Goal: Task Accomplishment & Management: Manage account settings

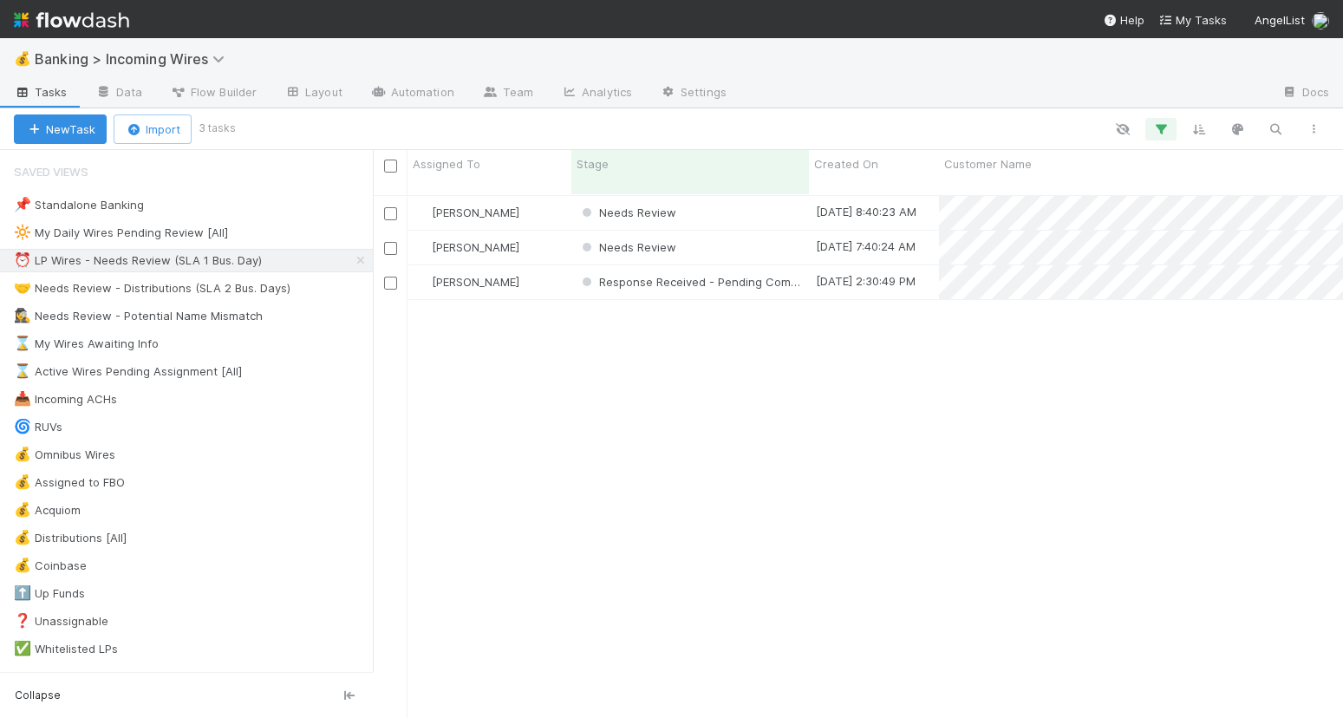
scroll to position [538, 970]
click at [728, 202] on div "Needs Review" at bounding box center [691, 213] width 238 height 34
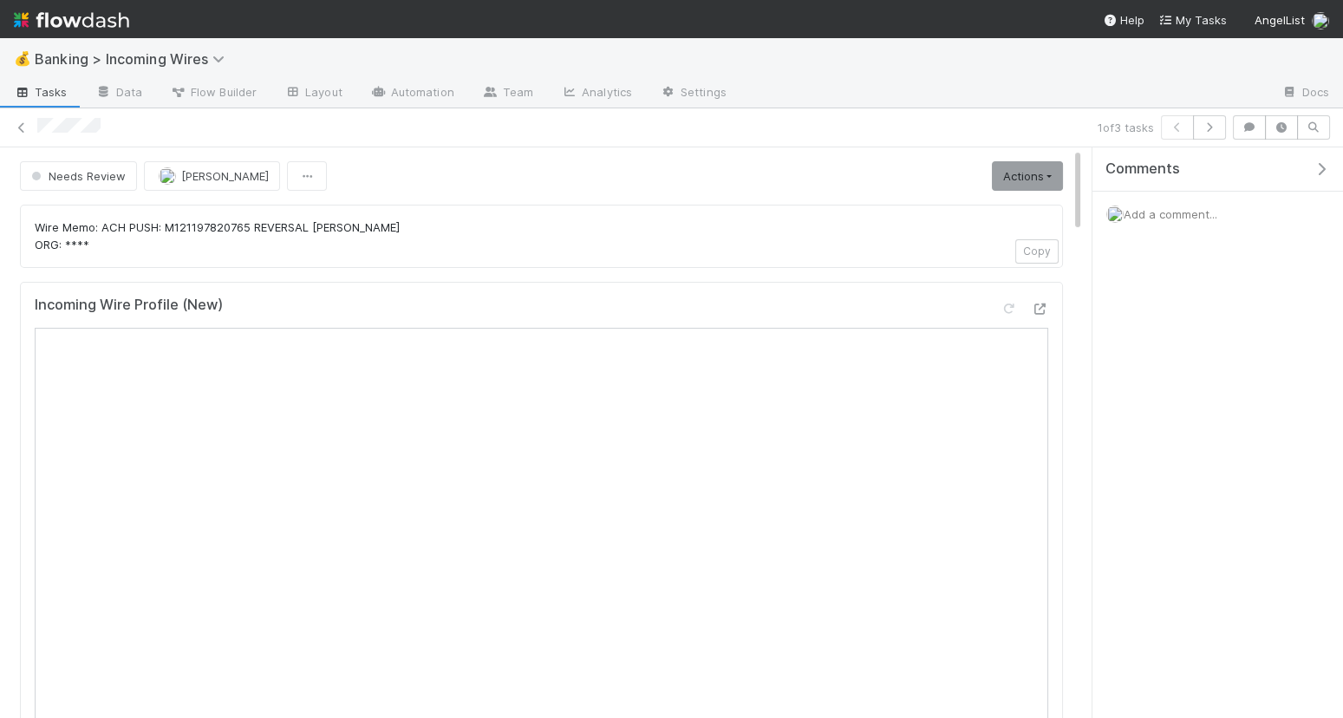
click at [0, 717] on com-1password-button at bounding box center [0, 718] width 0 height 0
click at [1219, 130] on icon "button" at bounding box center [1209, 127] width 17 height 10
click at [1212, 129] on icon "button" at bounding box center [1209, 127] width 17 height 10
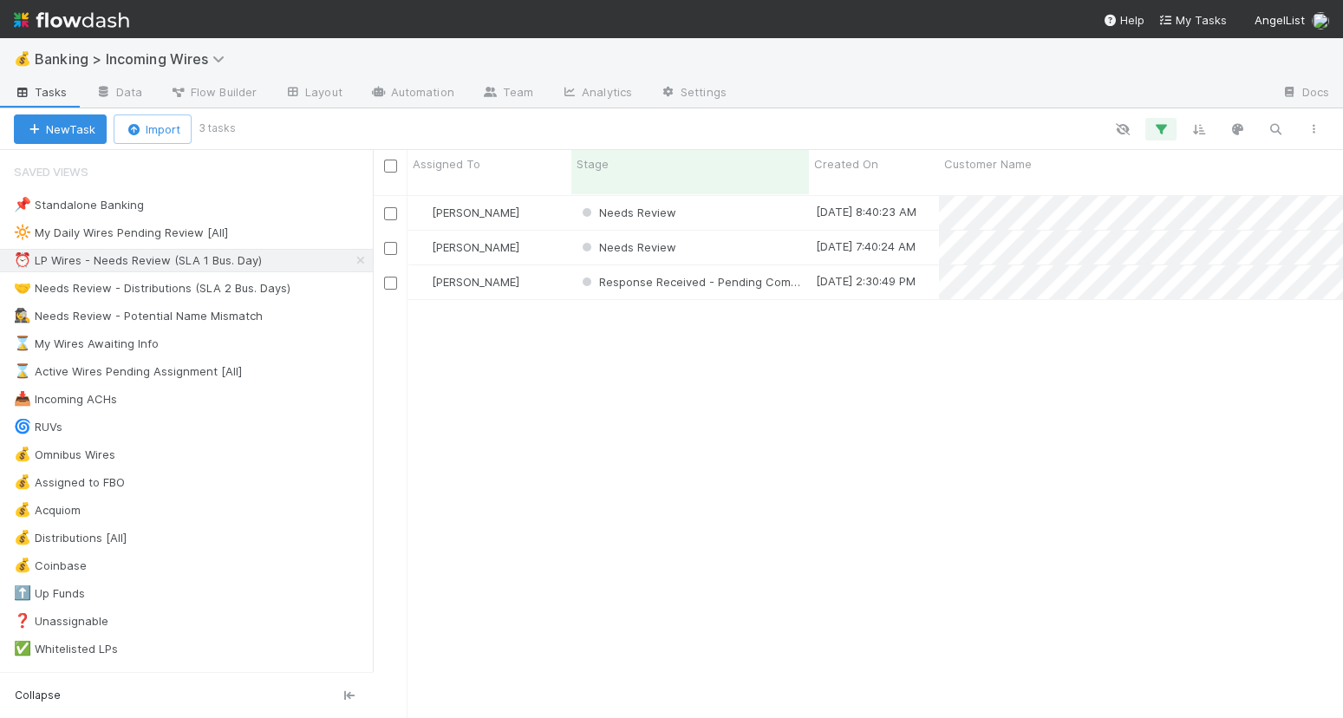
scroll to position [1, 1]
click at [208, 292] on div "🤝 Needs Review - Distributions (SLA 2 Bus. Days)" at bounding box center [152, 289] width 277 height 22
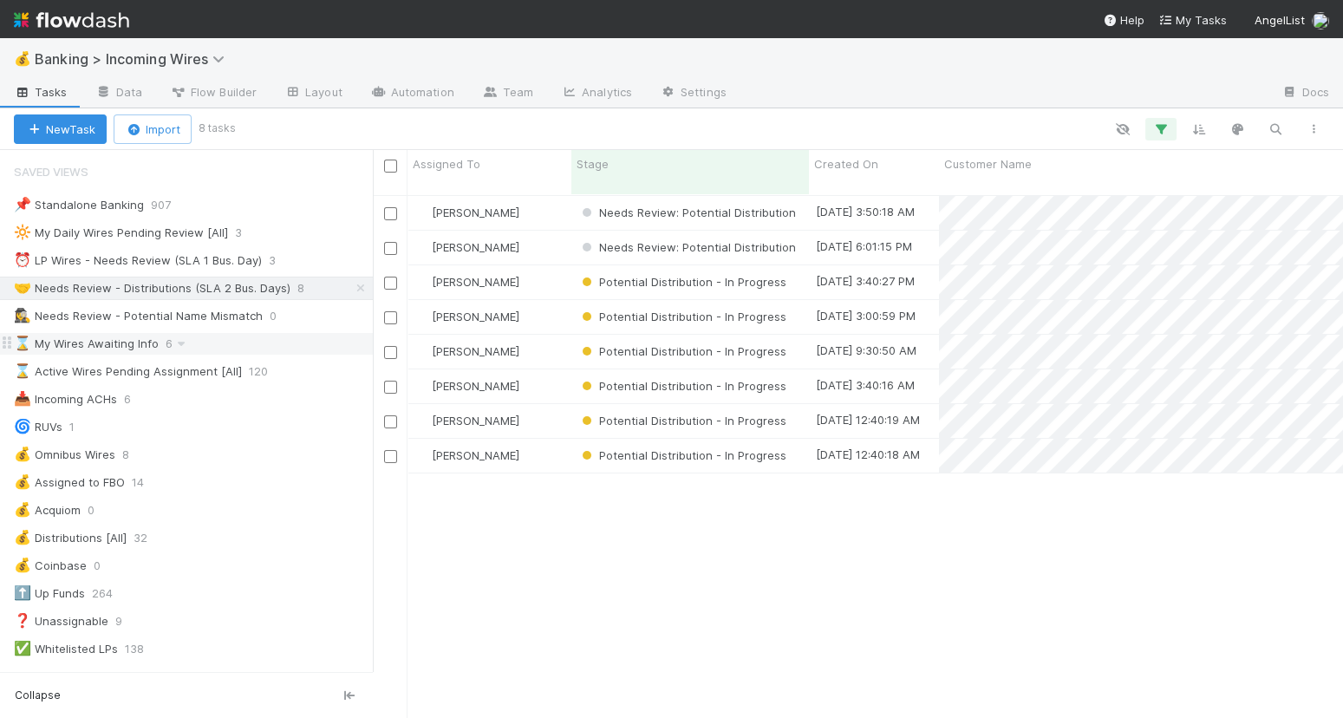
scroll to position [538, 970]
click at [144, 258] on div "⏰ LP Wires - Needs Review (SLA 1 Bus. Day)" at bounding box center [138, 261] width 248 height 22
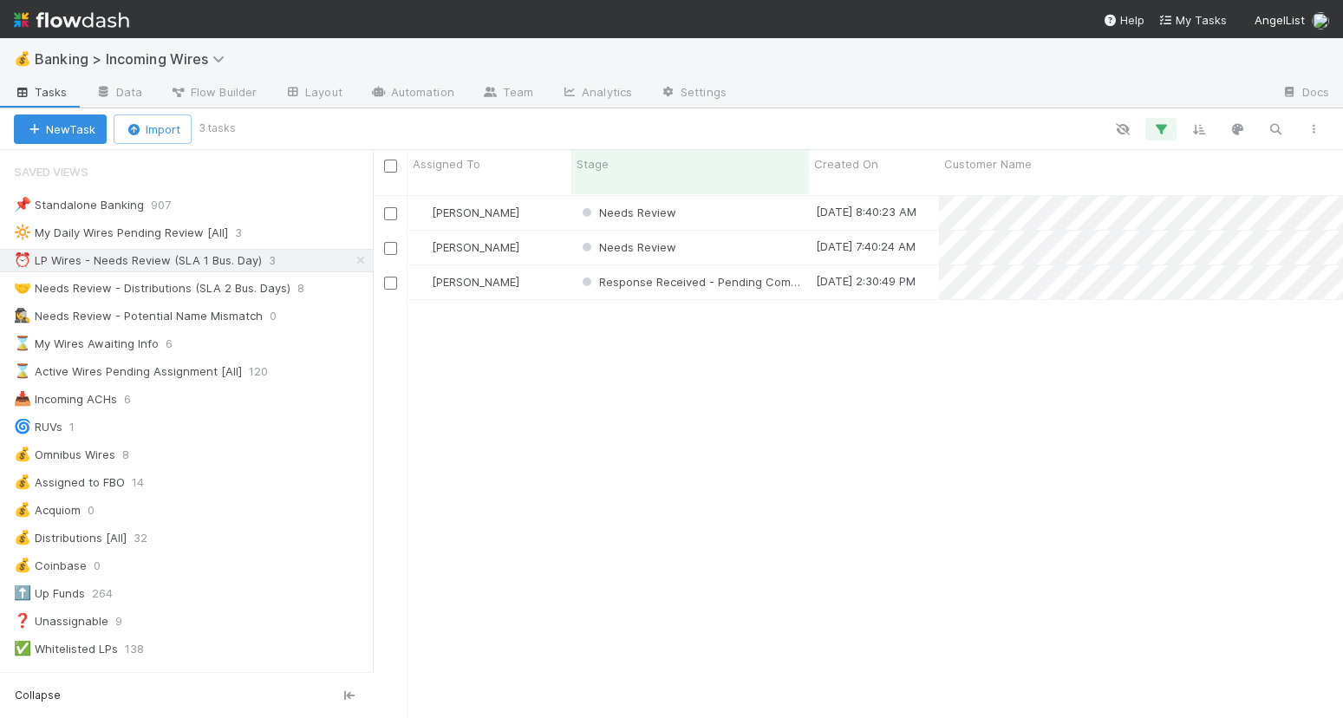
scroll to position [1, 1]
click at [233, 293] on div "🤝 Needs Review - Distributions (SLA 2 Bus. Days)" at bounding box center [152, 289] width 277 height 22
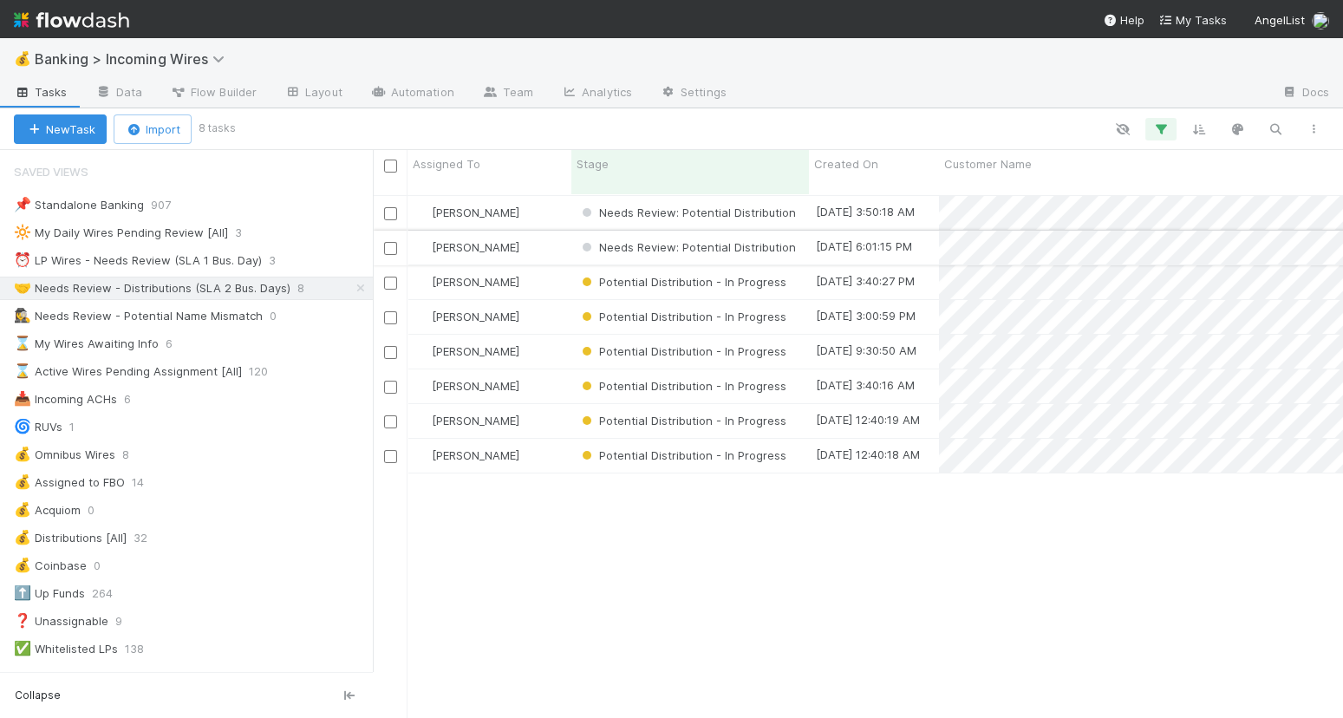
scroll to position [538, 970]
click at [546, 199] on div "[PERSON_NAME]" at bounding box center [490, 213] width 164 height 34
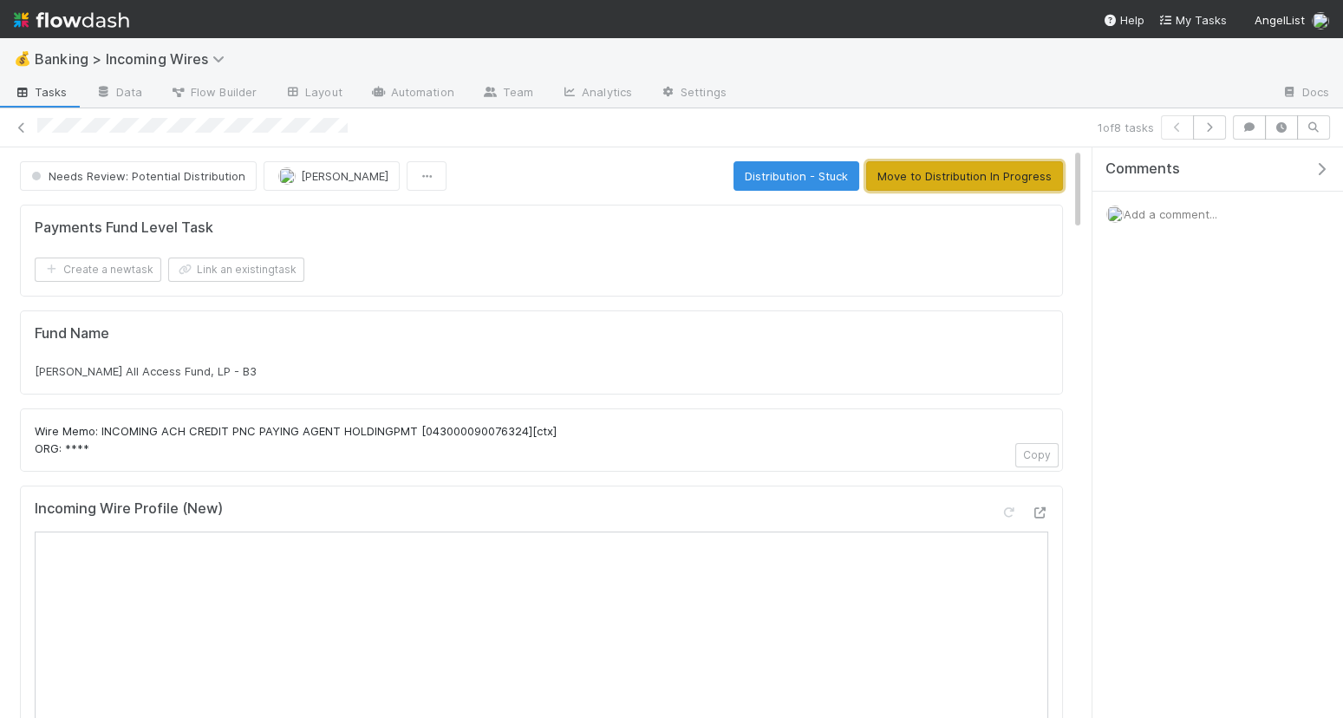
click at [994, 175] on button "Move to Distribution In Progress" at bounding box center [964, 175] width 197 height 29
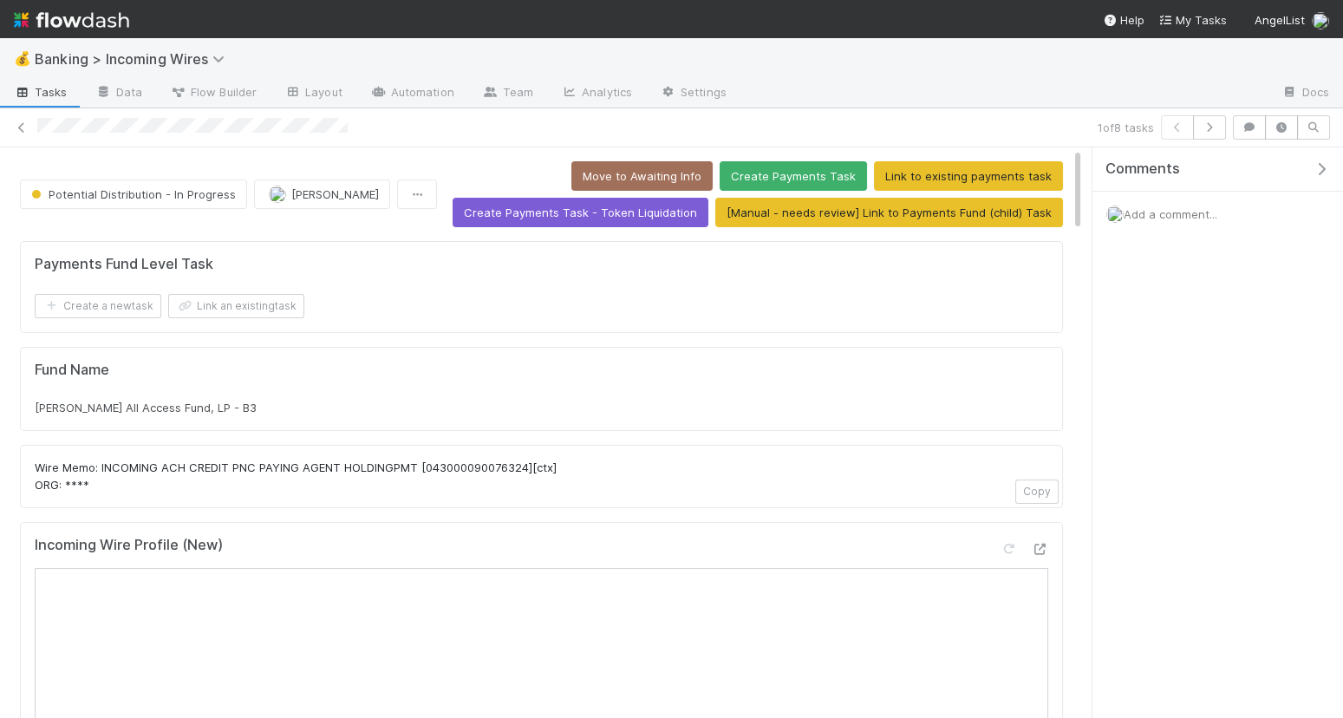
click at [200, 401] on span "Shaan's All Access Fund, LP - B3" at bounding box center [146, 408] width 222 height 14
copy div "Shaan's All Access Fund, LP - B3"
click at [252, 297] on button "Link an existing task" at bounding box center [236, 306] width 136 height 24
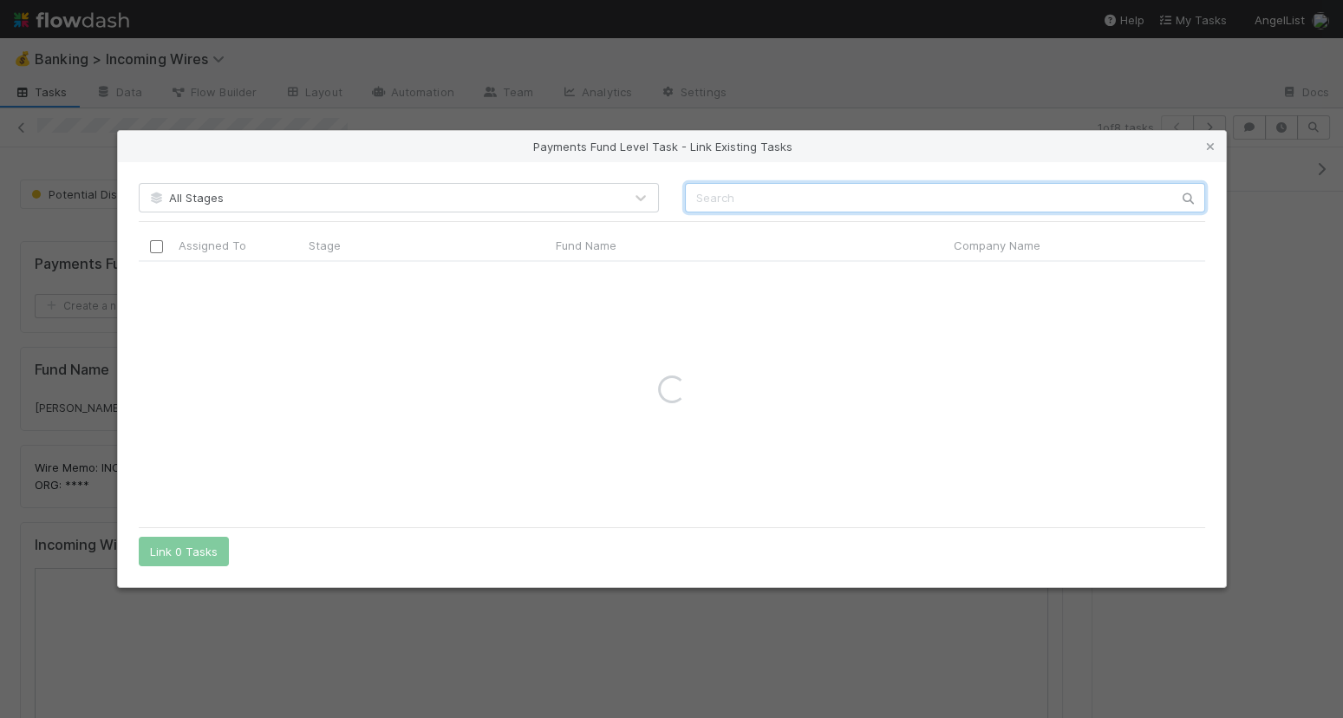
click at [773, 193] on input "text" at bounding box center [945, 197] width 520 height 29
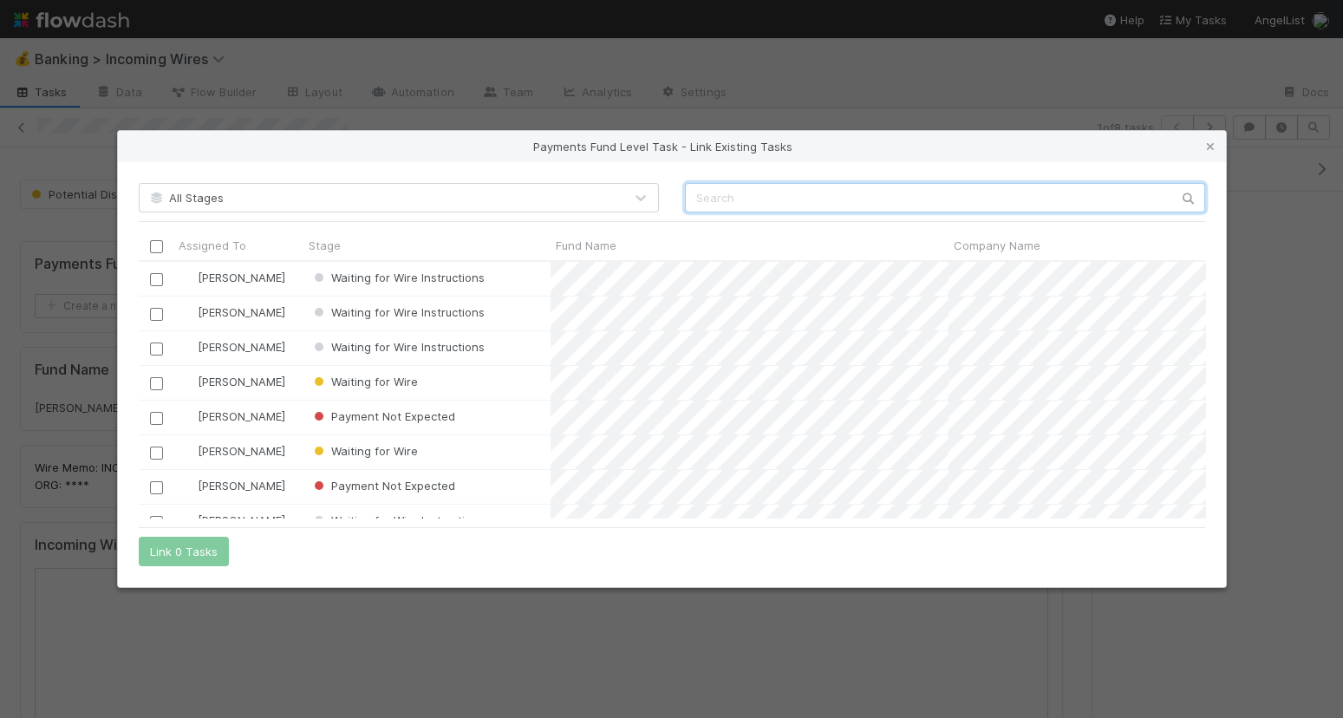
scroll to position [257, 1067]
paste input "Shaan's All Access Fund, LP - B3"
type input "Shaan's All Access Fund, LP - B3"
click at [157, 383] on input "checkbox" at bounding box center [155, 382] width 13 height 13
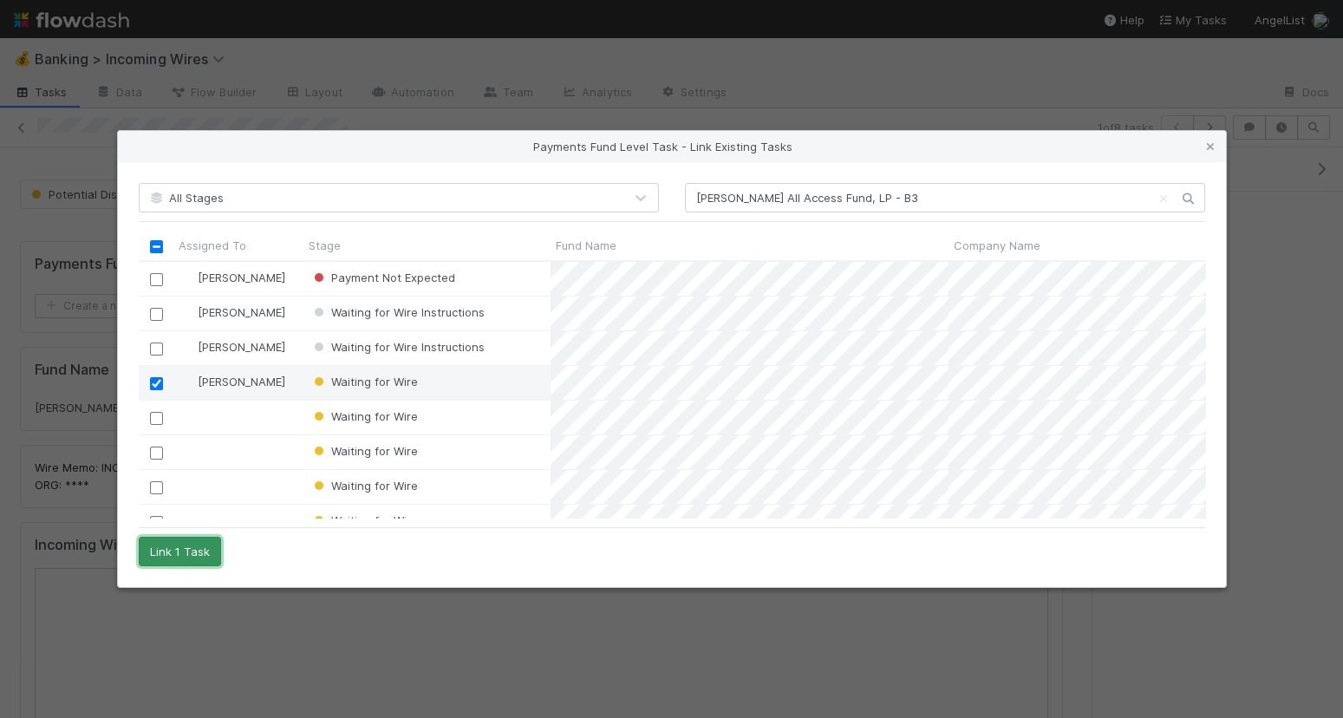
click at [198, 551] on button "Link 1 Task" at bounding box center [180, 551] width 82 height 29
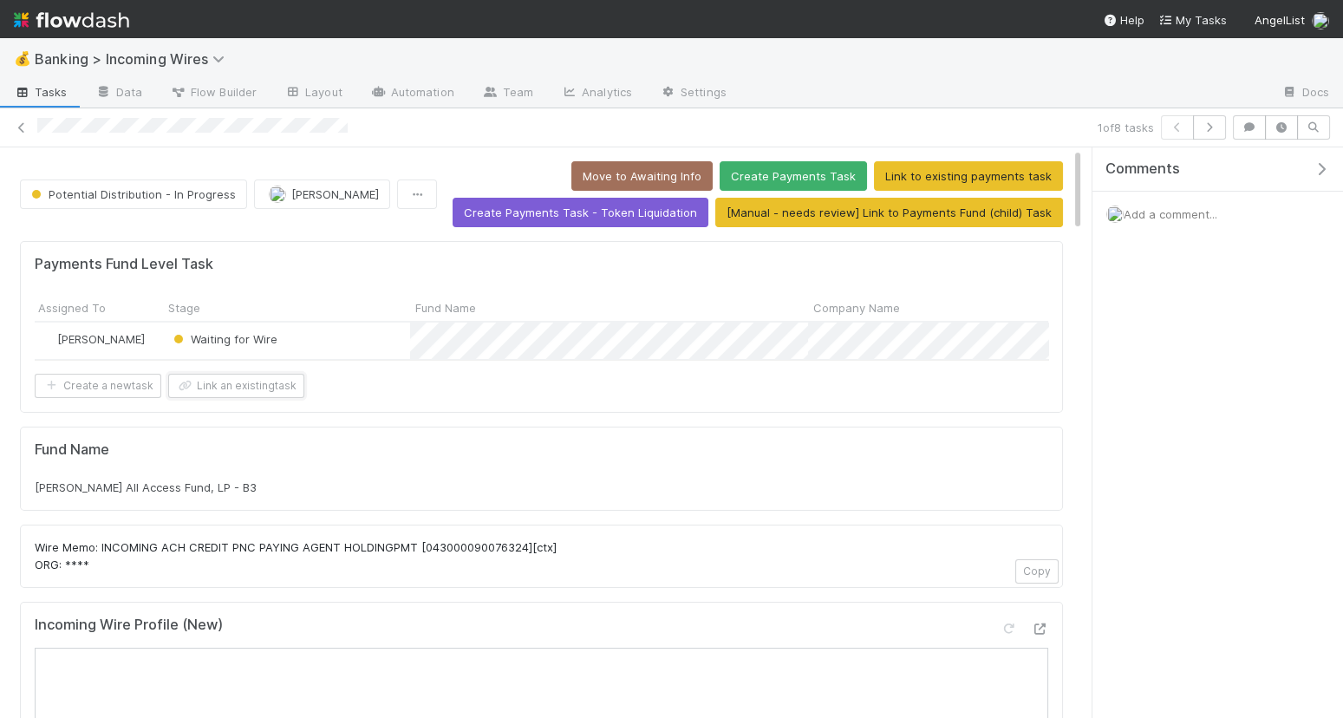
scroll to position [0, 0]
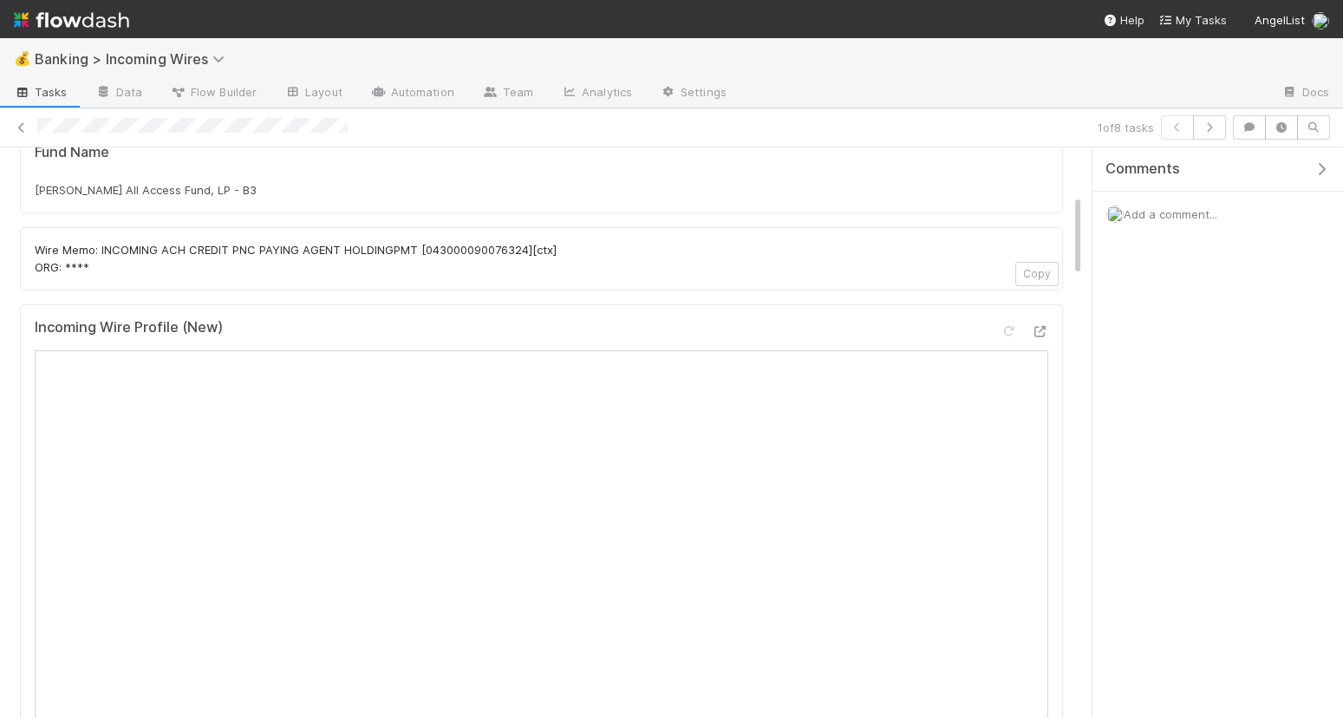
scroll to position [342, 0]
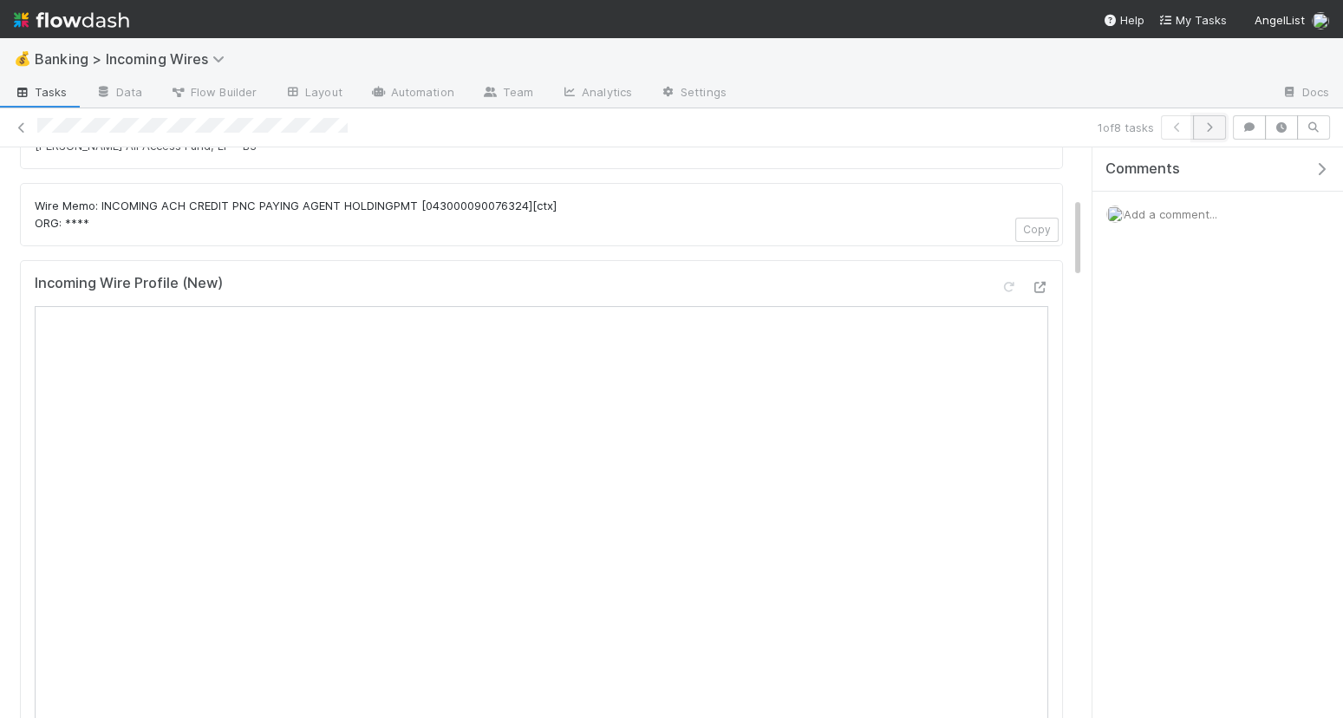
click at [1219, 119] on button "button" at bounding box center [1209, 127] width 33 height 24
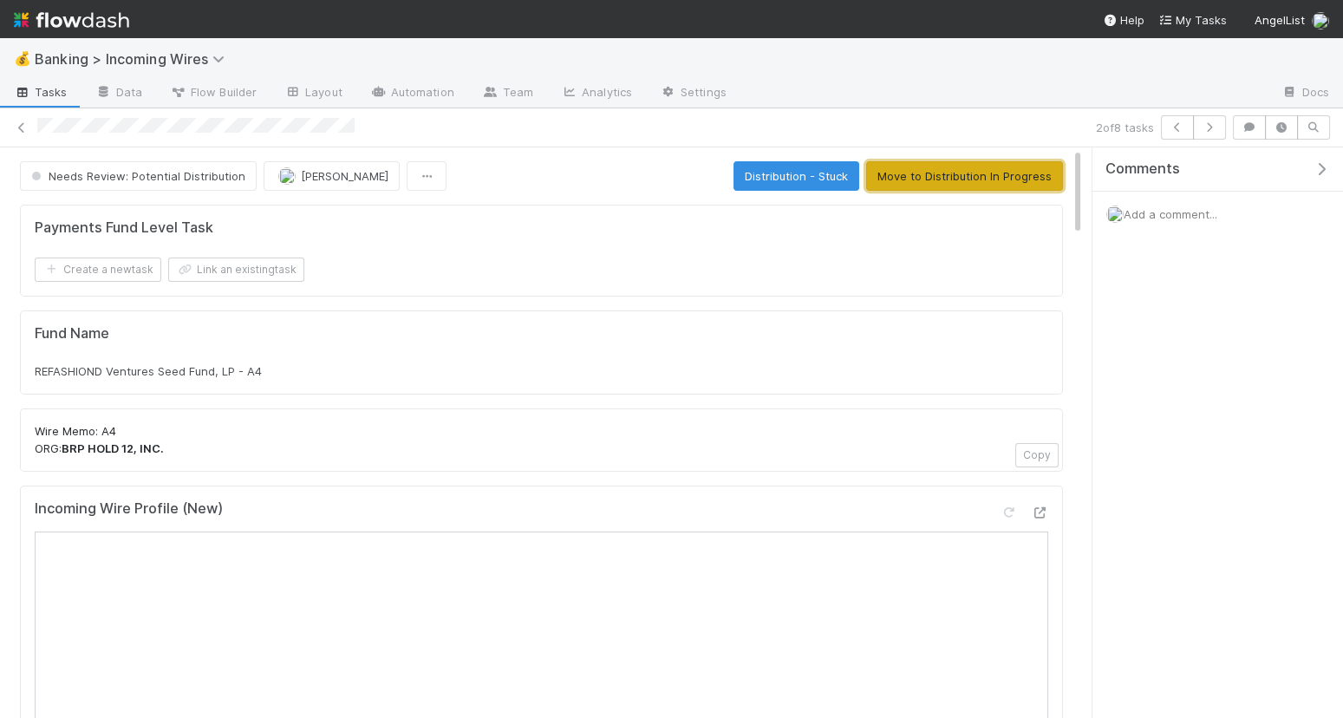
click at [997, 175] on button "Move to Distribution In Progress" at bounding box center [964, 175] width 197 height 29
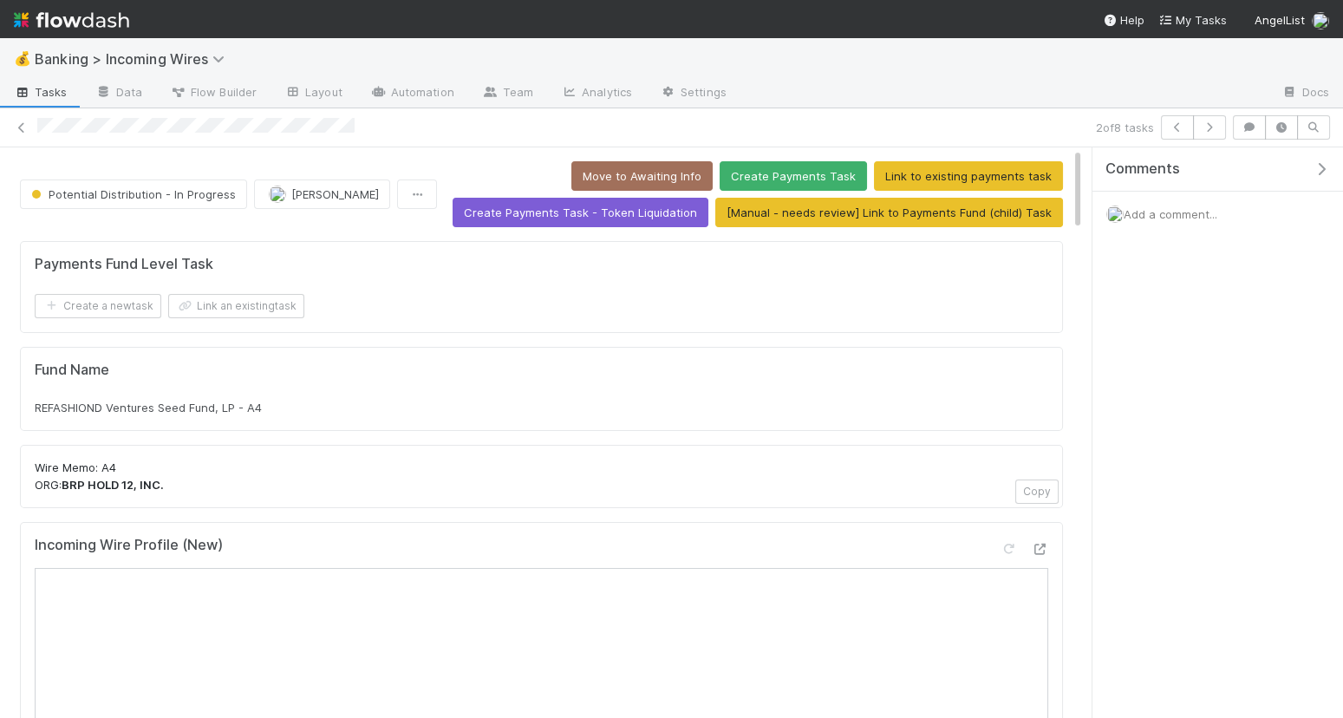
click at [324, 403] on div "REFASHIOND Ventures Seed Fund, LP - A4" at bounding box center [542, 407] width 1014 height 17
copy div "REFASHIOND Ventures Seed Fund, LP - A4"
click at [271, 308] on button "Link an existing task" at bounding box center [236, 306] width 136 height 24
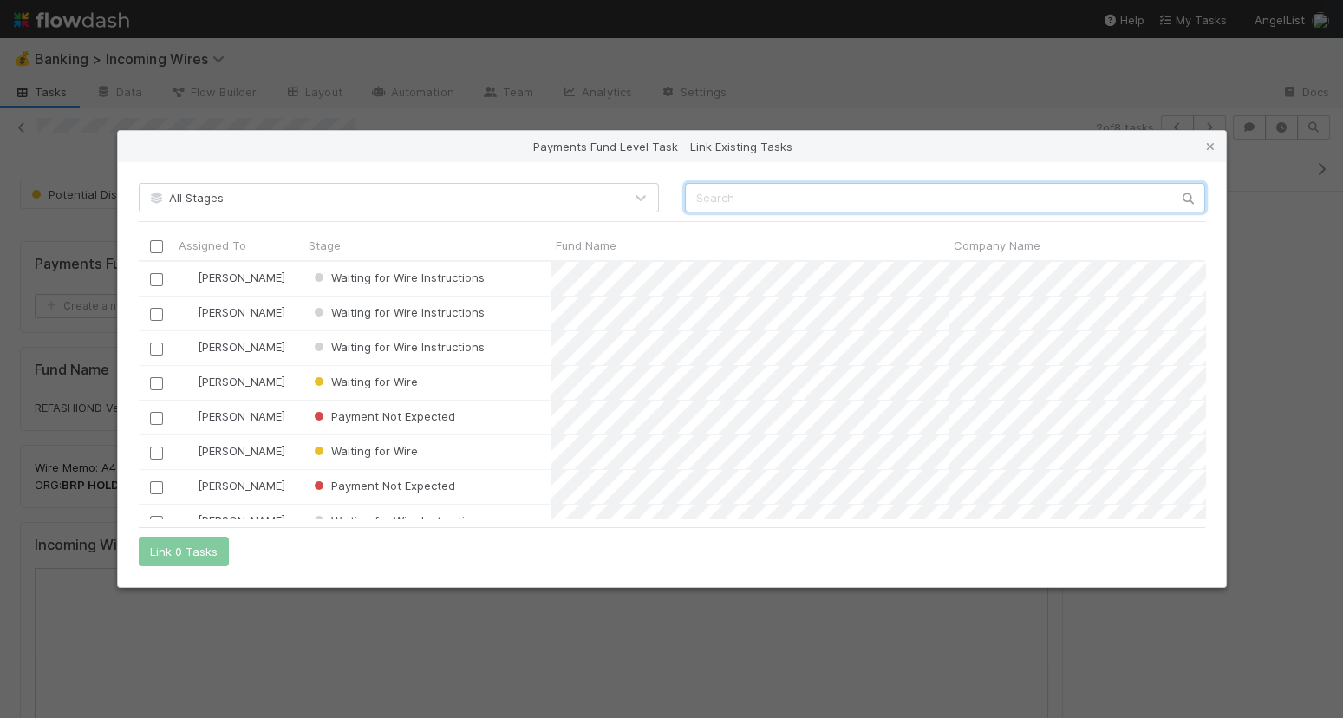
click at [761, 199] on input "text" at bounding box center [945, 197] width 520 height 29
paste input "REFASHIOND Ventures Seed Fund, LP - A4"
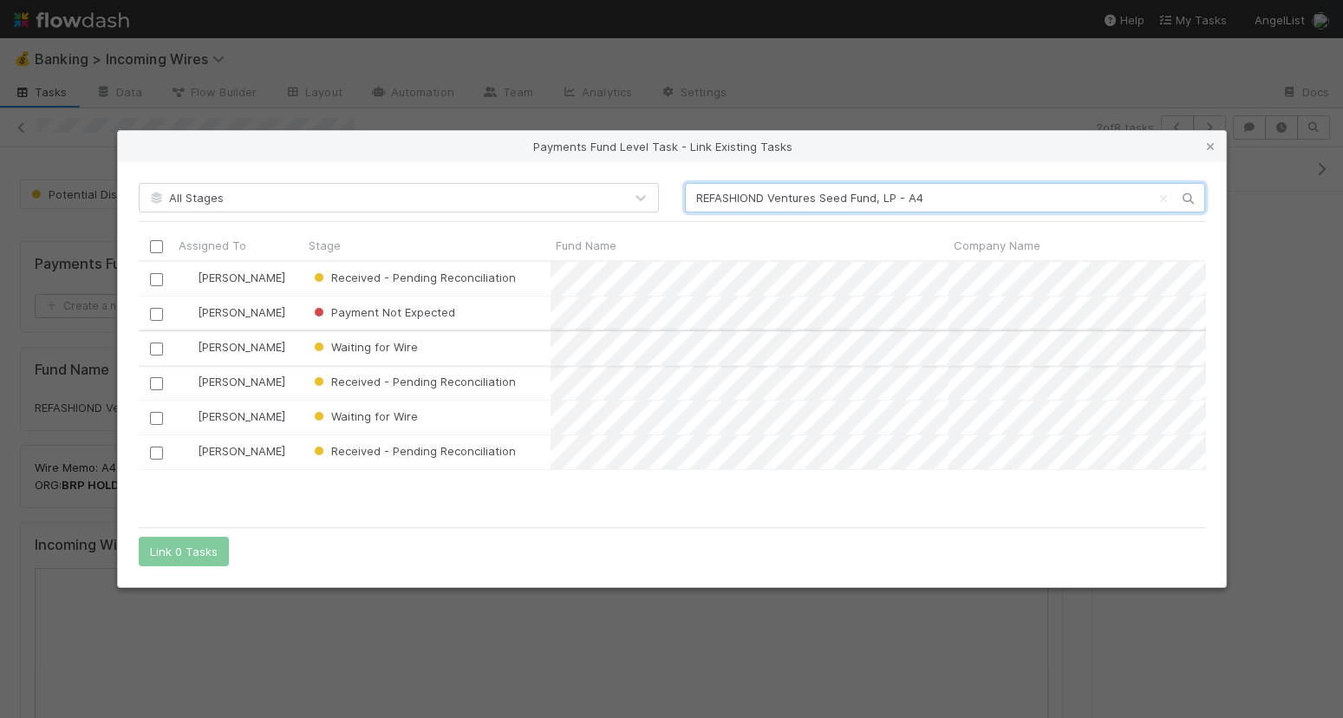
type input "REFASHIOND Ventures Seed Fund, LP - A4"
click at [160, 346] on input "checkbox" at bounding box center [155, 348] width 13 height 13
click at [189, 544] on button "Link 1 Task" at bounding box center [180, 551] width 82 height 29
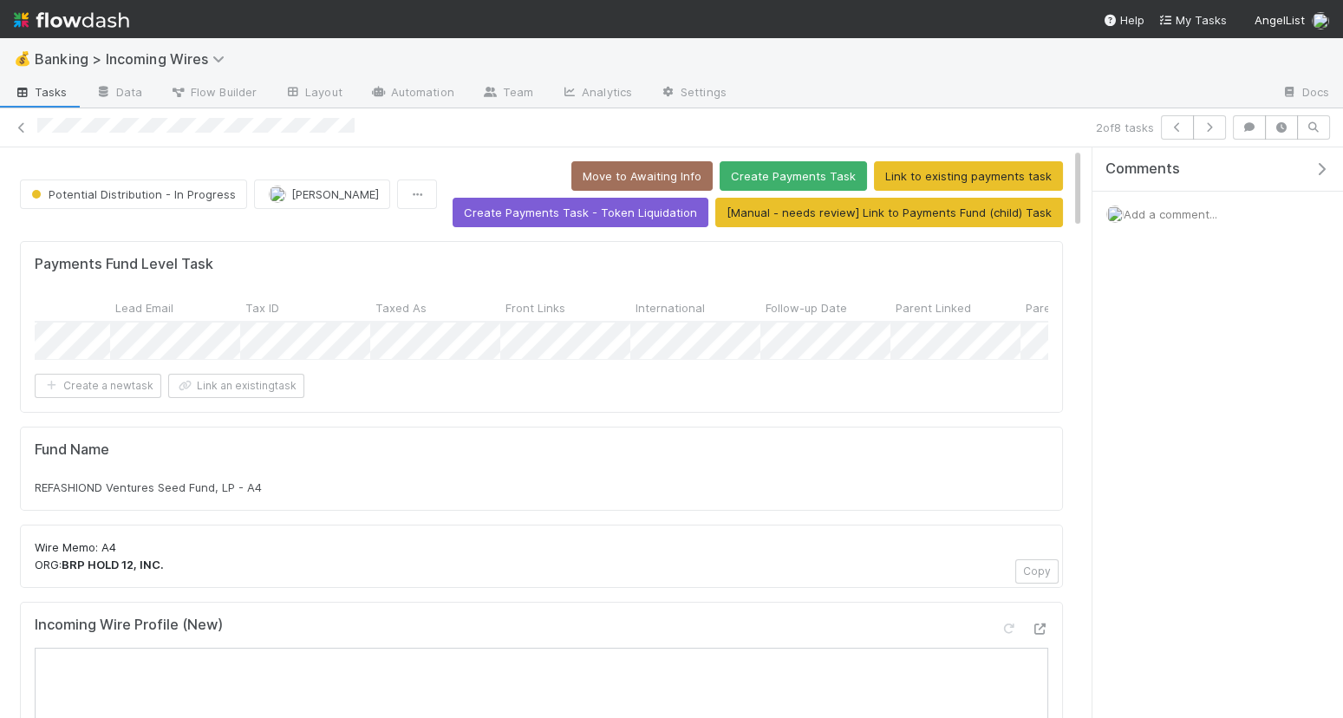
scroll to position [0, 2841]
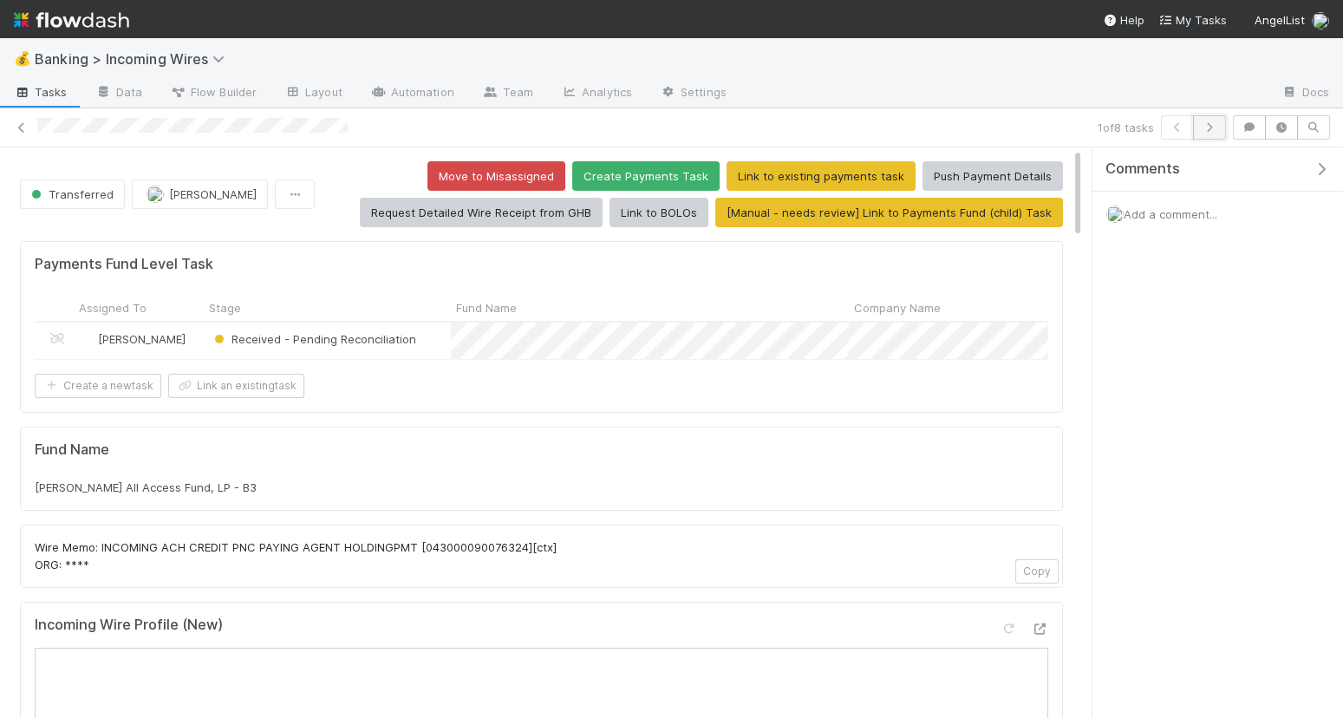
click at [1212, 123] on icon "button" at bounding box center [1209, 127] width 17 height 10
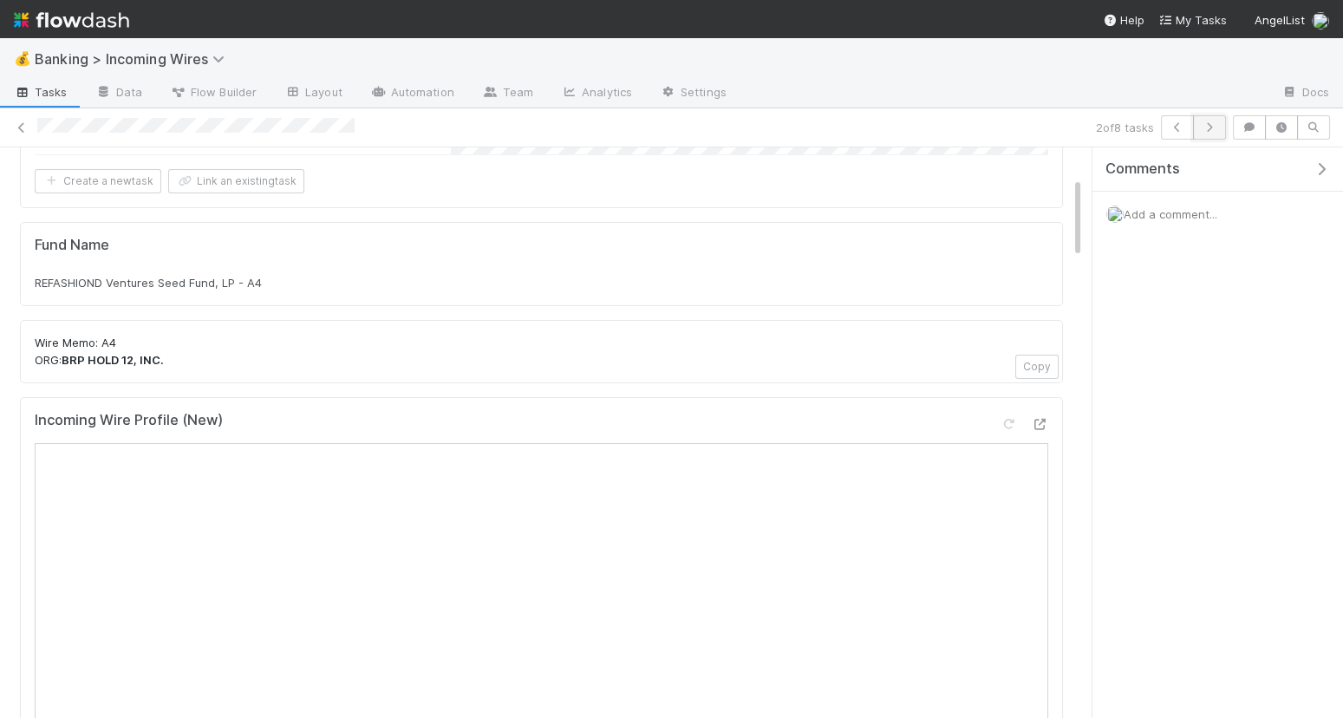
click at [1208, 123] on icon "button" at bounding box center [1209, 127] width 17 height 10
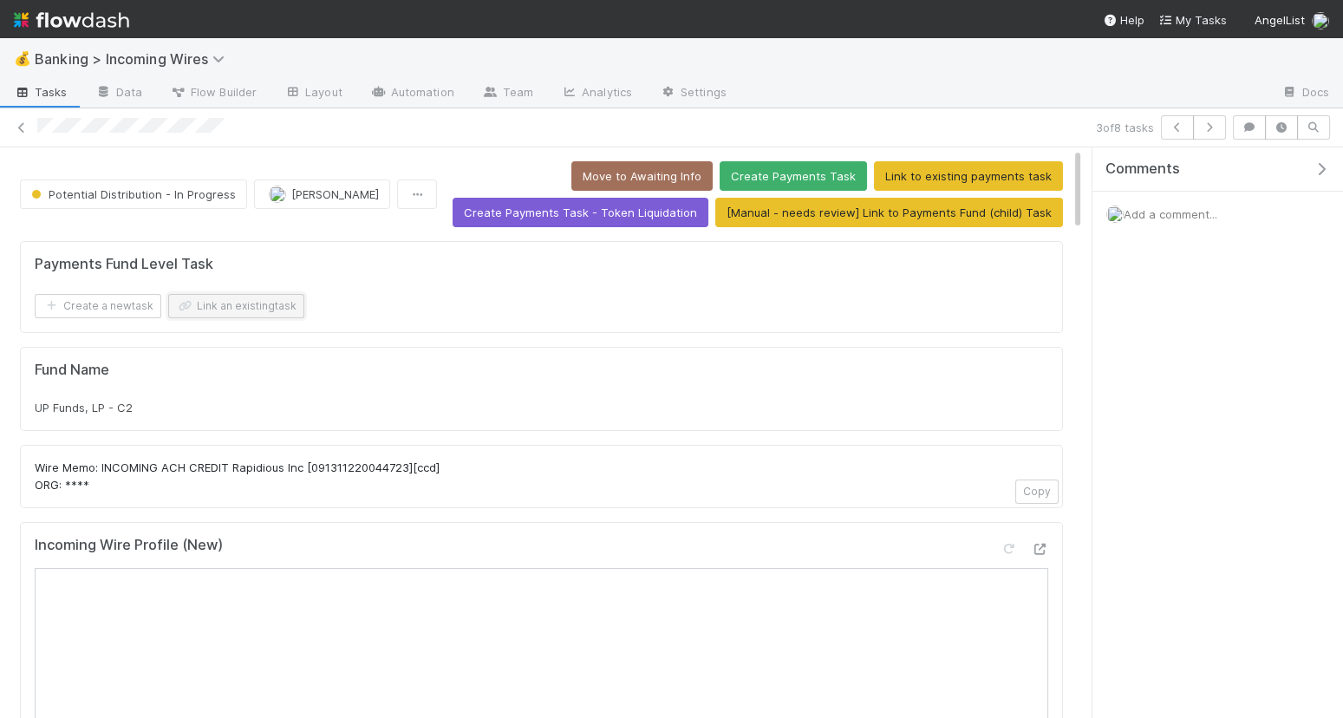
click at [273, 308] on button "Link an existing task" at bounding box center [236, 306] width 136 height 24
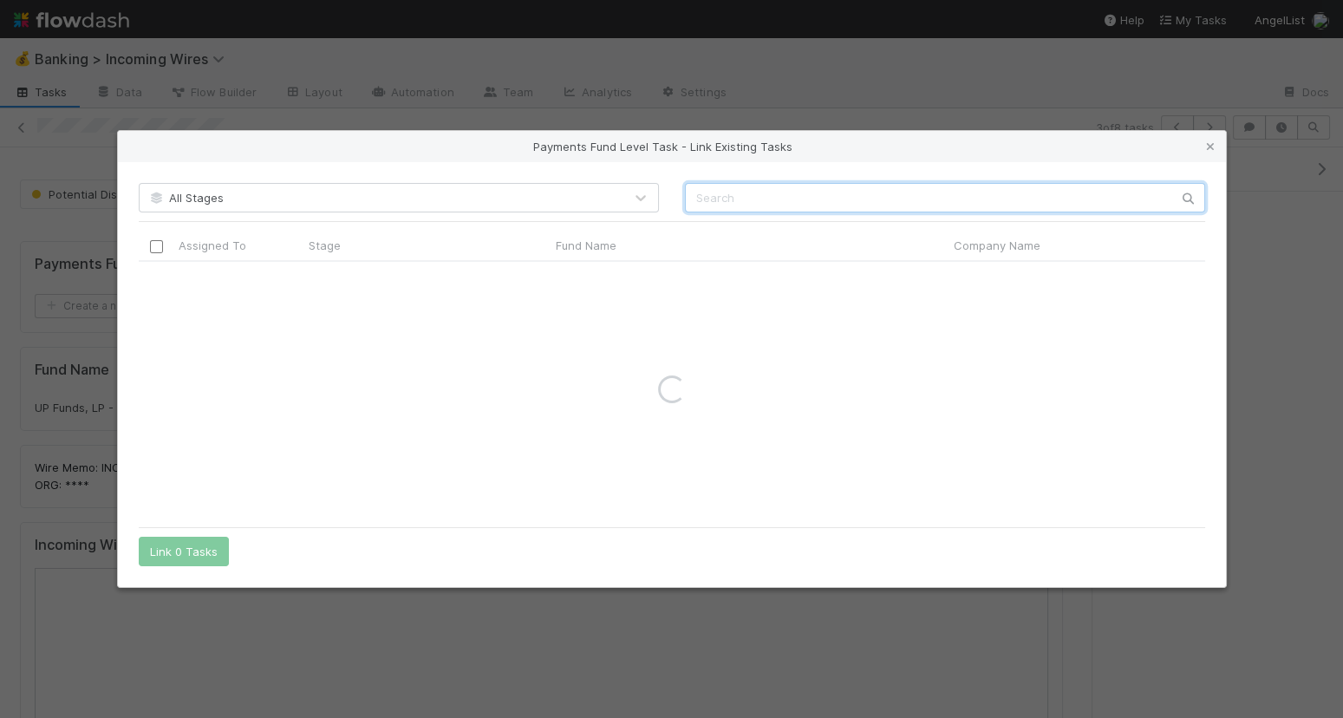
click at [772, 210] on input "text" at bounding box center [945, 197] width 520 height 29
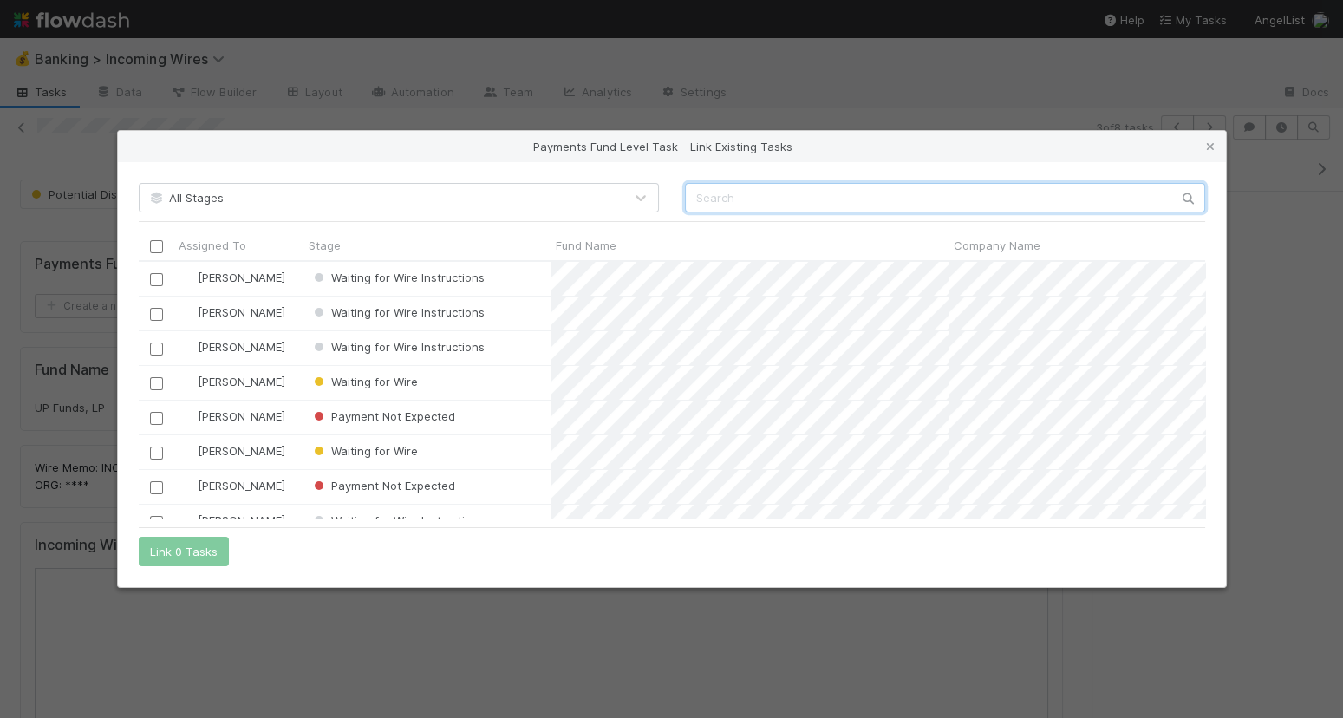
scroll to position [257, 1067]
paste input "Rapidious"
type input "Rapidious"
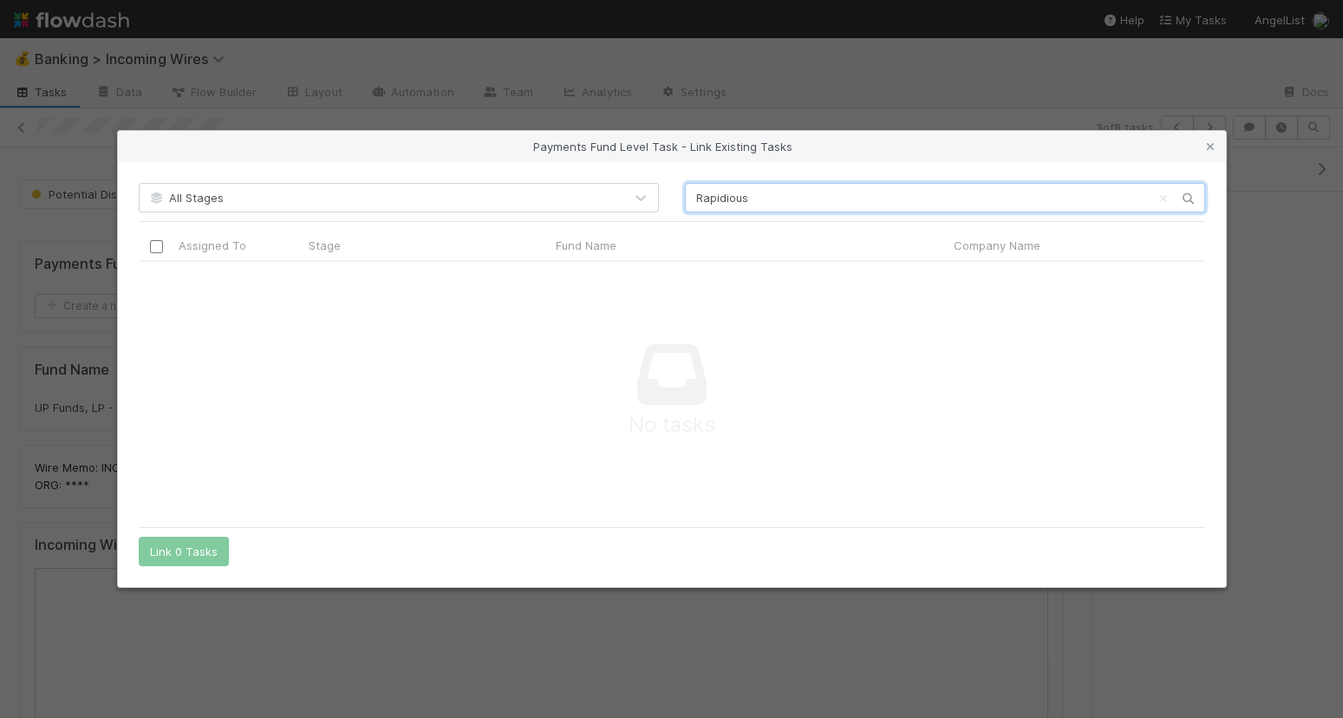
click at [729, 206] on input "Rapidious" at bounding box center [945, 197] width 520 height 29
click at [1214, 147] on icon at bounding box center [1210, 146] width 17 height 11
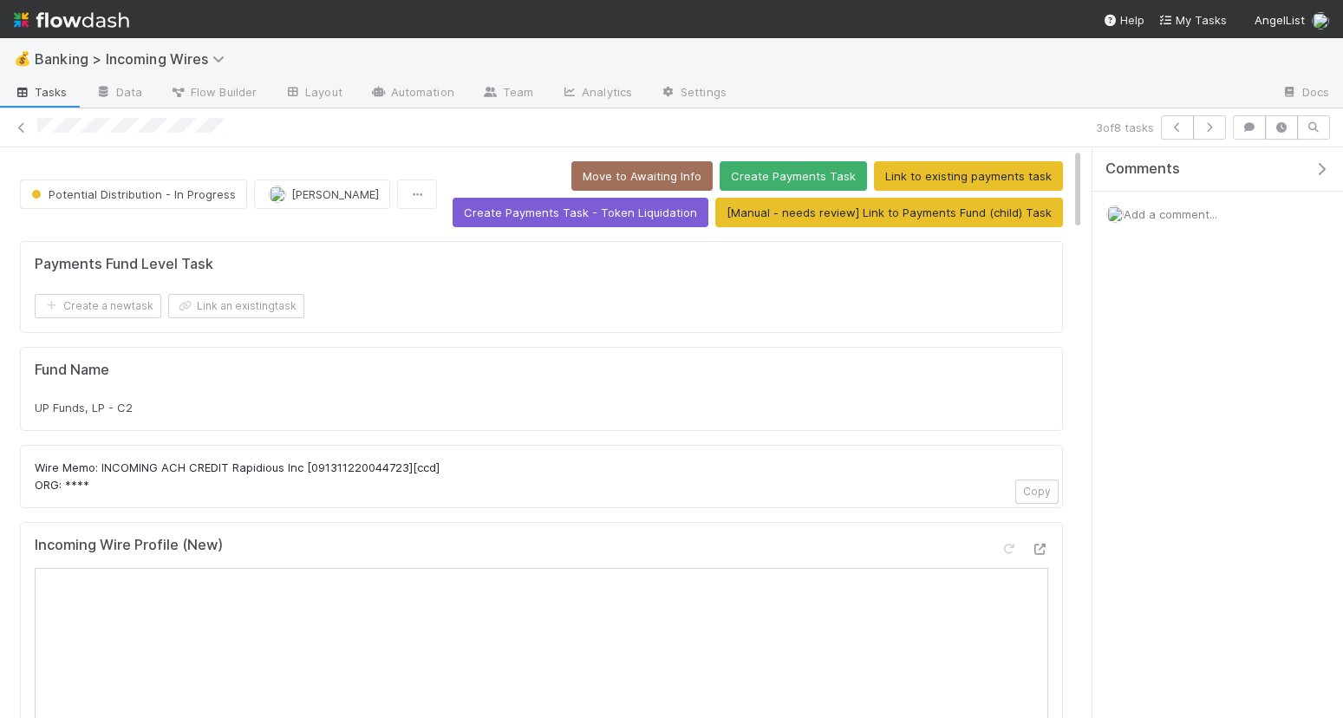
click at [113, 408] on span "UP Funds, LP - C2" at bounding box center [84, 408] width 98 height 14
copy div "UP Funds, LP - C2"
click at [223, 304] on button "Link an existing task" at bounding box center [236, 306] width 136 height 24
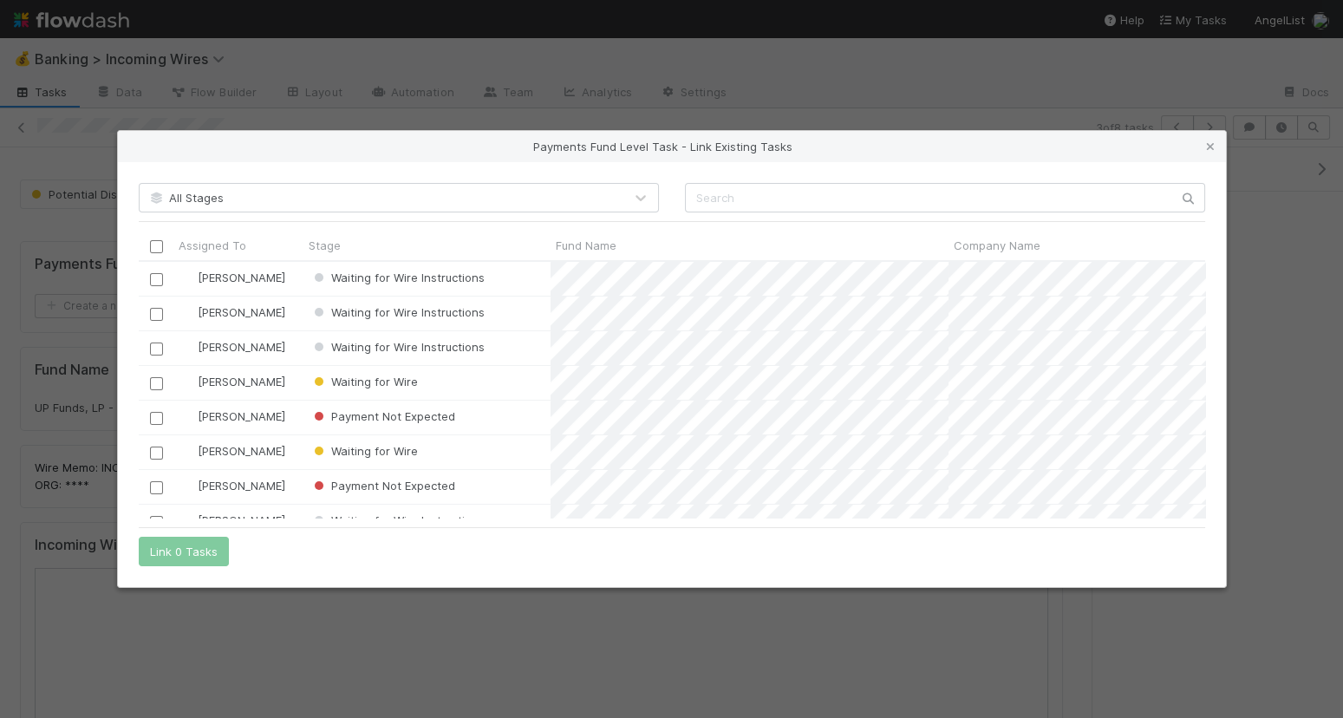
click at [947, 224] on div "All Stages Assigned To Stage Fund Name Company Name Corporation CT ID CT Fund I…" at bounding box center [672, 374] width 1108 height 424
click at [947, 210] on input "text" at bounding box center [945, 197] width 520 height 29
paste input "UP Funds, LP - C2"
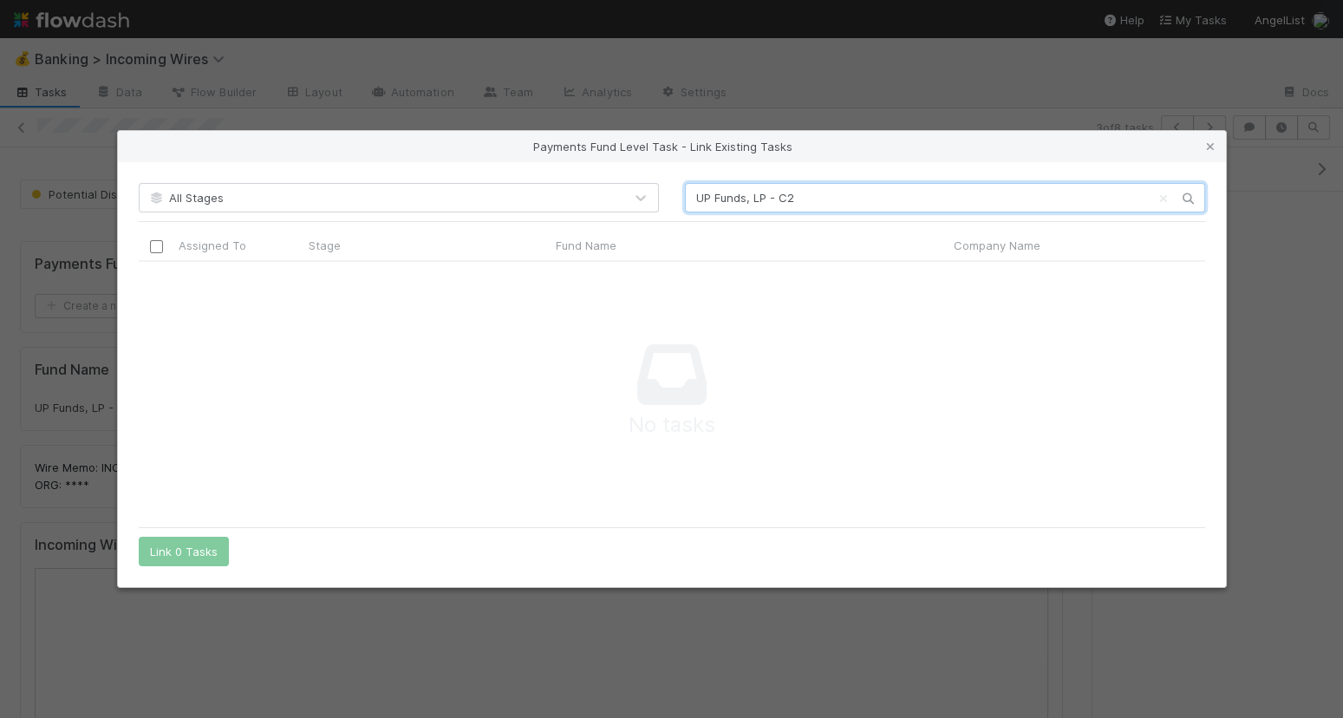
type input "UP Funds, LP - C2"
click at [1208, 147] on icon at bounding box center [1210, 146] width 17 height 11
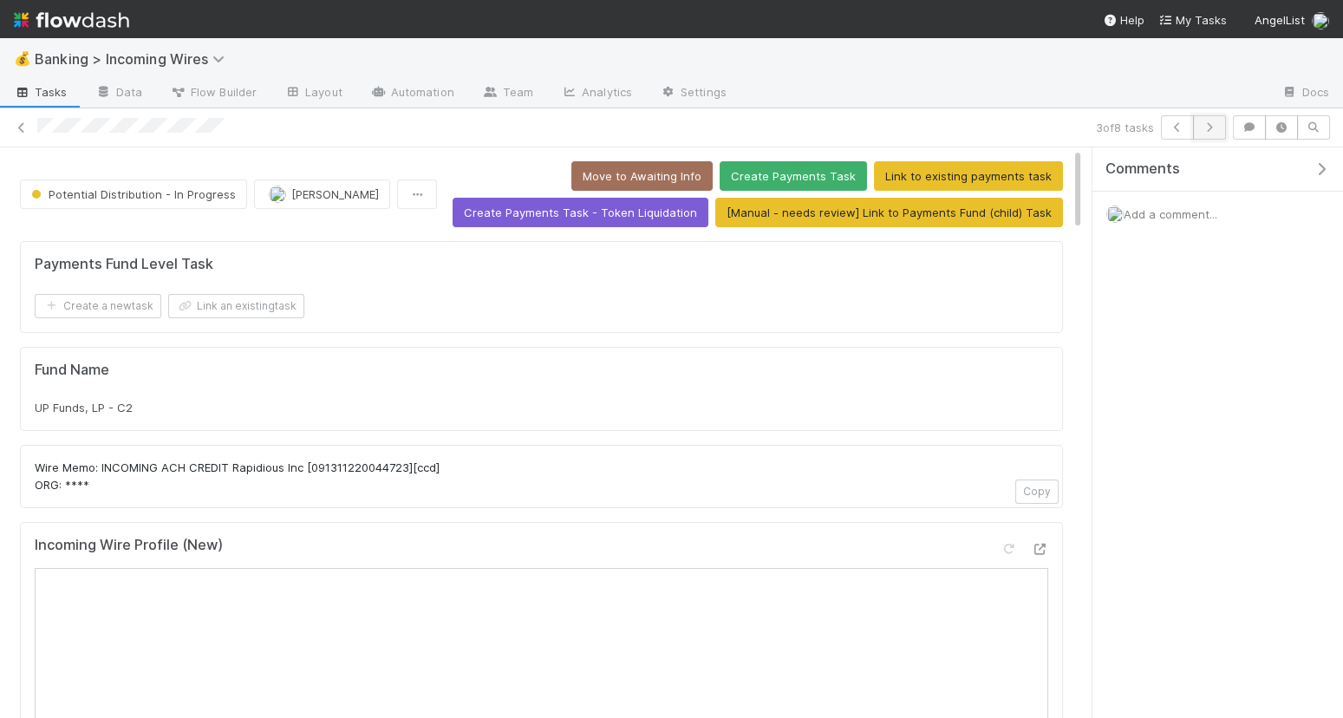
click at [1212, 132] on icon "button" at bounding box center [1209, 127] width 17 height 10
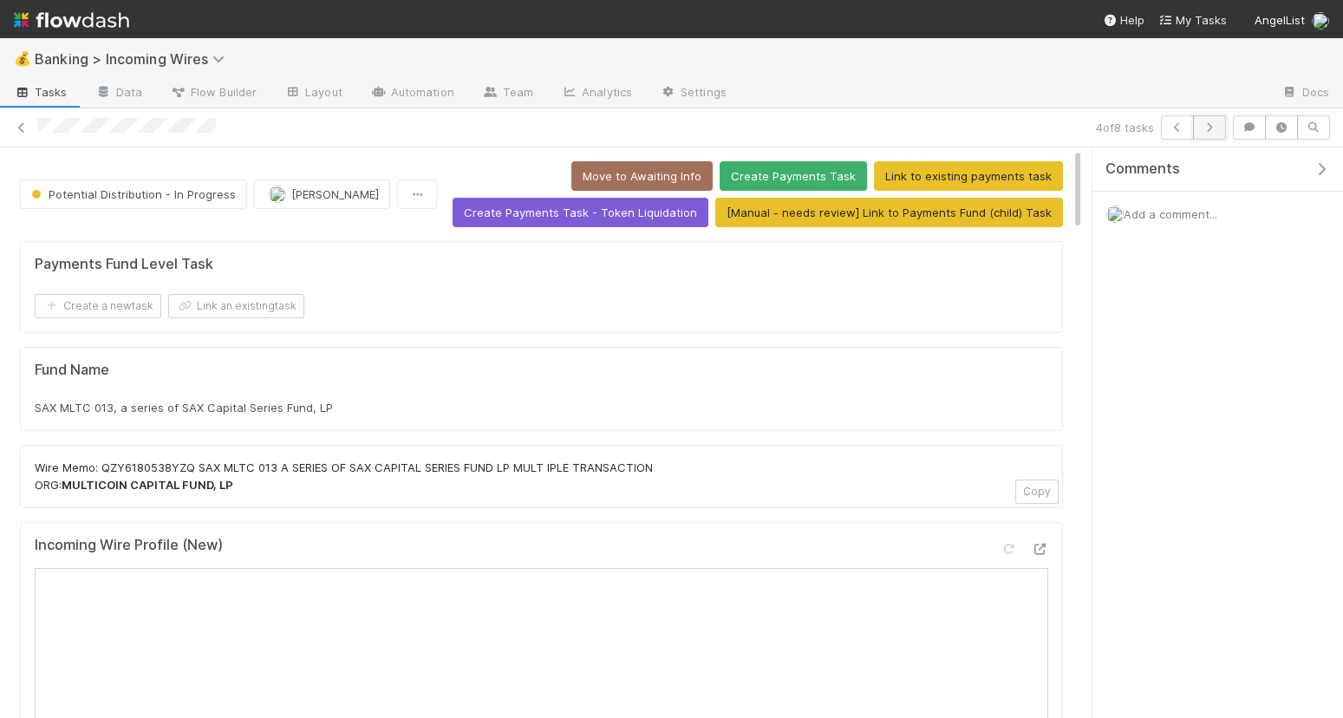
click at [1226, 127] on button "button" at bounding box center [1209, 127] width 33 height 24
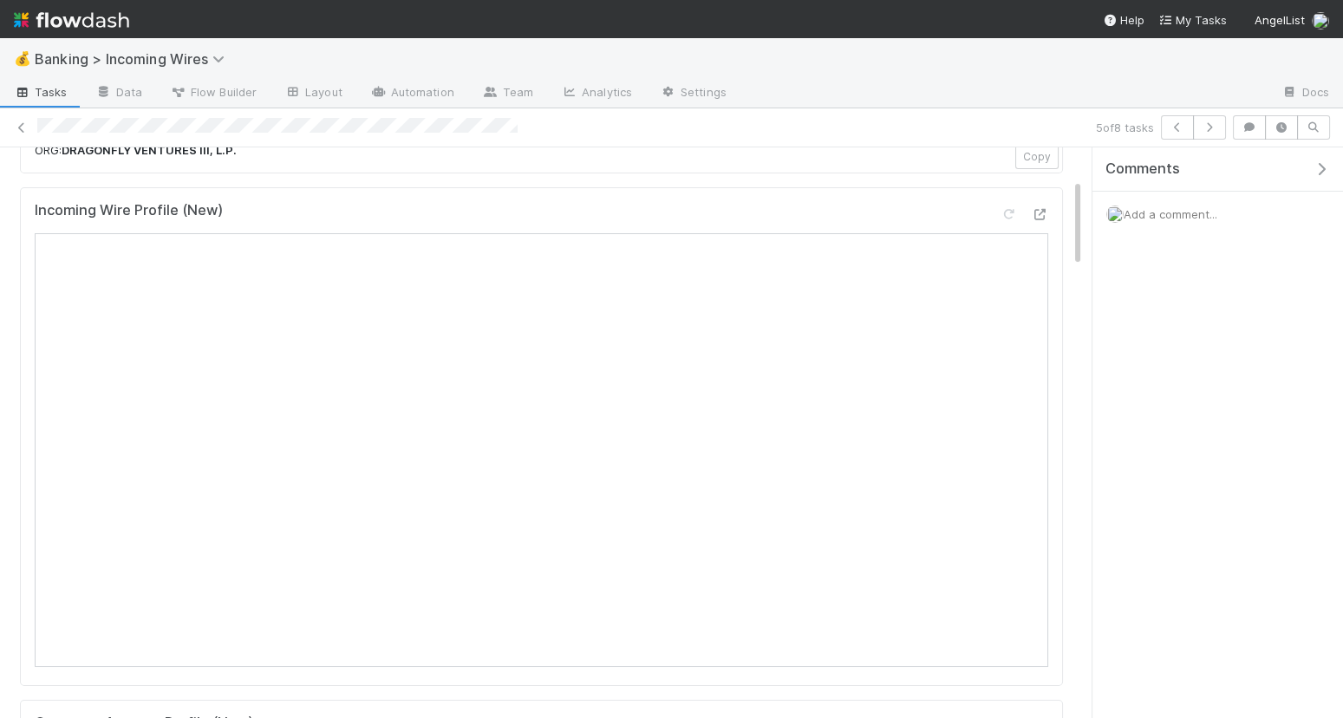
scroll to position [257, 0]
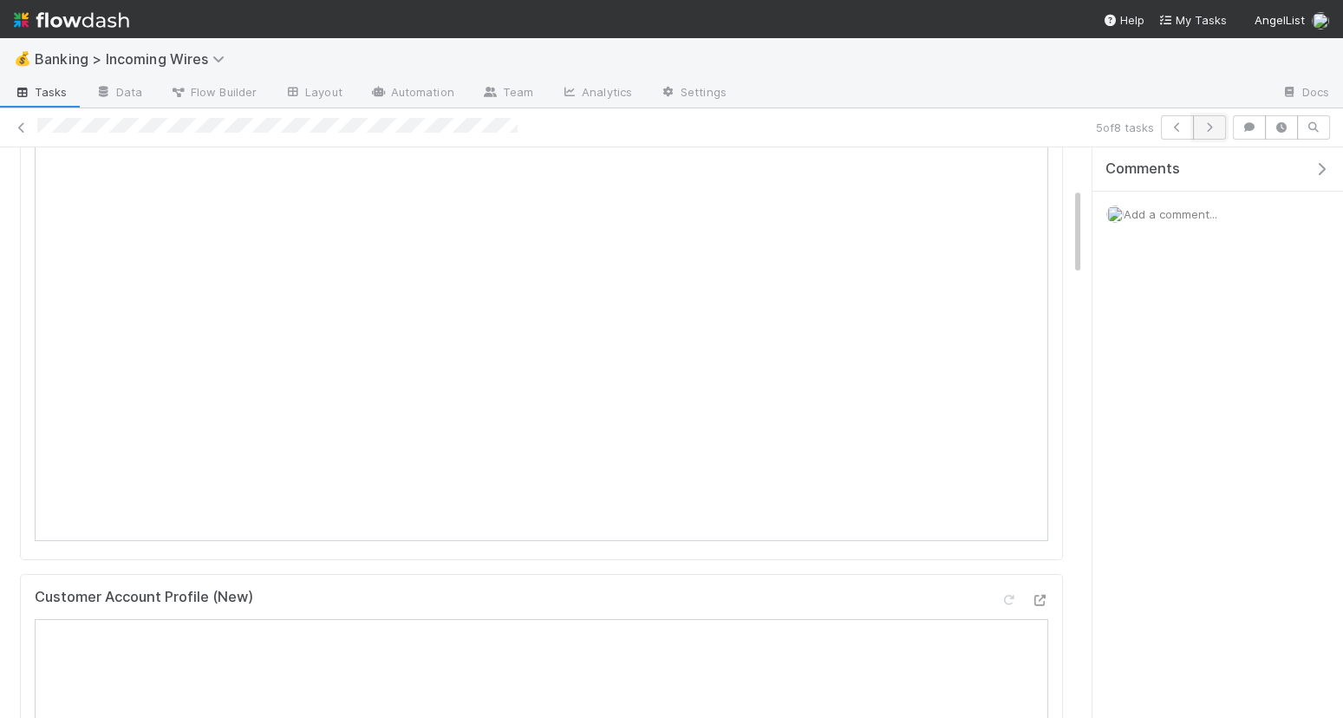
click at [1210, 126] on icon "button" at bounding box center [1209, 127] width 17 height 10
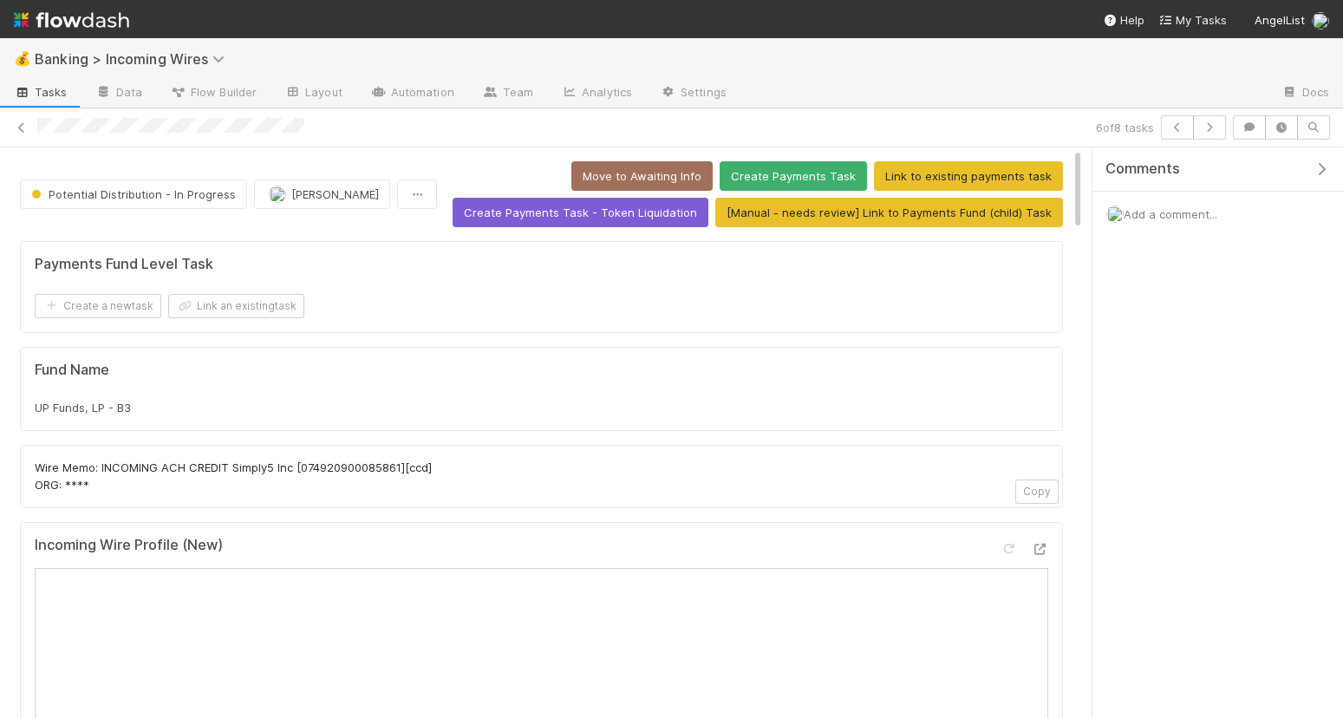
click at [350, 241] on div "Payments Fund Level Task Create a new task Link an existing task" at bounding box center [541, 287] width 1043 height 92
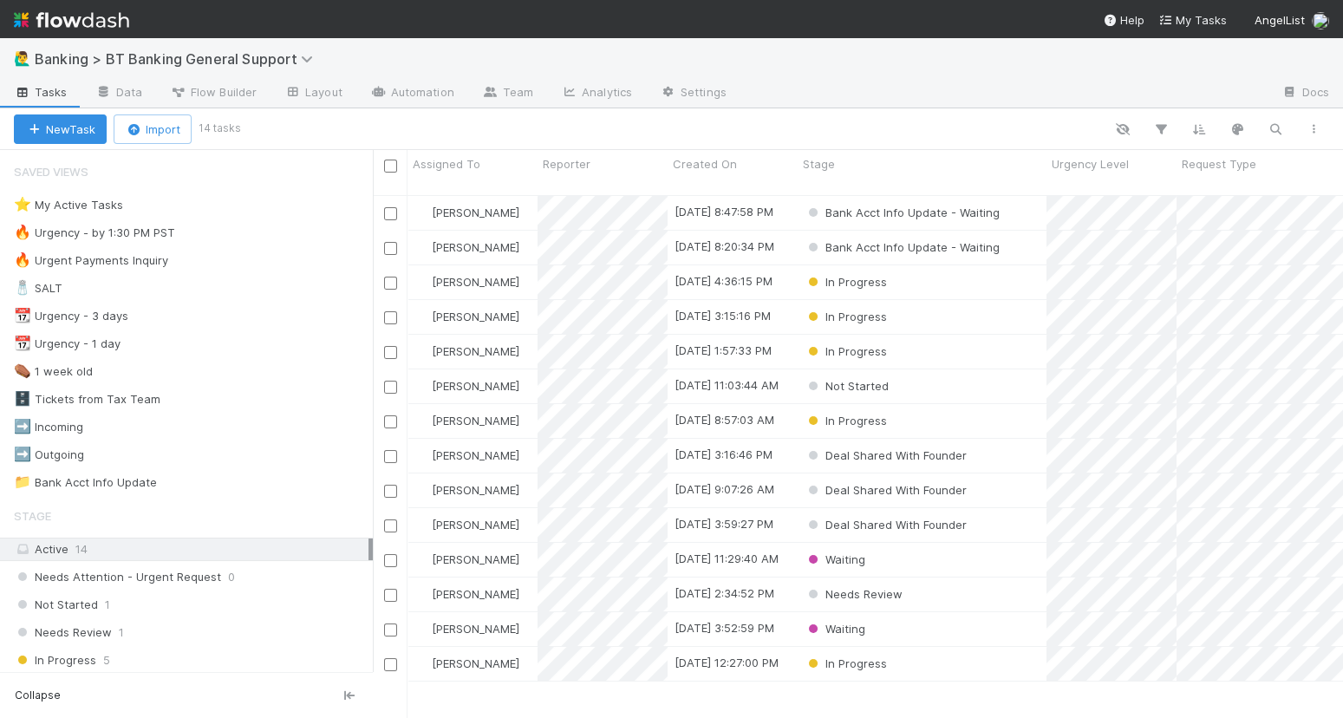
scroll to position [1, 1]
click at [239, 203] on div "⭐ My Active Tasks 2" at bounding box center [193, 205] width 359 height 22
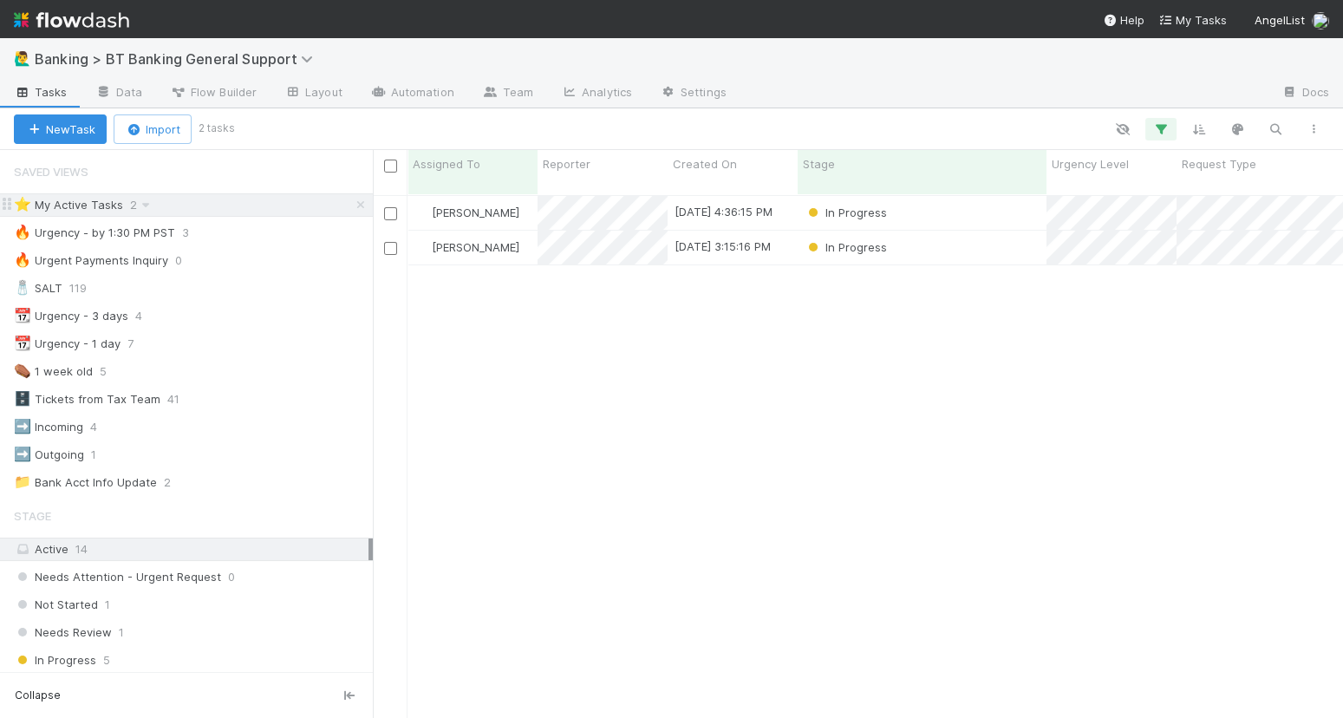
scroll to position [538, 970]
click at [978, 231] on div "In Progress" at bounding box center [922, 248] width 249 height 34
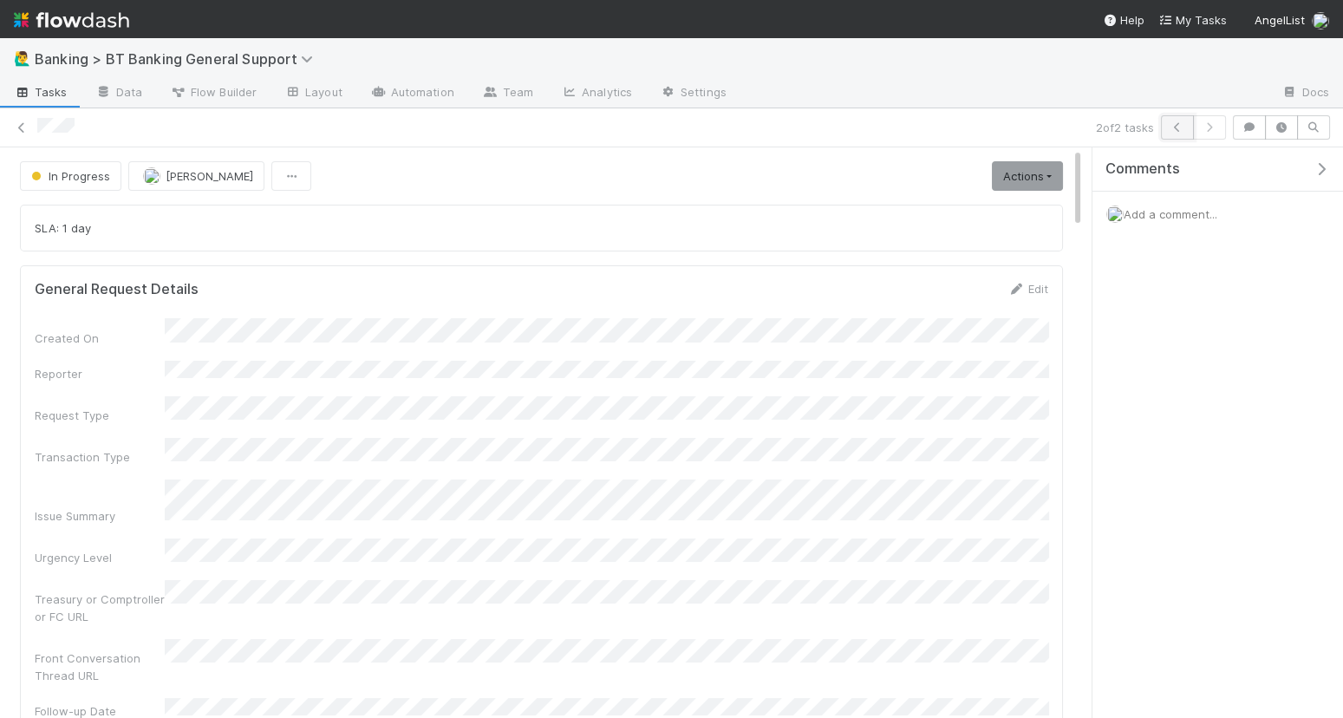
click at [1181, 134] on button "button" at bounding box center [1177, 127] width 33 height 24
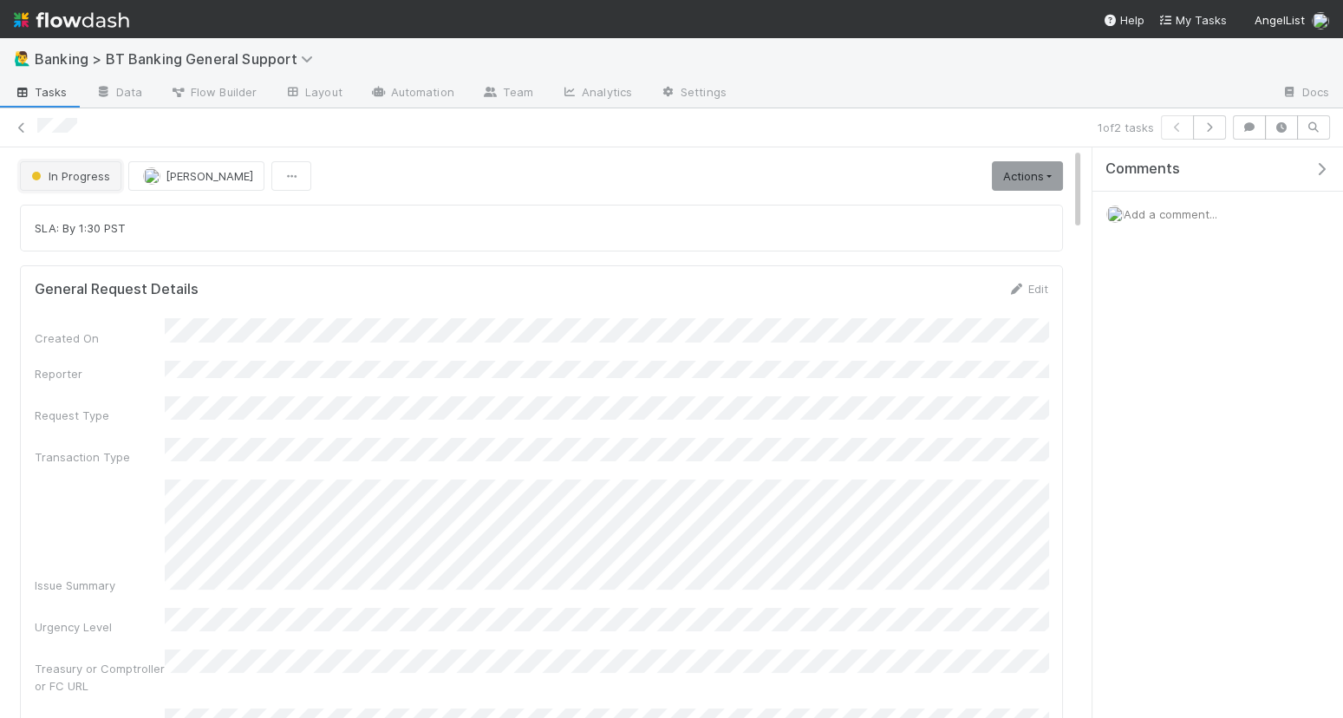
click at [100, 177] on span "In Progress" at bounding box center [69, 176] width 82 height 14
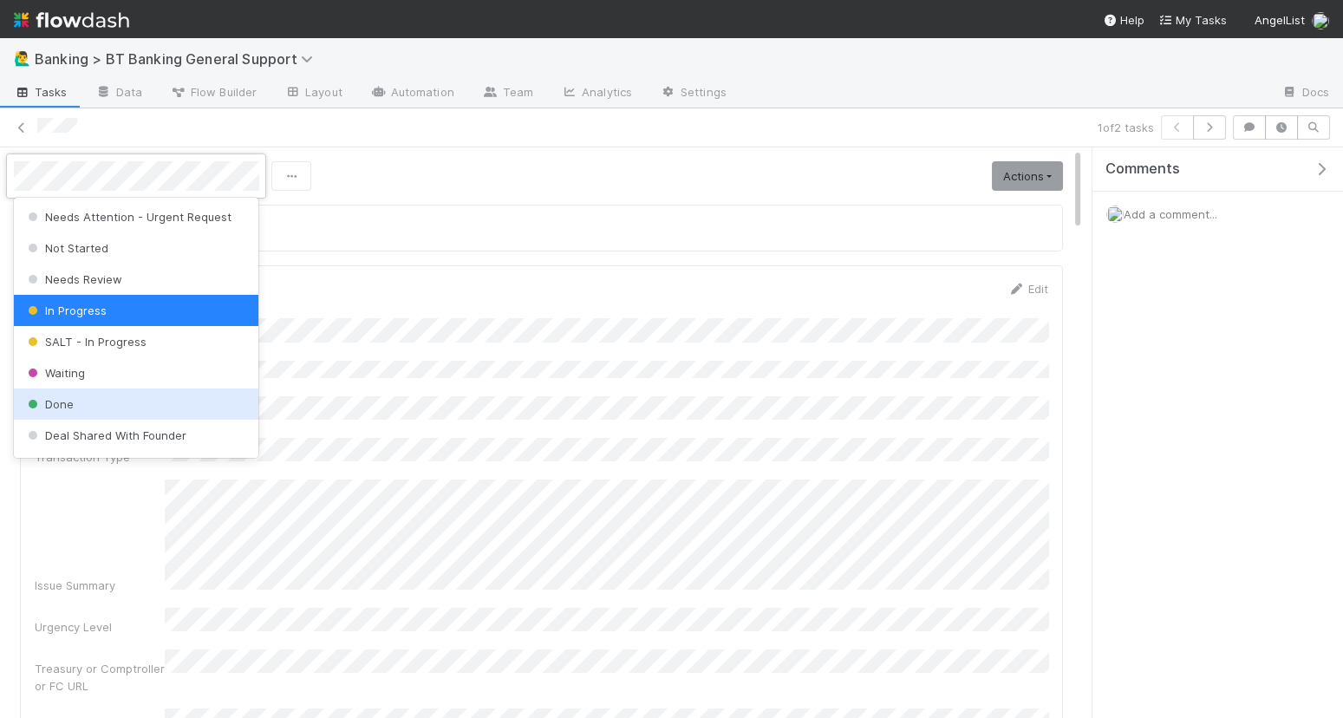
click at [134, 404] on div "Done" at bounding box center [136, 404] width 245 height 31
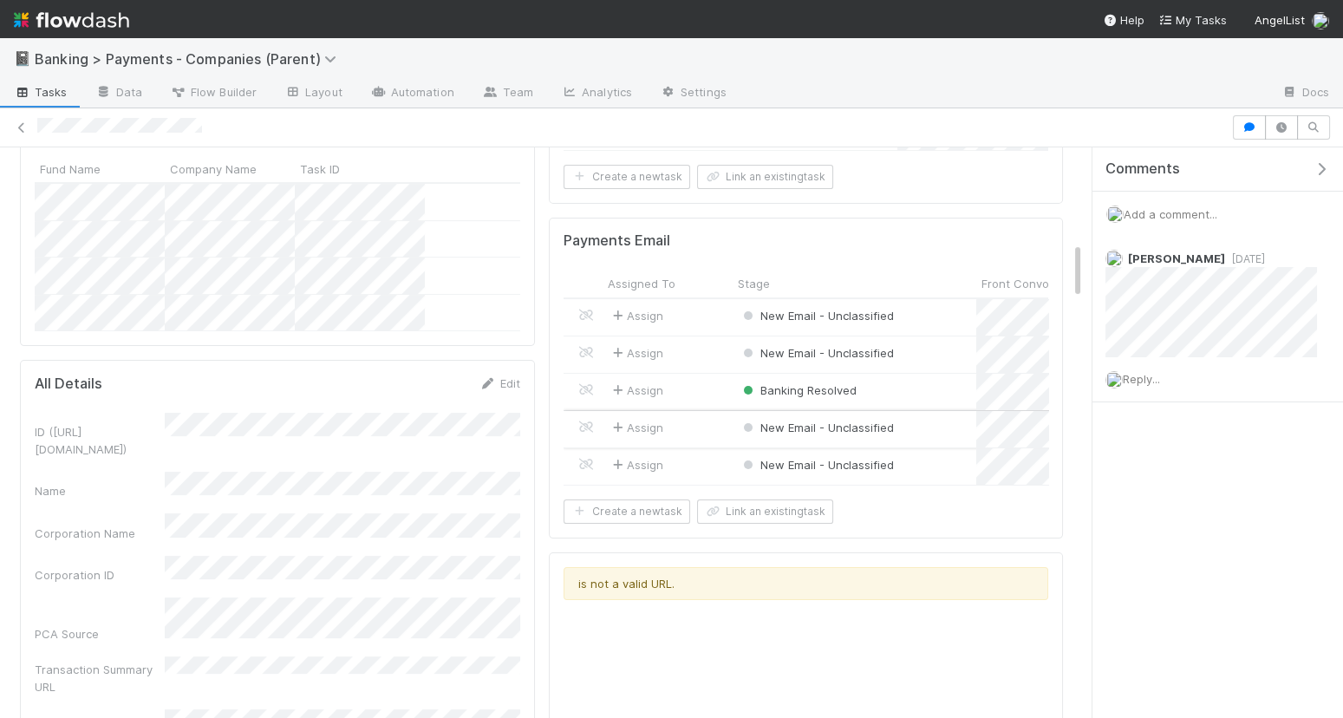
scroll to position [1016, 0]
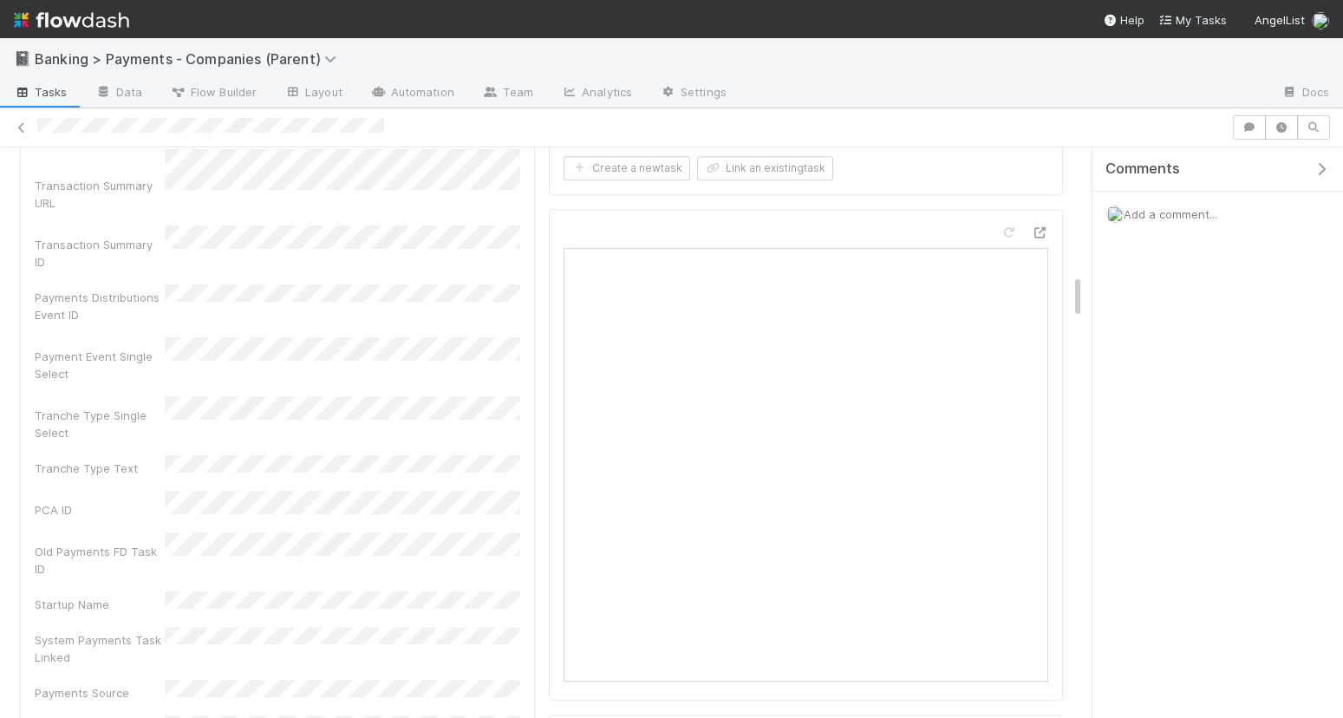
scroll to position [1694, 0]
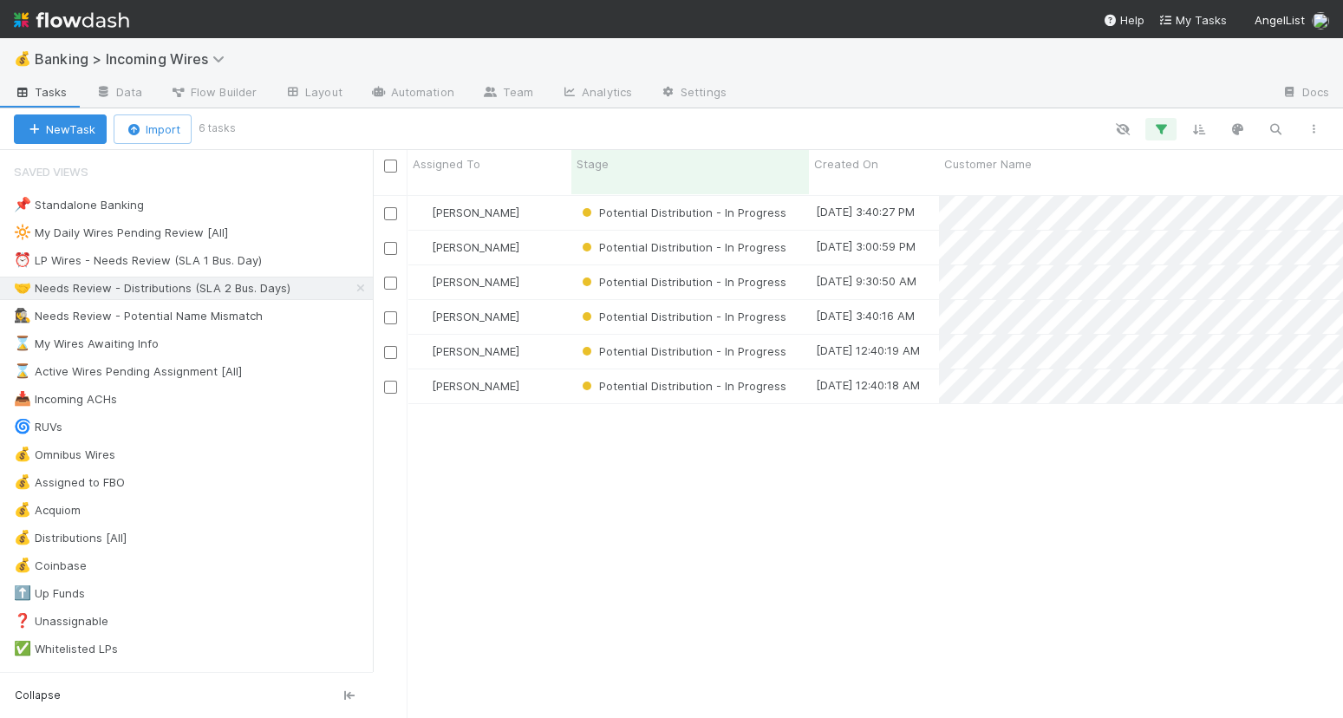
scroll to position [1, 1]
click at [199, 264] on div "⏰ LP Wires - Needs Review (SLA 1 Bus. Day)" at bounding box center [138, 261] width 248 height 22
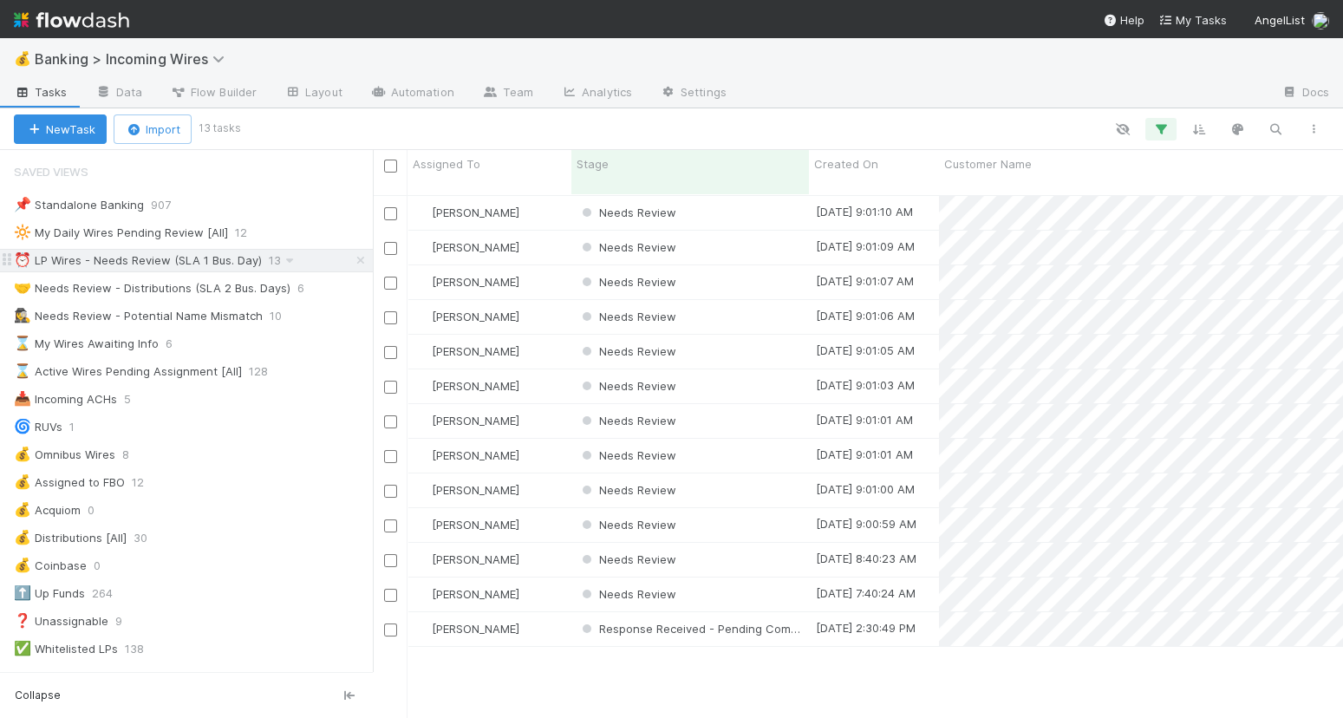
scroll to position [538, 970]
click at [737, 196] on div "Needs Review" at bounding box center [691, 213] width 238 height 34
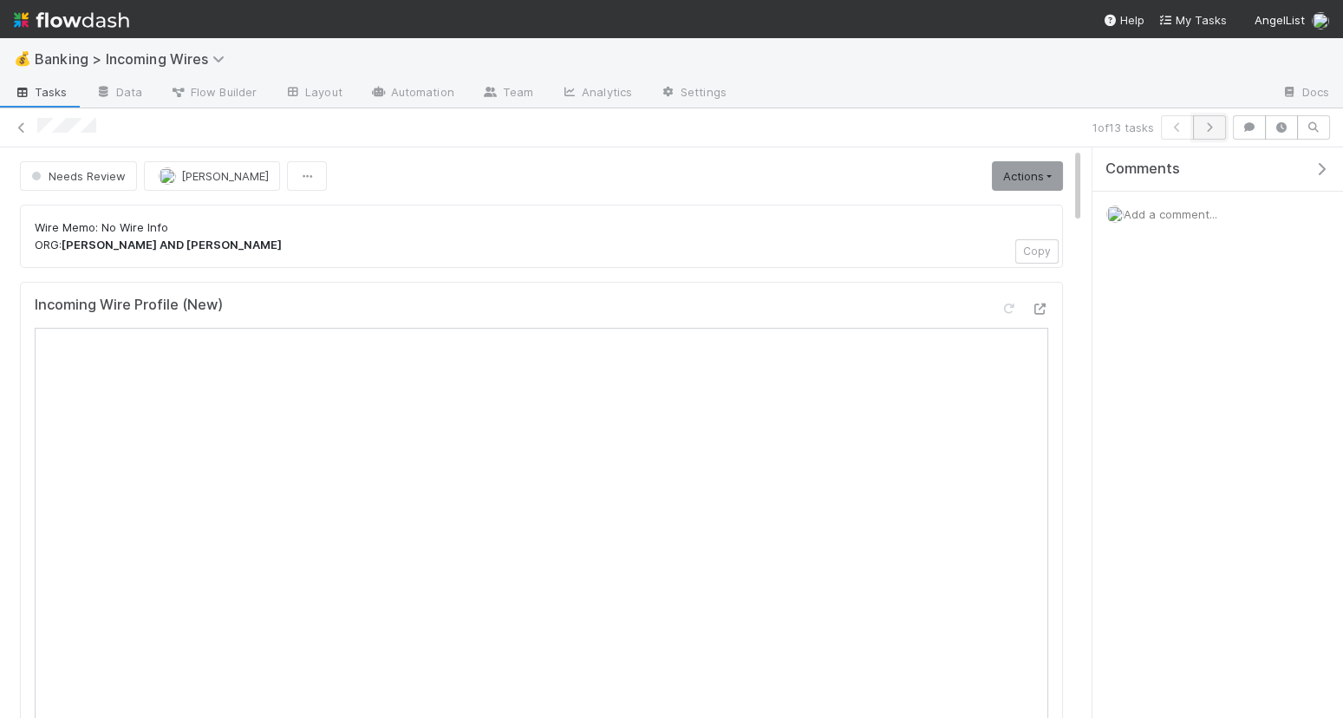
click at [1217, 122] on icon "button" at bounding box center [1209, 127] width 17 height 10
click at [1211, 122] on icon "button" at bounding box center [1209, 127] width 17 height 10
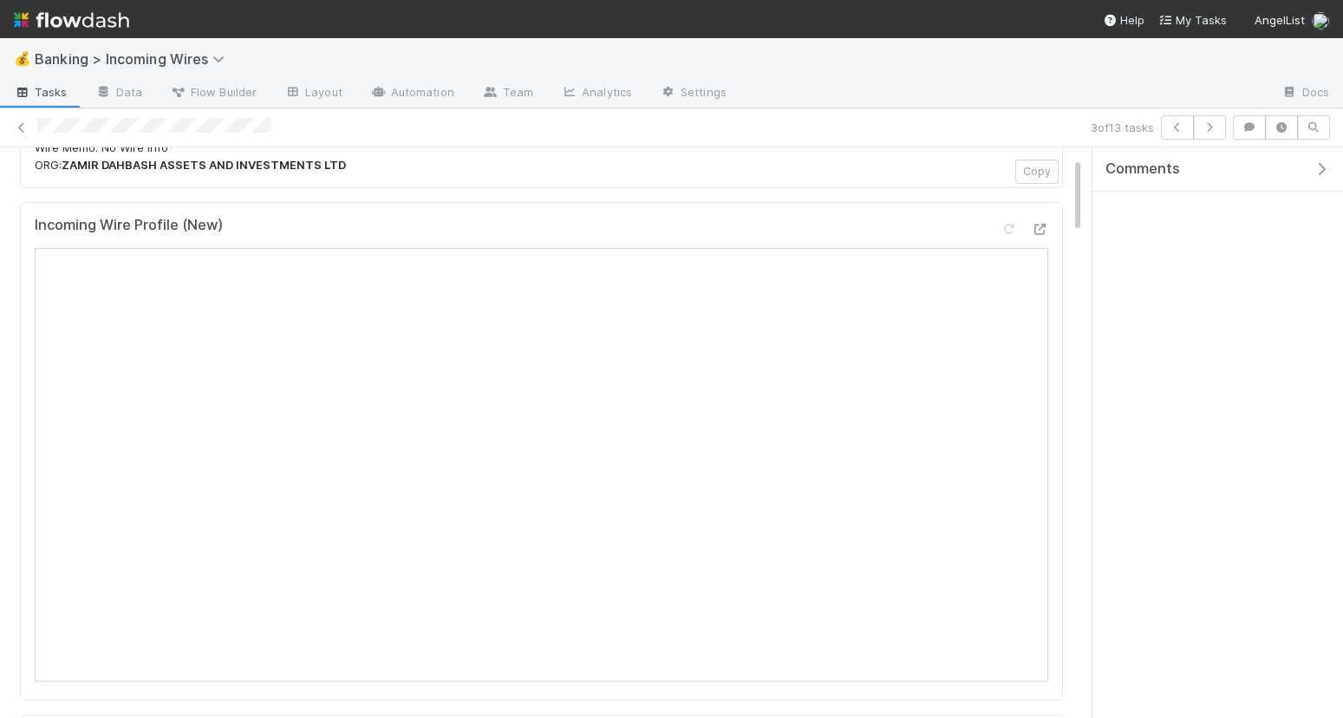
scroll to position [92, 0]
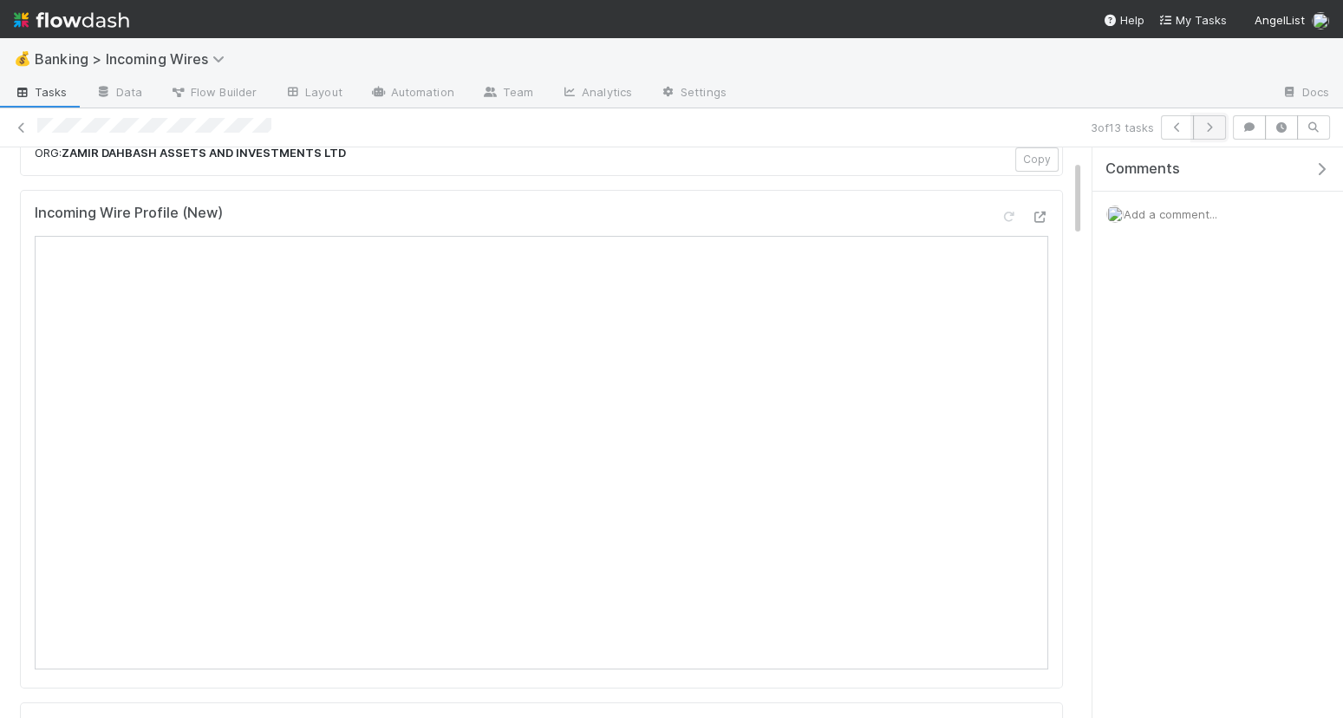
click at [1215, 124] on icon "button" at bounding box center [1209, 127] width 17 height 10
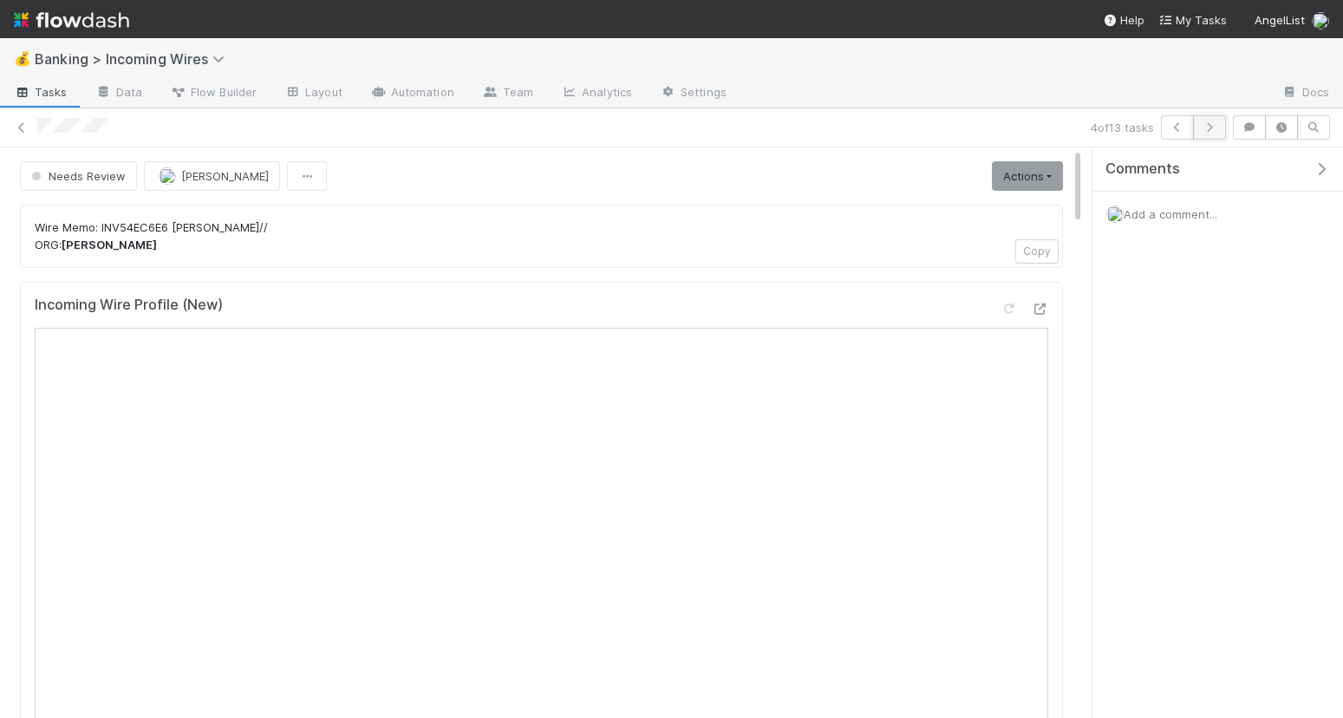
click at [1211, 128] on icon "button" at bounding box center [1209, 127] width 17 height 10
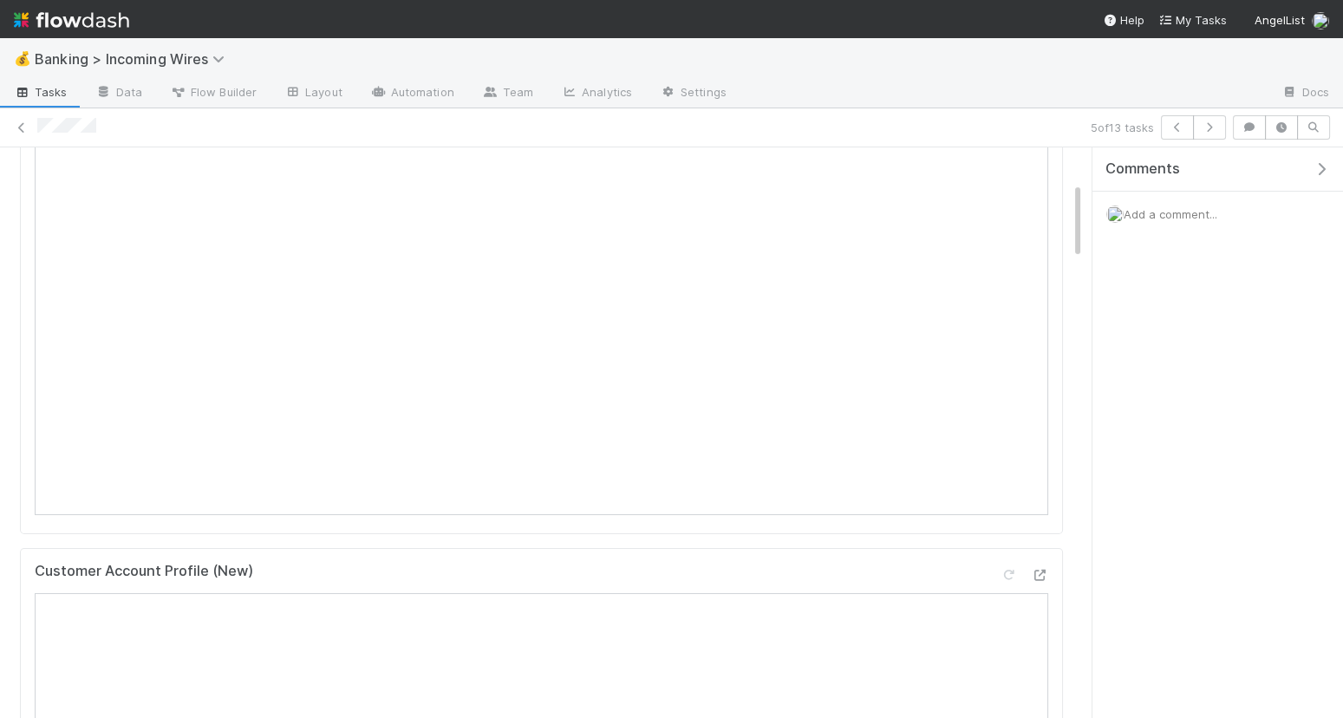
scroll to position [254, 0]
click at [1211, 129] on icon "button" at bounding box center [1209, 127] width 17 height 10
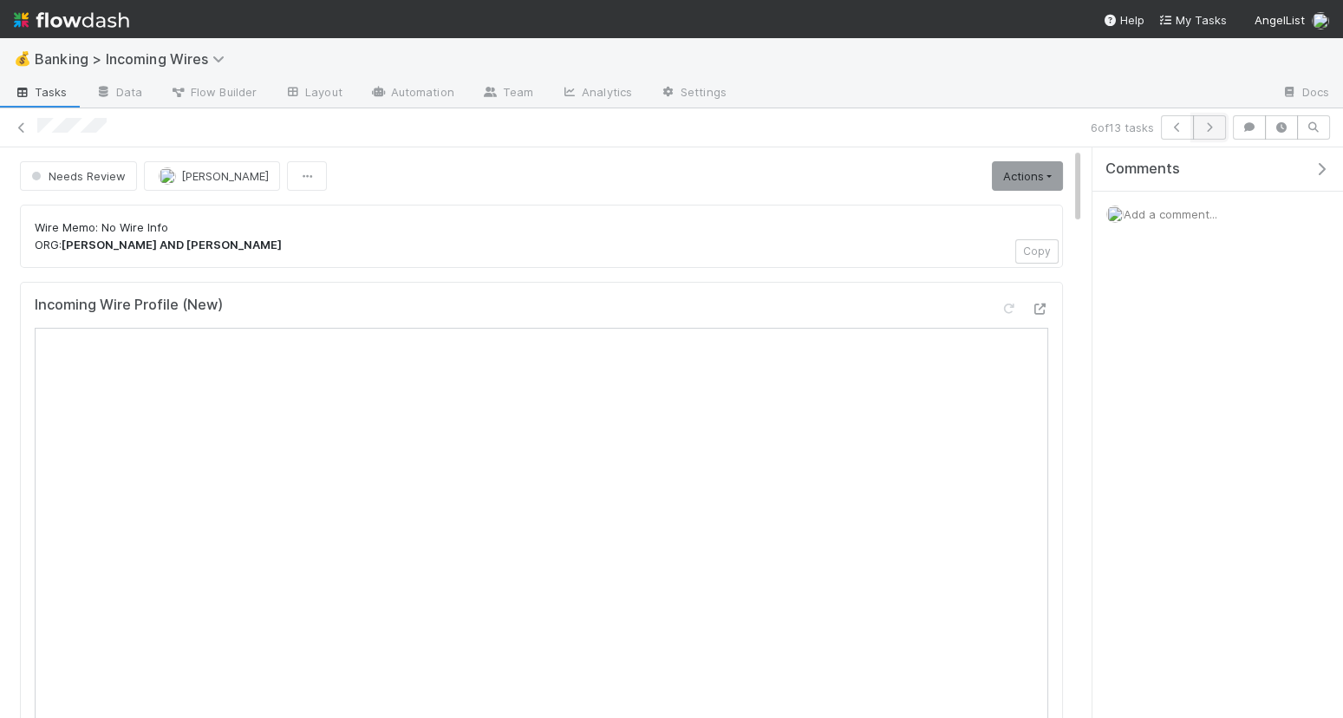
click at [1209, 128] on icon "button" at bounding box center [1209, 127] width 17 height 10
click at [1210, 128] on icon "button" at bounding box center [1209, 127] width 17 height 10
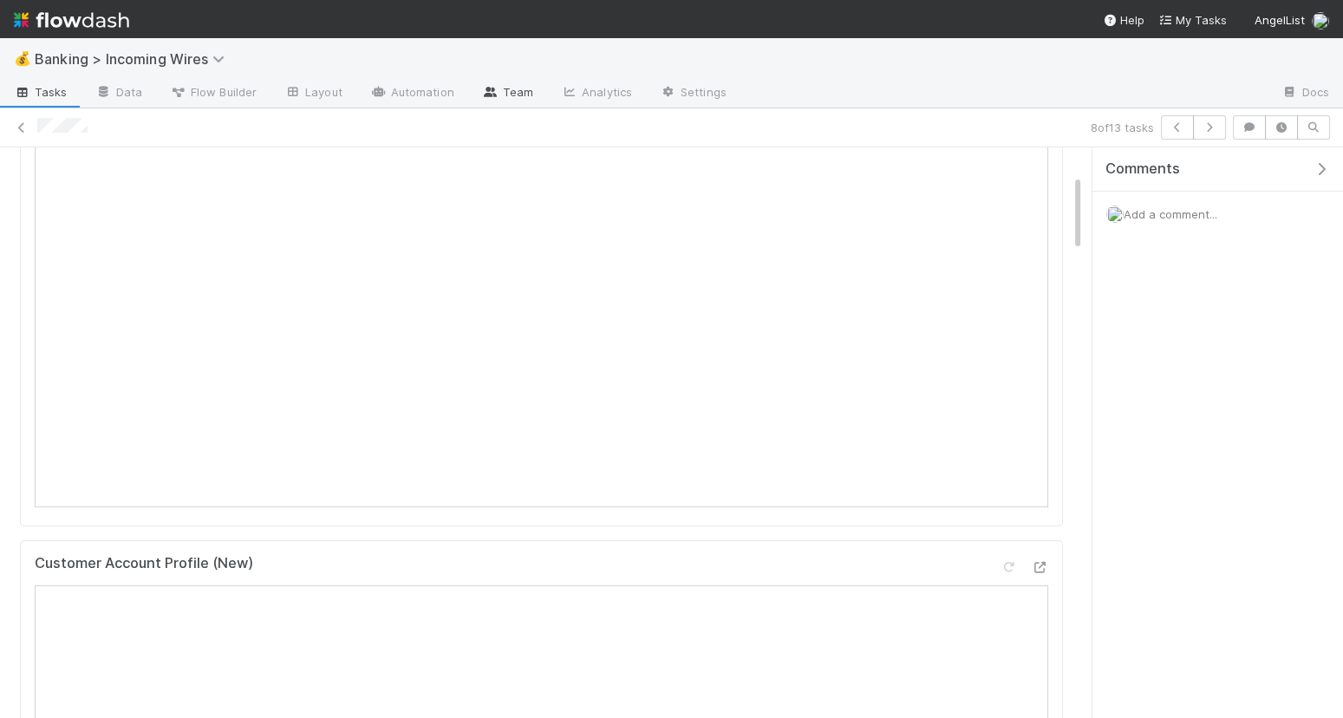
scroll to position [177, 0]
click at [1211, 122] on icon "button" at bounding box center [1209, 127] width 17 height 10
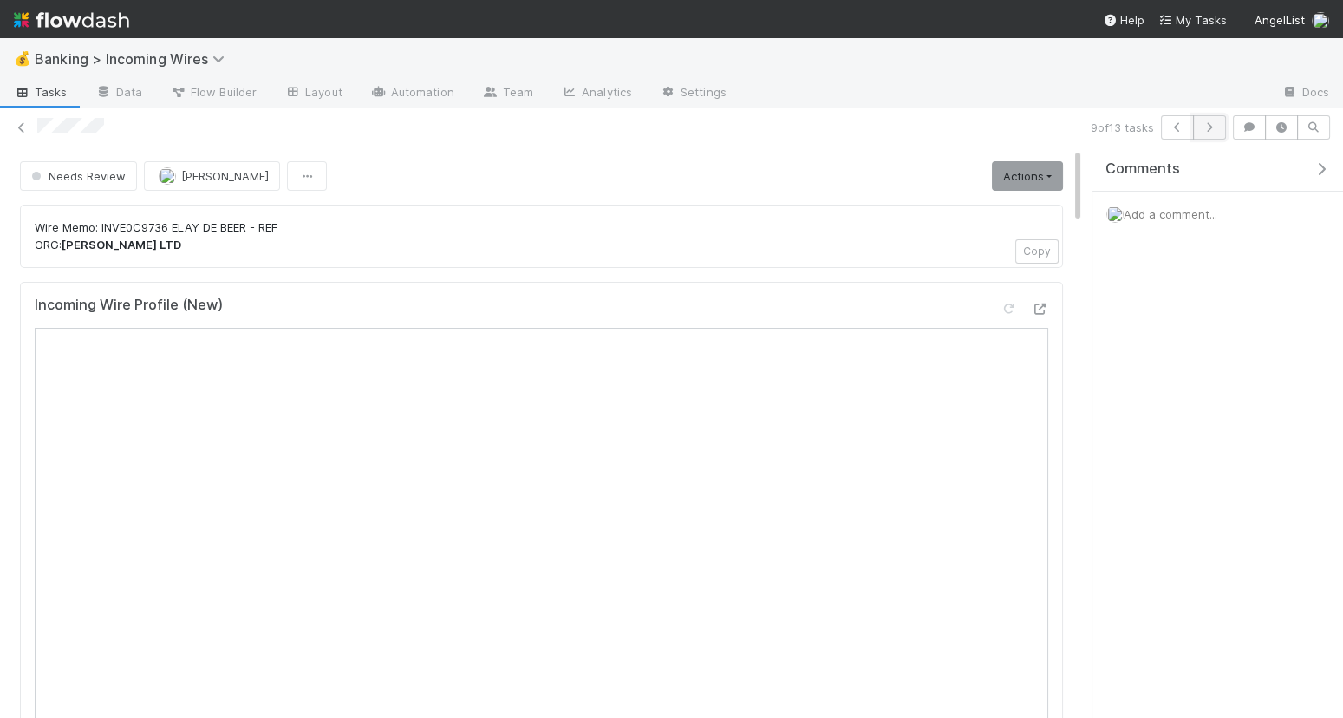
click at [1207, 123] on icon "button" at bounding box center [1209, 127] width 17 height 10
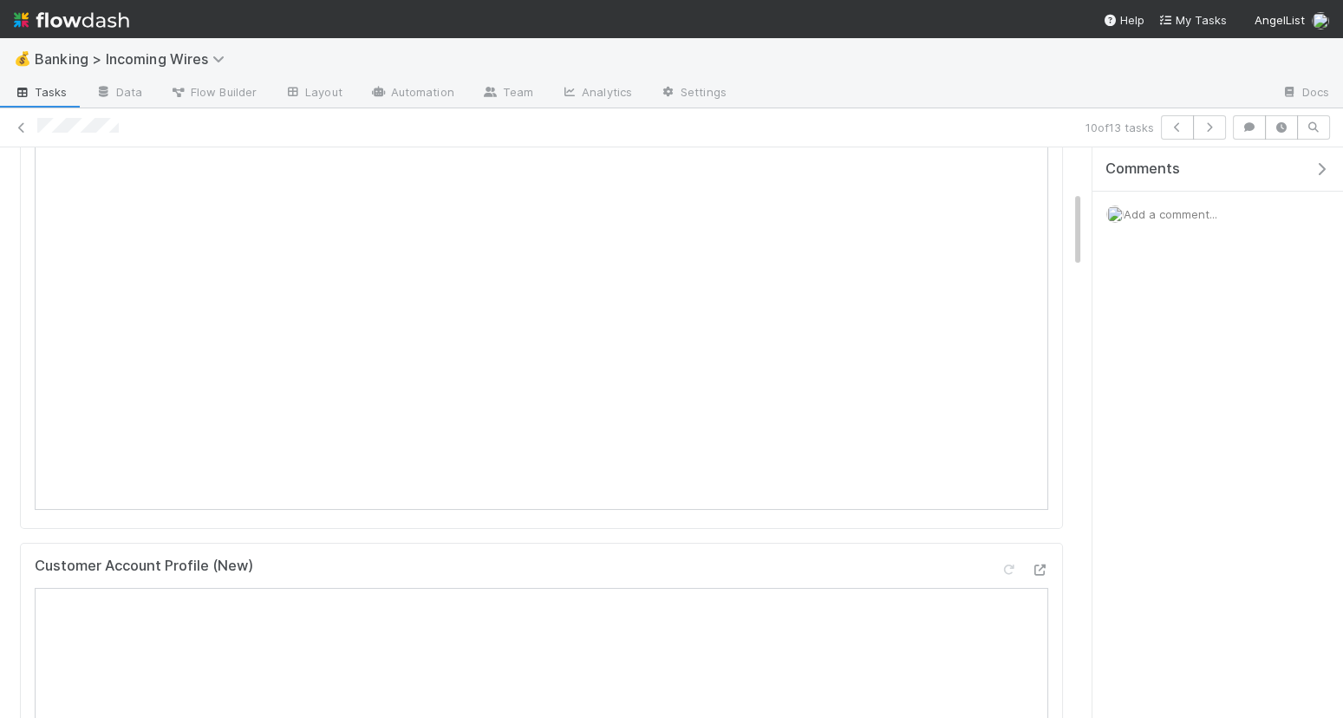
scroll to position [232, 0]
click at [1212, 133] on button "button" at bounding box center [1209, 127] width 33 height 24
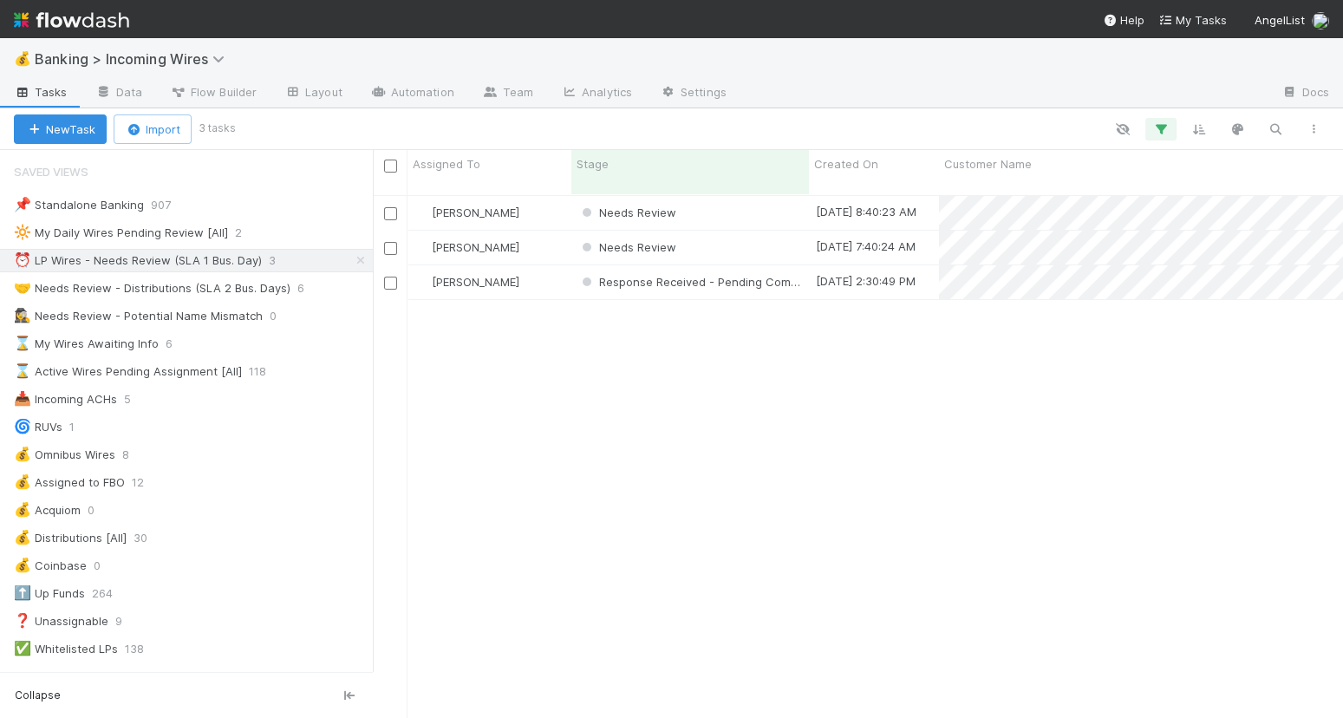
scroll to position [1, 1]
click at [168, 258] on div "⏰ LP Wires - Needs Review (SLA 1 Bus. Day)" at bounding box center [138, 261] width 248 height 22
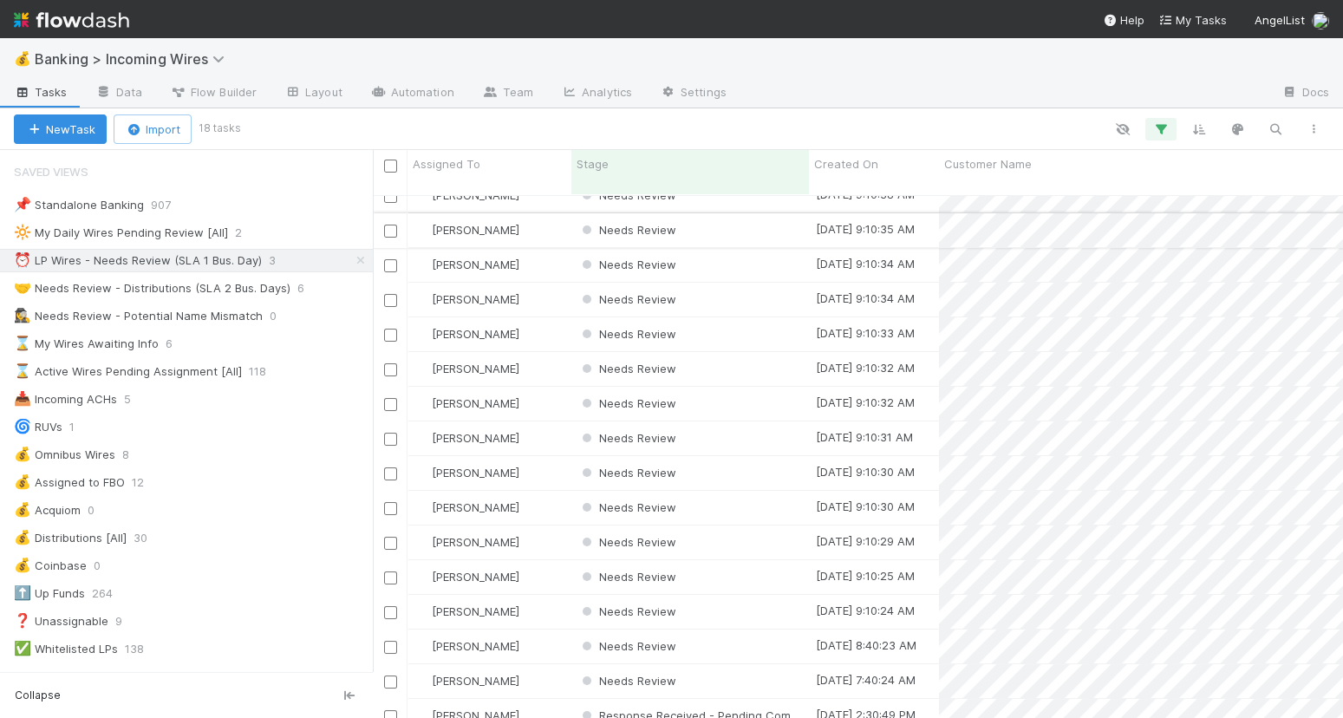
scroll to position [0, 0]
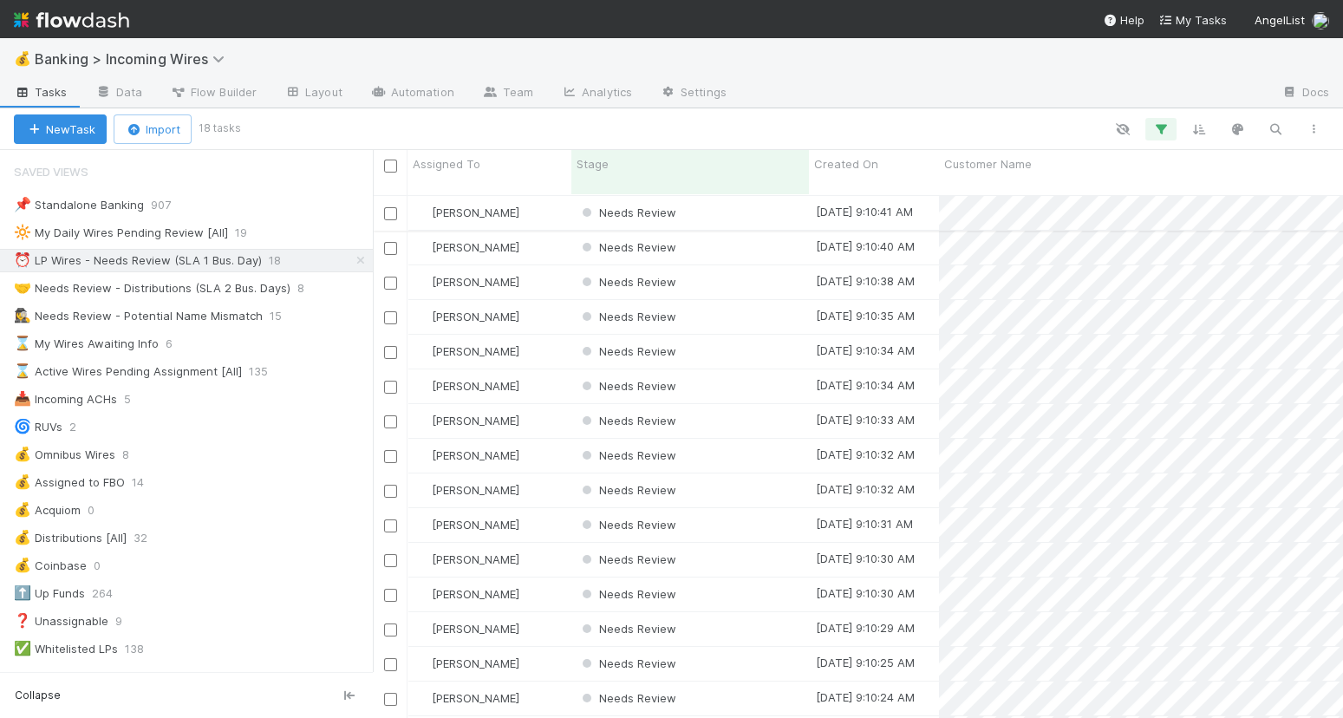
click at [764, 203] on div "Needs Review" at bounding box center [691, 213] width 238 height 34
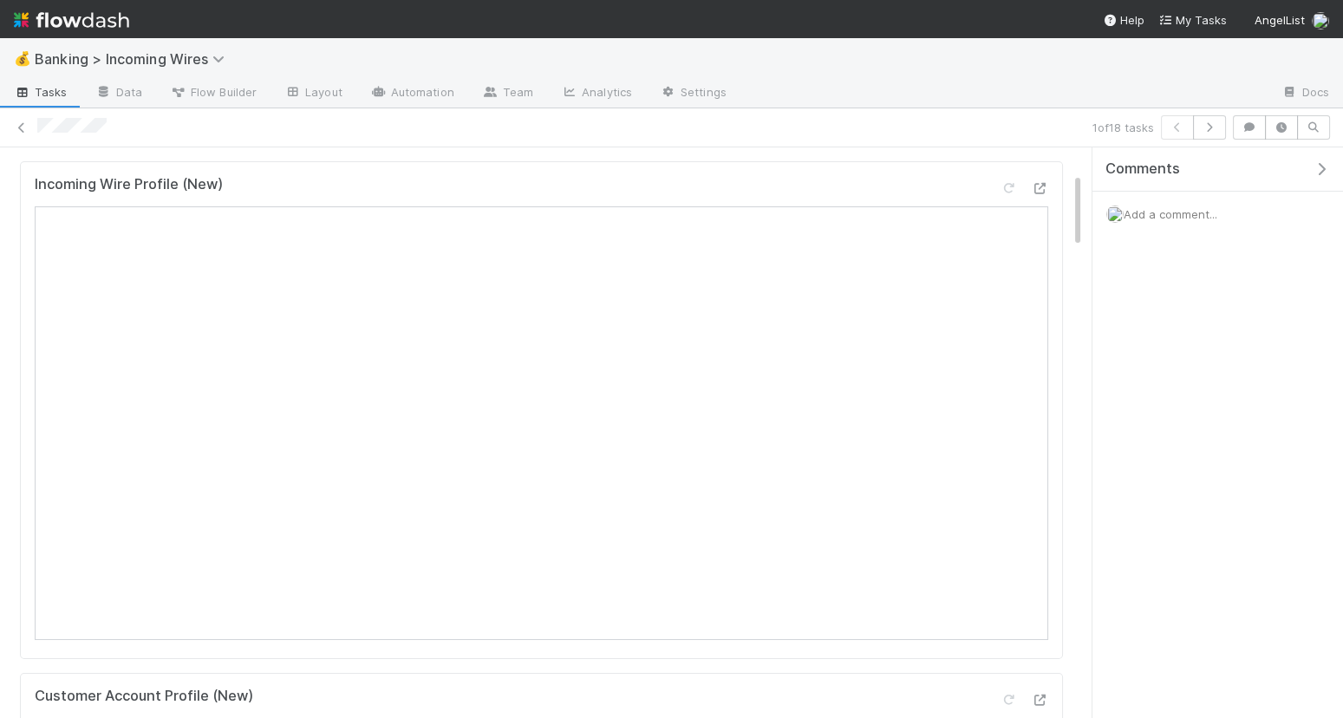
scroll to position [227, 0]
click at [1219, 125] on icon "button" at bounding box center [1209, 127] width 17 height 10
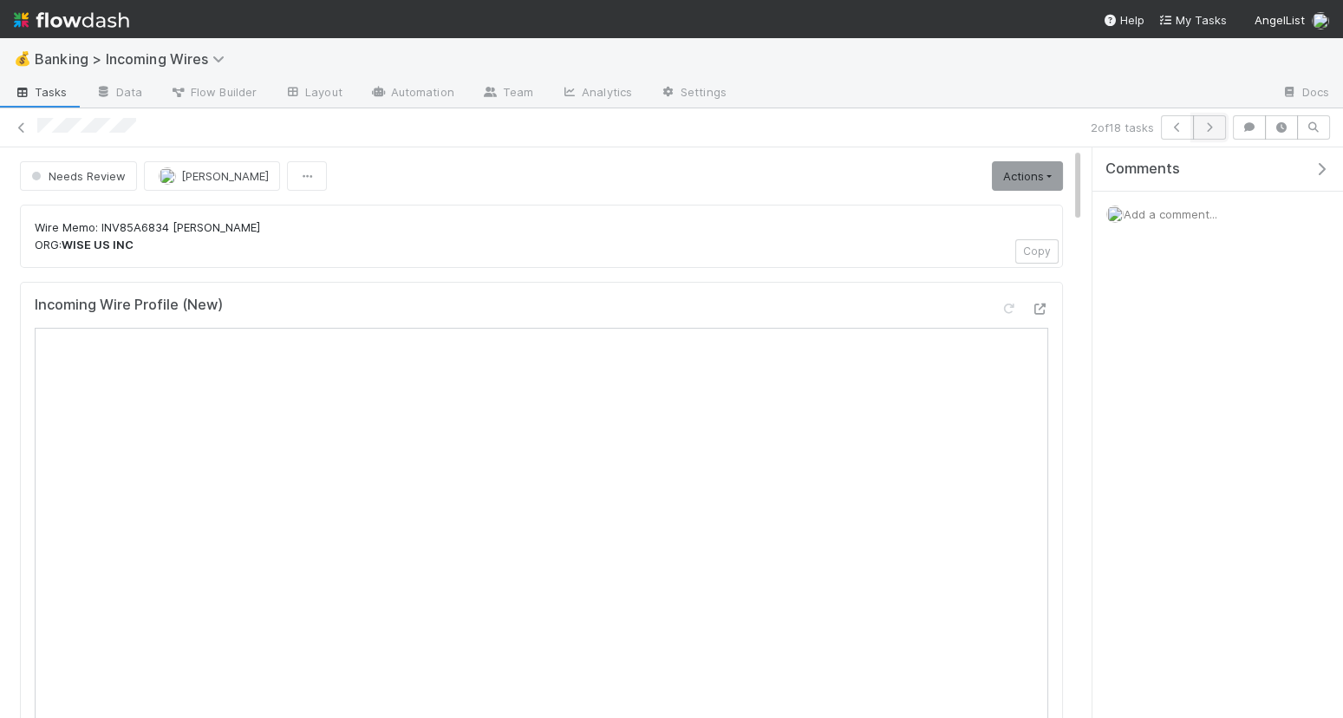
click at [1211, 130] on icon "button" at bounding box center [1209, 127] width 17 height 10
click at [1219, 132] on icon "button" at bounding box center [1209, 127] width 17 height 10
click at [1209, 123] on icon "button" at bounding box center [1209, 127] width 17 height 10
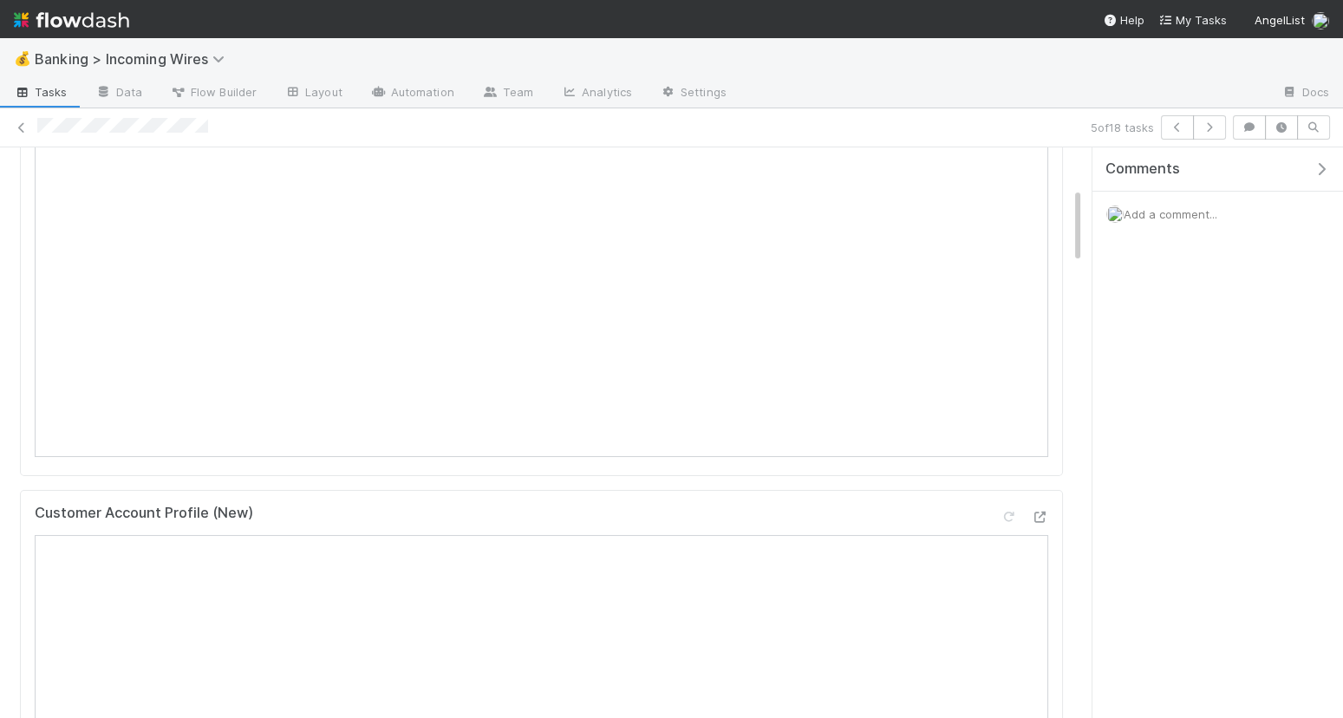
scroll to position [204, 0]
click at [1218, 132] on icon "button" at bounding box center [1209, 127] width 17 height 10
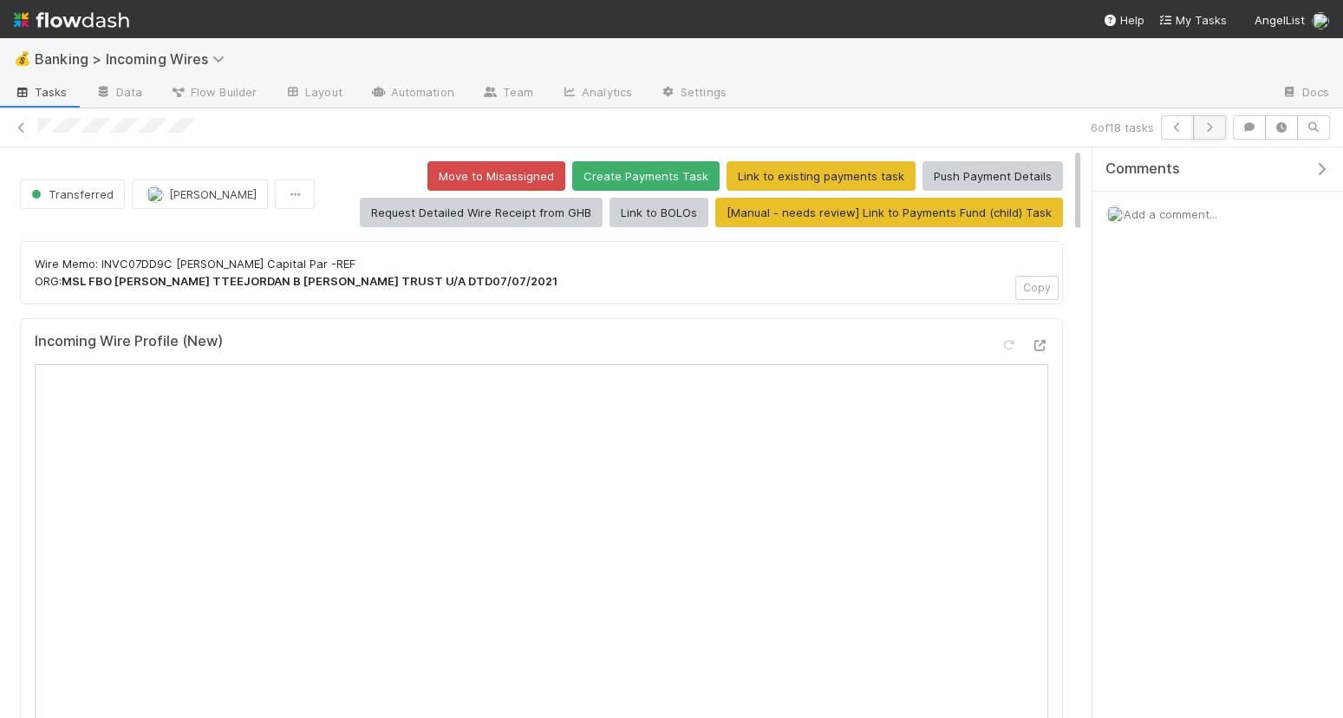
click at [1205, 122] on icon "button" at bounding box center [1209, 127] width 17 height 10
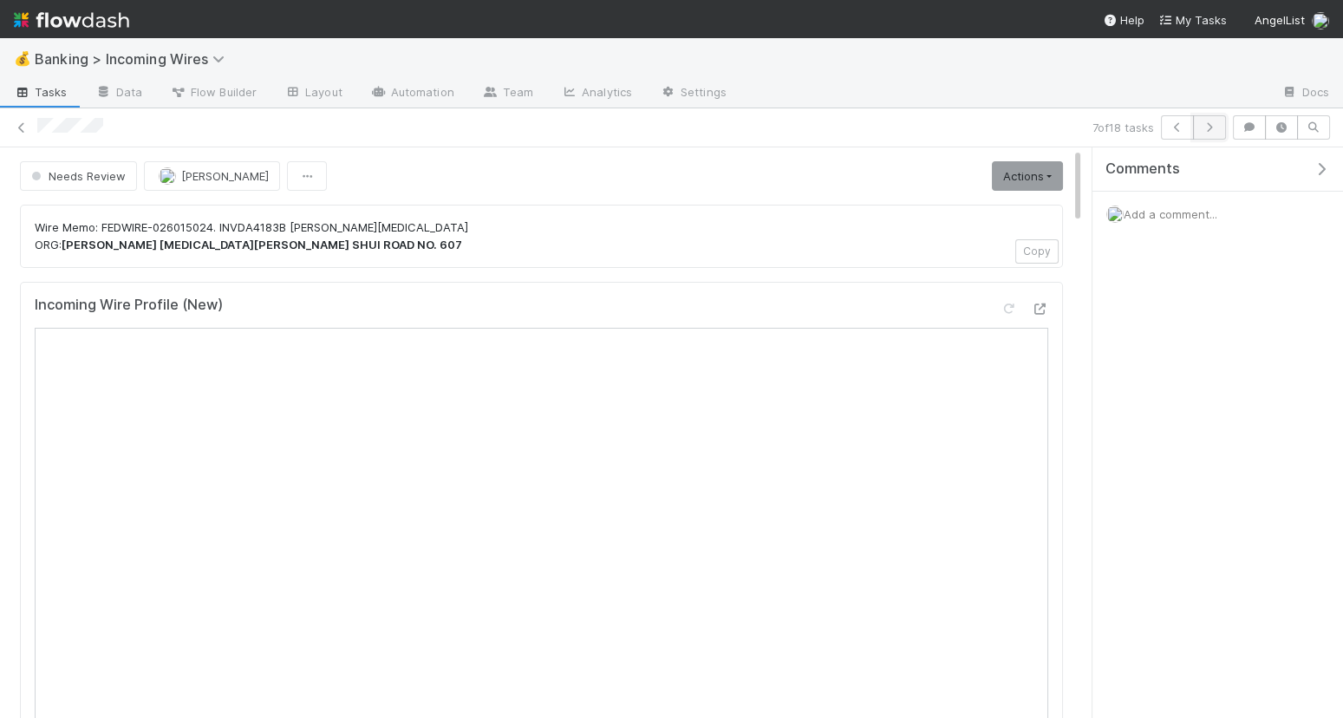
click at [1212, 128] on icon "button" at bounding box center [1209, 127] width 17 height 10
click at [1035, 179] on link "Actions" at bounding box center [1027, 175] width 71 height 29
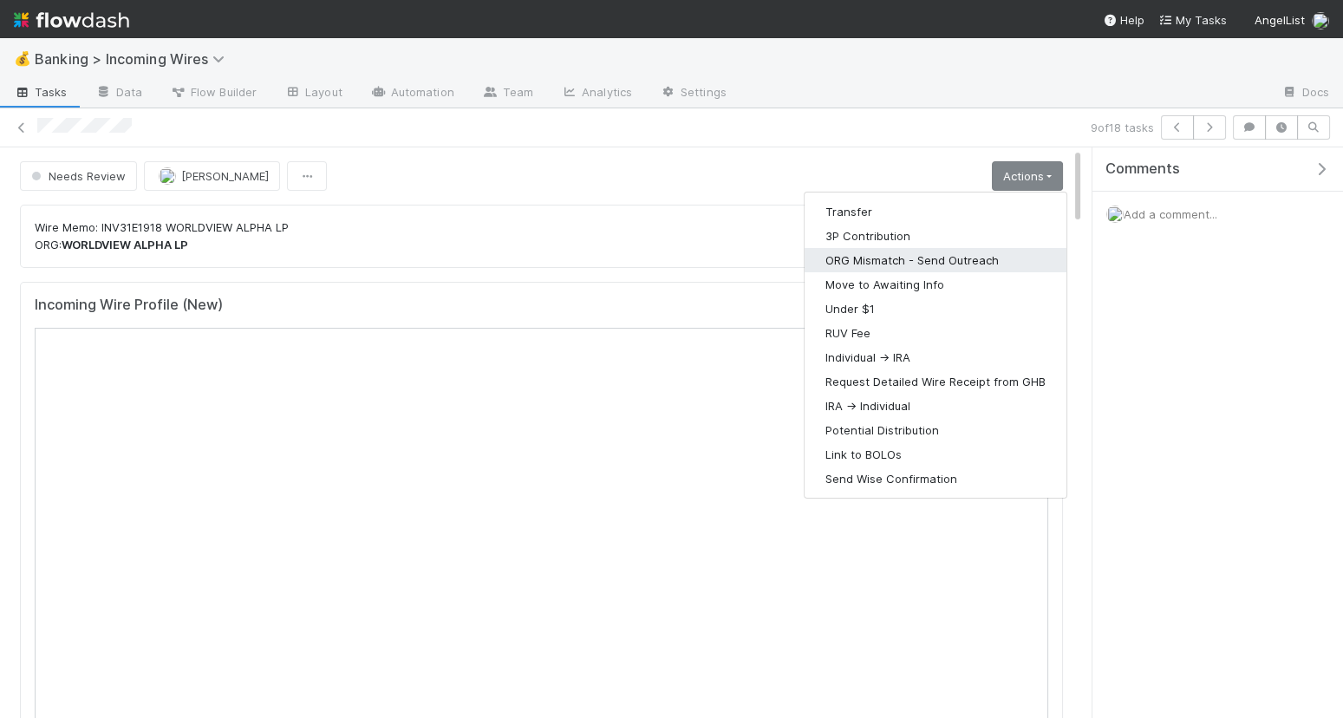
click at [959, 248] on button "ORG Mismatch - Send Outreach" at bounding box center [936, 260] width 262 height 24
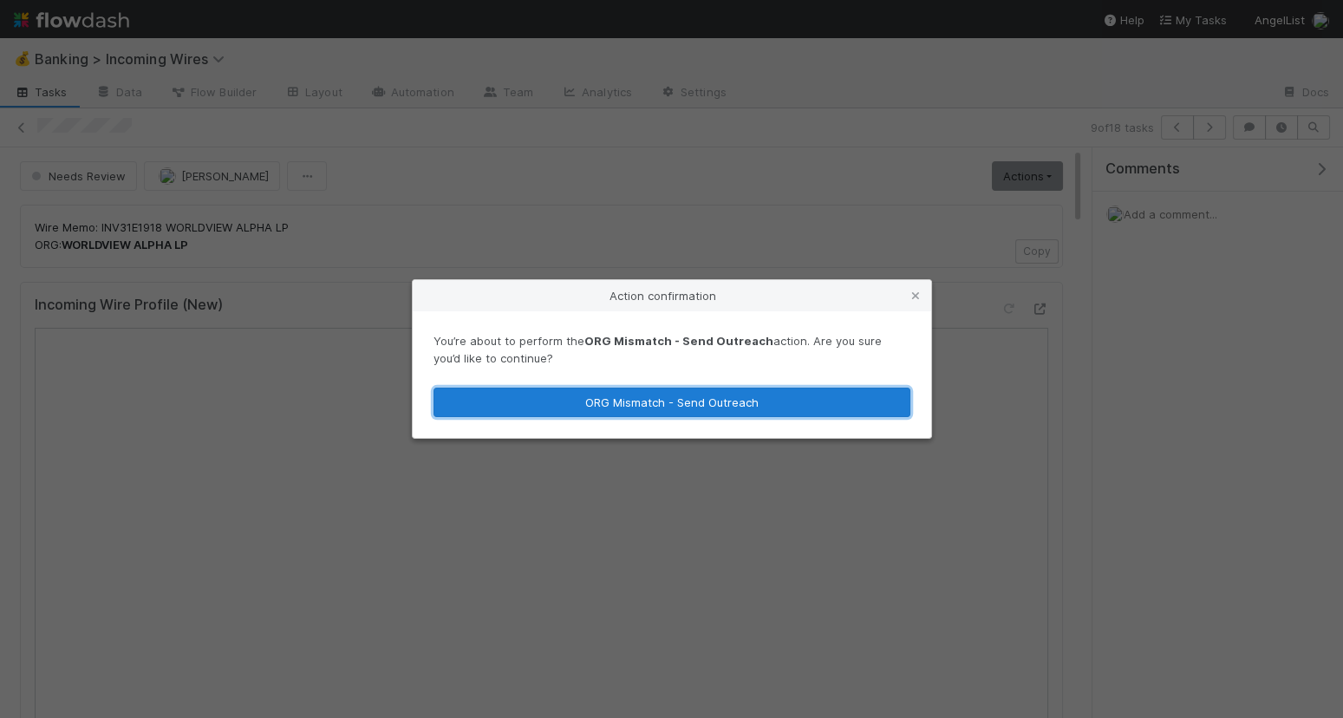
click at [795, 400] on button "ORG Mismatch - Send Outreach" at bounding box center [672, 402] width 477 height 29
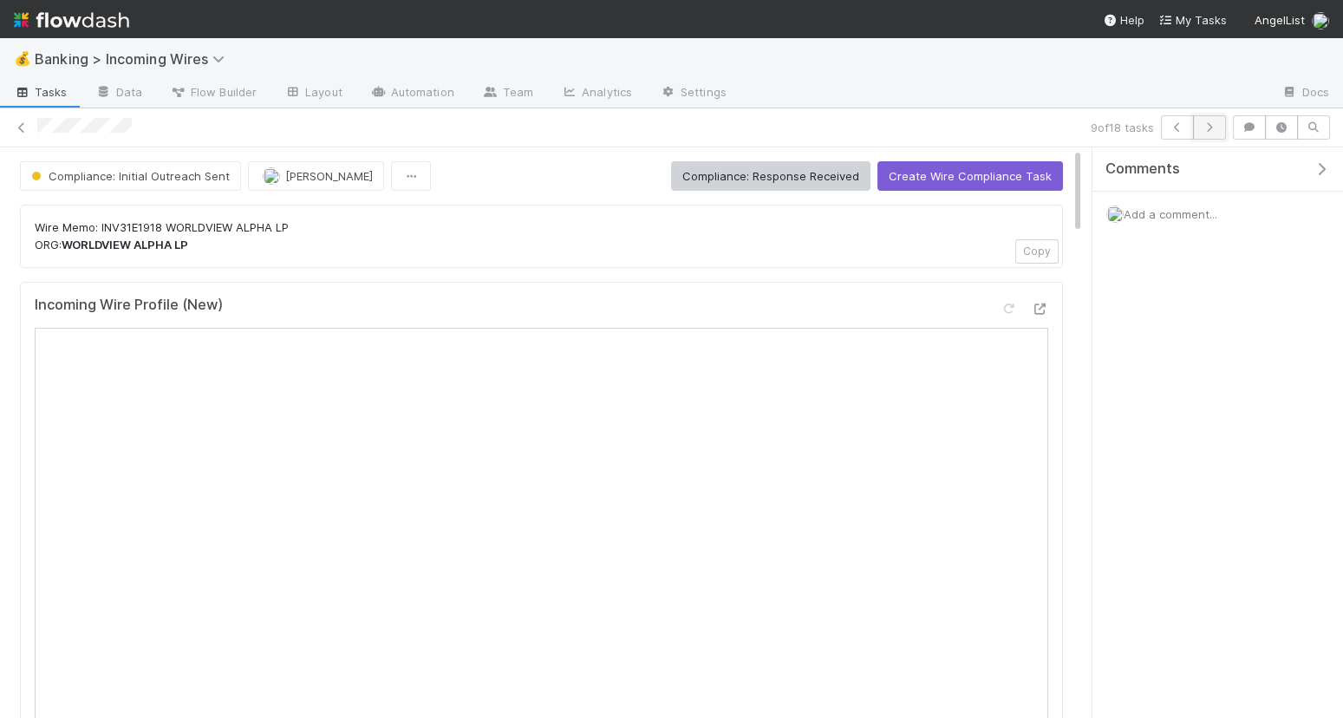
click at [1218, 128] on icon "button" at bounding box center [1209, 127] width 17 height 10
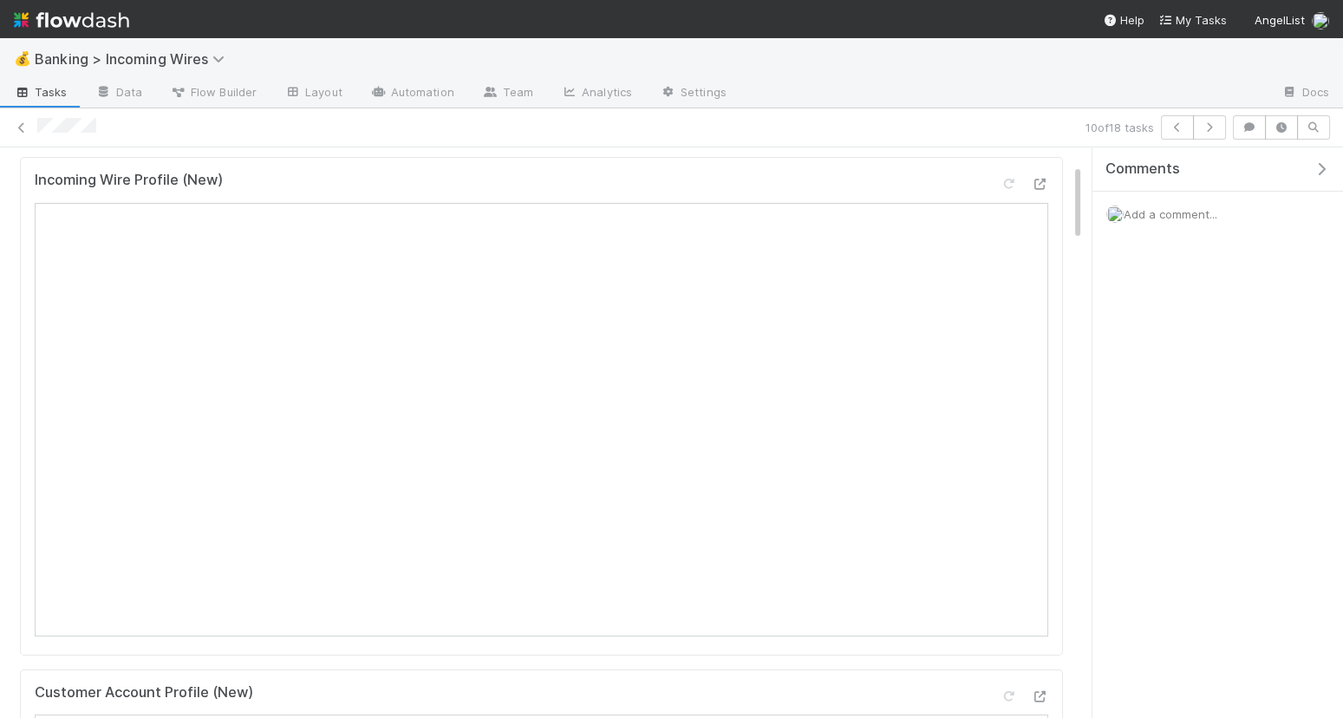
scroll to position [96, 0]
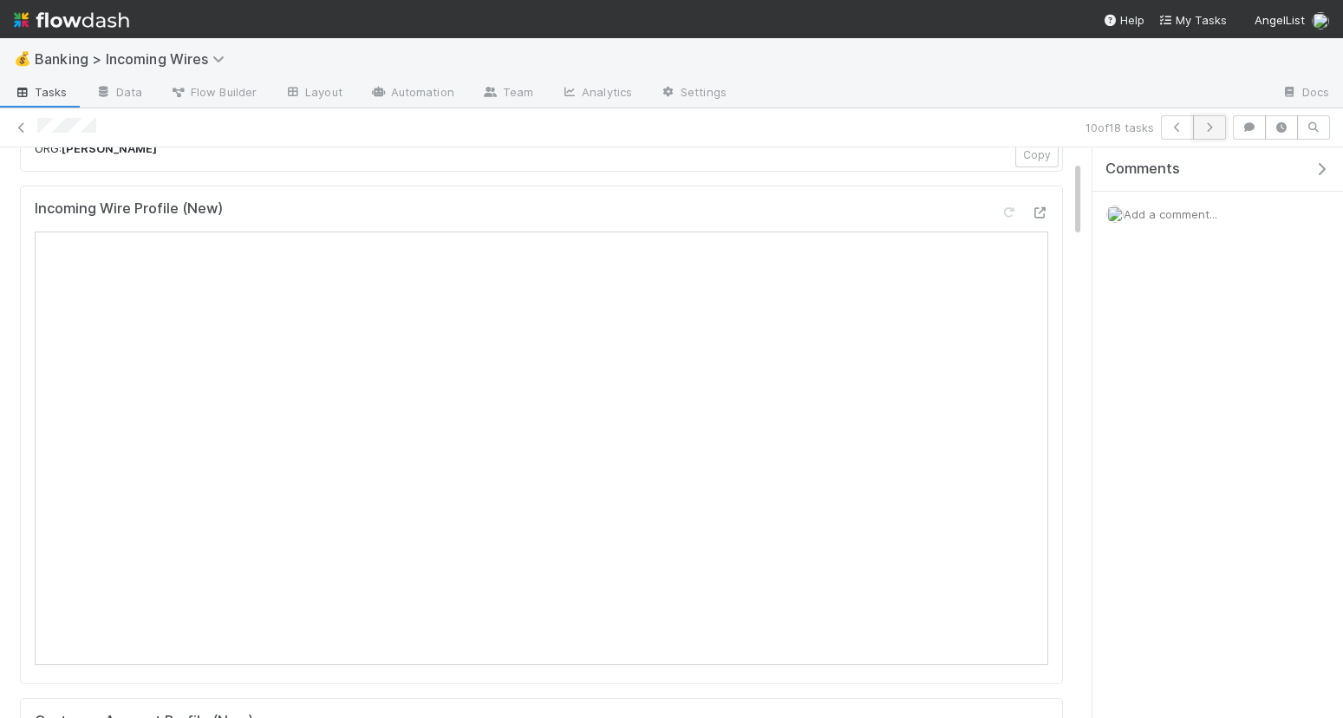
click at [1219, 125] on icon "button" at bounding box center [1209, 127] width 17 height 10
click at [1212, 124] on icon "button" at bounding box center [1209, 127] width 17 height 10
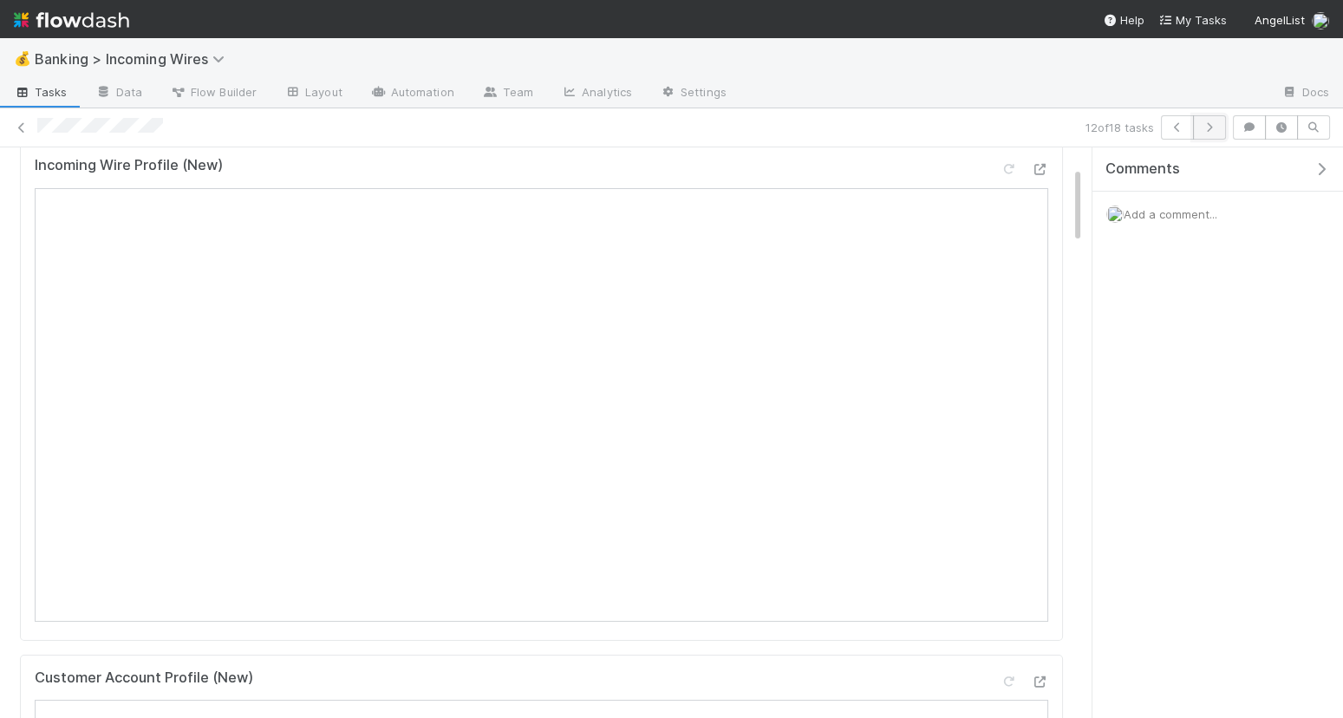
click at [1219, 134] on button "button" at bounding box center [1209, 127] width 33 height 24
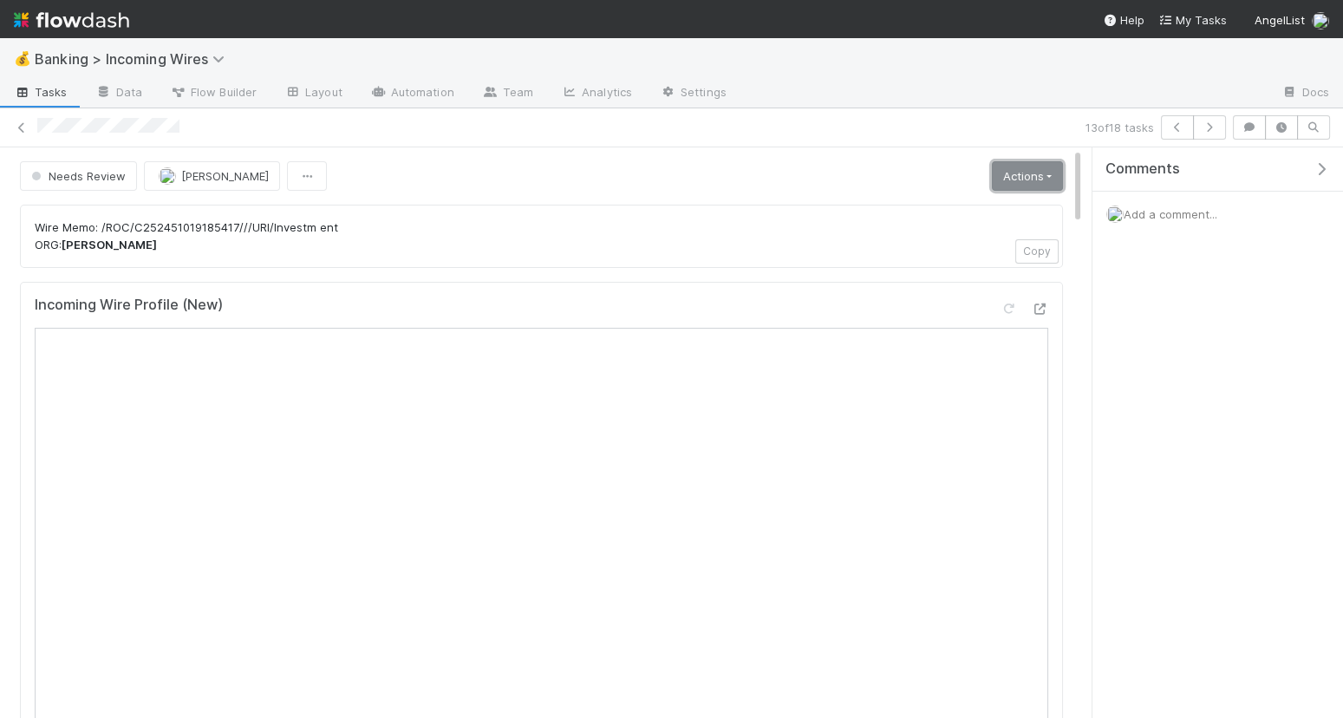
click at [1033, 167] on link "Actions" at bounding box center [1027, 175] width 71 height 29
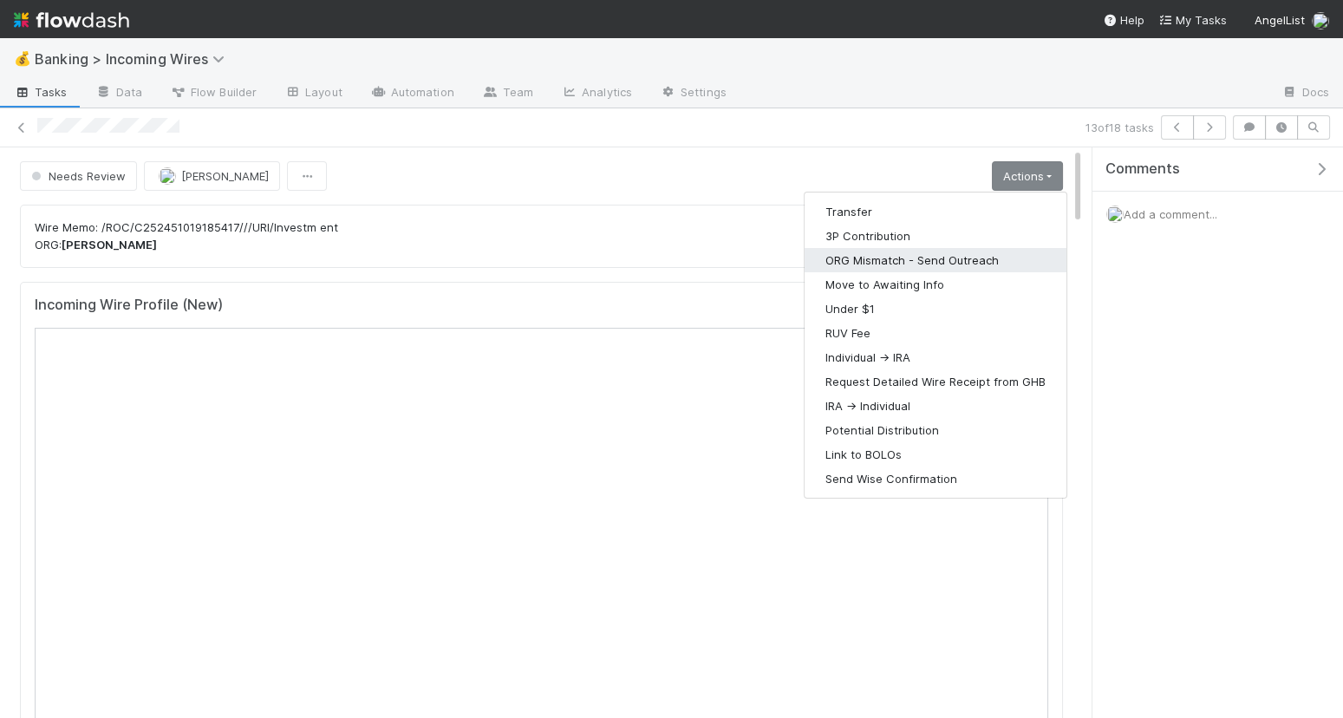
click at [979, 251] on button "ORG Mismatch - Send Outreach" at bounding box center [936, 260] width 262 height 24
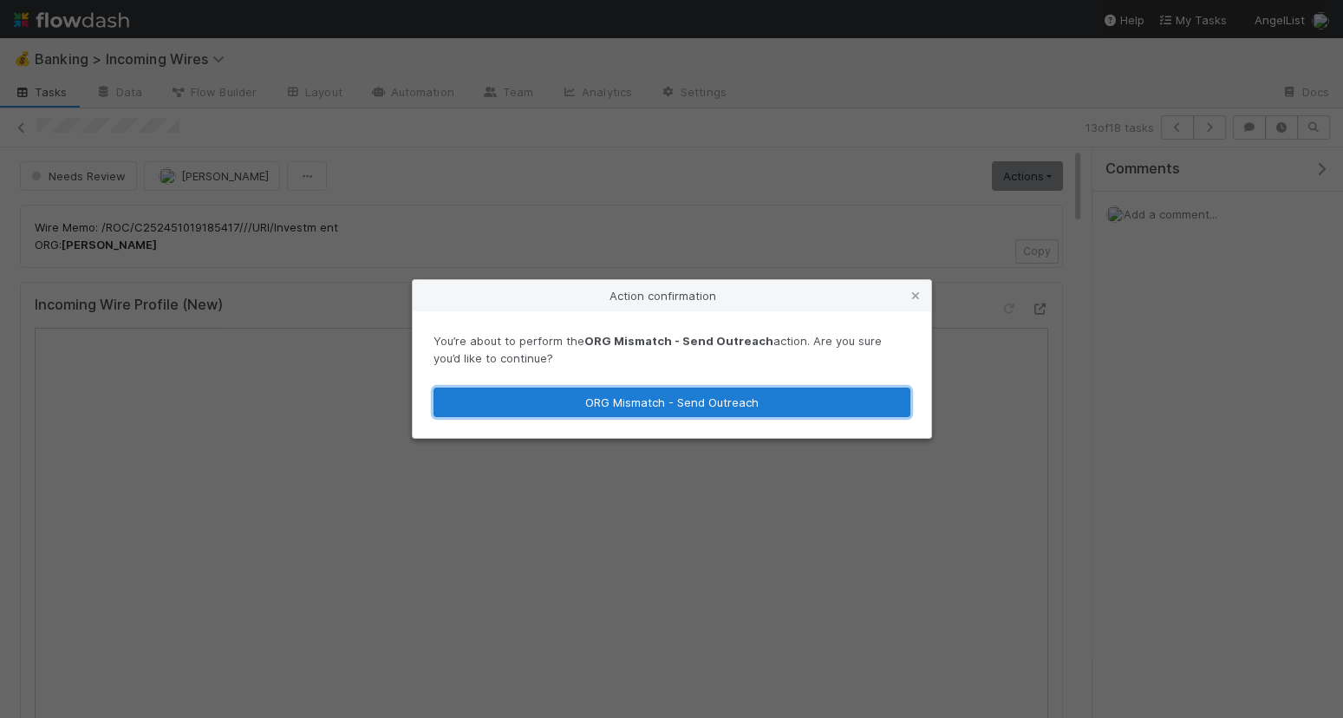
click at [804, 397] on button "ORG Mismatch - Send Outreach" at bounding box center [672, 402] width 477 height 29
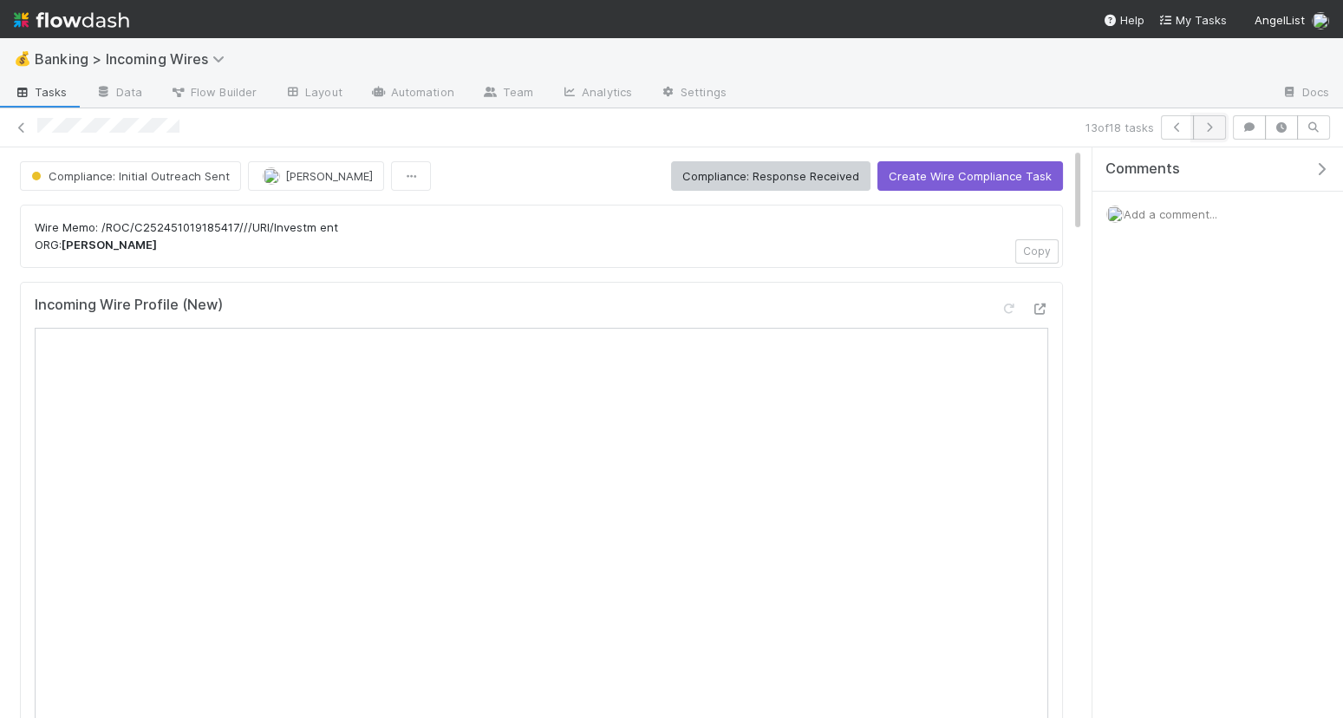
click at [1213, 128] on icon "button" at bounding box center [1209, 127] width 17 height 10
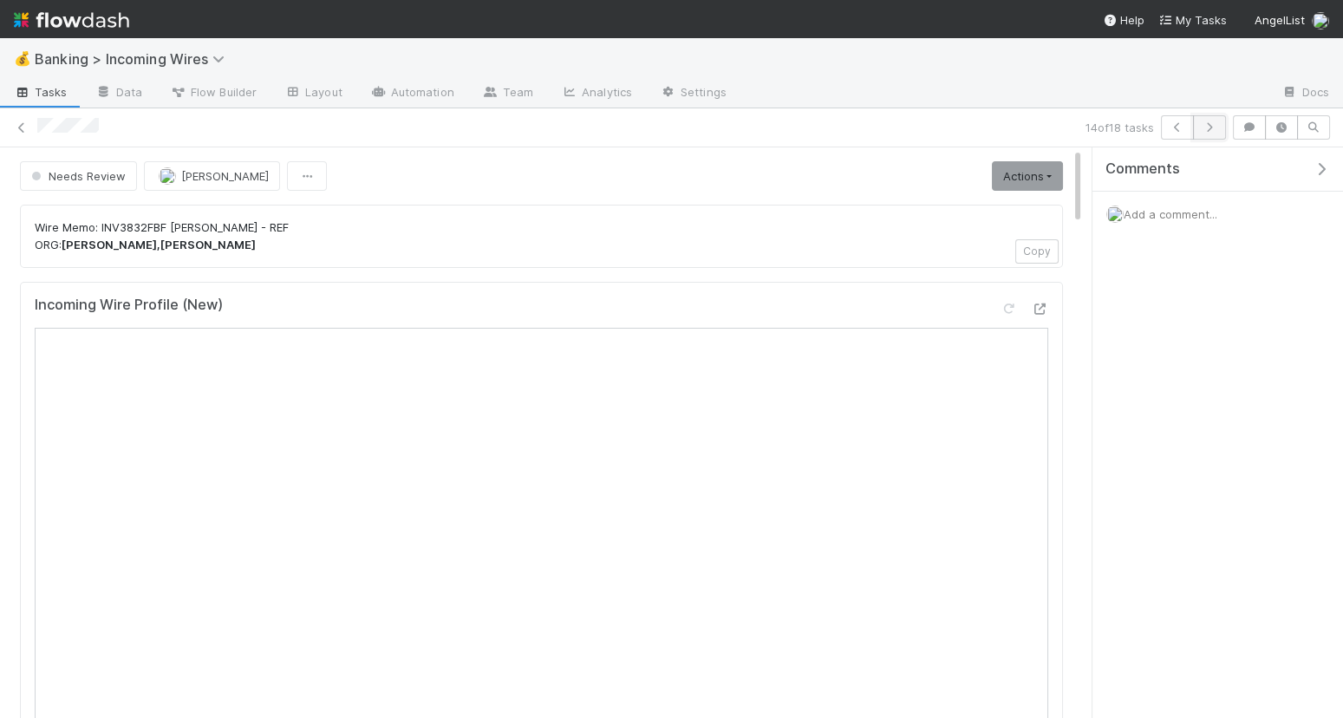
click at [1203, 134] on button "button" at bounding box center [1209, 127] width 33 height 24
click at [1215, 124] on icon "button" at bounding box center [1209, 127] width 17 height 10
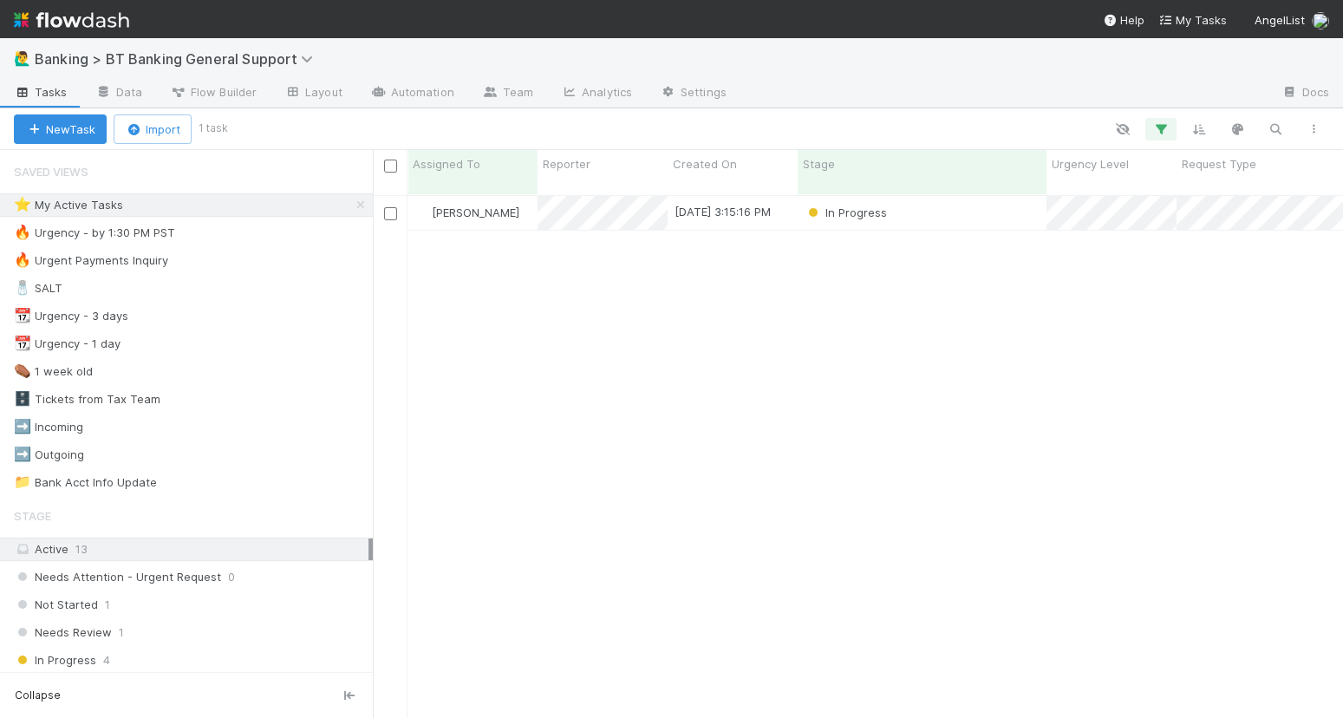
scroll to position [538, 970]
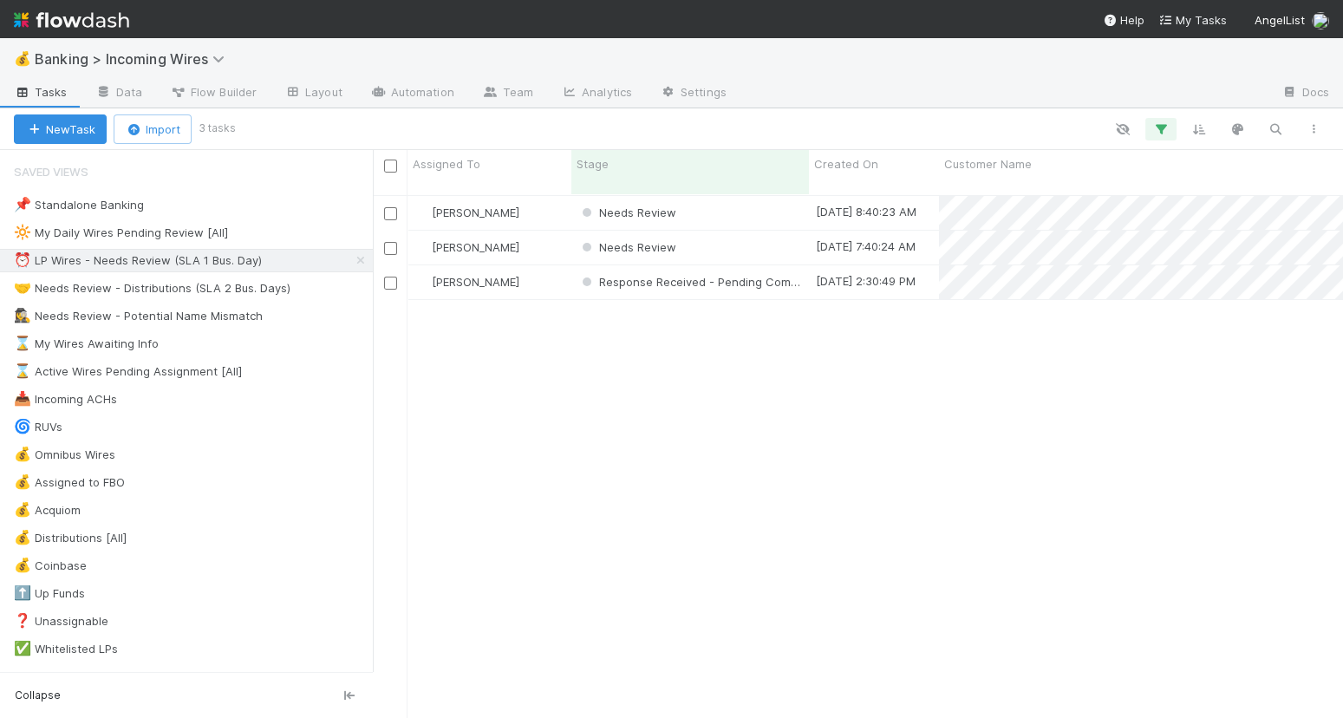
scroll to position [1, 1]
click at [173, 285] on div "🤝 Needs Review - Distributions (SLA 2 Bus. Days)" at bounding box center [152, 289] width 277 height 22
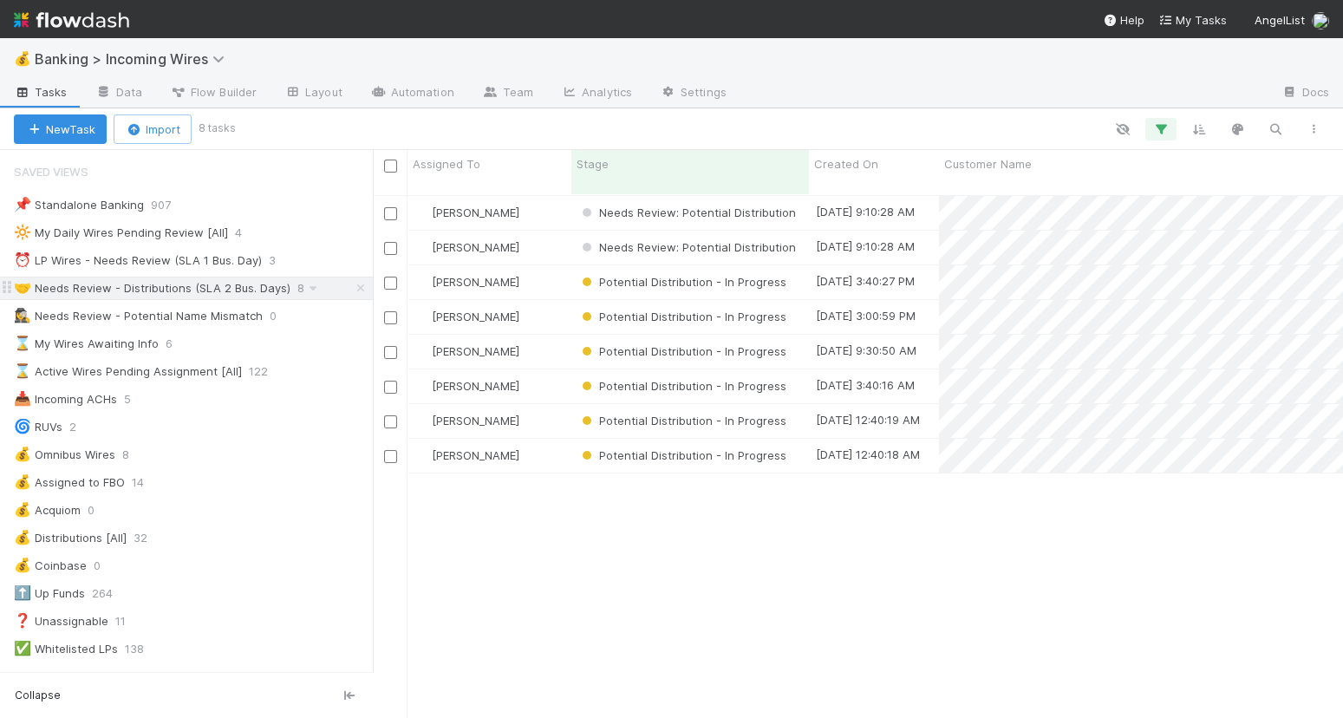
scroll to position [538, 970]
click at [552, 196] on div "[PERSON_NAME]" at bounding box center [490, 213] width 164 height 34
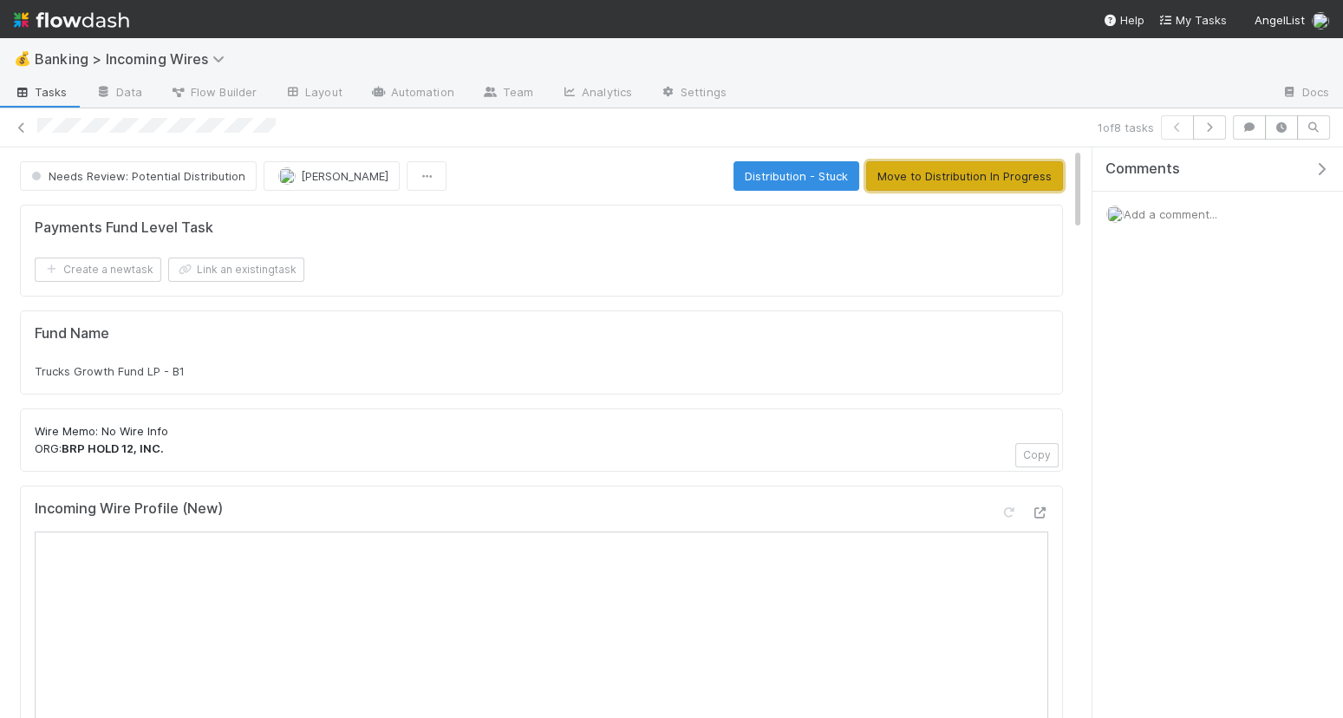
click at [952, 179] on button "Move to Distribution In Progress" at bounding box center [964, 175] width 197 height 29
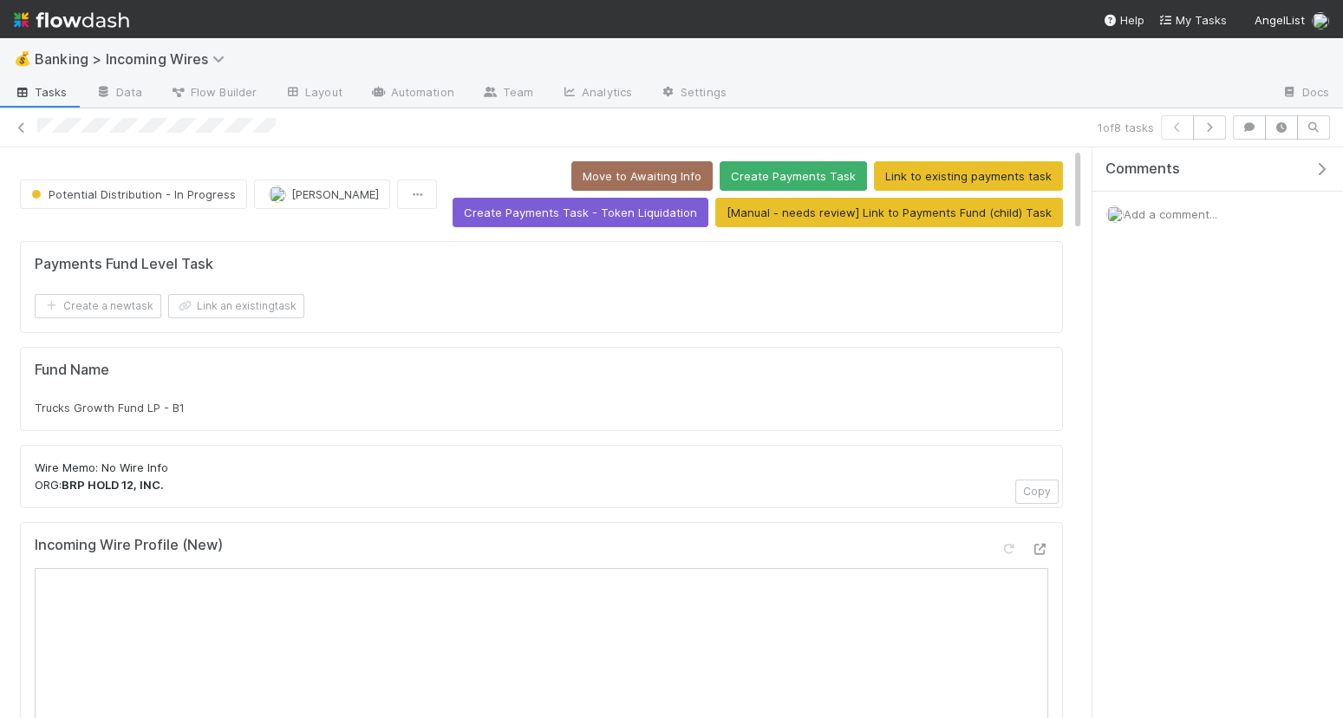
click at [197, 399] on div "Trucks Growth Fund LP - B1" at bounding box center [542, 407] width 1014 height 17
copy div "Trucks Growth Fund LP - B1"
click at [286, 306] on button "Link an existing task" at bounding box center [236, 306] width 136 height 24
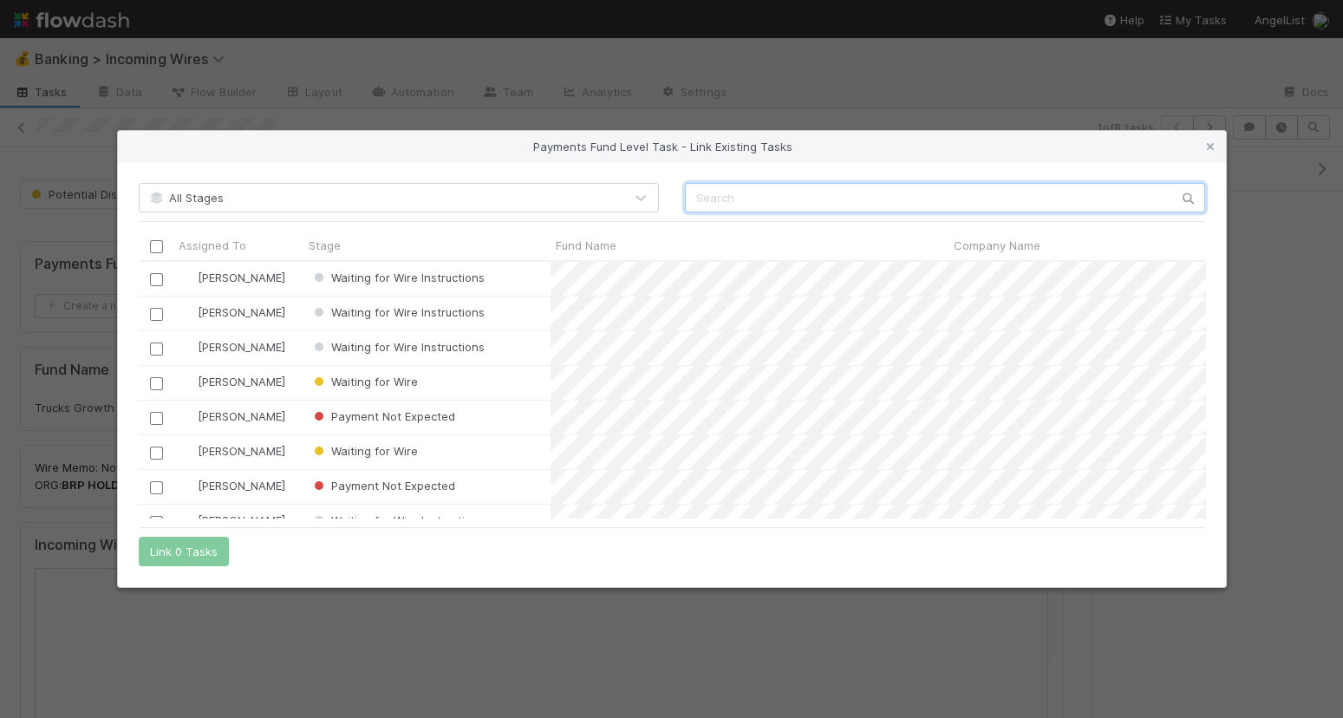
click at [854, 209] on input "text" at bounding box center [945, 197] width 520 height 29
paste input "Trucks Growth Fund LP - B1"
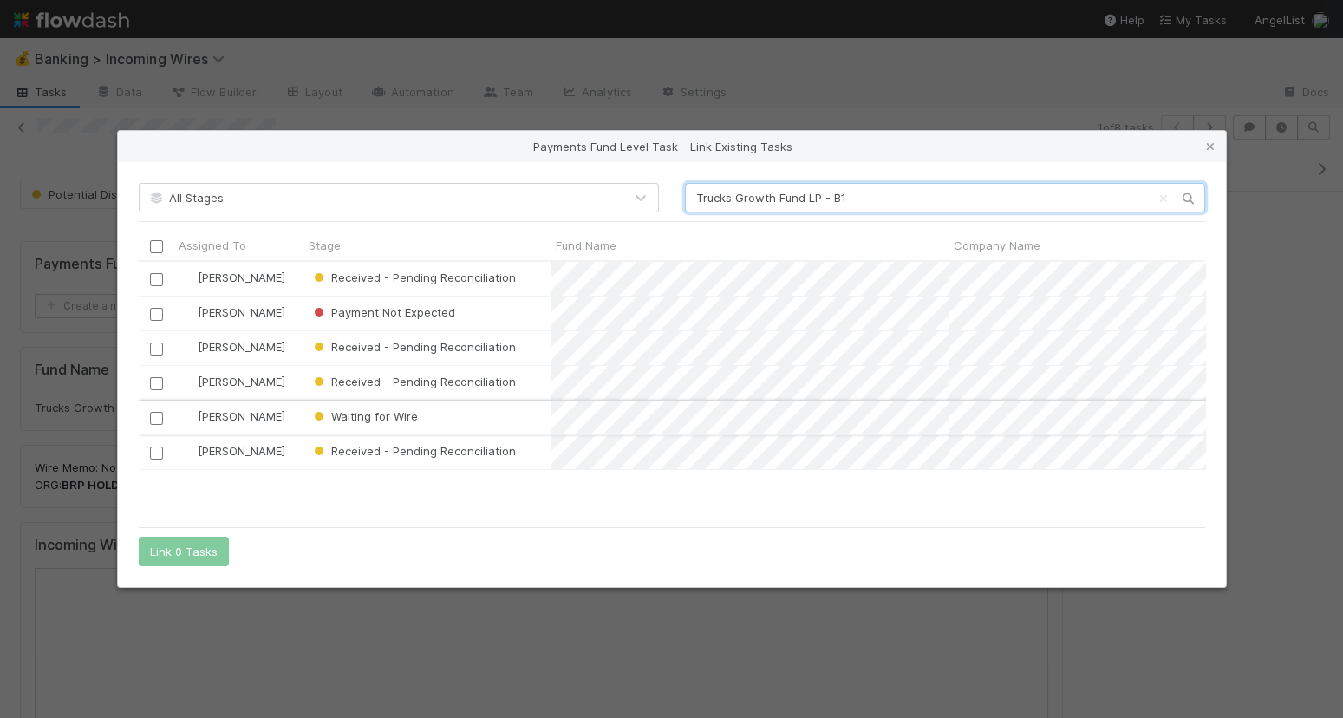
type input "Trucks Growth Fund LP - B1"
click at [152, 415] on input "checkbox" at bounding box center [155, 417] width 13 height 13
click at [180, 548] on button "Link 1 Task" at bounding box center [180, 551] width 82 height 29
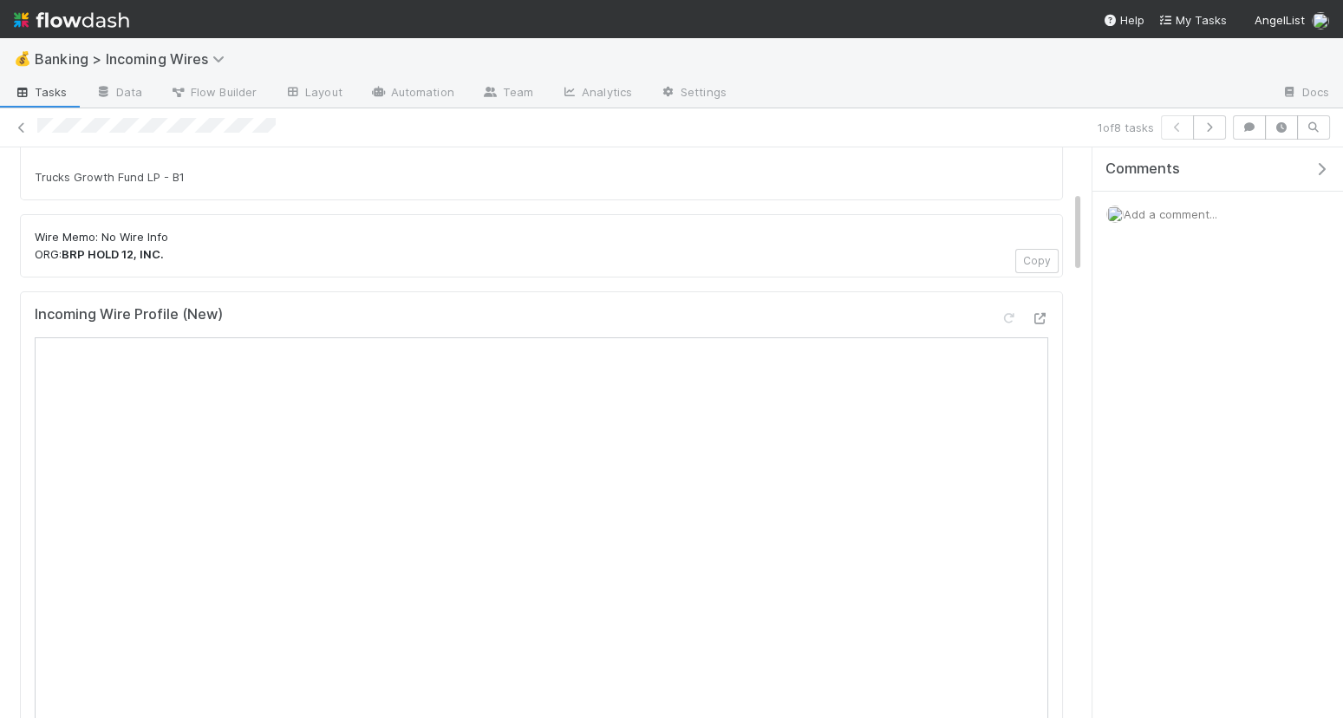
scroll to position [350, 0]
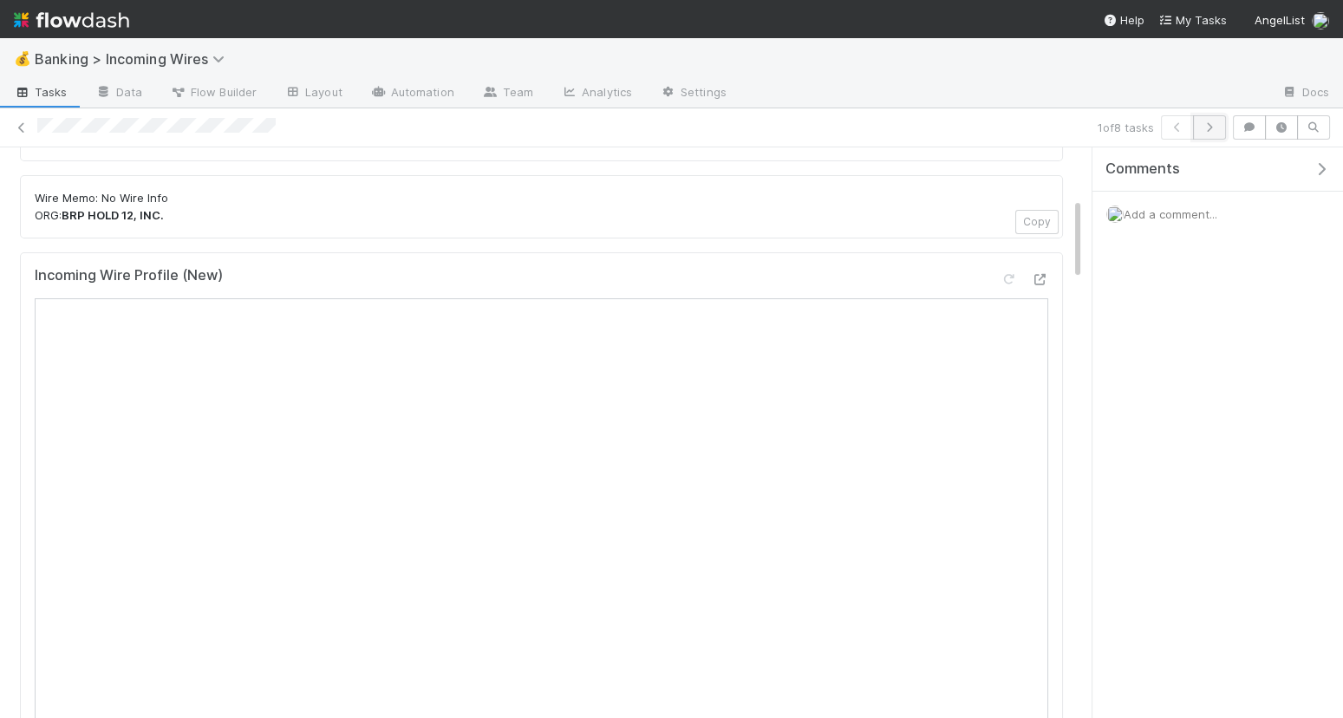
click at [1212, 126] on icon "button" at bounding box center [1209, 127] width 17 height 10
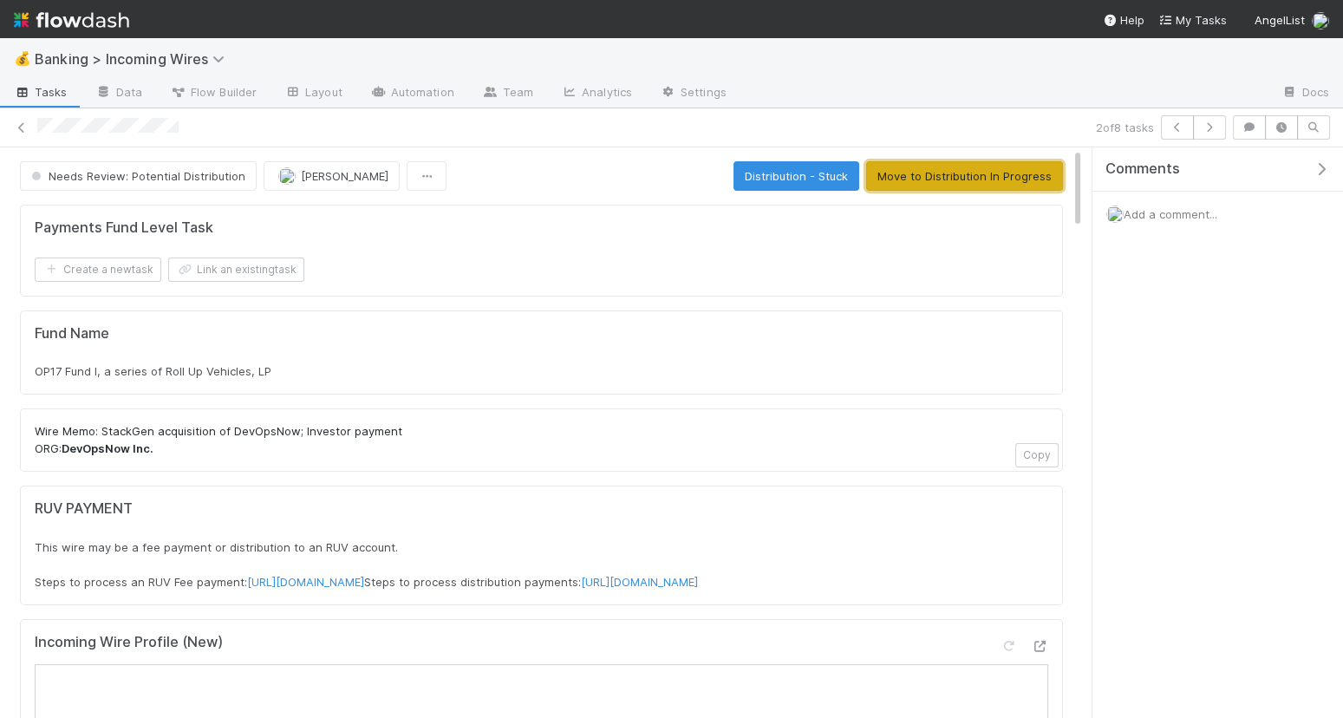
click at [1031, 172] on button "Move to Distribution In Progress" at bounding box center [964, 175] width 197 height 29
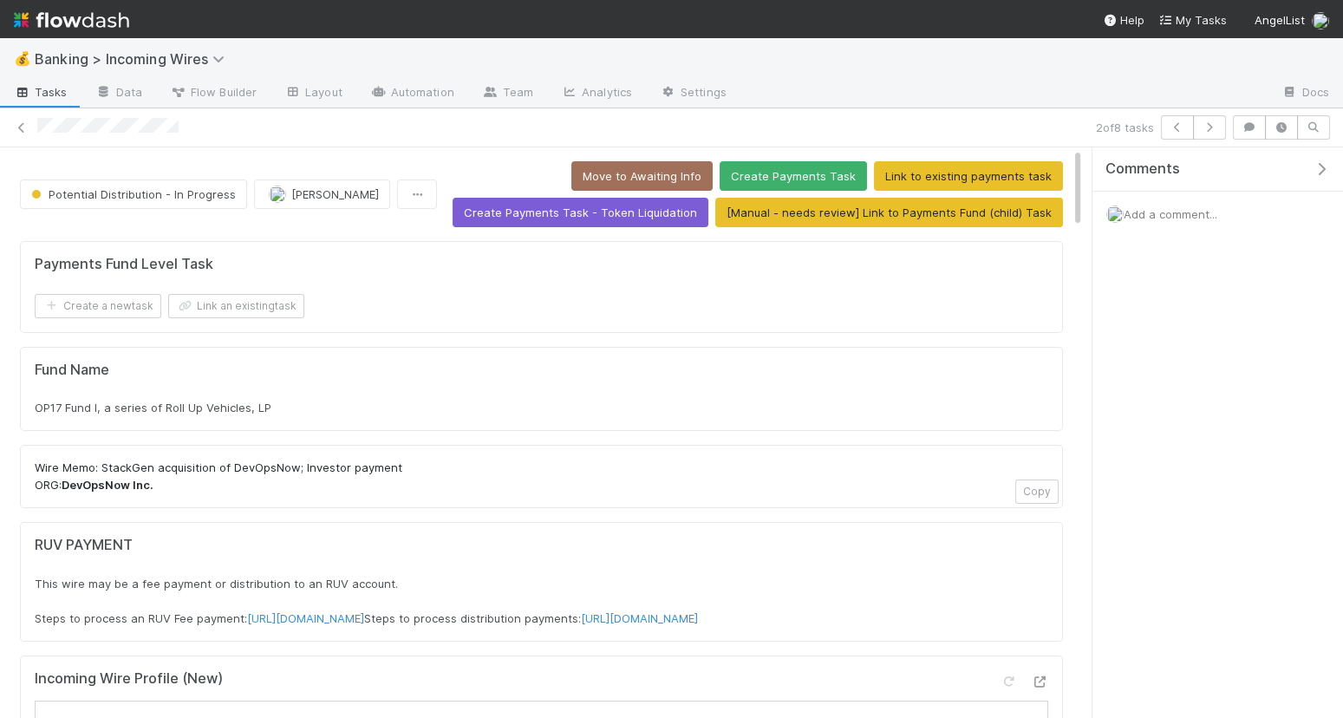
click at [206, 401] on span "OP17 Fund I, a series of Roll Up Vehicles, LP" at bounding box center [153, 408] width 237 height 14
copy div "OP17 Fund I, a series of Roll Up Vehicles, LP"
click at [246, 304] on button "Link an existing task" at bounding box center [236, 306] width 136 height 24
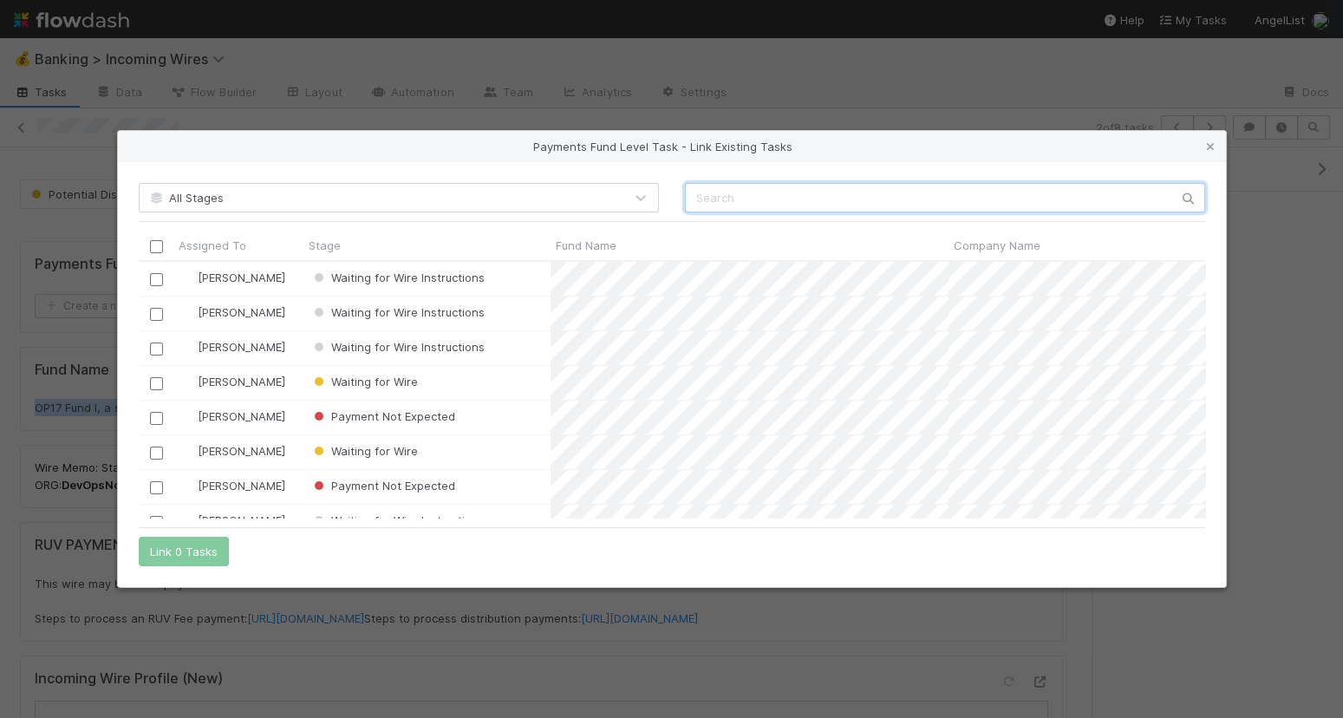
scroll to position [257, 1067]
click at [819, 204] on input "text" at bounding box center [945, 197] width 520 height 29
paste input "OP17 Fund I, a series of Roll Up Vehicles, LP"
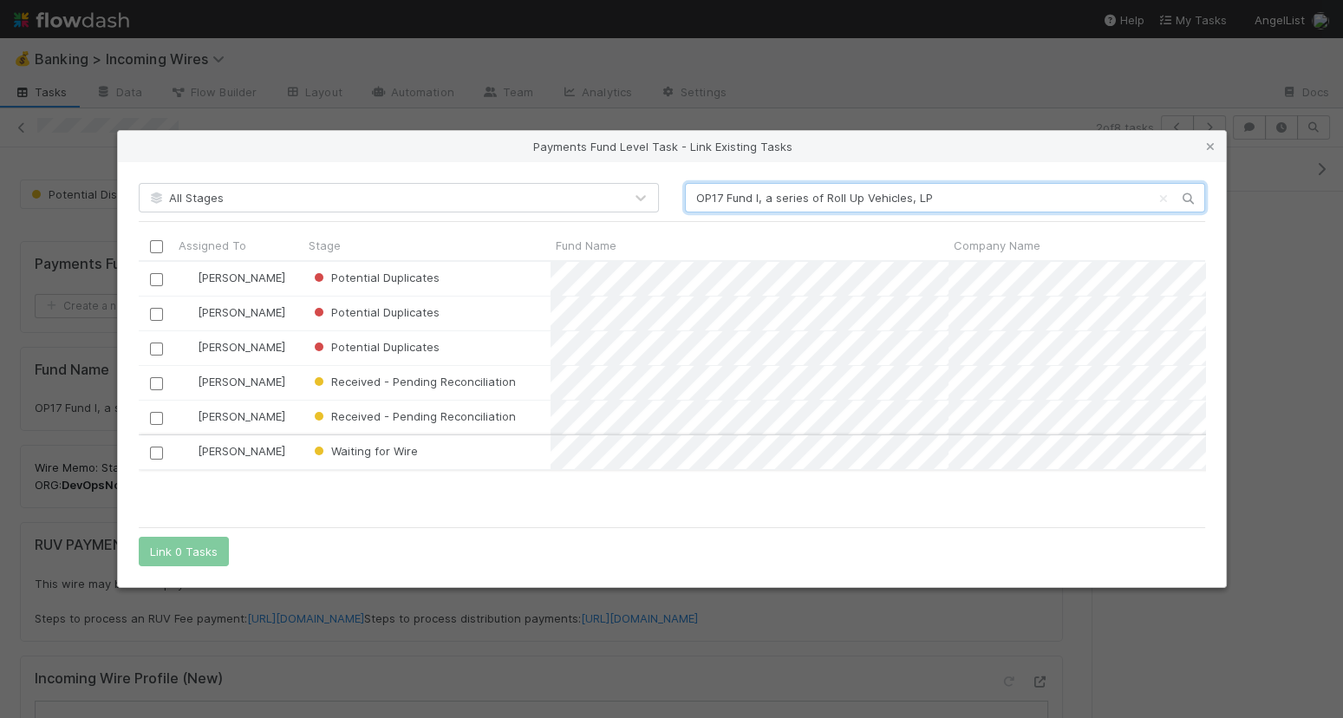
type input "OP17 Fund I, a series of Roll Up Vehicles, LP"
click at [155, 455] on input "checkbox" at bounding box center [155, 452] width 13 height 13
click at [173, 552] on button "Link 1 Task" at bounding box center [180, 551] width 82 height 29
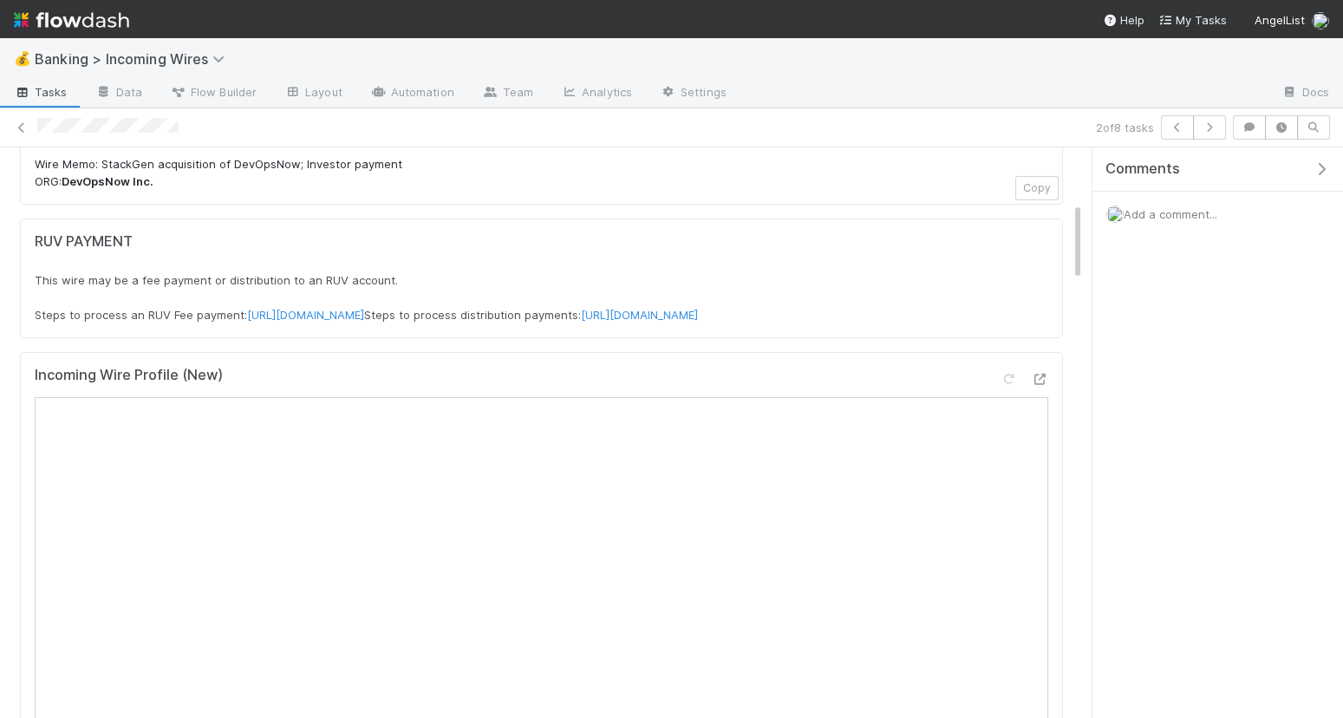
scroll to position [399, 0]
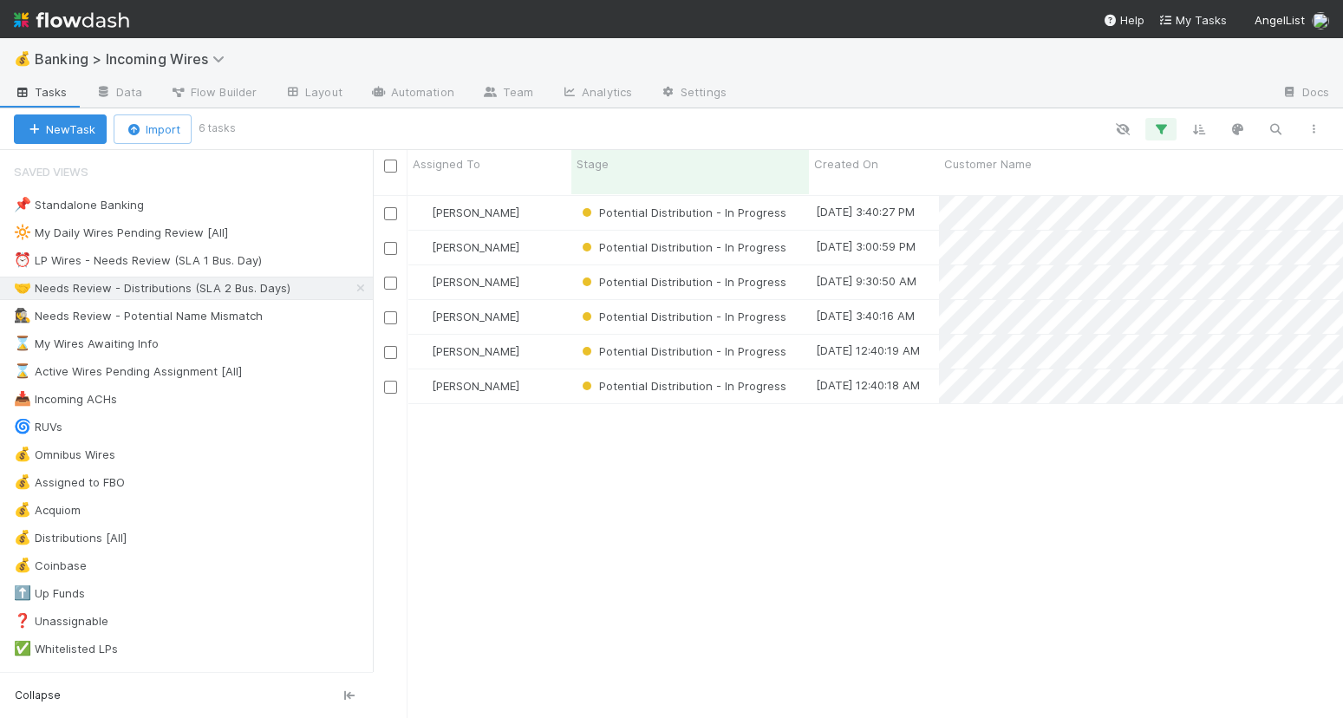
scroll to position [1, 1]
click at [208, 260] on div "⏰ LP Wires - Needs Review (SLA 1 Bus. Day)" at bounding box center [138, 261] width 248 height 22
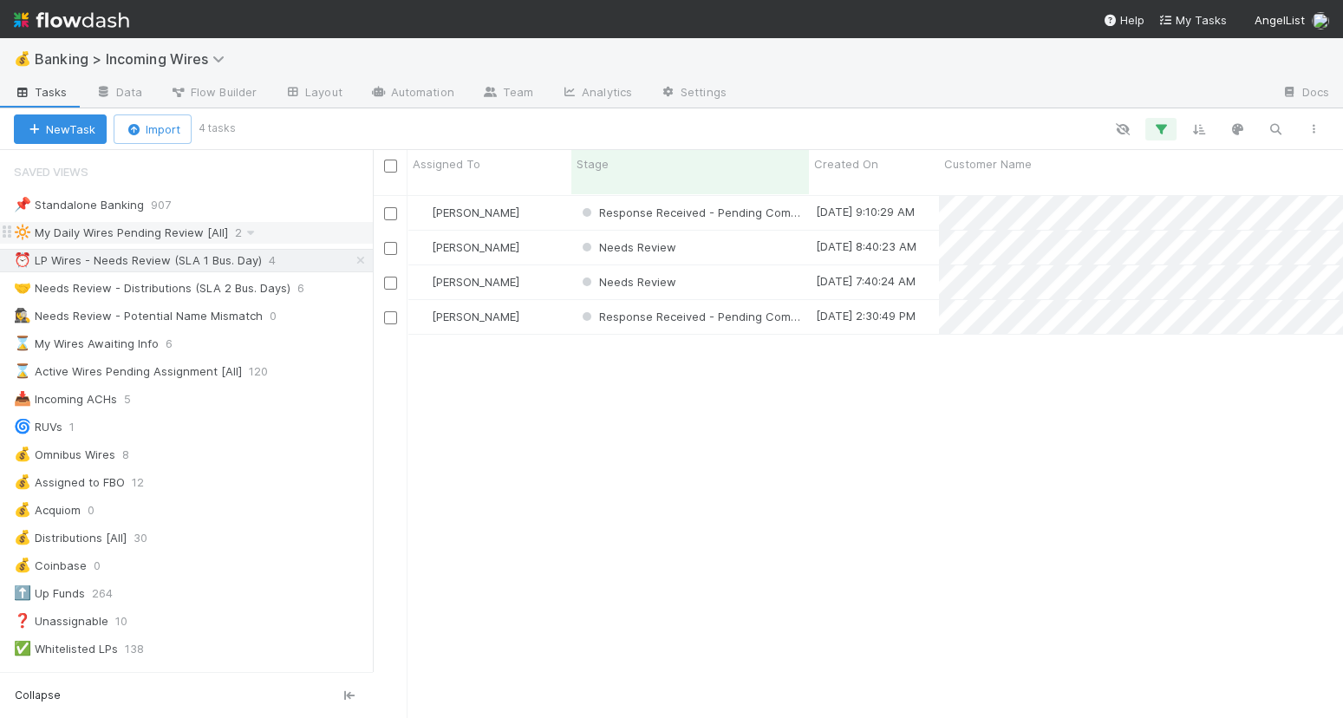
scroll to position [538, 970]
click at [542, 198] on div "[PERSON_NAME]" at bounding box center [490, 213] width 164 height 34
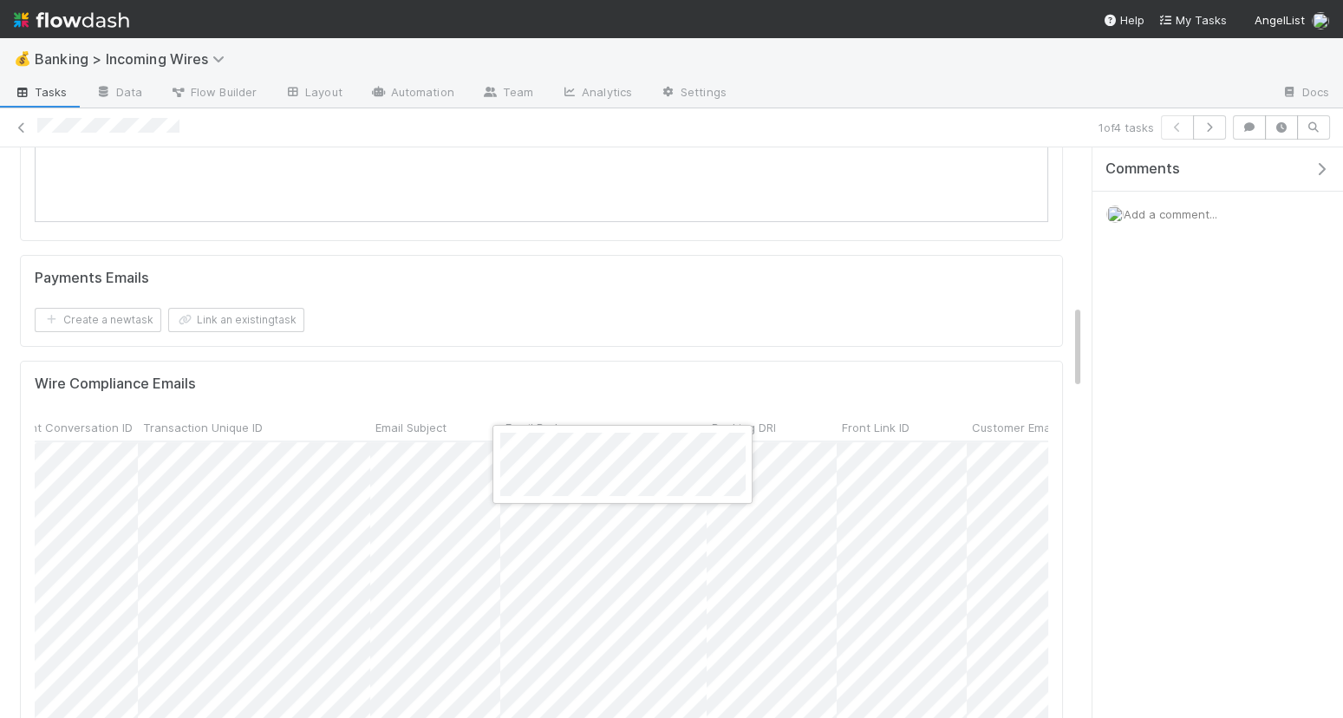
click at [486, 305] on div at bounding box center [671, 359] width 1343 height 718
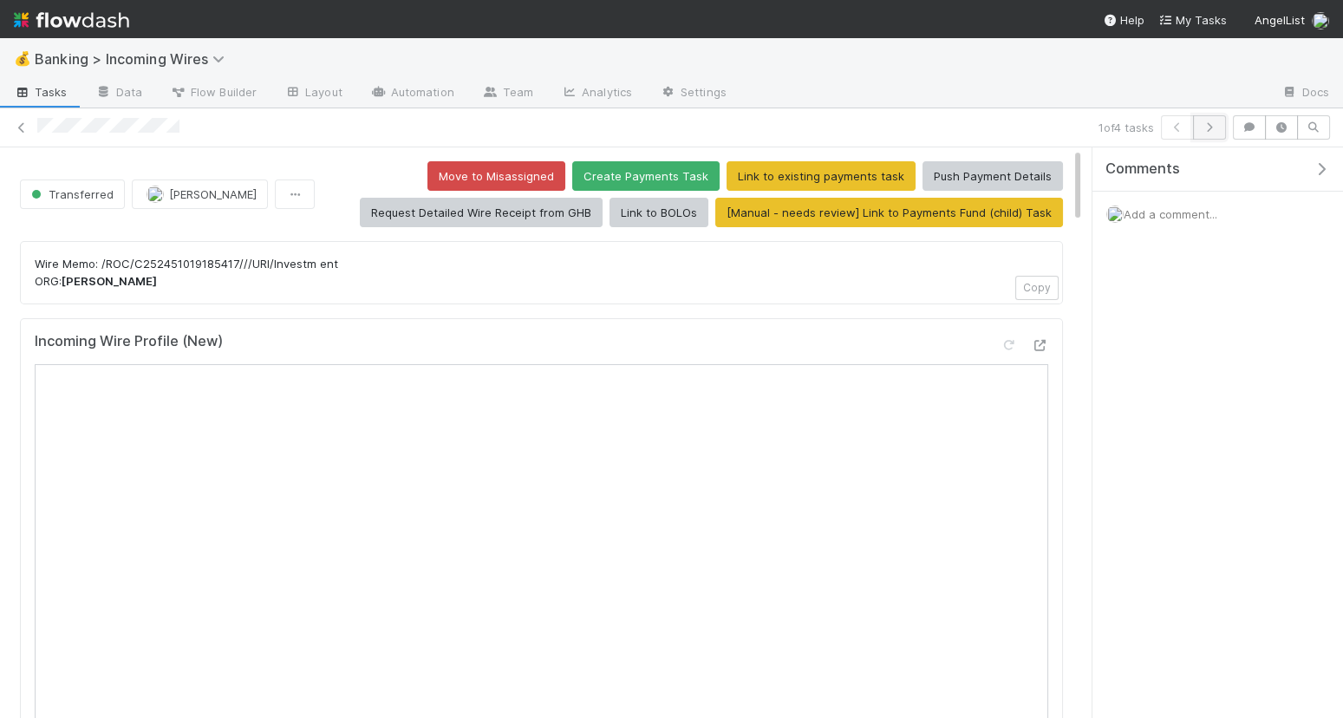
click at [1217, 124] on icon "button" at bounding box center [1209, 127] width 17 height 10
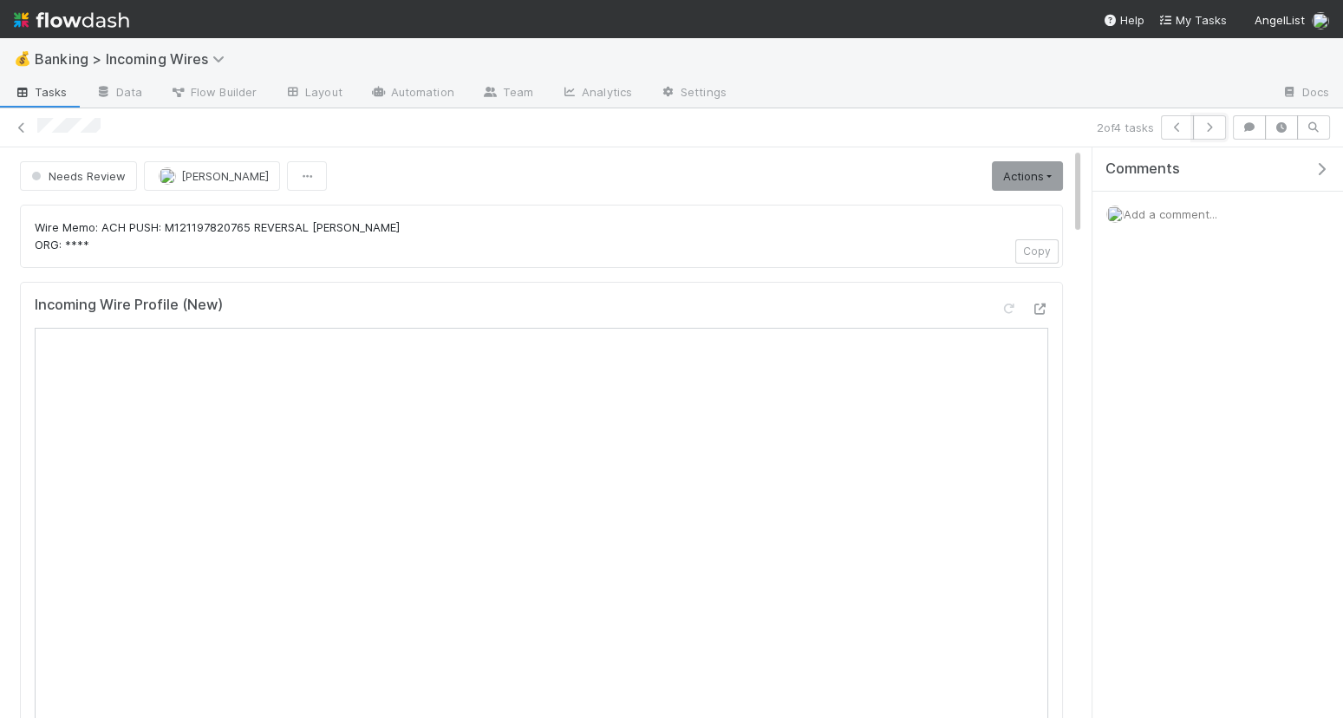
click at [1217, 124] on icon "button" at bounding box center [1209, 127] width 17 height 10
click at [1218, 125] on icon "button" at bounding box center [1209, 127] width 17 height 10
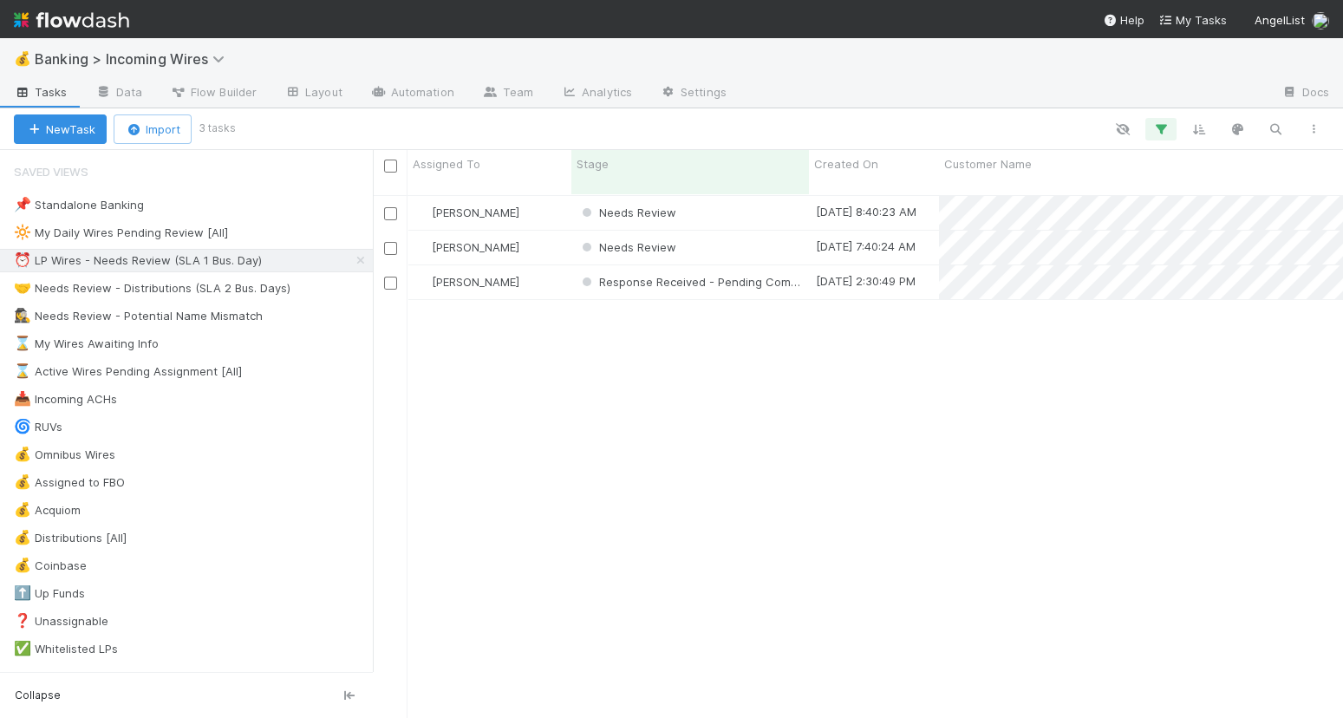
scroll to position [1, 1]
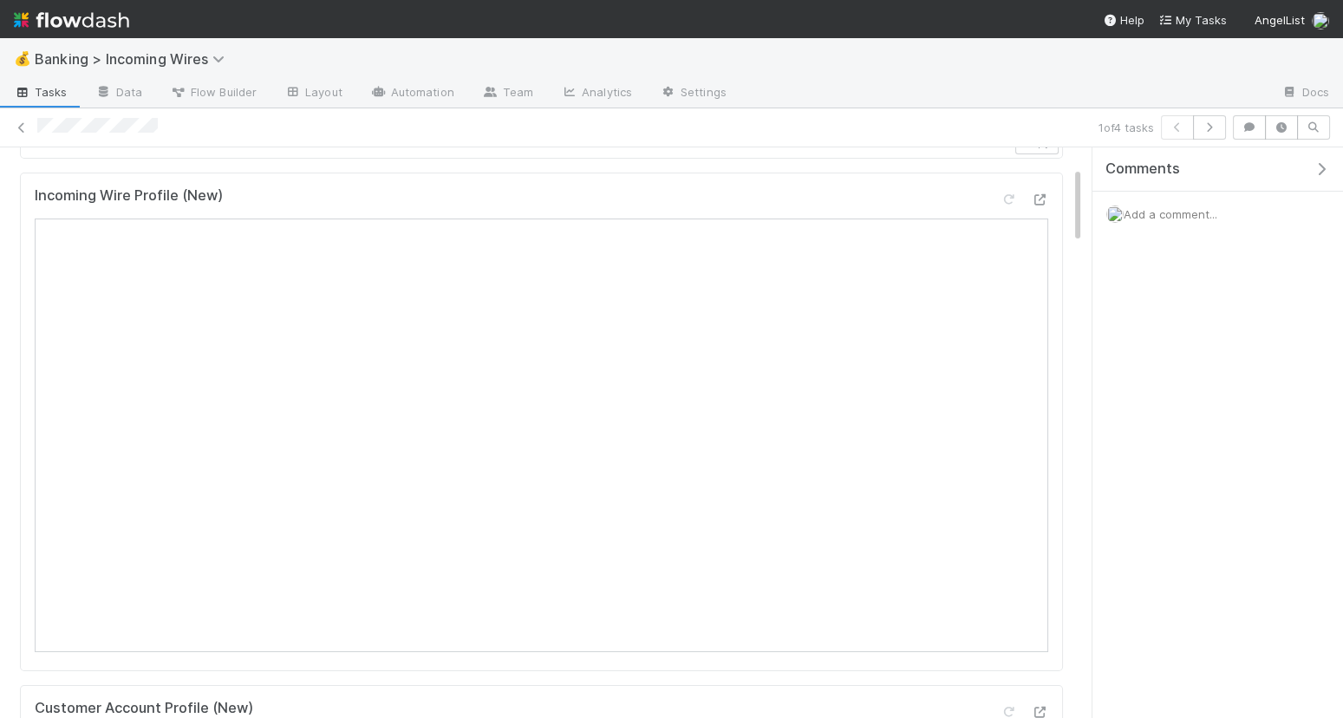
scroll to position [175, 0]
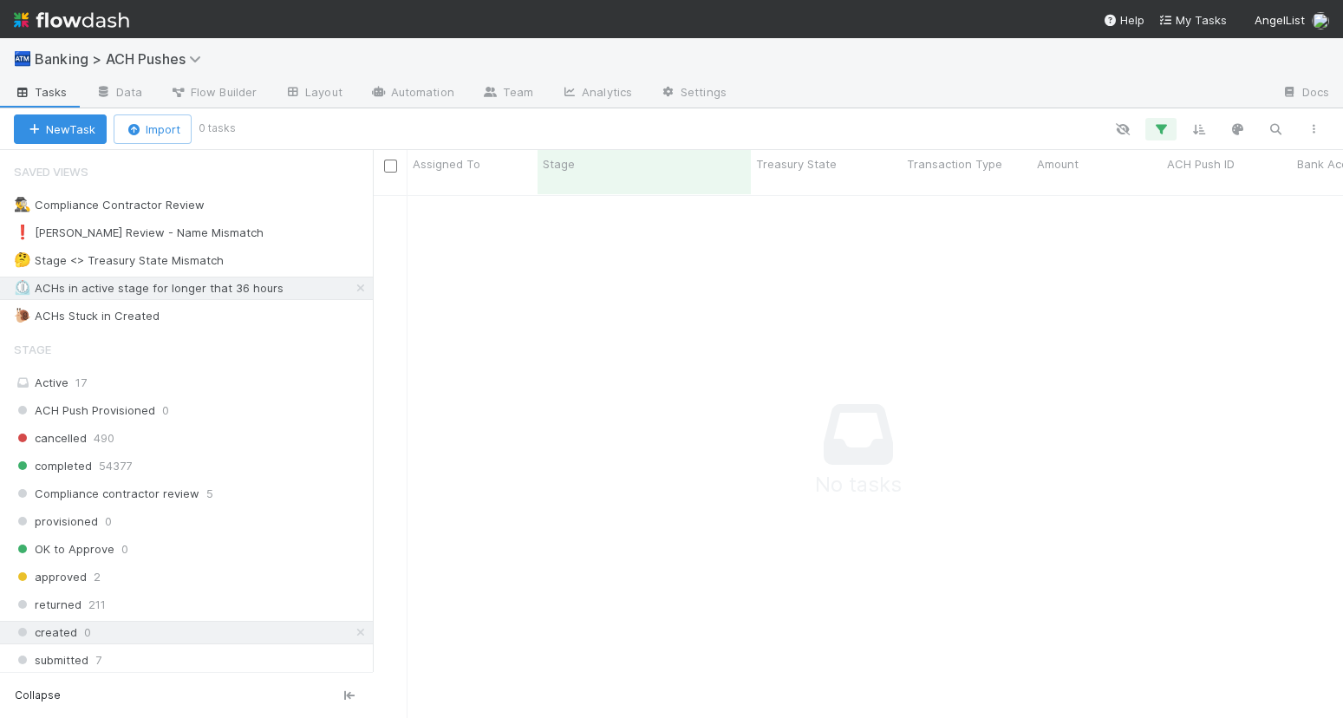
scroll to position [538, 970]
click at [360, 627] on icon at bounding box center [360, 632] width 17 height 11
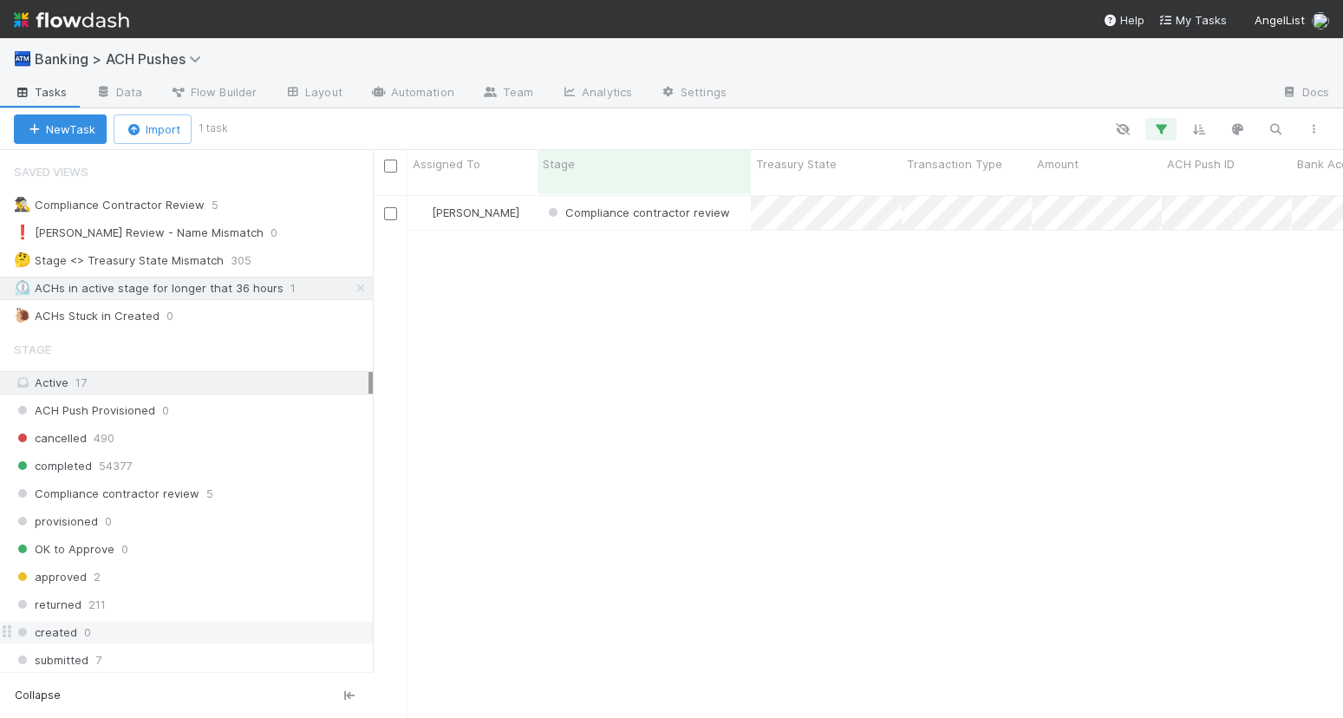
scroll to position [538, 970]
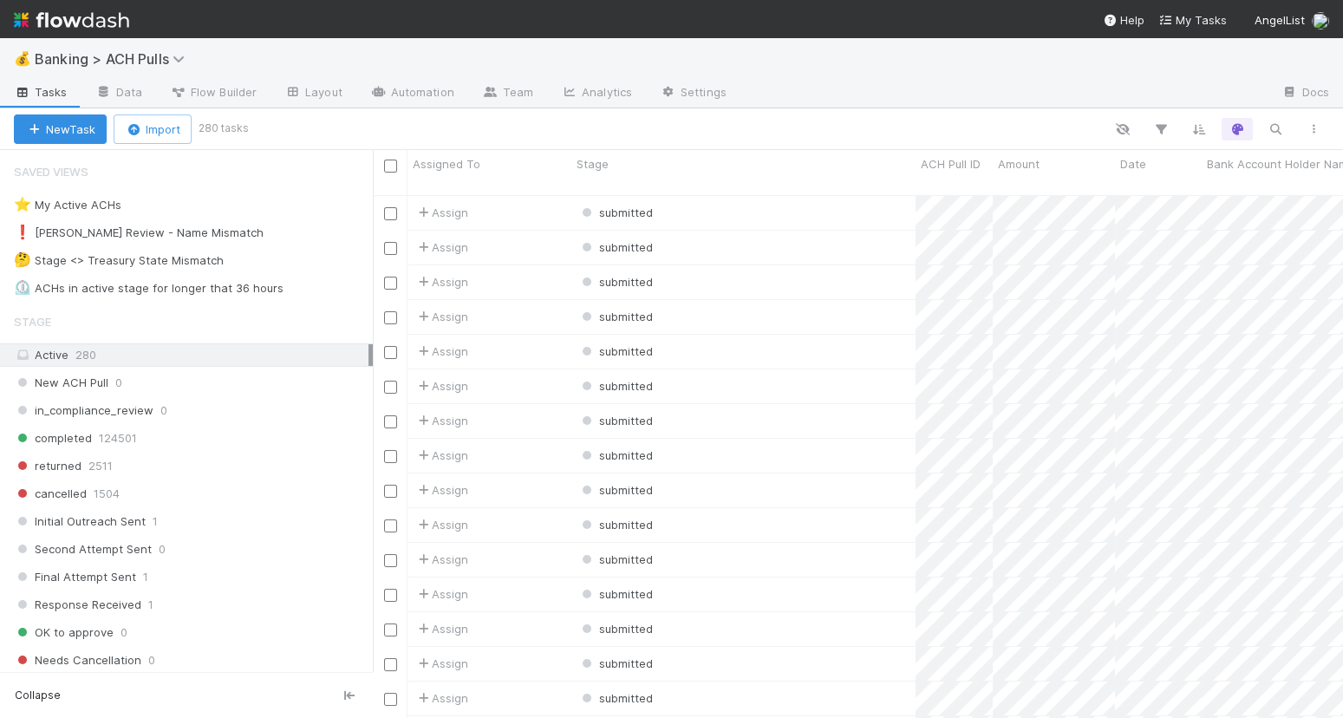
scroll to position [1, 1]
click at [228, 284] on div "⏲️ ACHs in active stage for longer that 36 hours" at bounding box center [149, 289] width 270 height 22
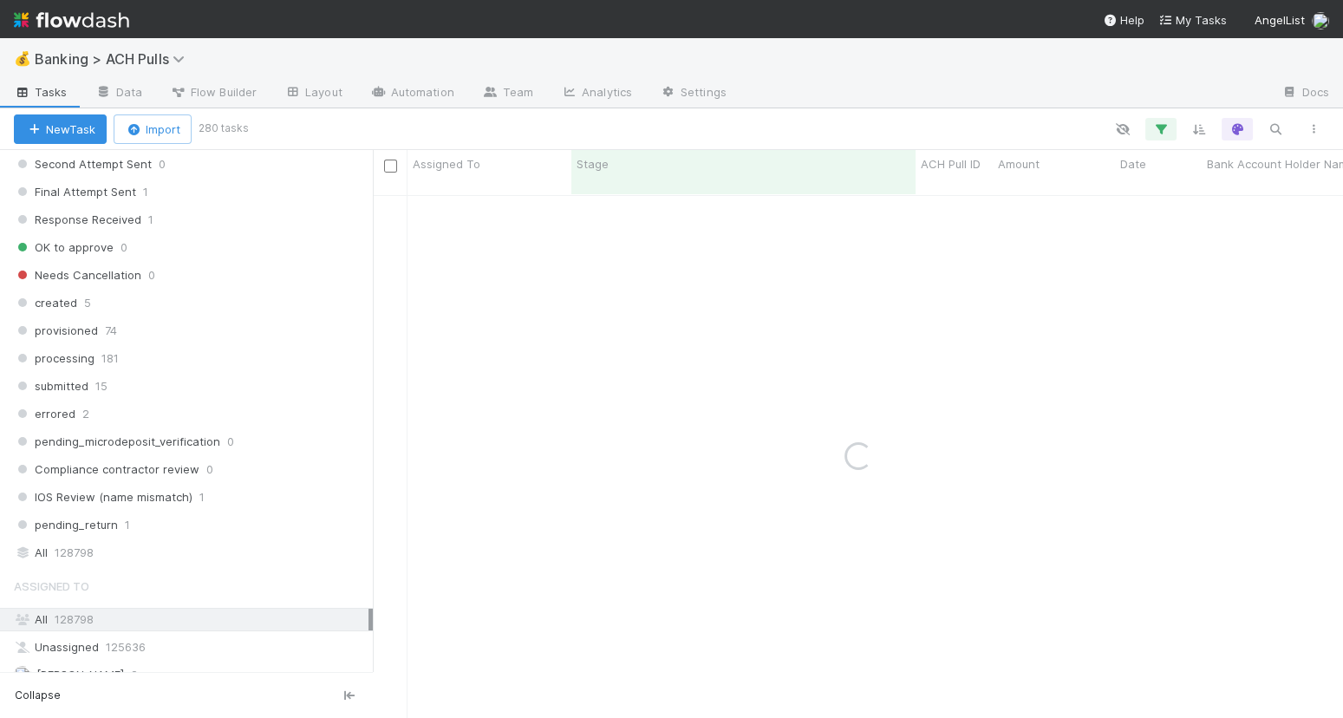
scroll to position [488, 0]
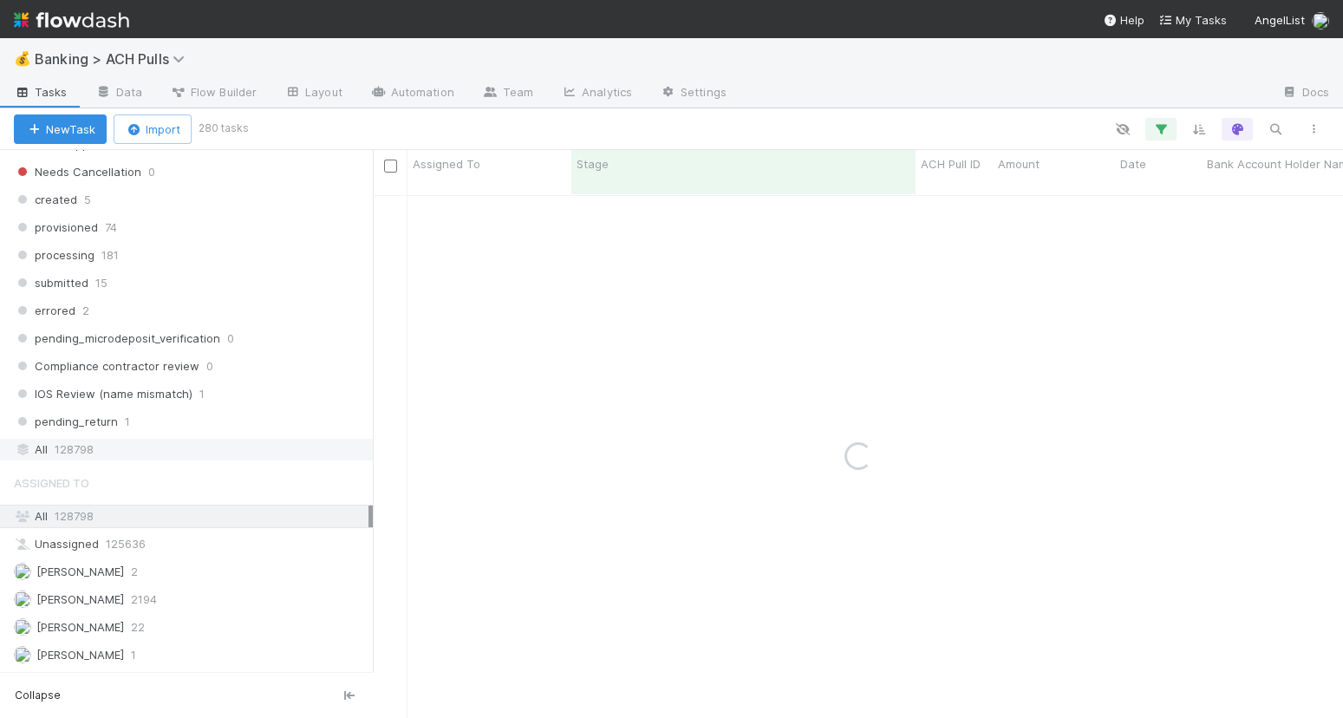
click at [265, 439] on div "All 128798" at bounding box center [191, 450] width 355 height 22
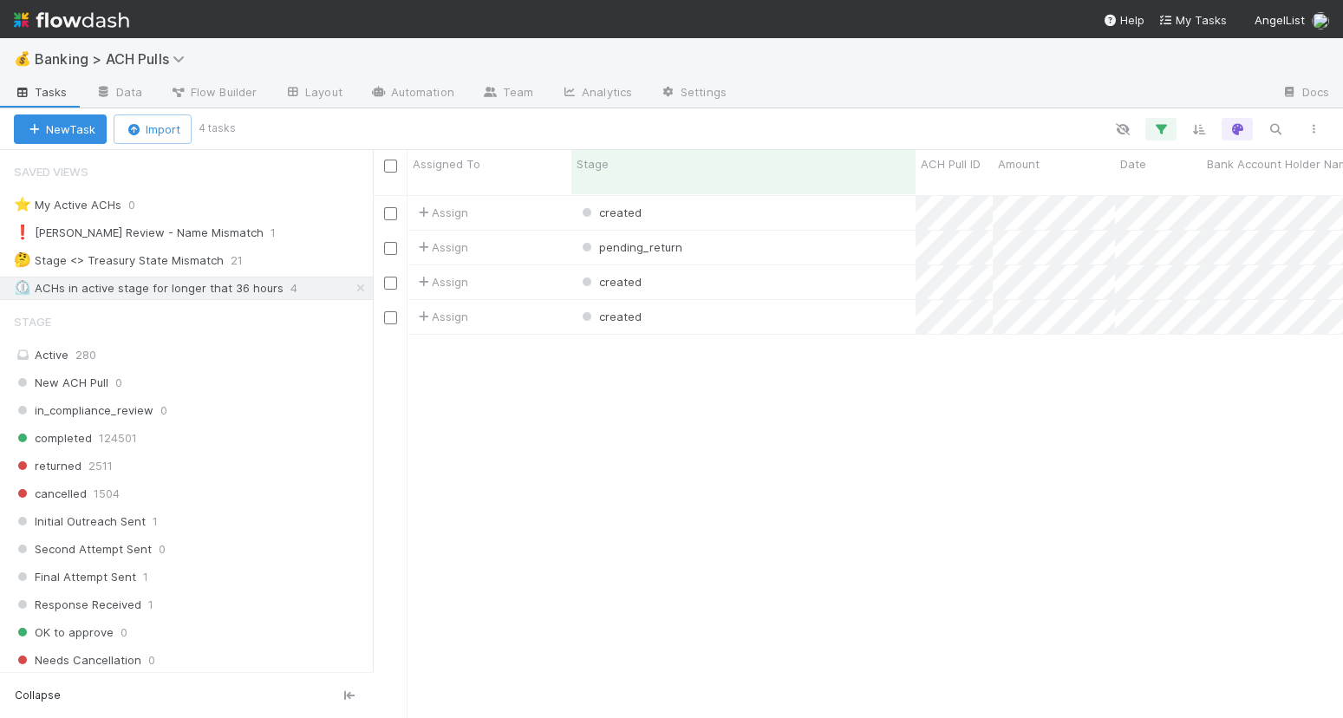
scroll to position [538, 970]
click at [747, 196] on div "created" at bounding box center [744, 213] width 344 height 34
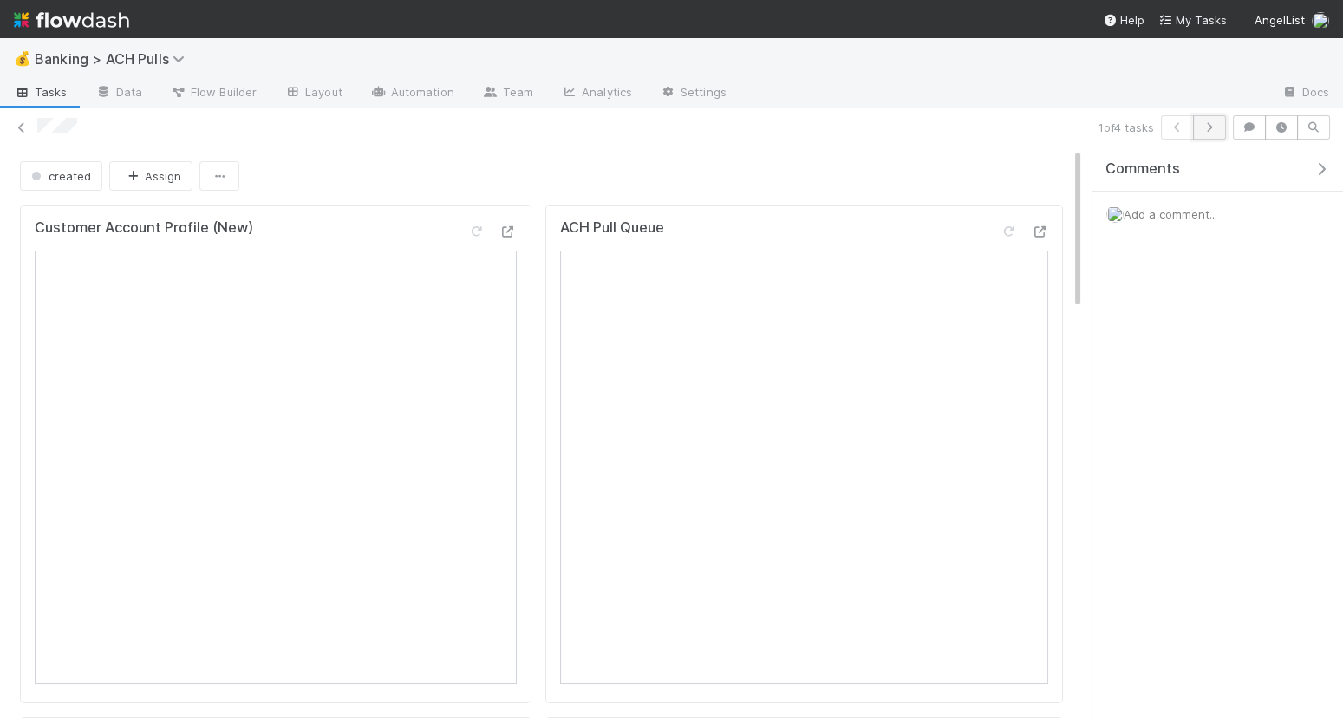
click at [1212, 132] on button "button" at bounding box center [1209, 127] width 33 height 24
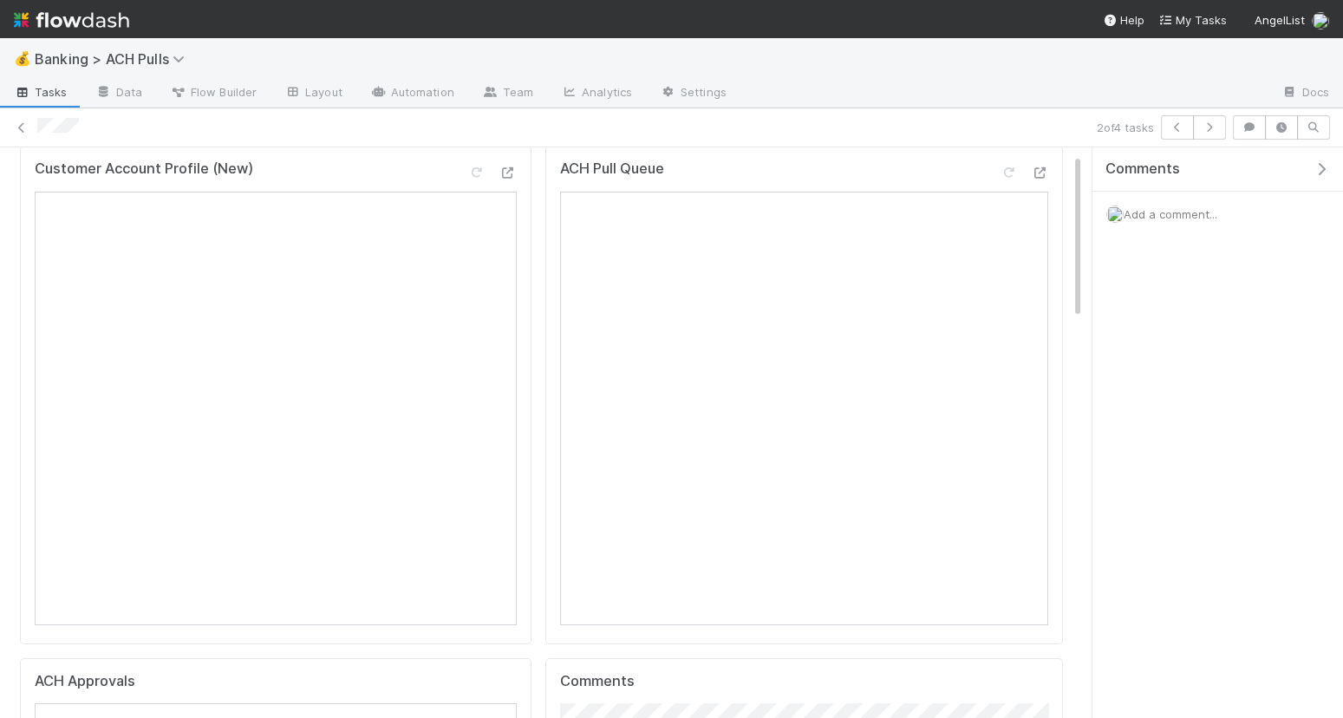
scroll to position [11, 0]
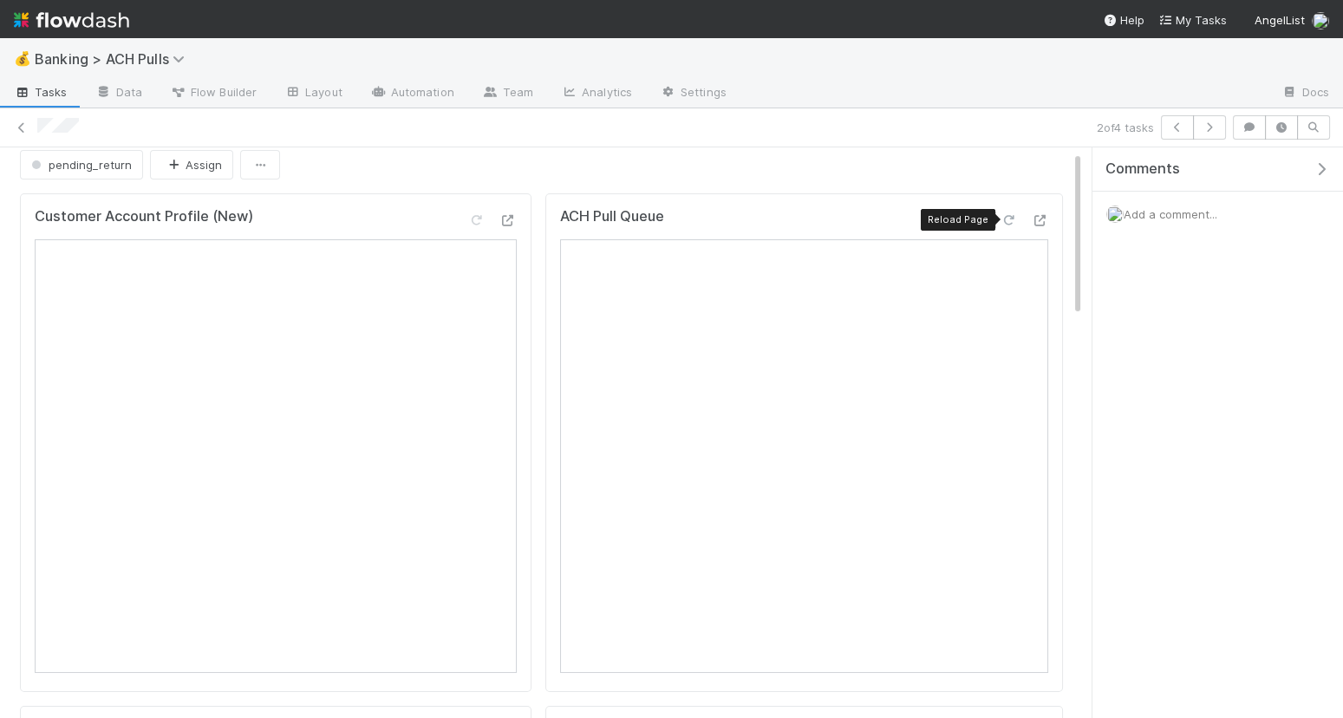
click at [1010, 216] on icon at bounding box center [1008, 220] width 17 height 11
click at [1210, 131] on icon "button" at bounding box center [1209, 127] width 17 height 10
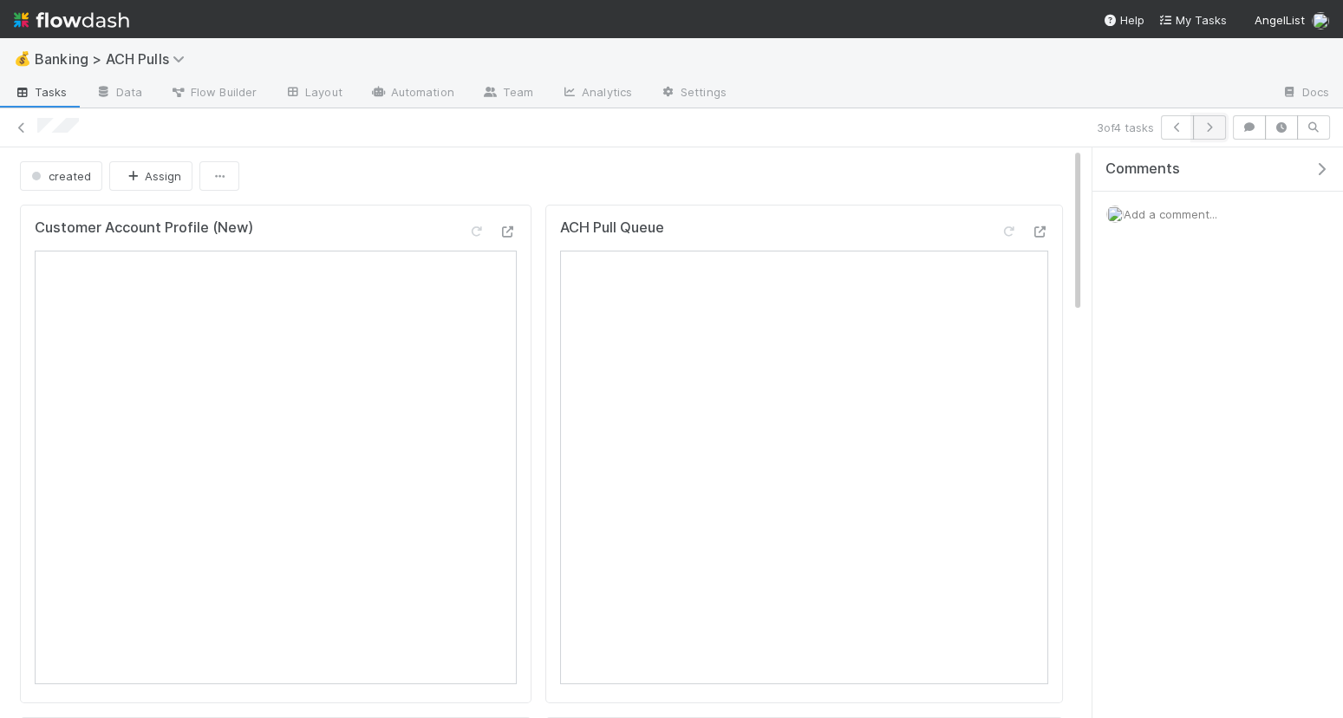
click at [1218, 126] on icon "button" at bounding box center [1209, 127] width 17 height 10
click at [1179, 118] on button "button" at bounding box center [1177, 127] width 33 height 24
click at [1171, 127] on button "button" at bounding box center [1177, 127] width 33 height 24
click at [1044, 229] on icon at bounding box center [1039, 231] width 17 height 11
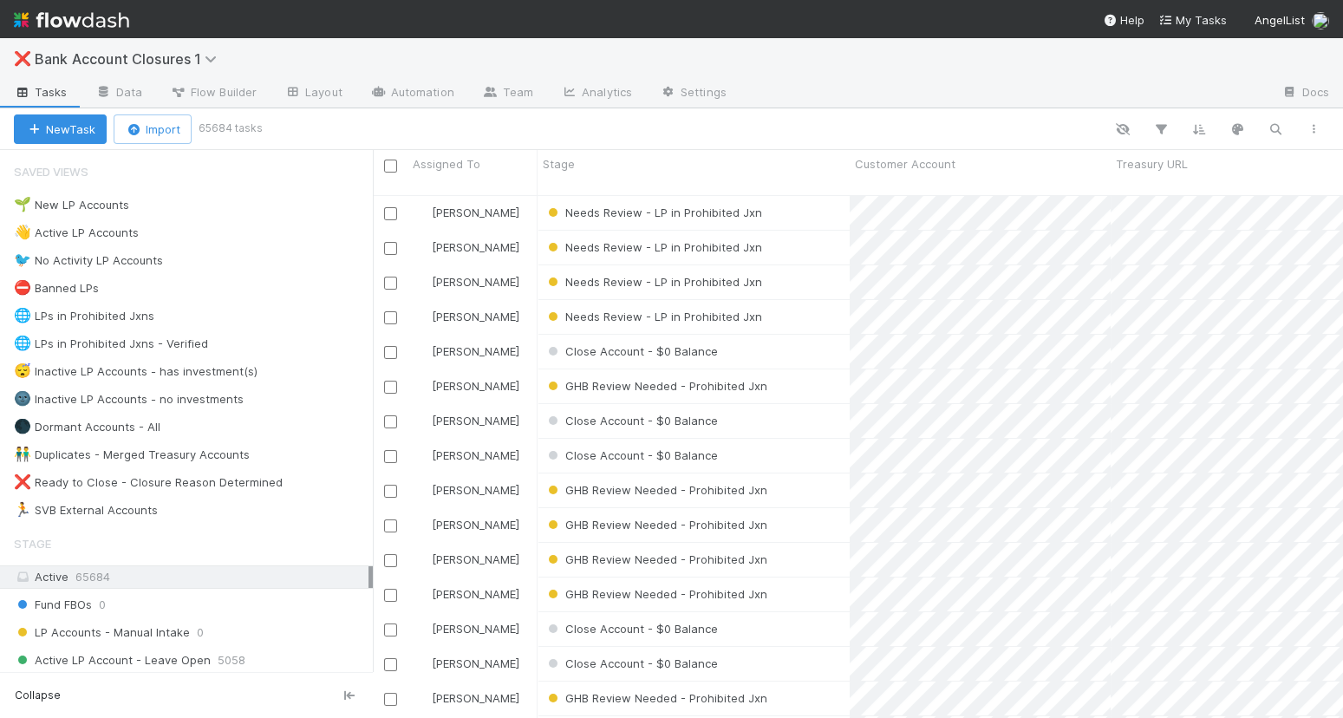
scroll to position [538, 970]
click at [1276, 132] on icon "button" at bounding box center [1275, 129] width 17 height 16
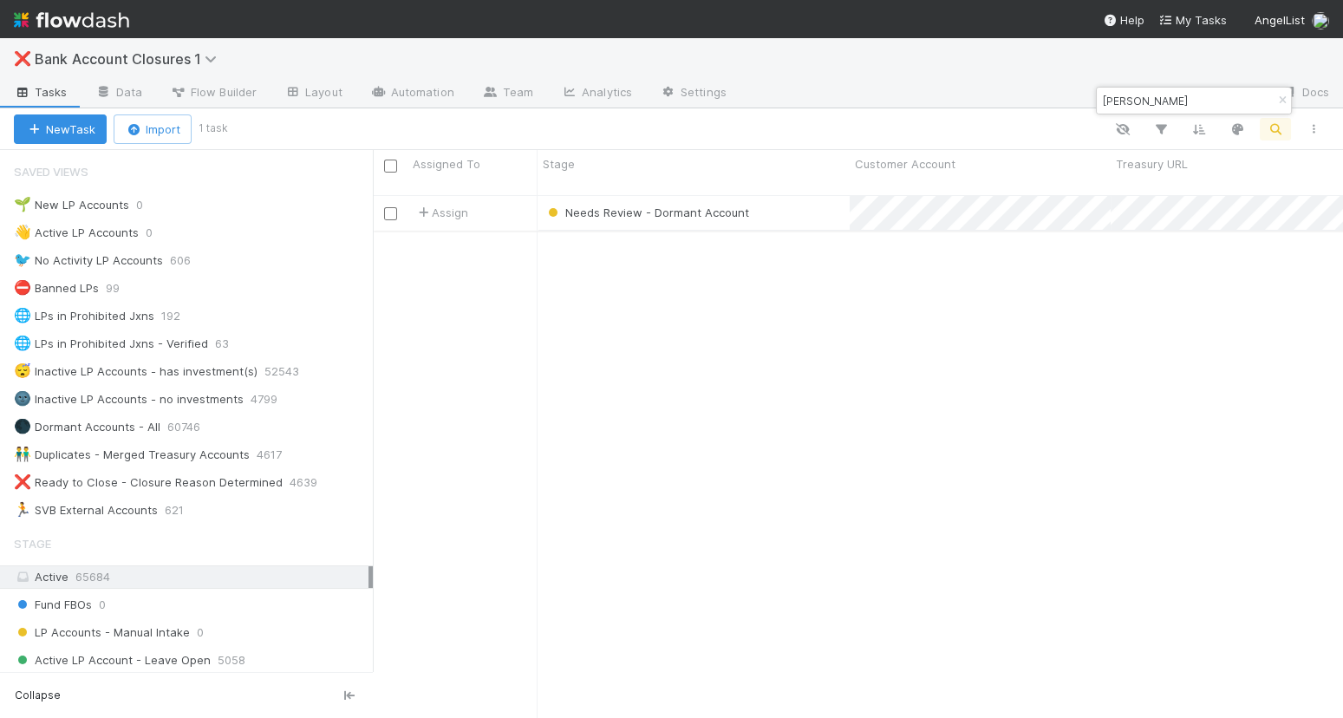
type input "[PERSON_NAME]"
click at [792, 204] on div "Needs Review - Dormant Account" at bounding box center [694, 213] width 312 height 34
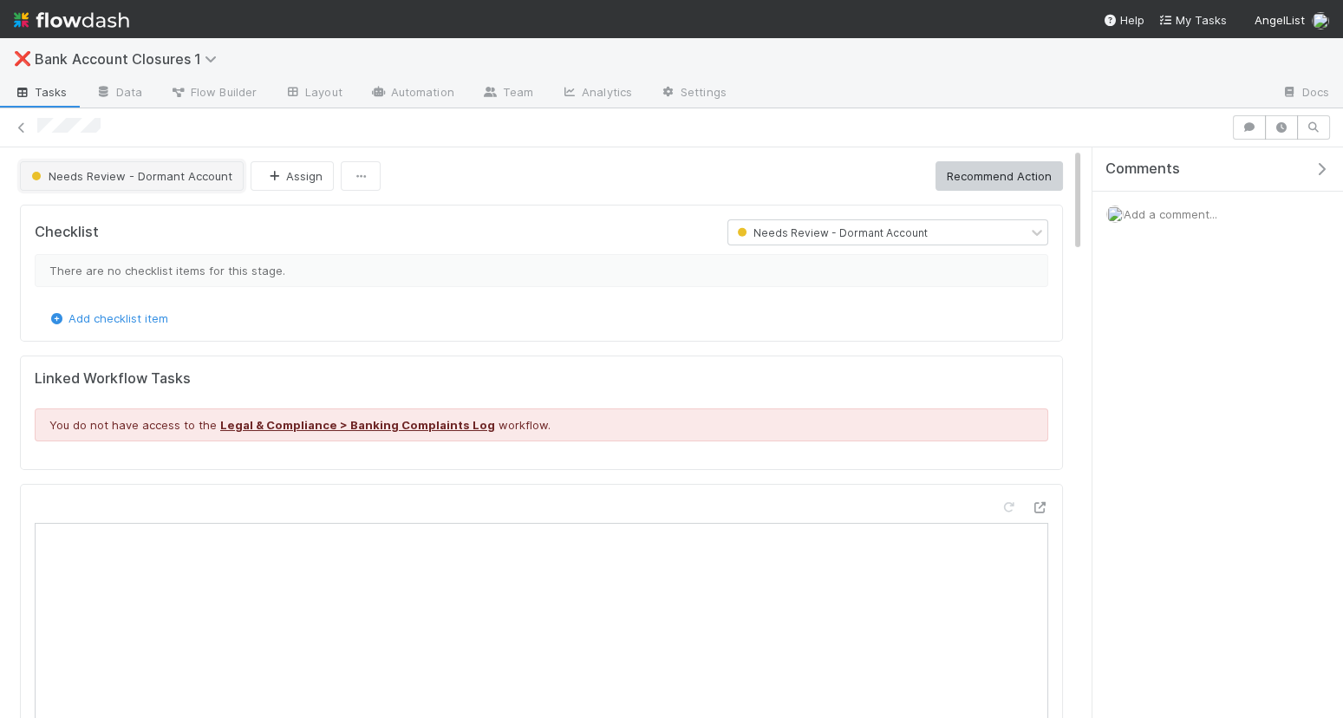
click at [200, 170] on span "Needs Review - Dormant Account" at bounding box center [130, 176] width 205 height 14
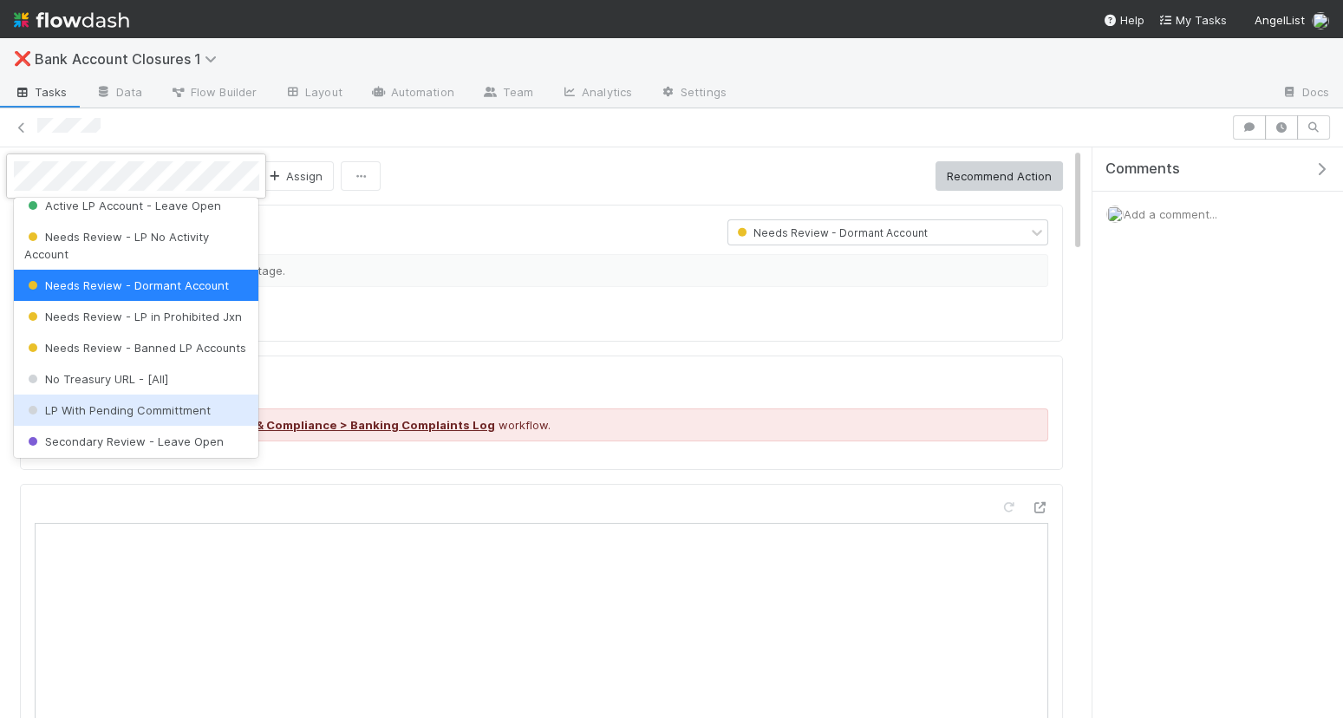
scroll to position [22, 0]
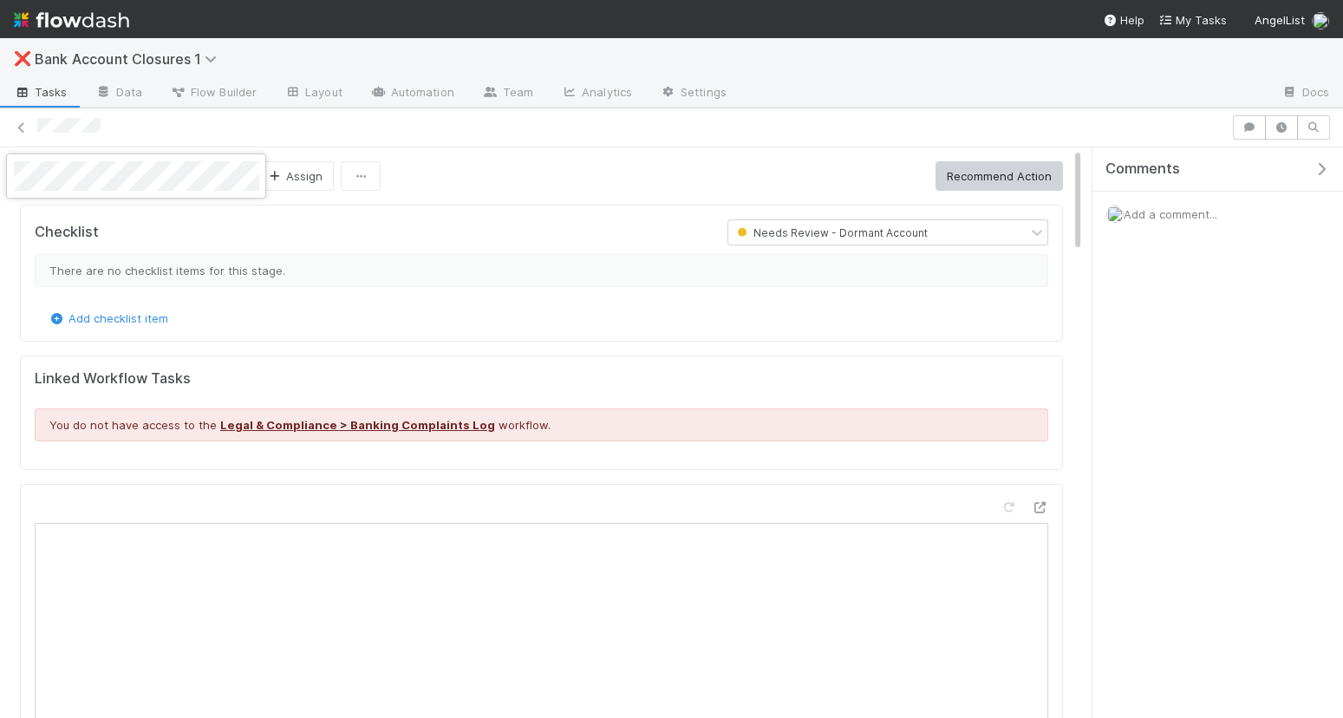
click at [510, 179] on div at bounding box center [671, 359] width 1343 height 718
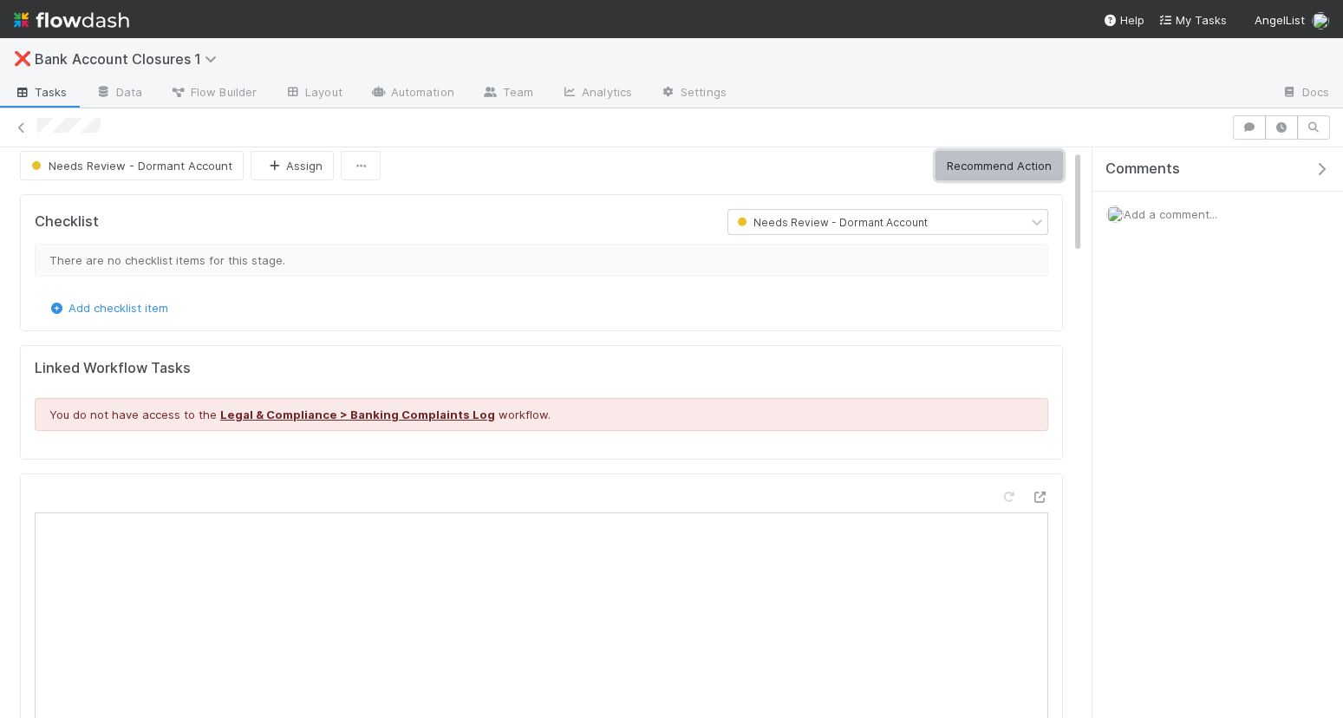
click at [997, 160] on button "Recommend Action" at bounding box center [999, 165] width 127 height 29
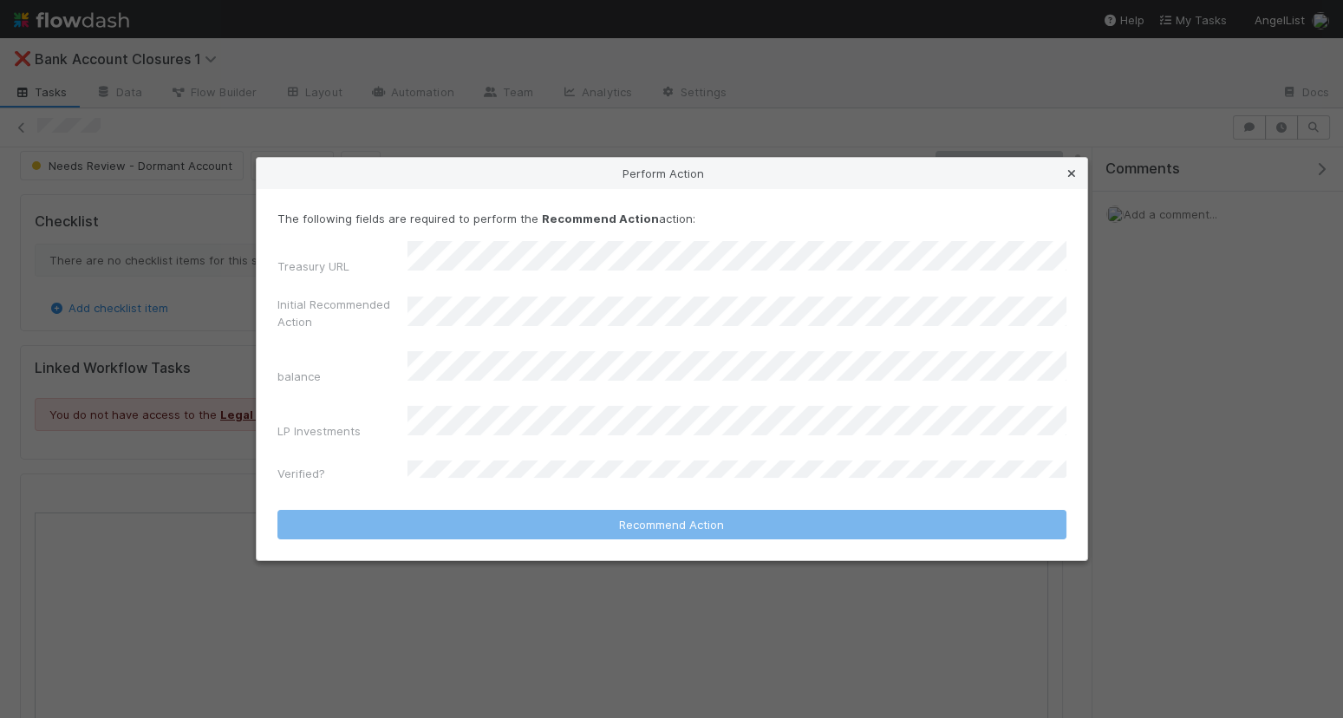
click at [1071, 180] on icon at bounding box center [1071, 173] width 17 height 11
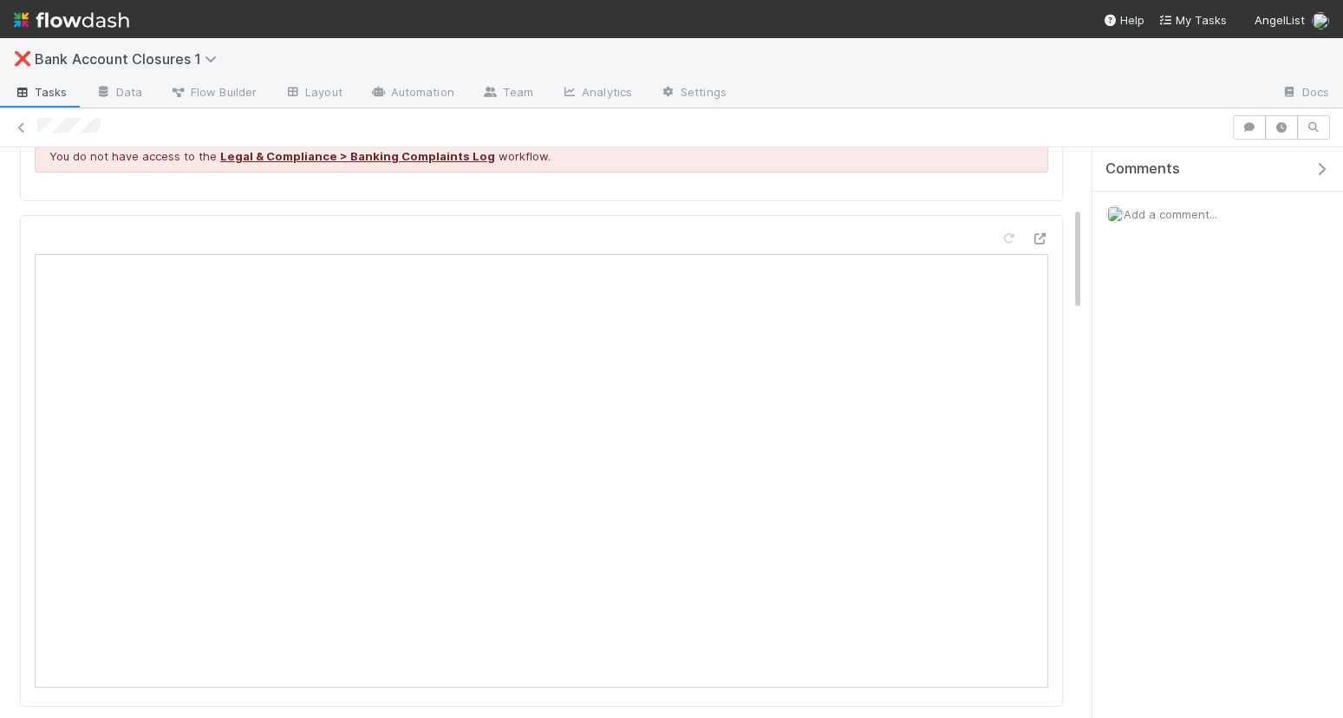
scroll to position [0, 0]
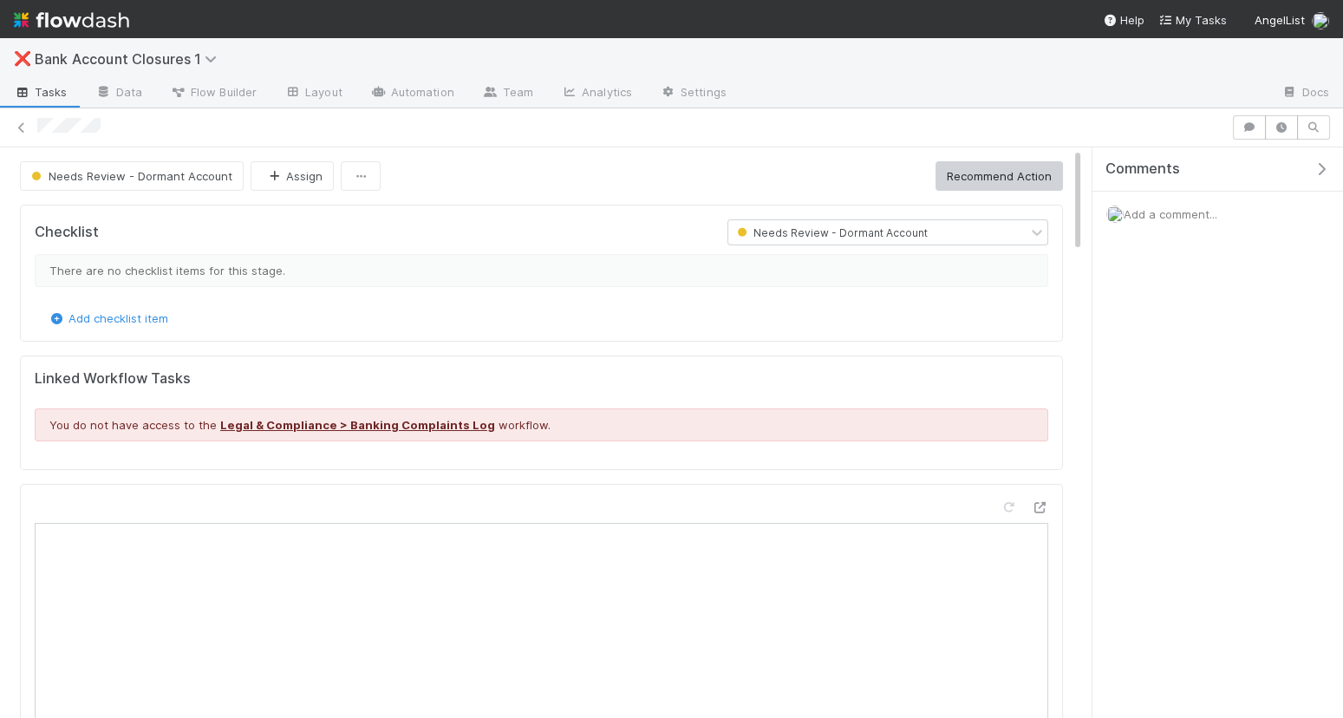
click at [915, 232] on span "Needs Review - Dormant Account" at bounding box center [831, 232] width 194 height 13
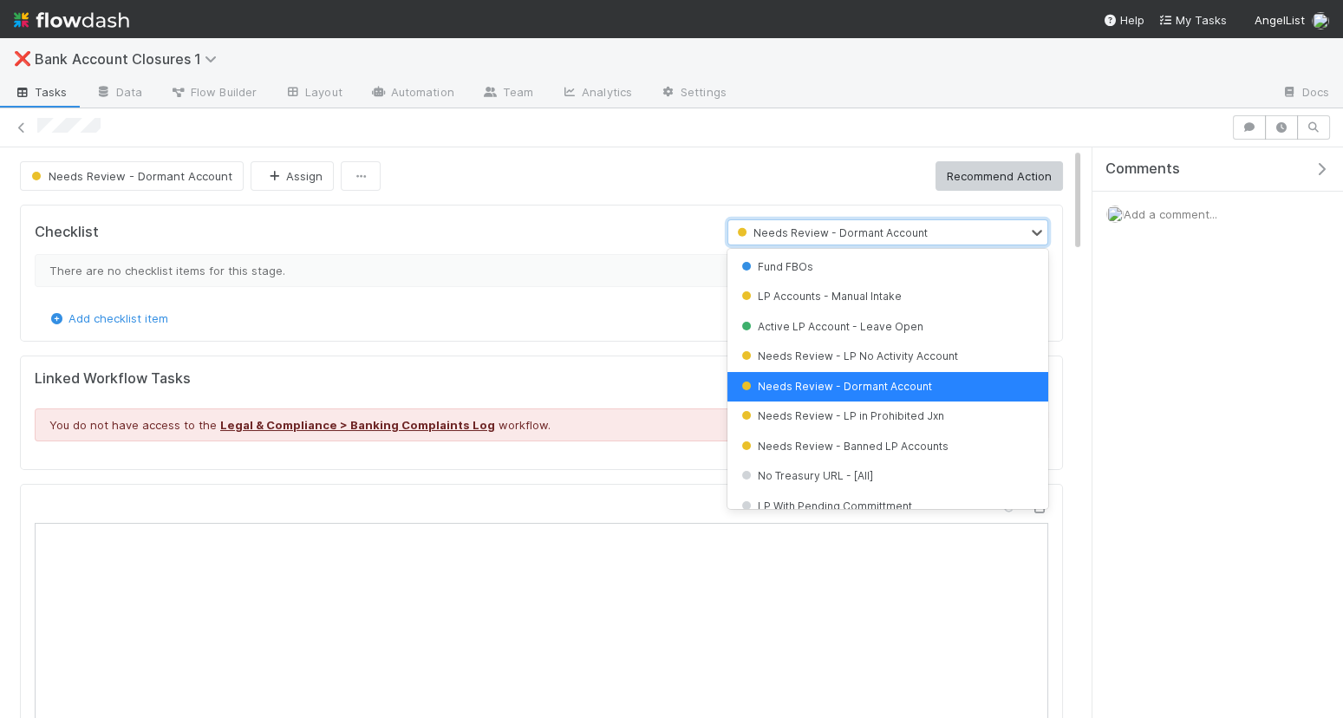
click at [665, 162] on div "Needs Review - Dormant Account Assign Recommend Action" at bounding box center [541, 175] width 1043 height 29
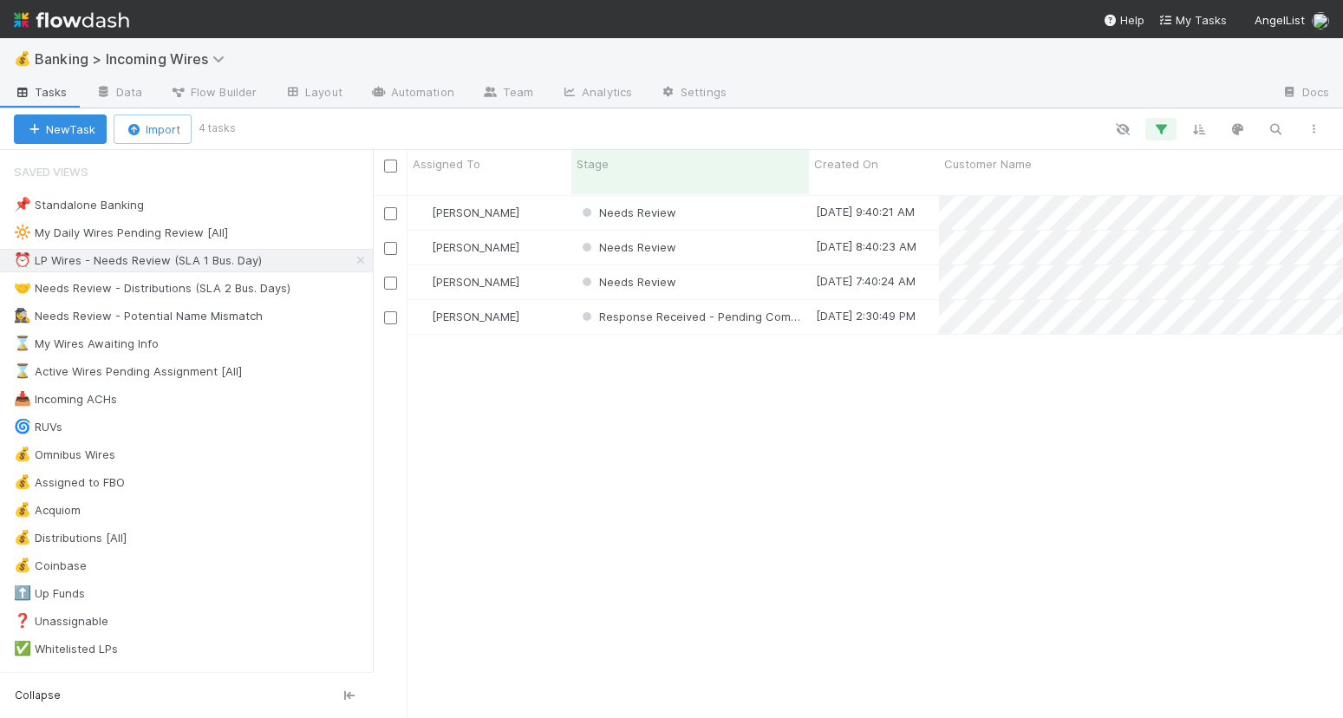
scroll to position [1, 1]
click at [744, 196] on div "Needs Review" at bounding box center [691, 213] width 238 height 34
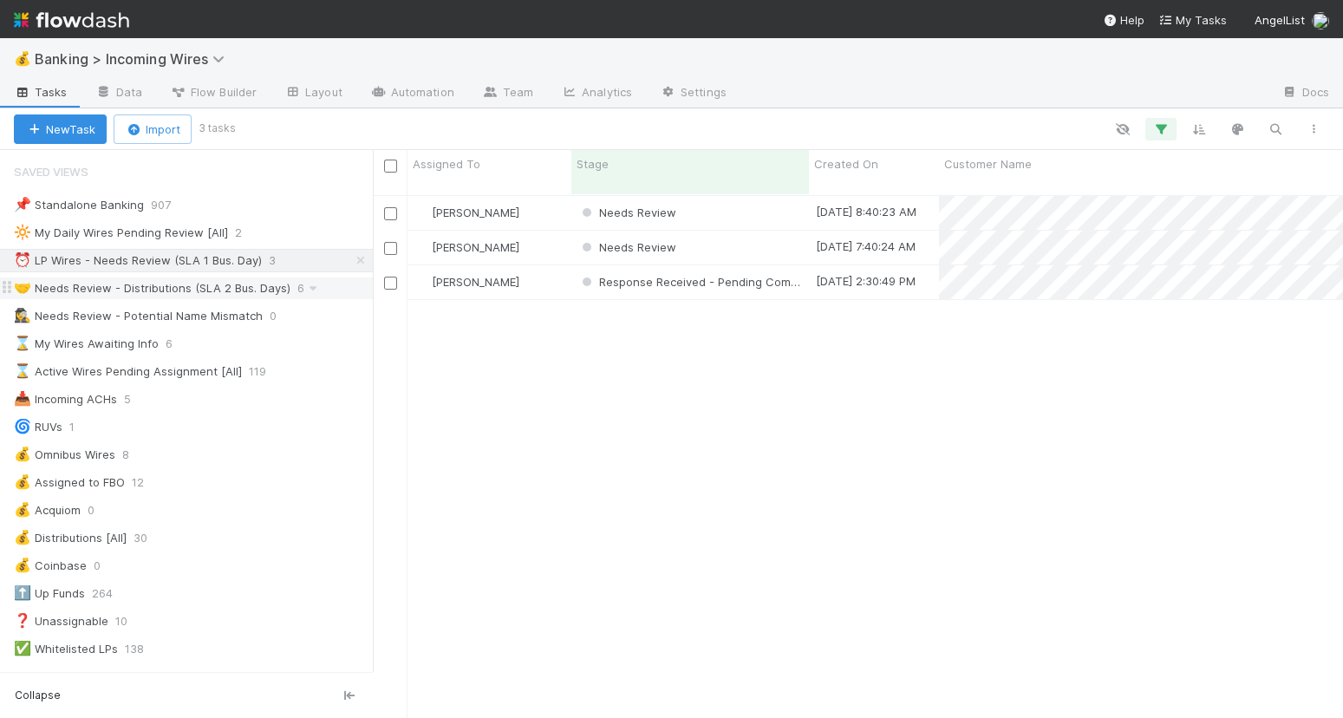
click at [215, 291] on div "🤝 Needs Review - Distributions (SLA 2 Bus. Days)" at bounding box center [152, 289] width 277 height 22
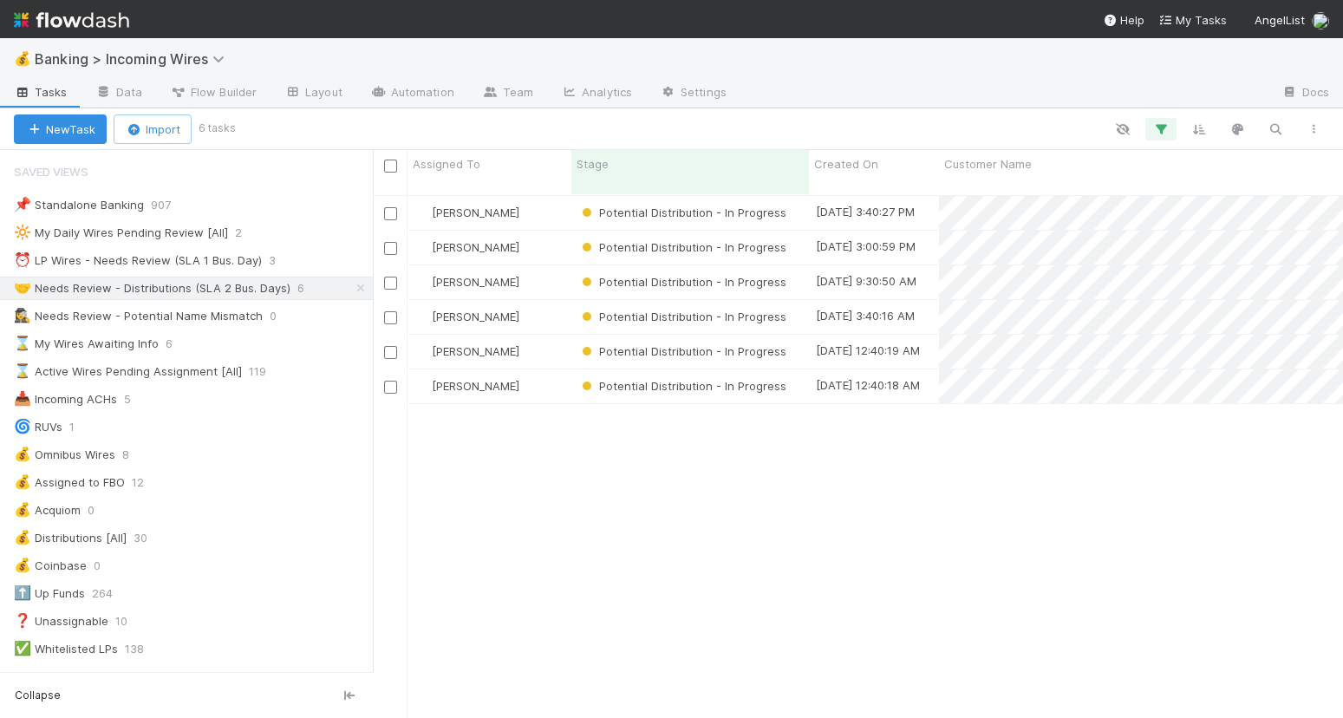
scroll to position [538, 970]
click at [146, 252] on div "⏰ LP Wires - Needs Review (SLA 1 Bus. Day)" at bounding box center [138, 261] width 248 height 22
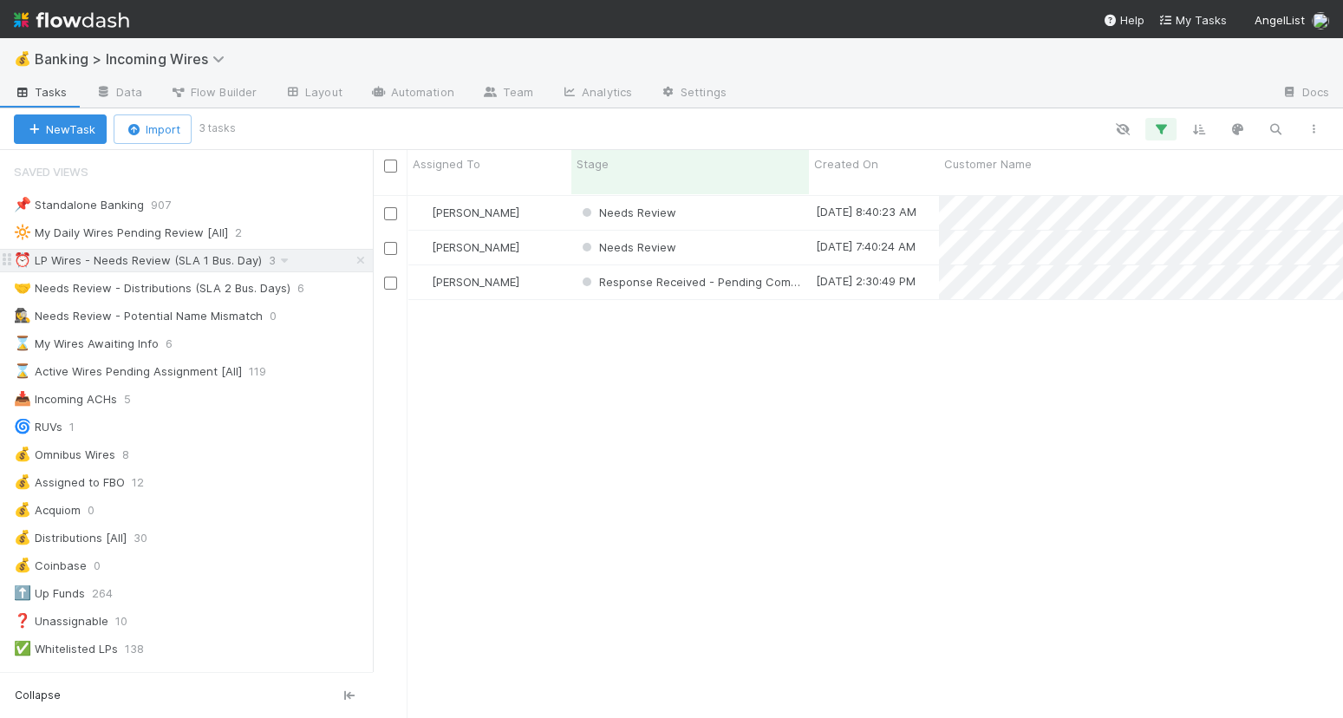
scroll to position [538, 970]
click at [160, 283] on div "🤝 Needs Review - Distributions (SLA 2 Bus. Days)" at bounding box center [152, 289] width 277 height 22
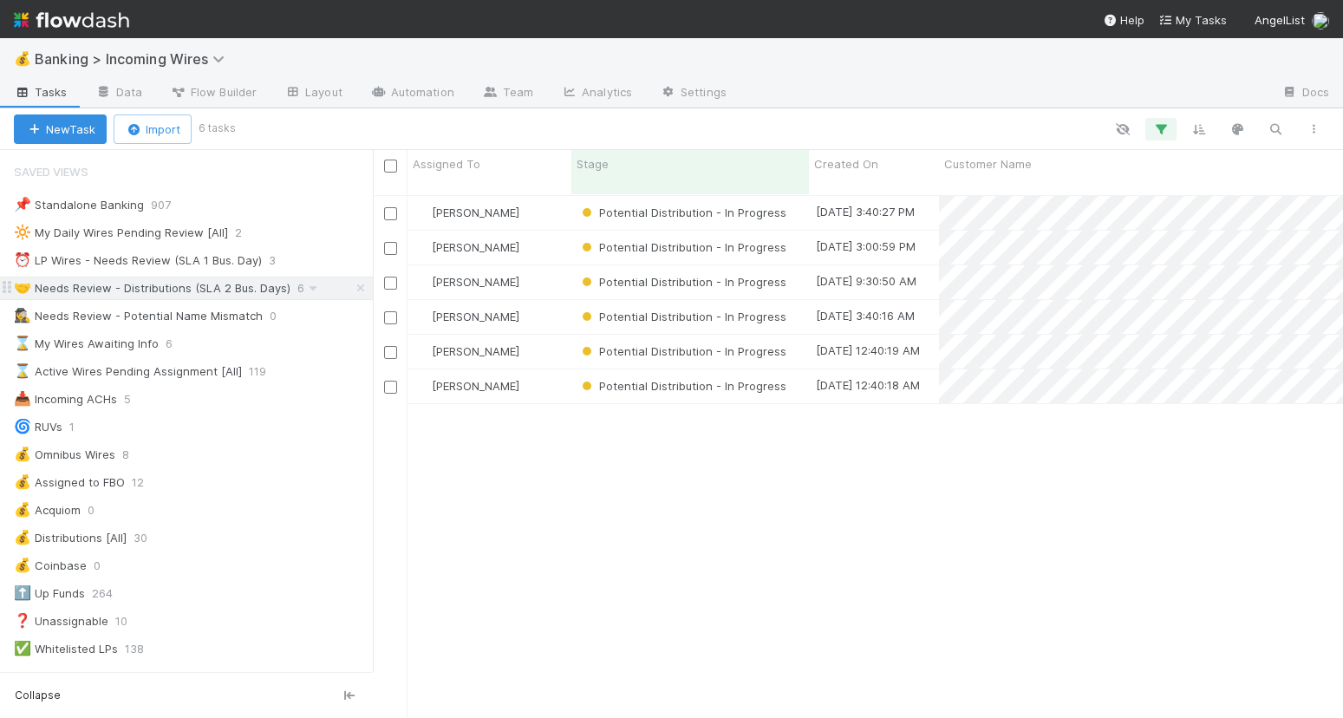
scroll to position [538, 970]
click at [539, 196] on div "Nate Eisenstein" at bounding box center [490, 213] width 164 height 34
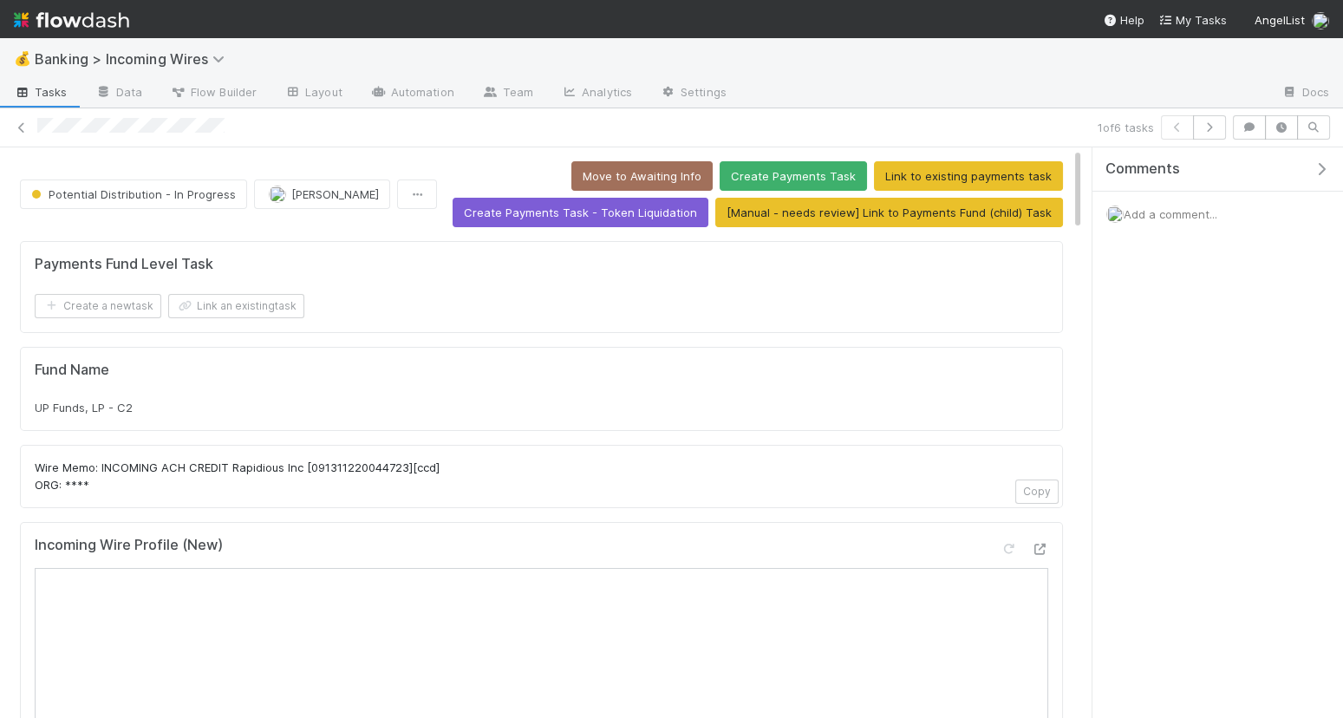
click at [160, 406] on div "UP Funds, LP - C2" at bounding box center [542, 407] width 1014 height 17
copy div "UP Funds, LP - C2"
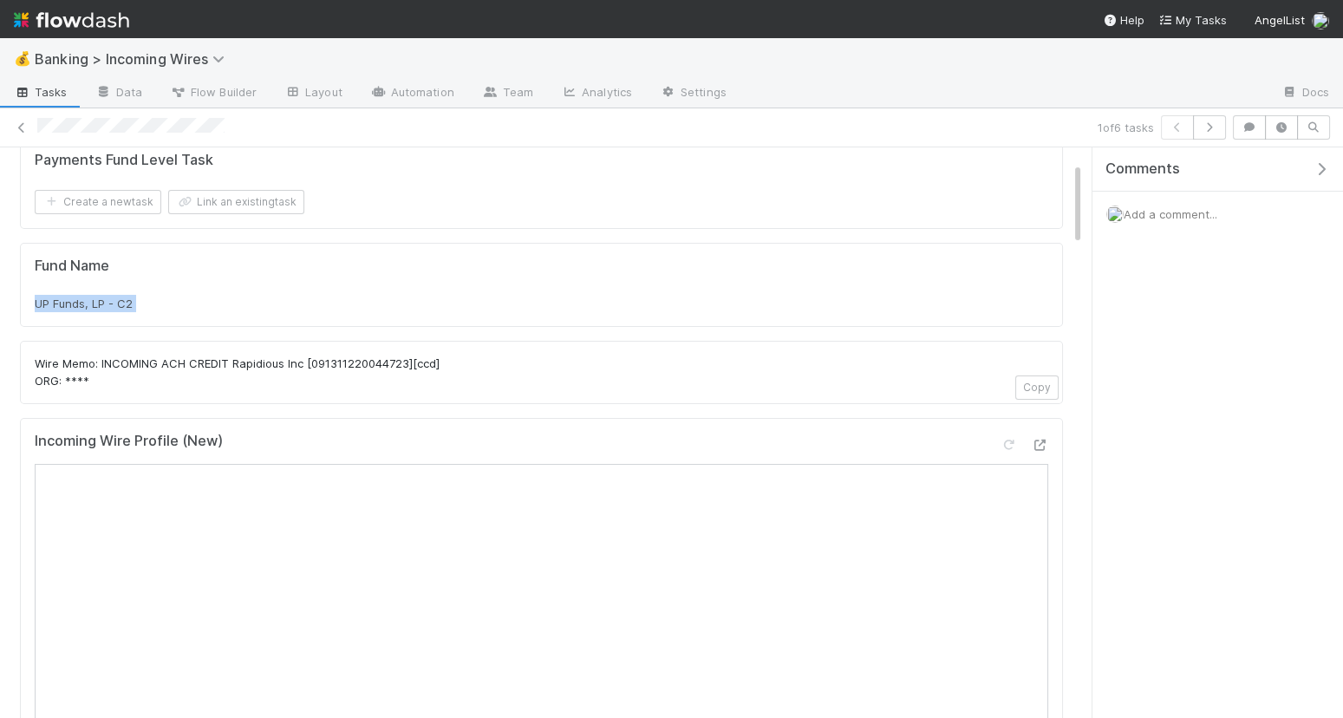
scroll to position [171, 0]
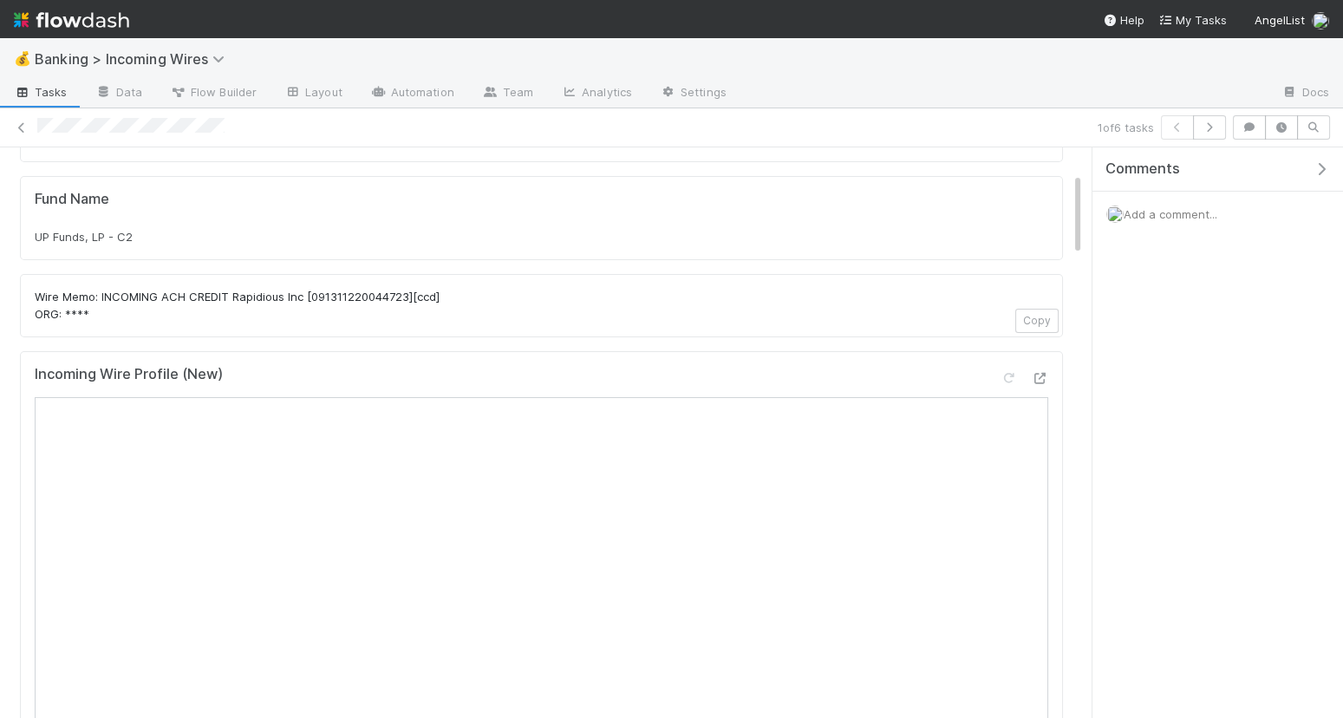
click at [1220, 219] on div "Add a comment..." at bounding box center [1218, 214] width 251 height 45
click at [1195, 211] on span "Add a comment..." at bounding box center [1171, 214] width 94 height 14
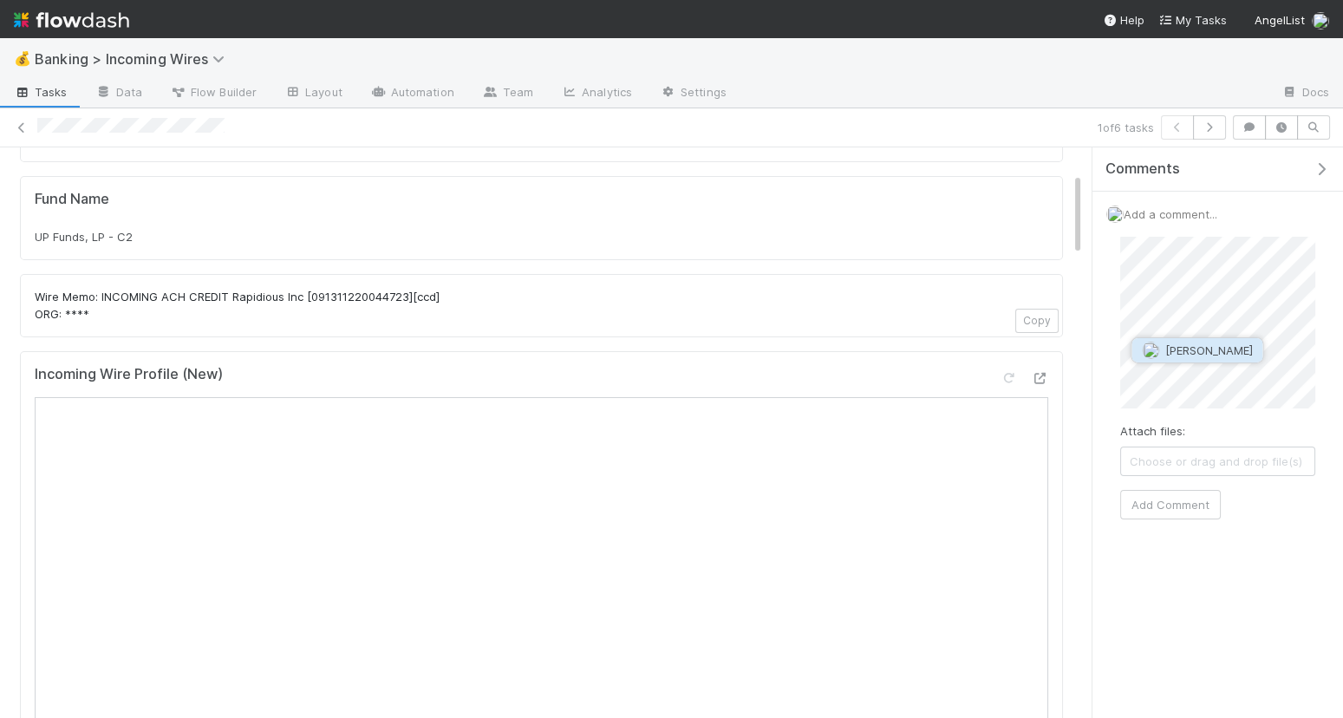
click at [1209, 351] on span "[PERSON_NAME]" at bounding box center [1209, 350] width 88 height 14
click at [1179, 527] on button "Add Comment" at bounding box center [1171, 521] width 101 height 29
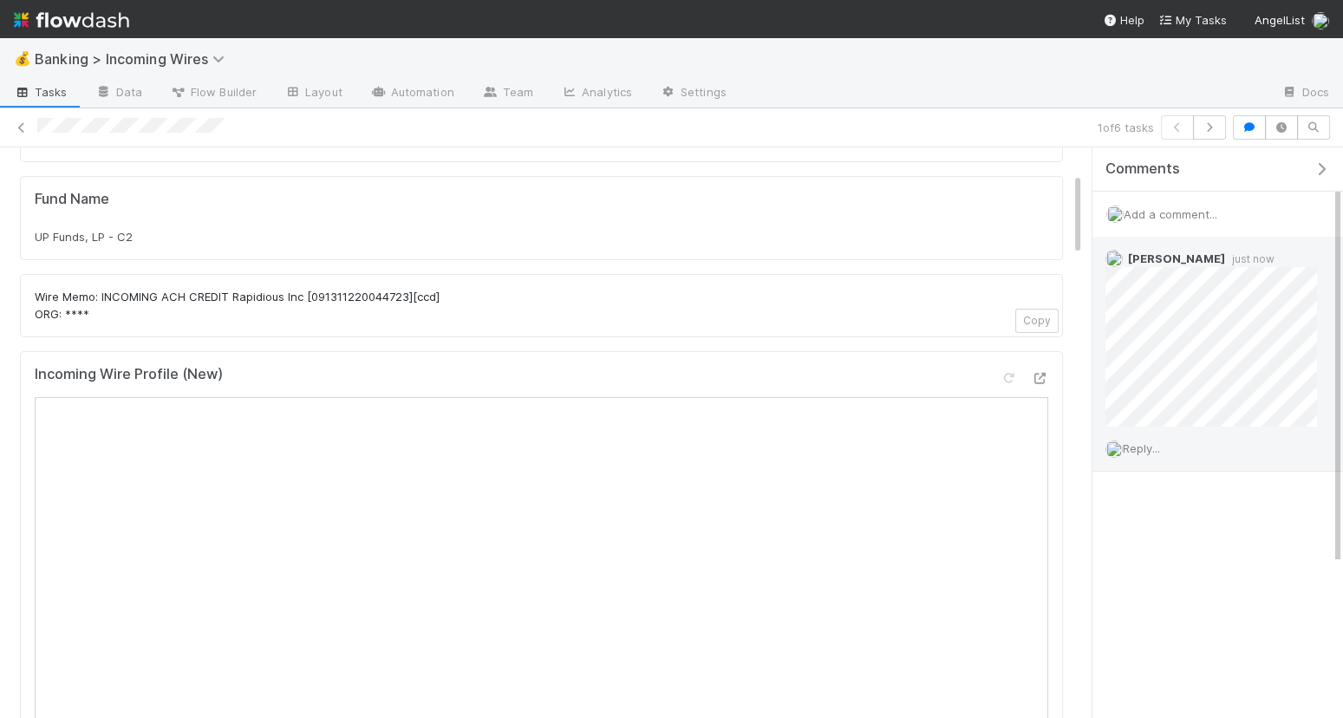
click at [1151, 446] on span "Reply..." at bounding box center [1141, 448] width 37 height 14
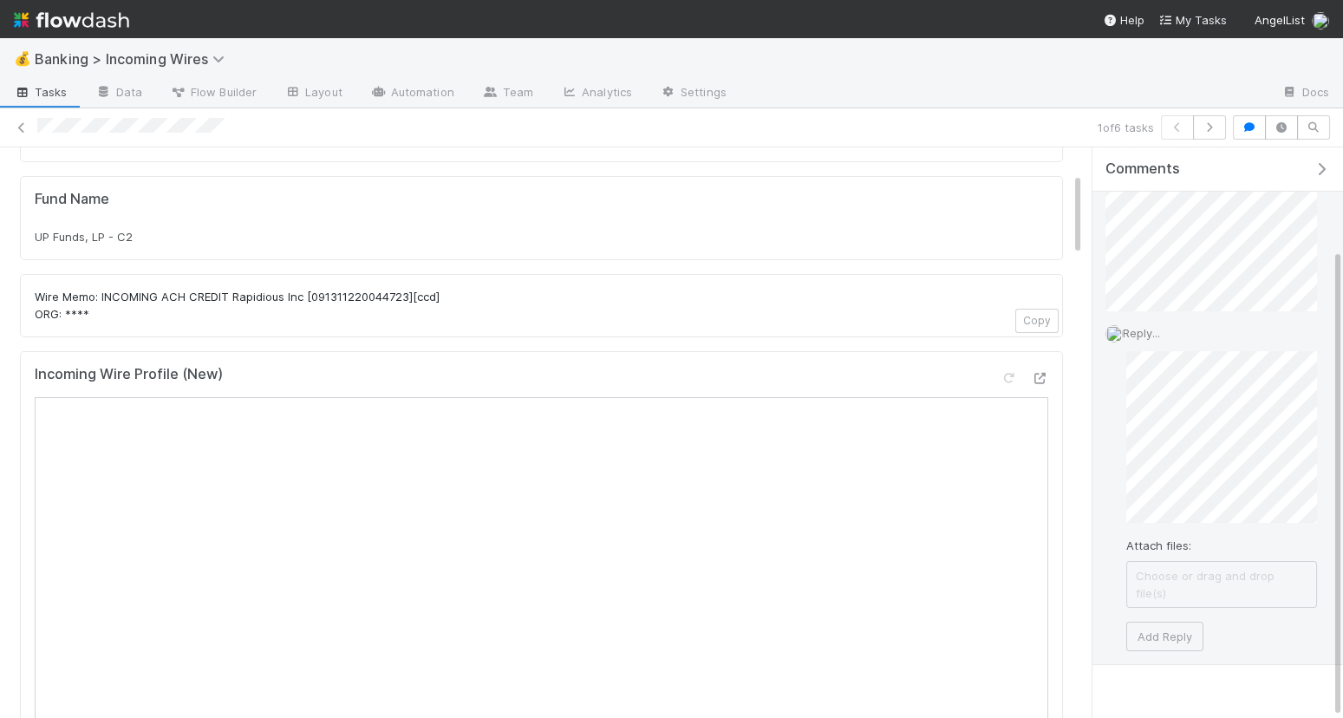
scroll to position [127, 0]
click at [1168, 611] on button "Add Reply" at bounding box center [1165, 625] width 77 height 29
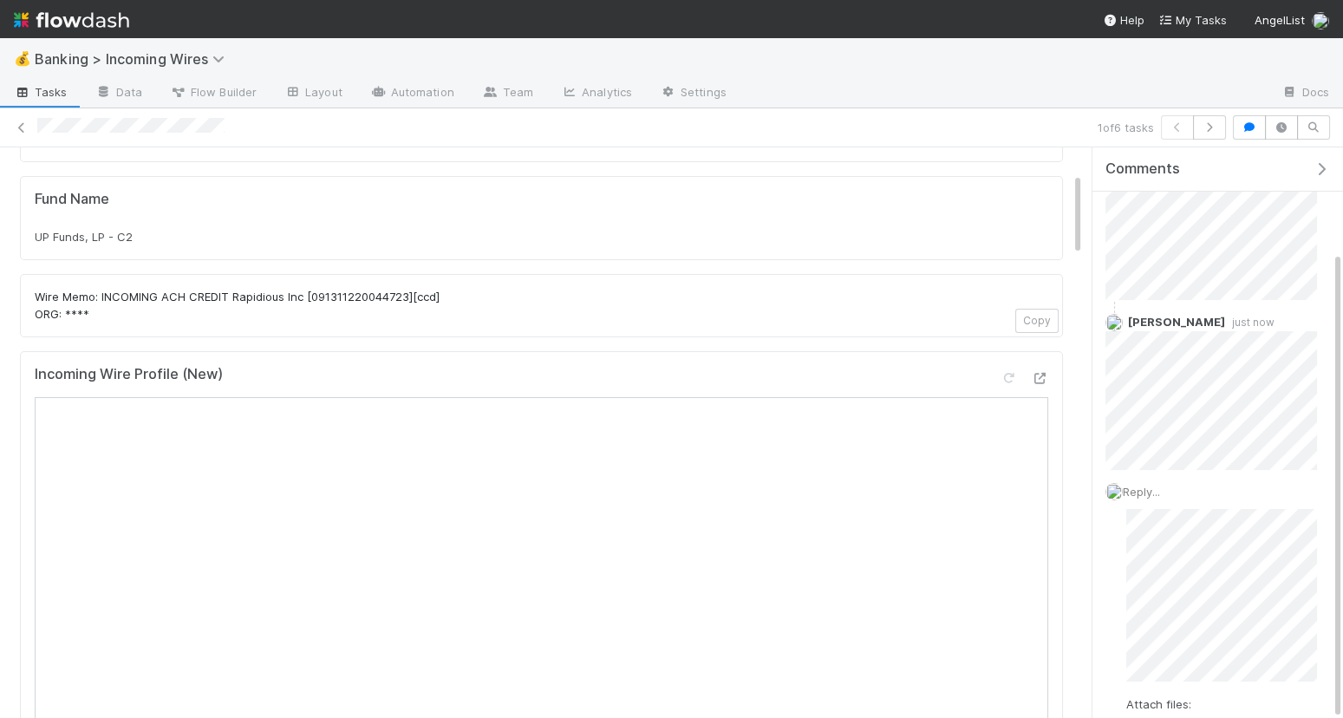
scroll to position [5, 0]
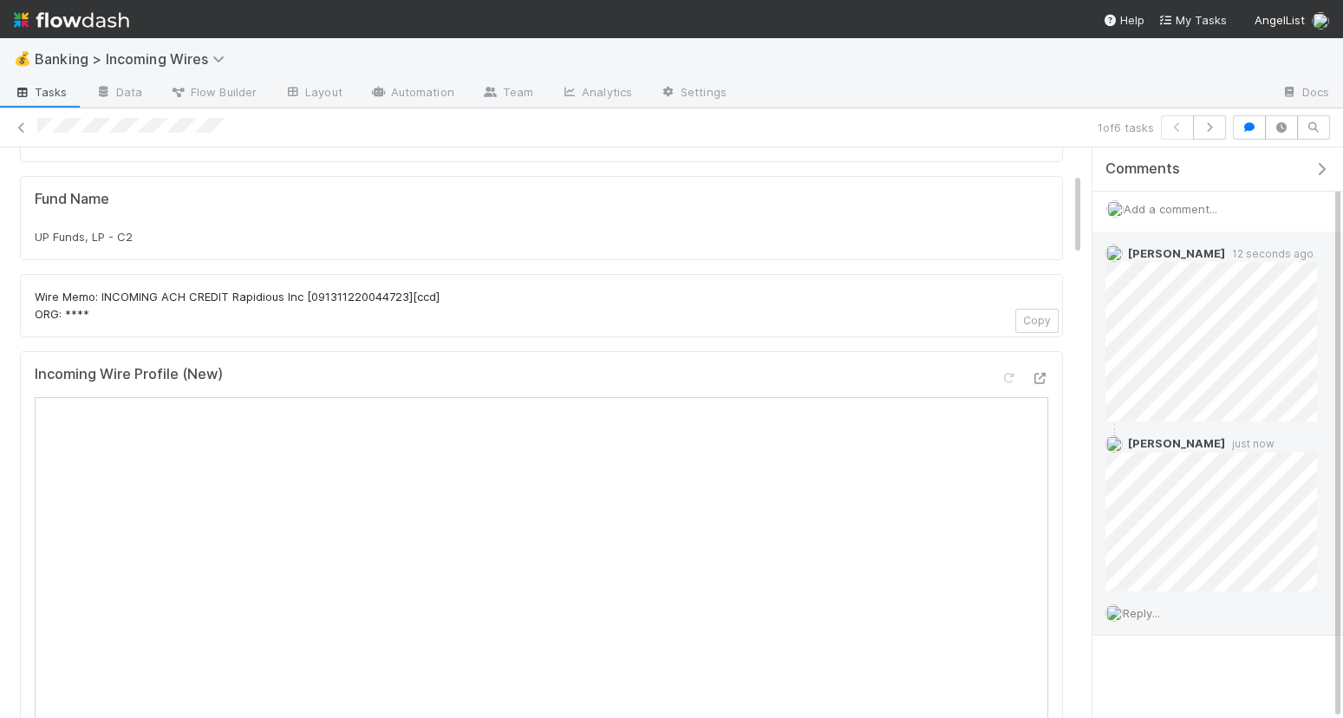
click at [1147, 606] on span "Reply..." at bounding box center [1141, 613] width 37 height 14
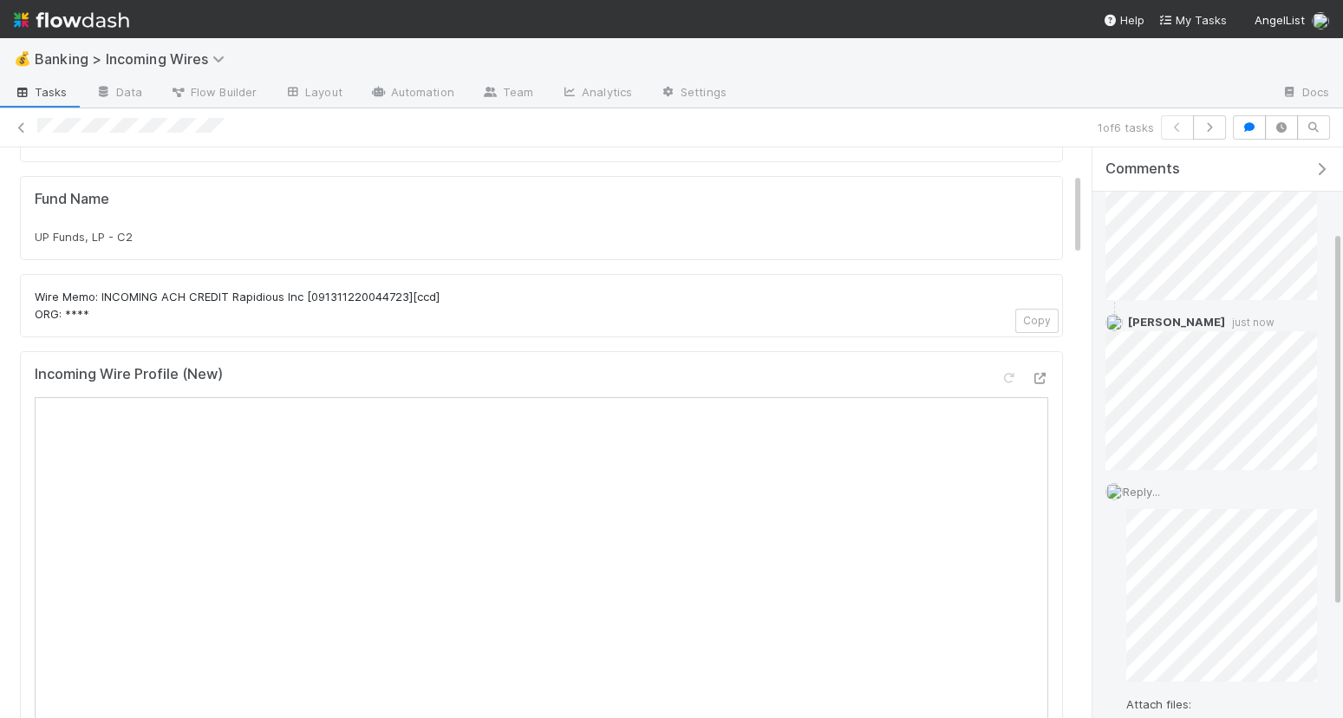
scroll to position [296, 0]
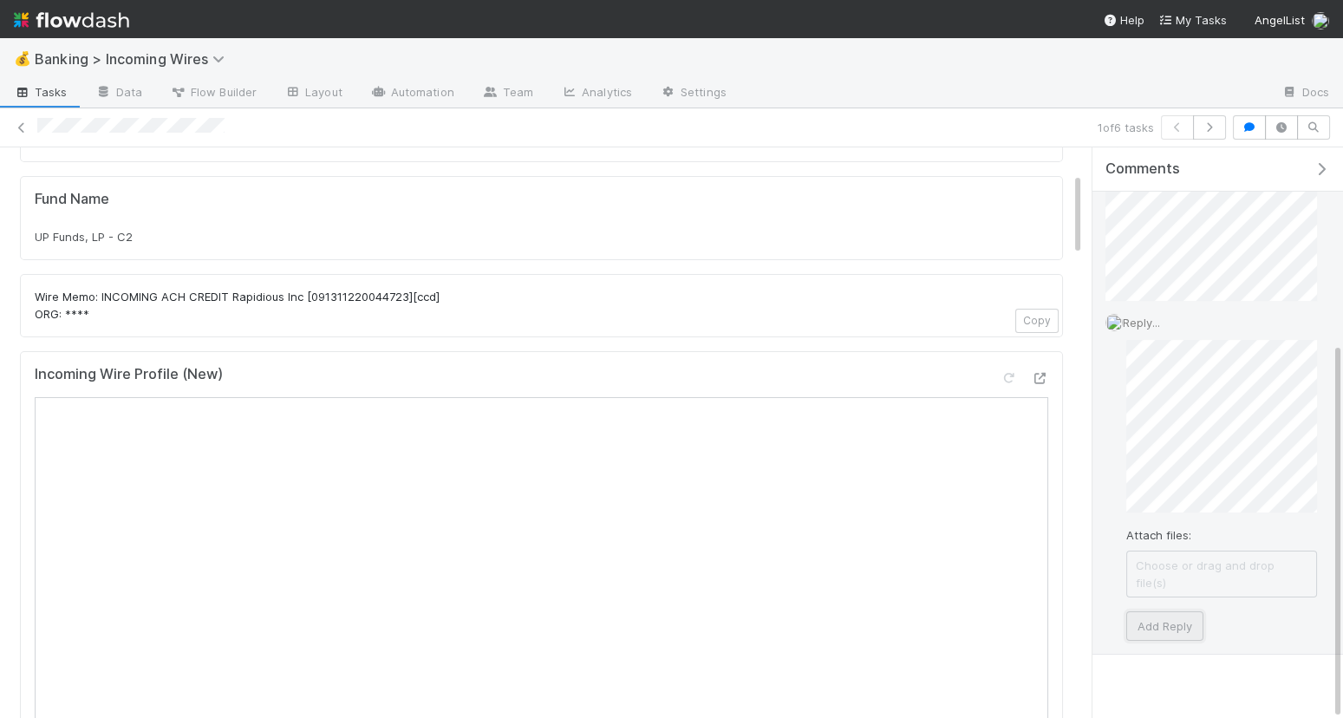
click at [1179, 611] on button "Add Reply" at bounding box center [1165, 625] width 77 height 29
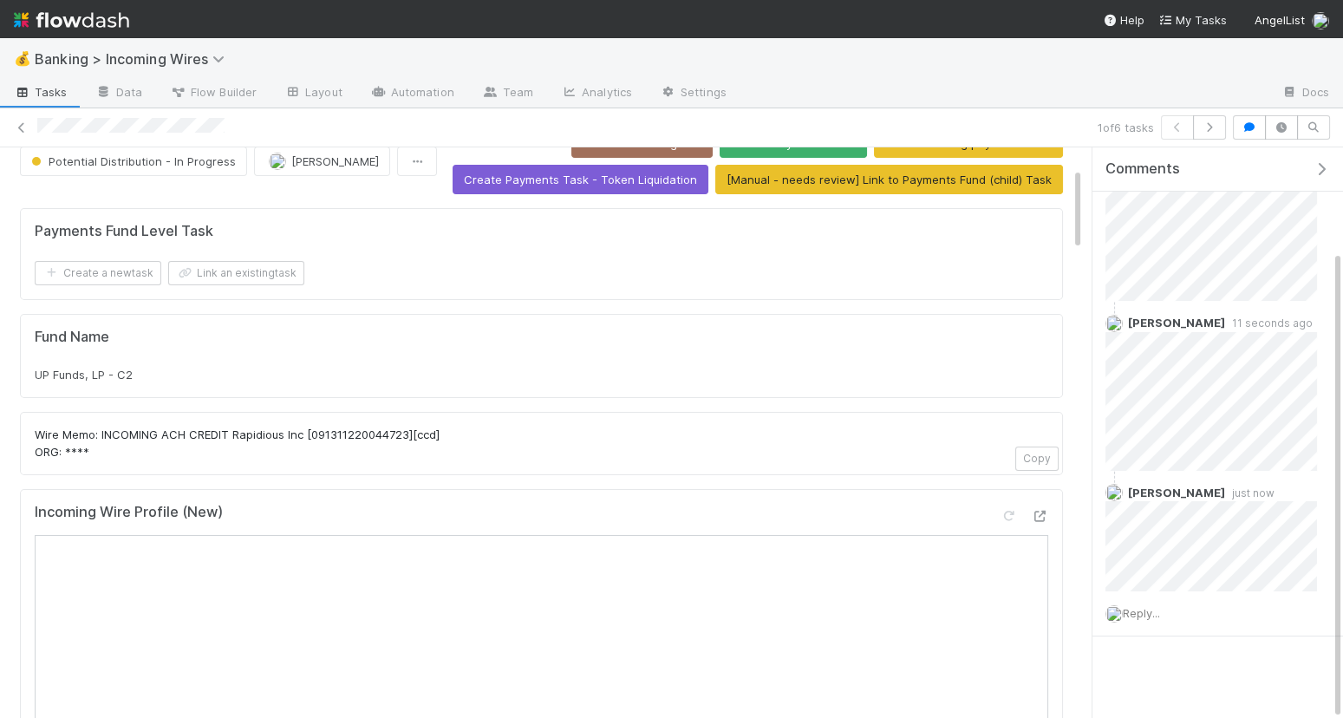
scroll to position [0, 0]
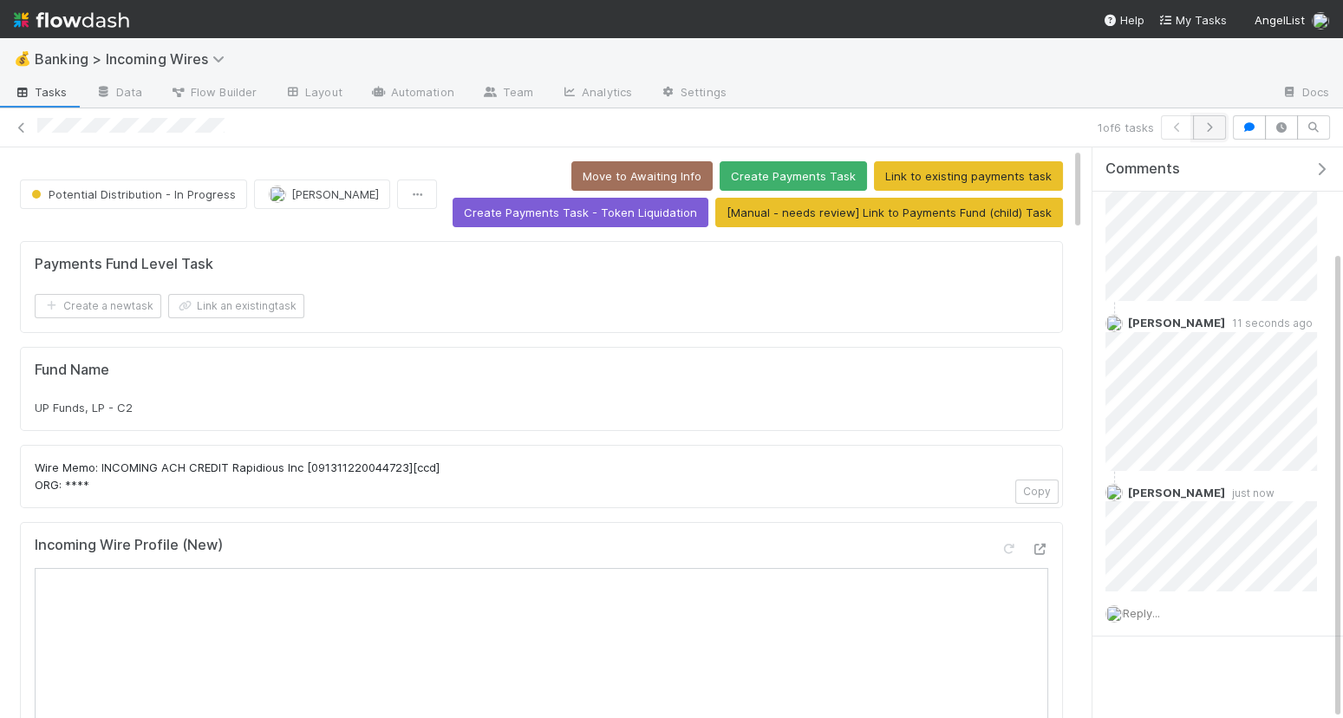
click at [1208, 122] on icon "button" at bounding box center [1209, 127] width 17 height 10
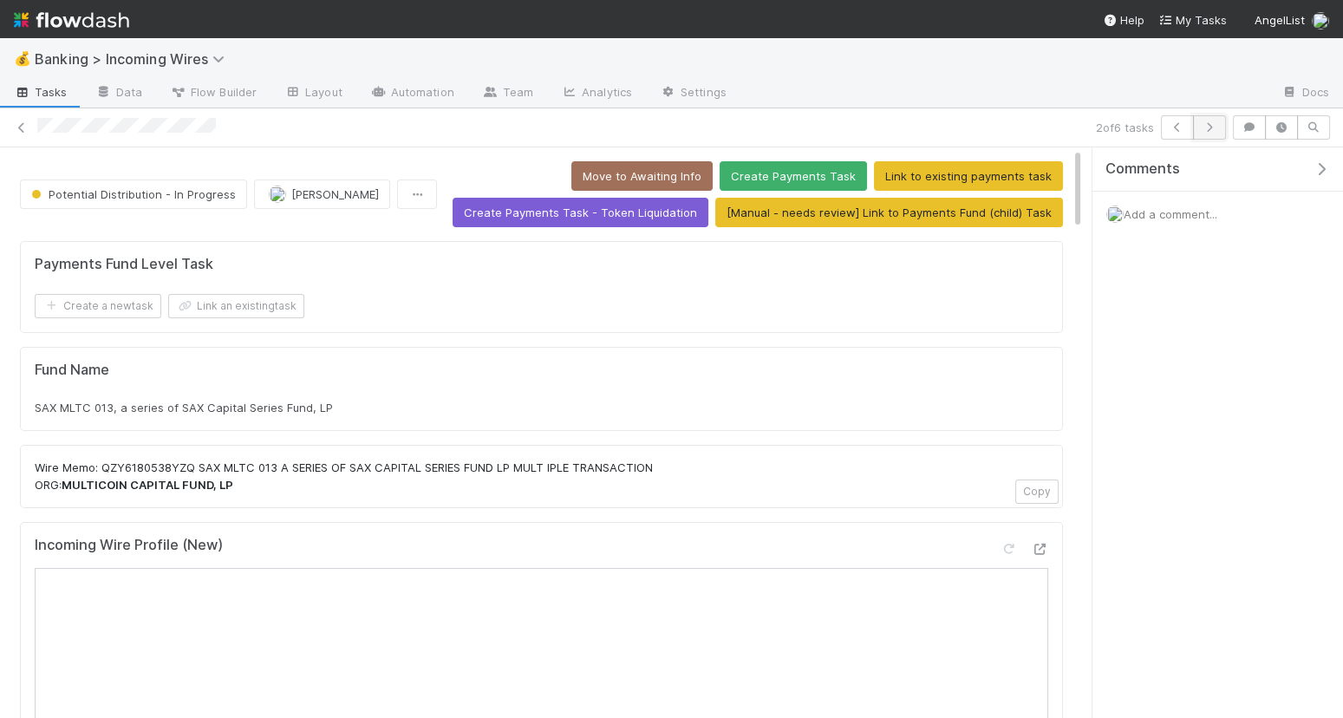
click at [1218, 127] on icon "button" at bounding box center [1209, 127] width 17 height 10
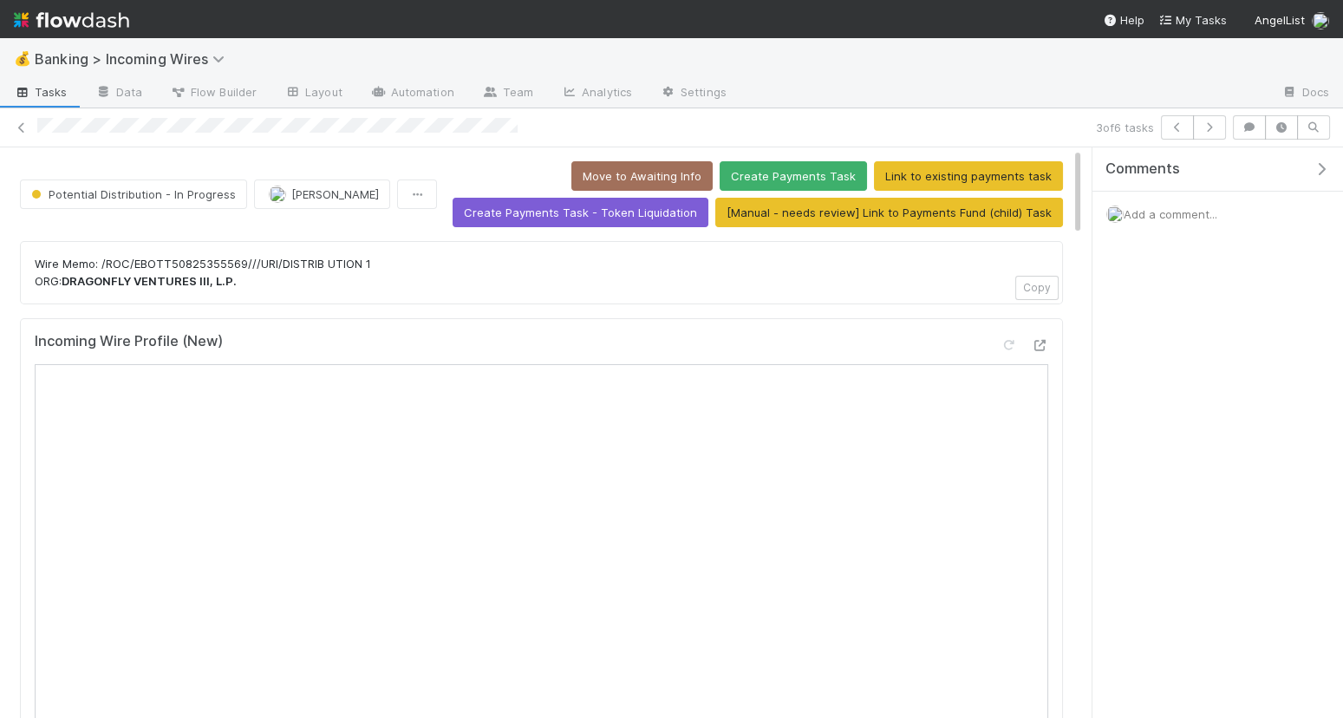
click at [1182, 223] on div "Add a comment..." at bounding box center [1218, 214] width 251 height 45
click at [1181, 210] on span "Add a comment..." at bounding box center [1171, 214] width 94 height 14
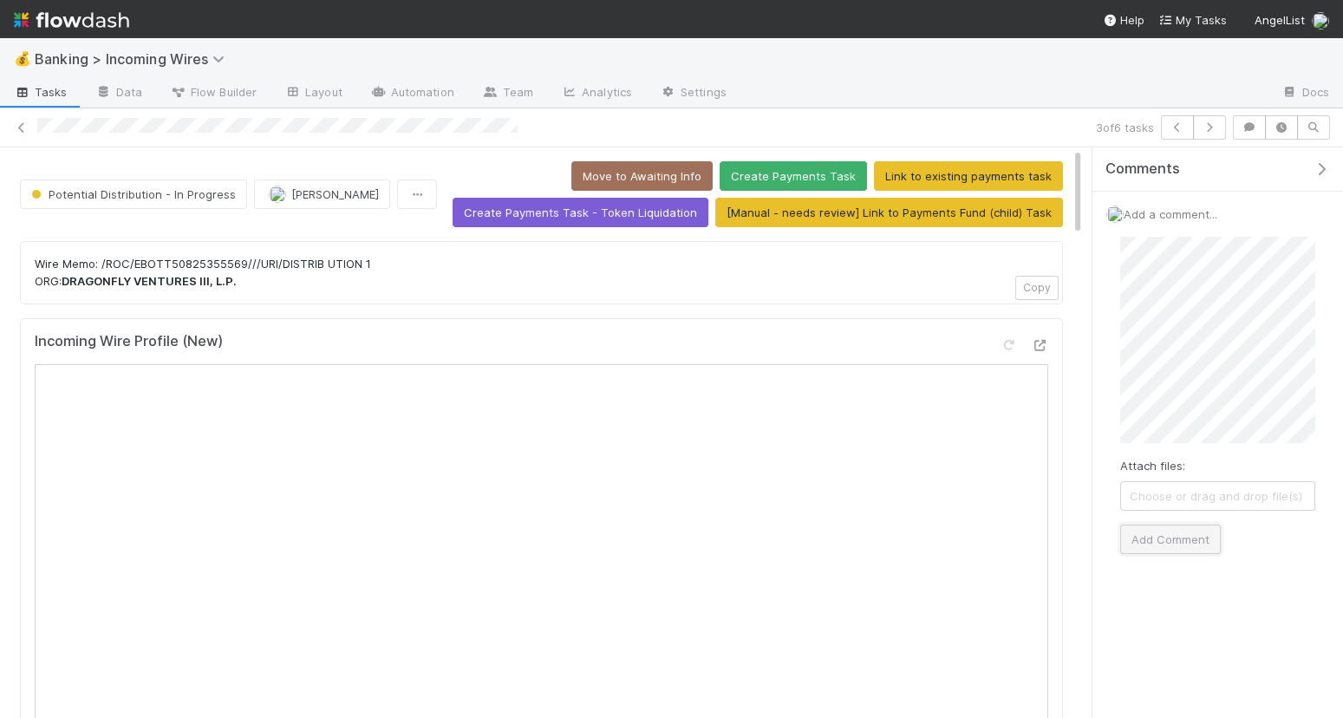
click at [1193, 533] on button "Add Comment" at bounding box center [1171, 539] width 101 height 29
click at [1212, 127] on icon "button" at bounding box center [1209, 127] width 17 height 10
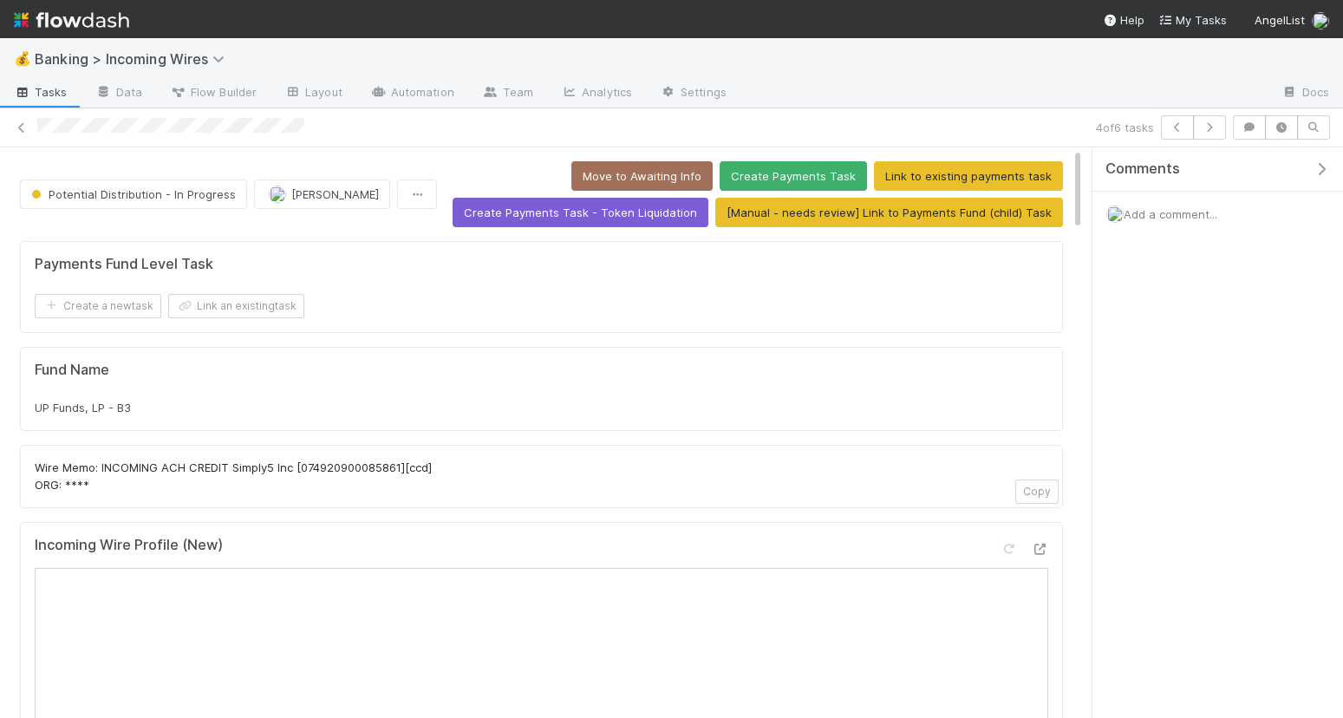
click at [411, 411] on div "Fund Name UP Funds, LP - B3" at bounding box center [541, 389] width 1043 height 85
copy div "UP Funds, LP - B3"
click at [1178, 118] on button "button" at bounding box center [1177, 127] width 33 height 24
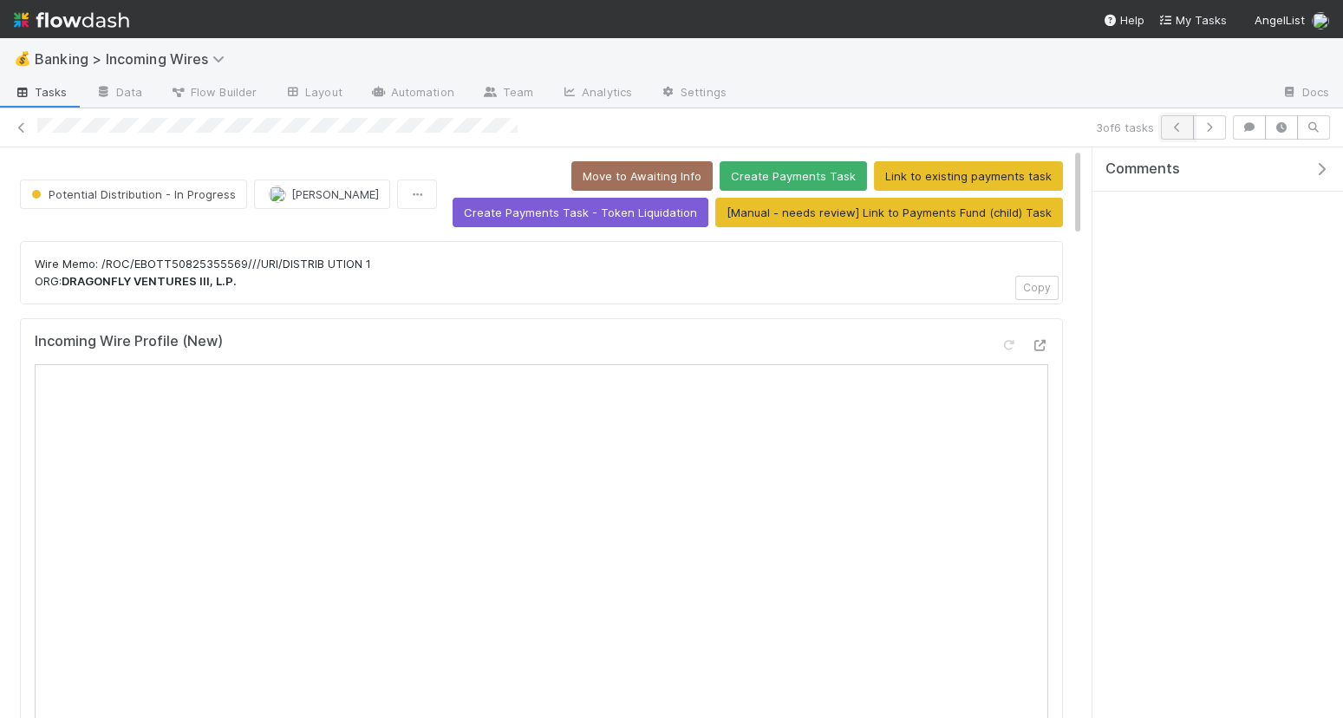
click at [1178, 123] on icon "button" at bounding box center [1177, 127] width 17 height 10
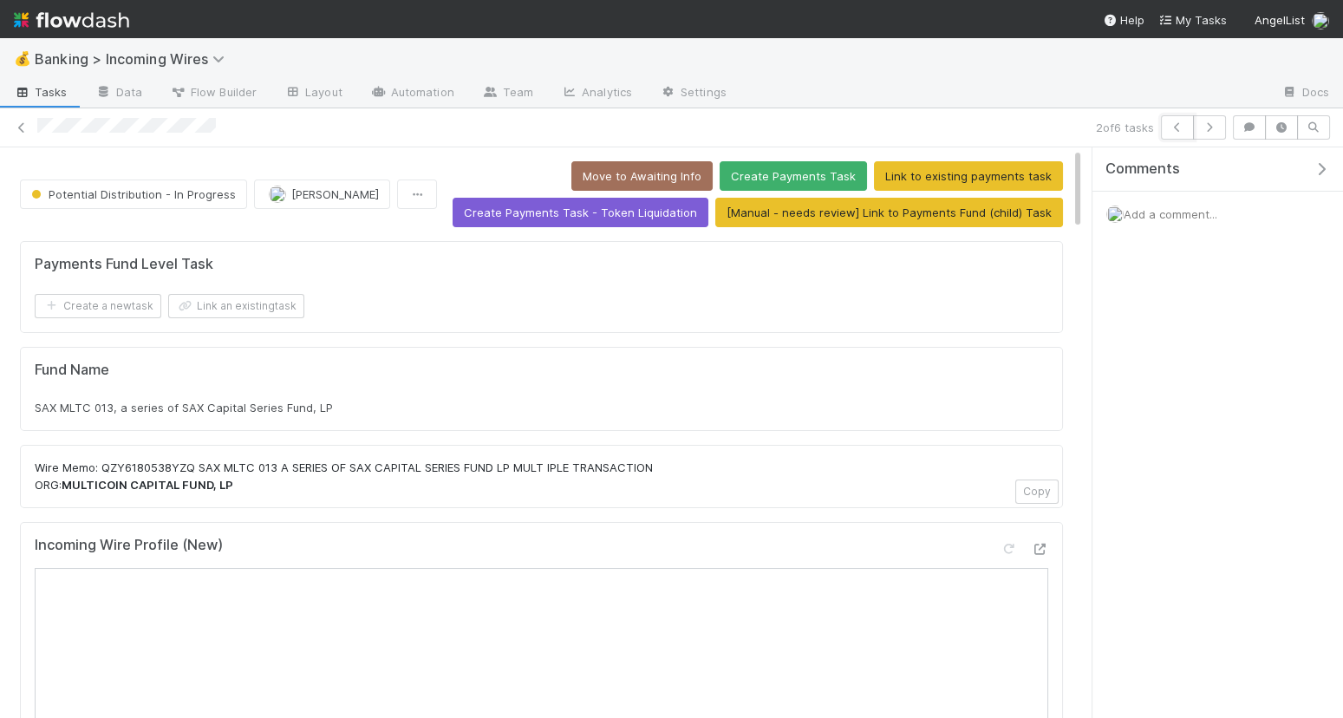
click at [1178, 123] on icon "button" at bounding box center [1177, 127] width 17 height 10
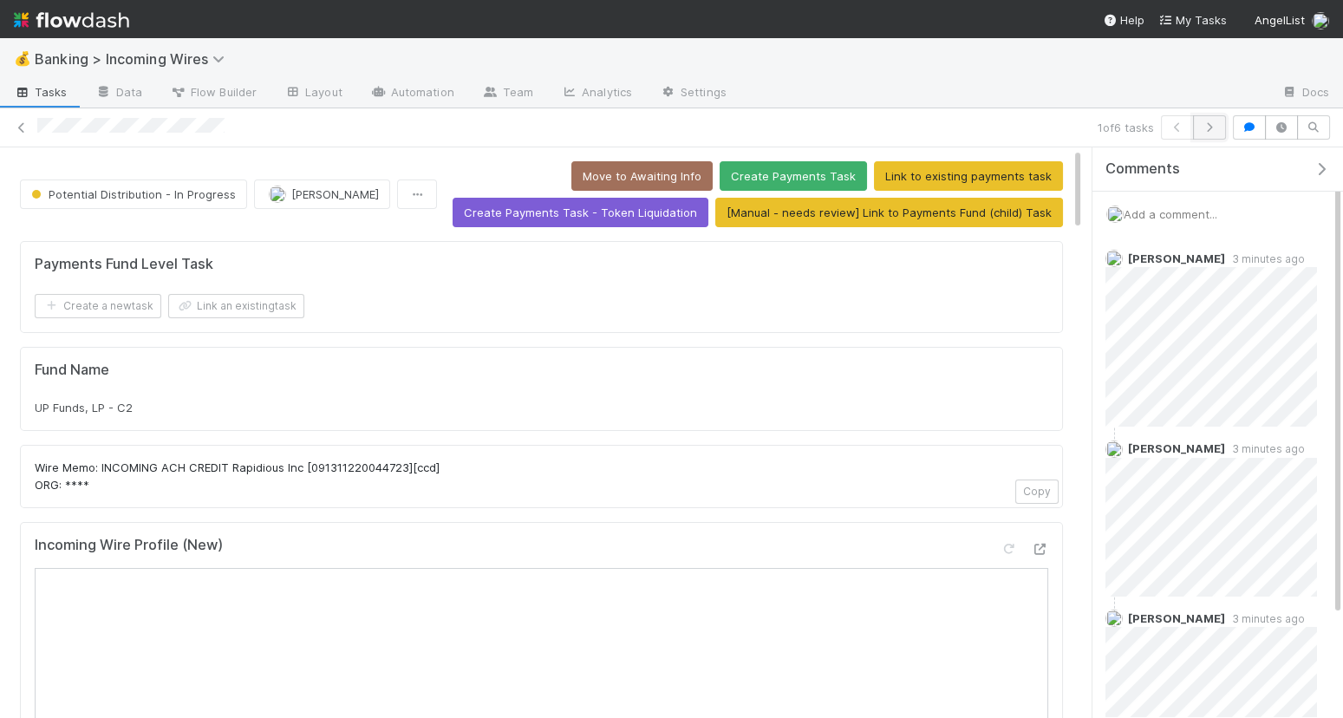
click at [1215, 127] on icon "button" at bounding box center [1209, 127] width 17 height 10
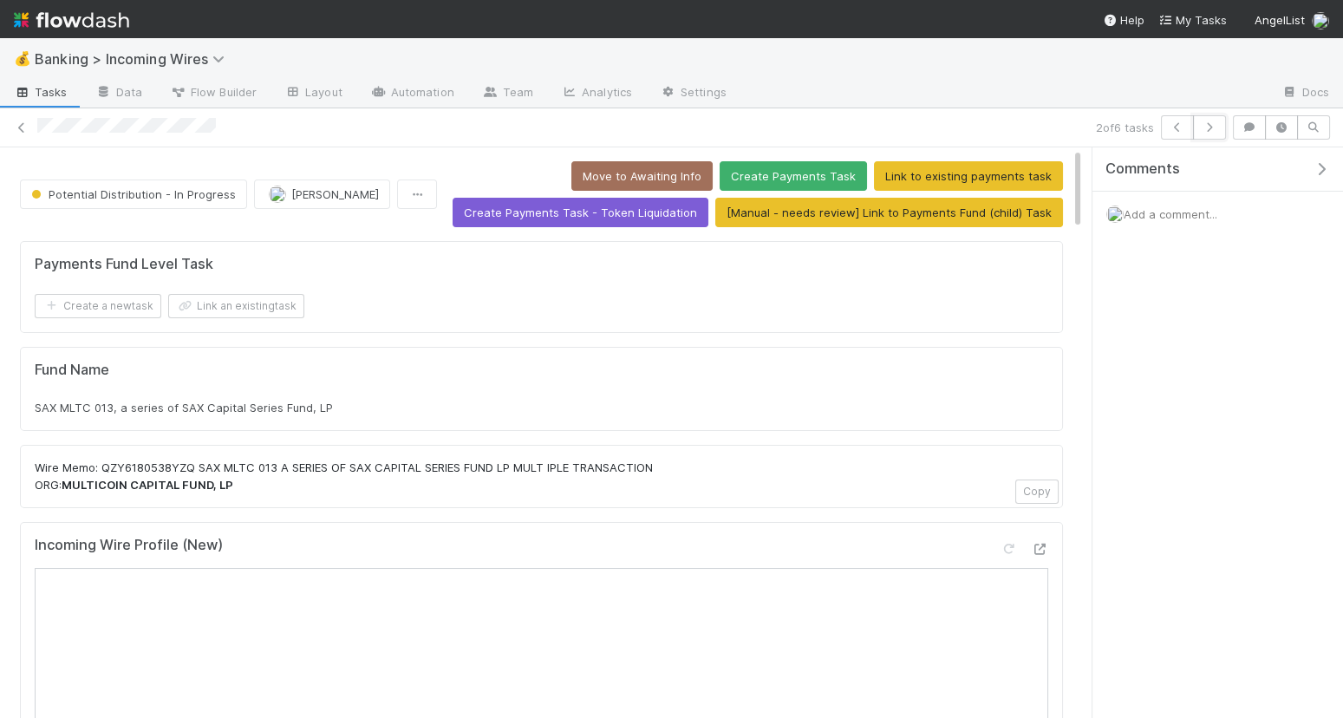
click at [1215, 127] on icon "button" at bounding box center [1209, 127] width 17 height 10
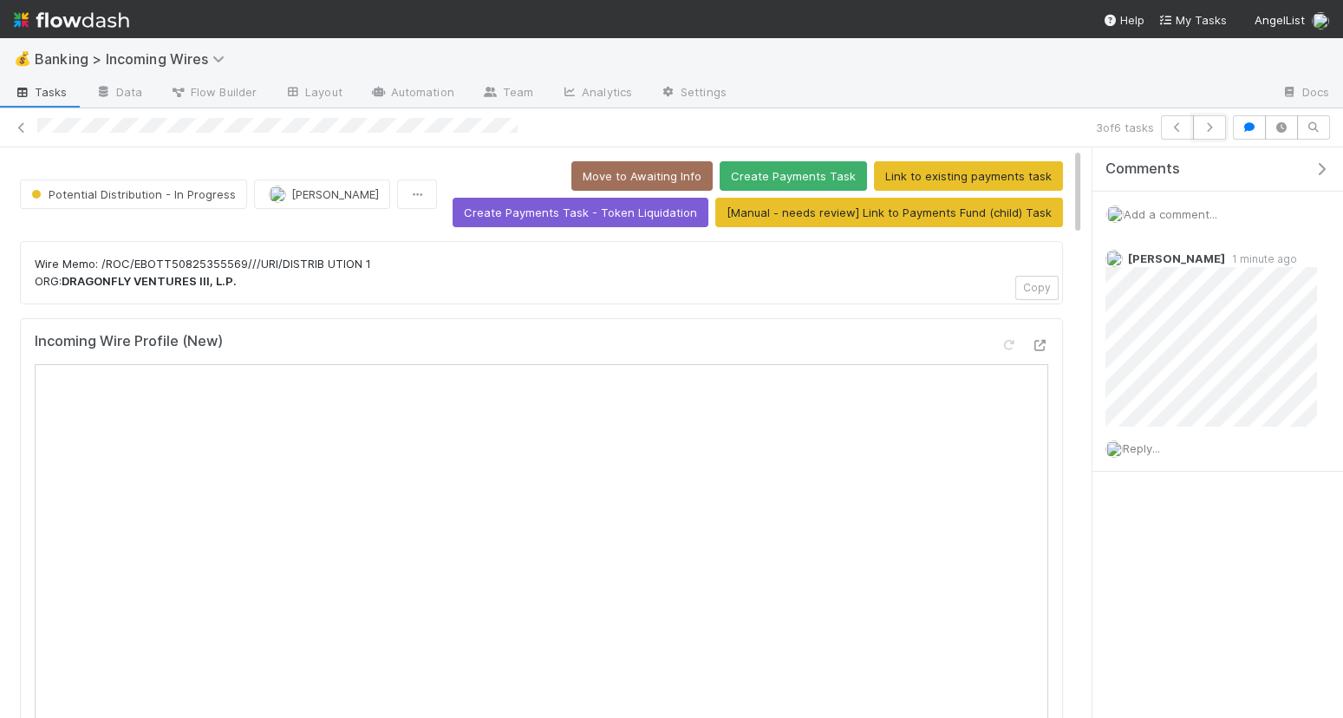
click at [1215, 127] on icon "button" at bounding box center [1209, 127] width 17 height 10
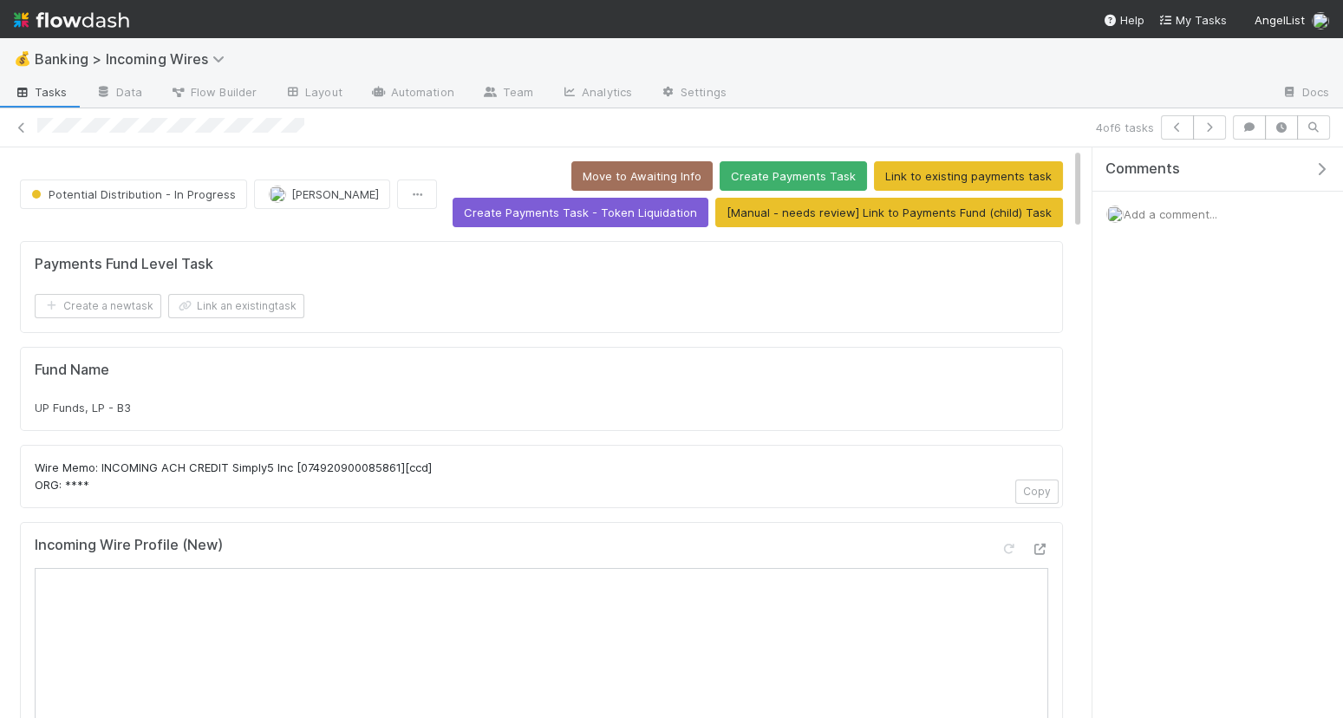
click at [1195, 214] on span "Add a comment..." at bounding box center [1171, 214] width 94 height 14
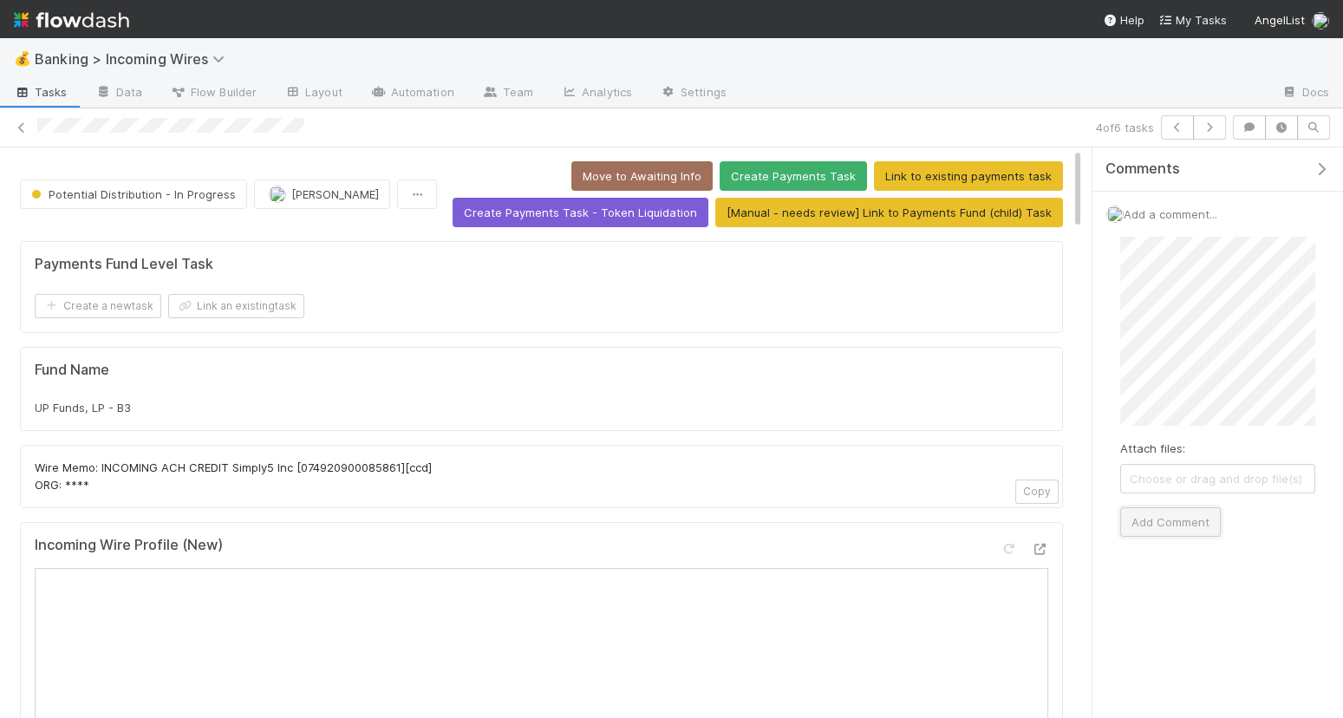
click at [1166, 511] on button "Add Comment" at bounding box center [1171, 521] width 101 height 29
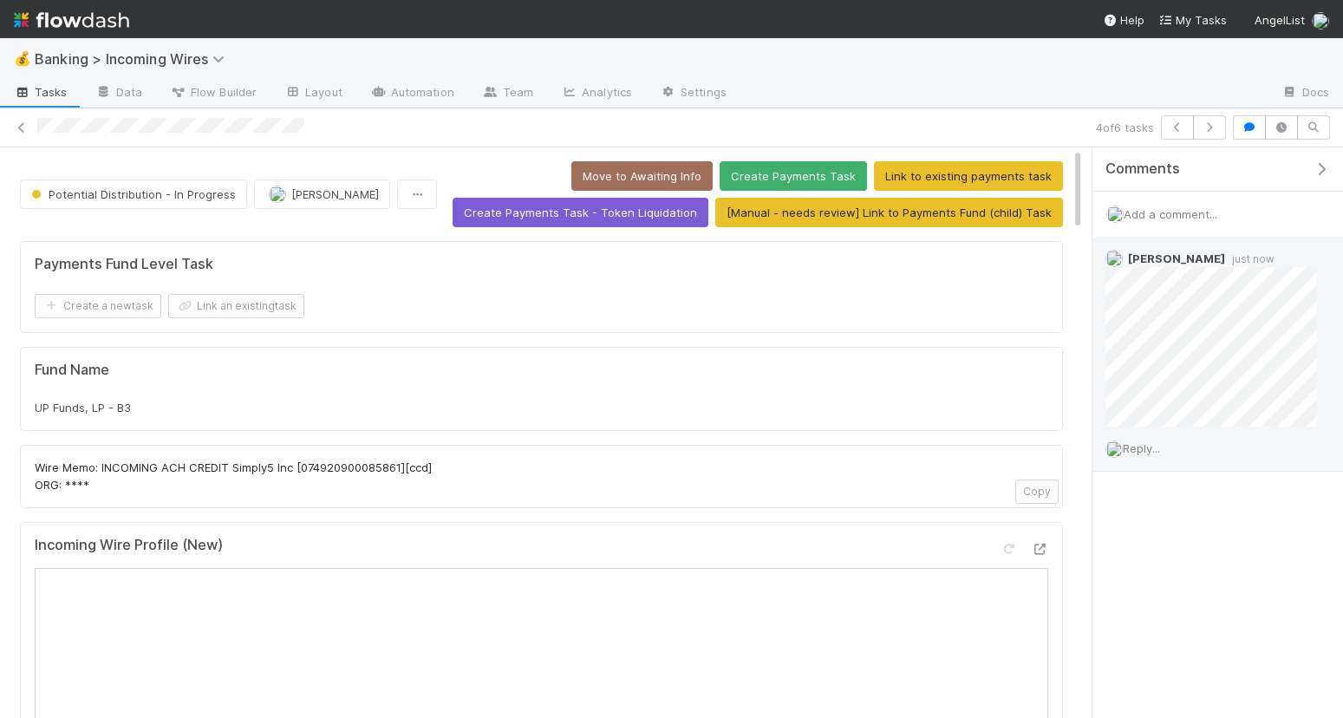
click at [1142, 436] on div "Reply..." at bounding box center [1212, 448] width 238 height 43
click at [1142, 448] on span "Reply..." at bounding box center [1141, 448] width 37 height 14
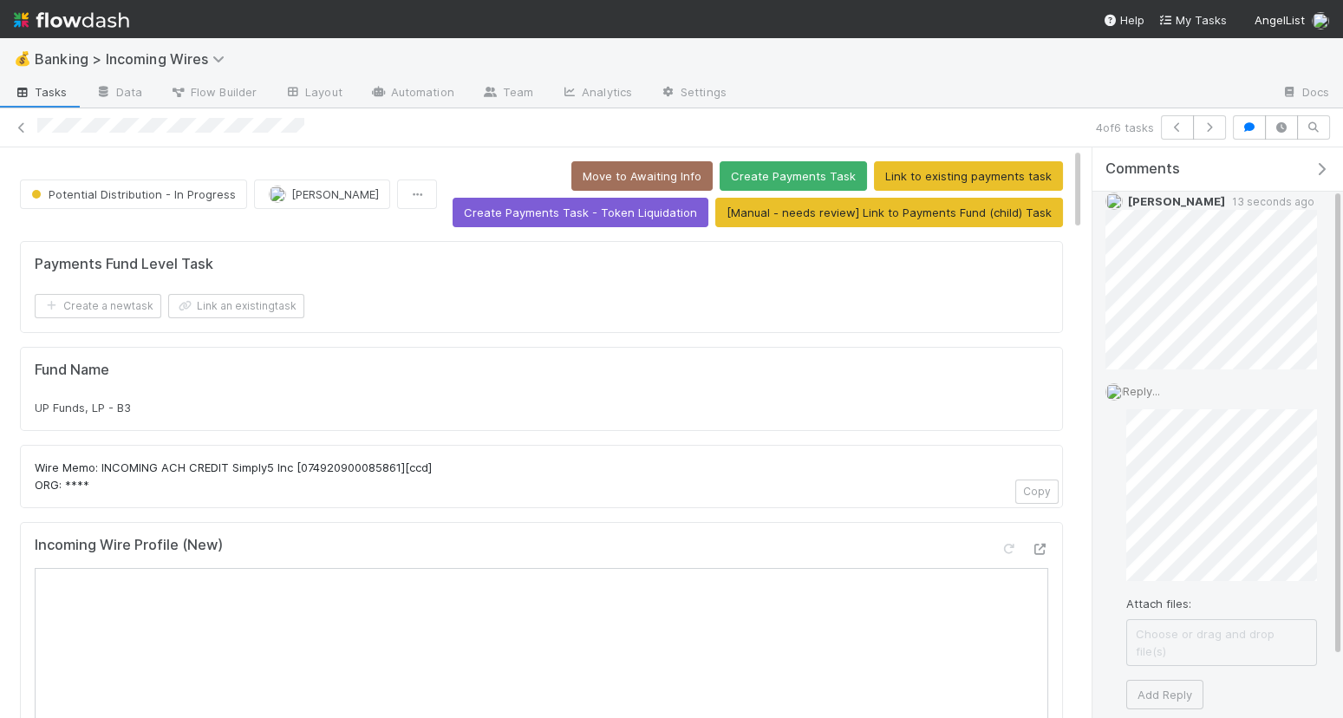
scroll to position [95, 0]
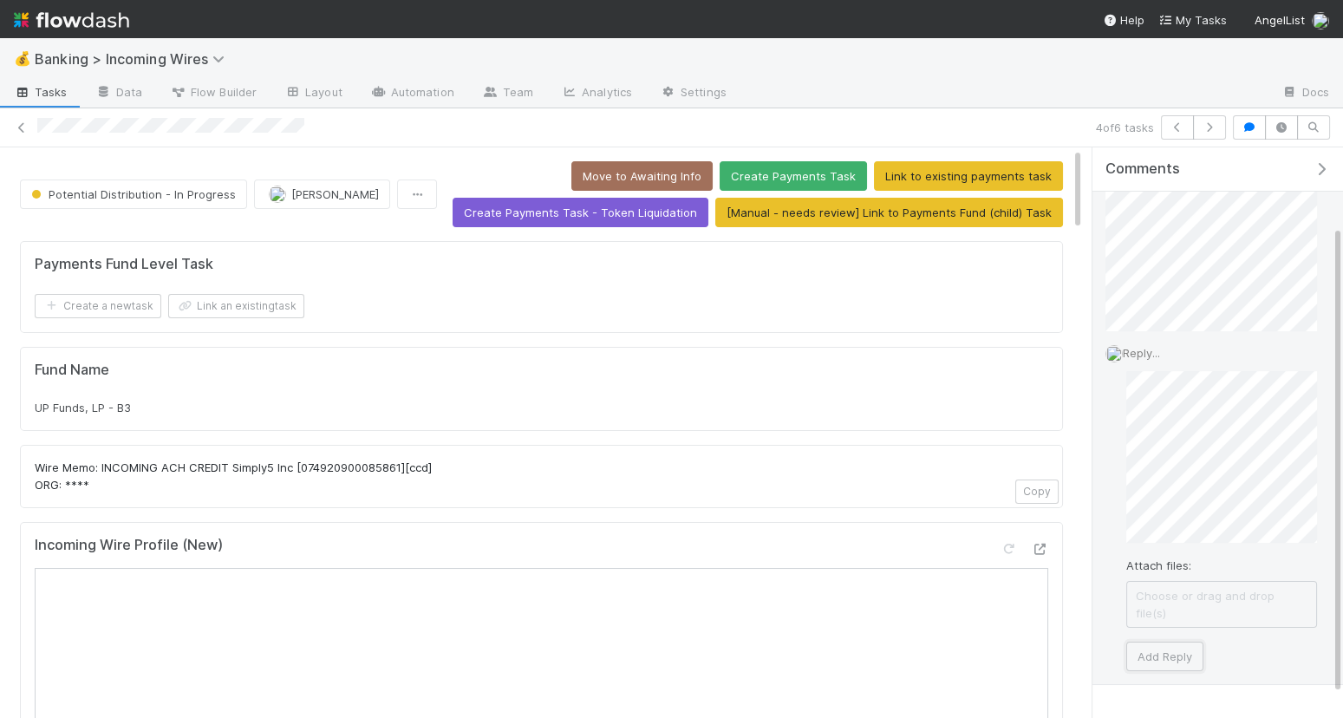
drag, startPoint x: 1170, startPoint y: 631, endPoint x: 1322, endPoint y: 633, distance: 151.8
click at [1170, 642] on button "Add Reply" at bounding box center [1165, 656] width 77 height 29
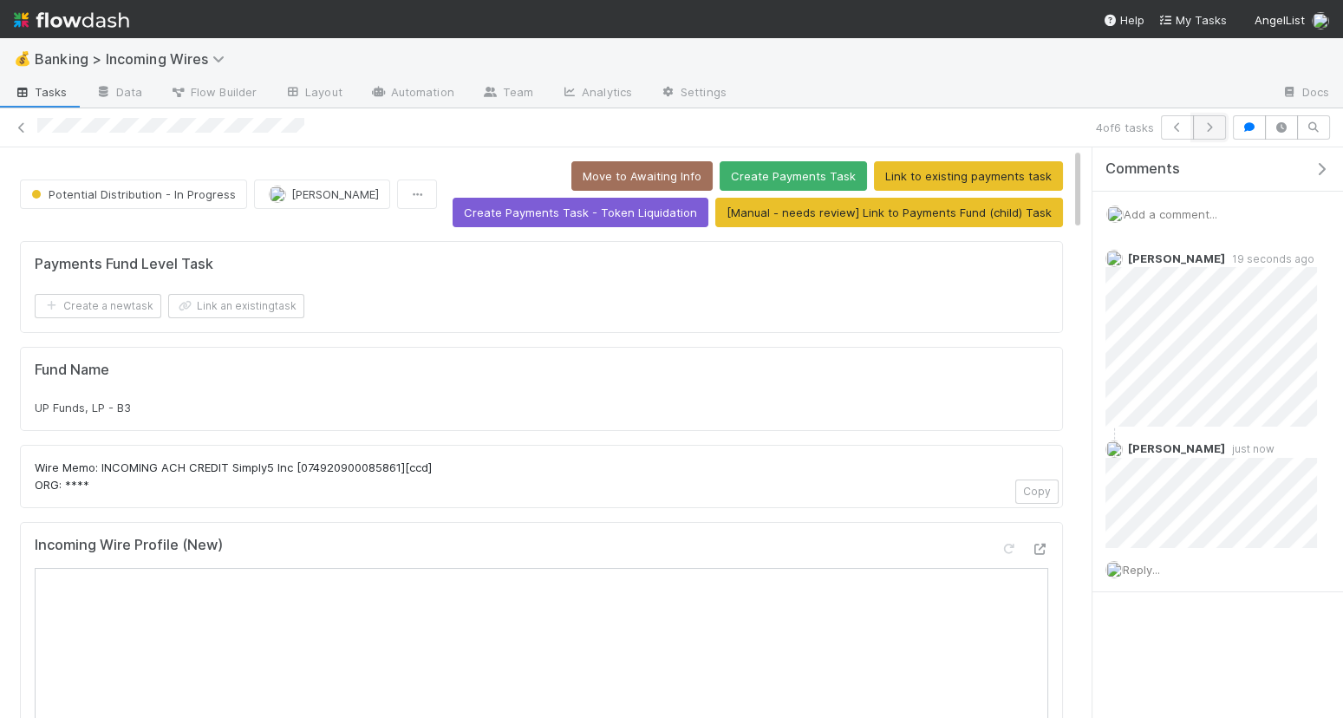
click at [1209, 126] on icon "button" at bounding box center [1209, 127] width 17 height 10
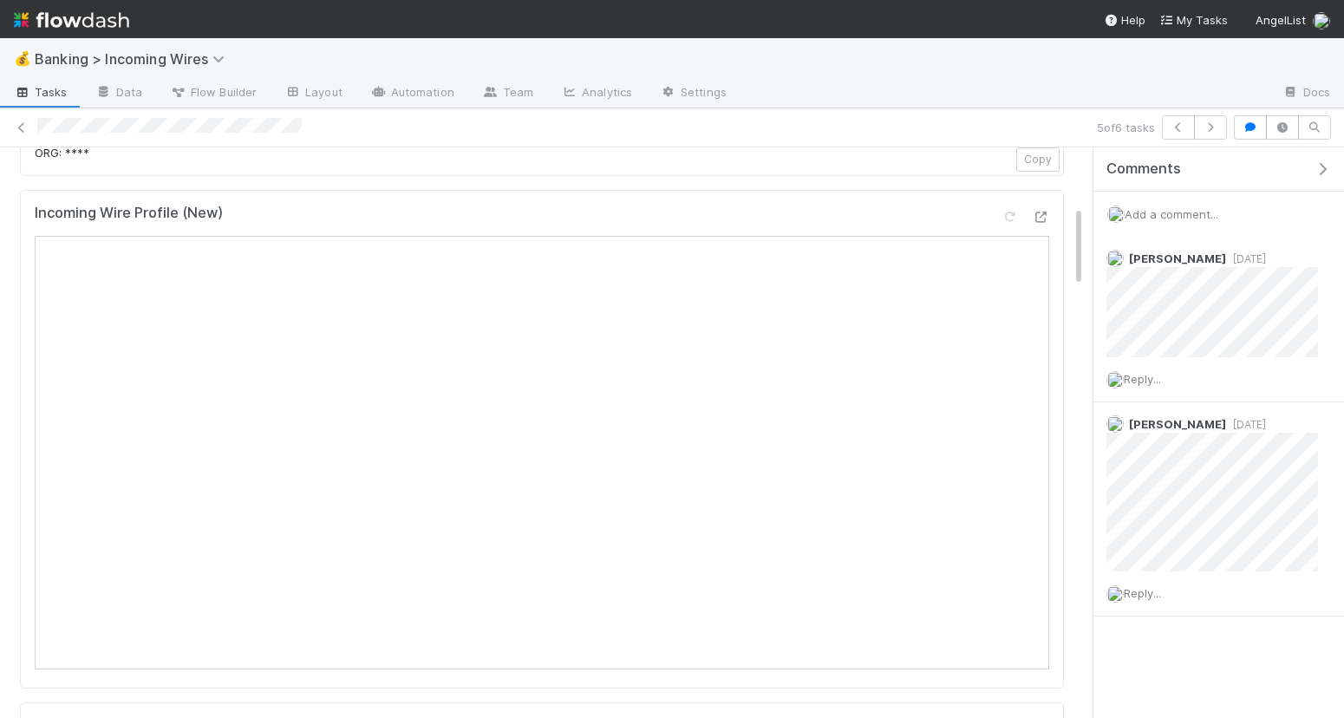
scroll to position [418, 0]
click at [1218, 127] on icon "button" at bounding box center [1210, 127] width 17 height 10
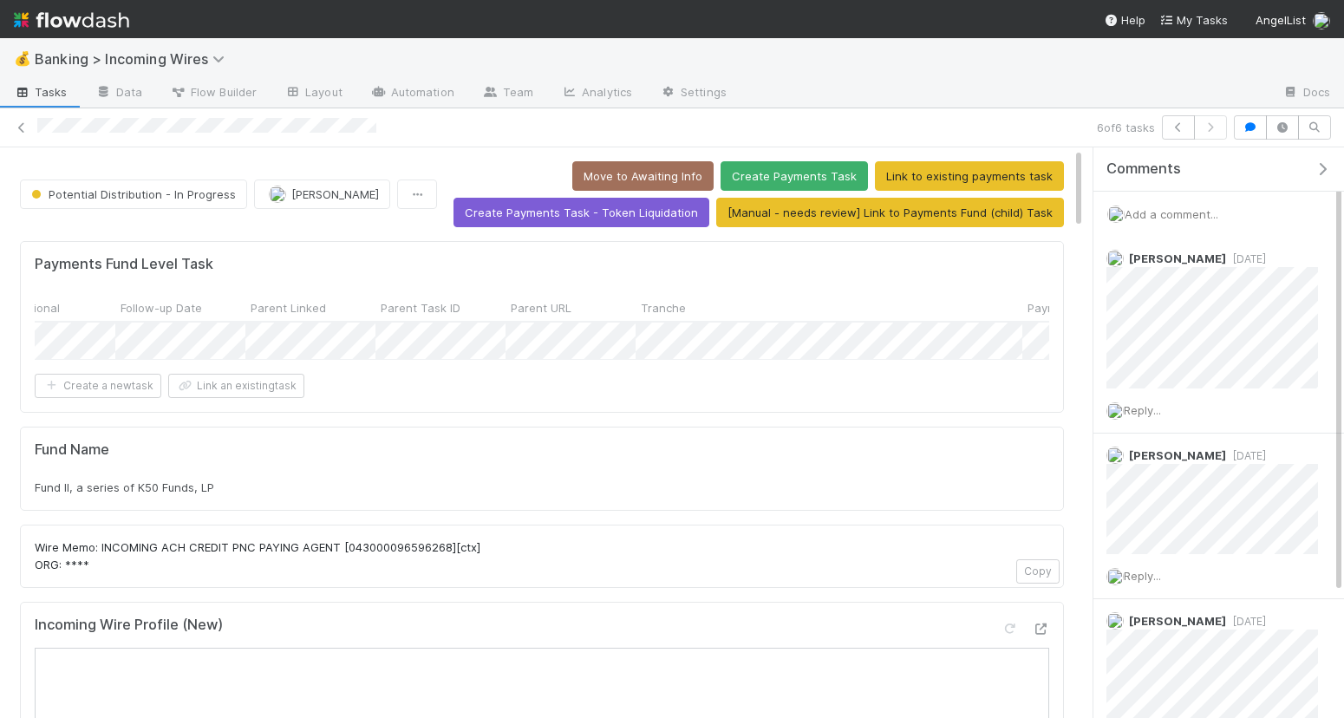
click at [328, 484] on div "Fund II, a series of K50 Funds, LP" at bounding box center [542, 487] width 1015 height 17
copy div "Fund II, a series of K50 Funds, LP"
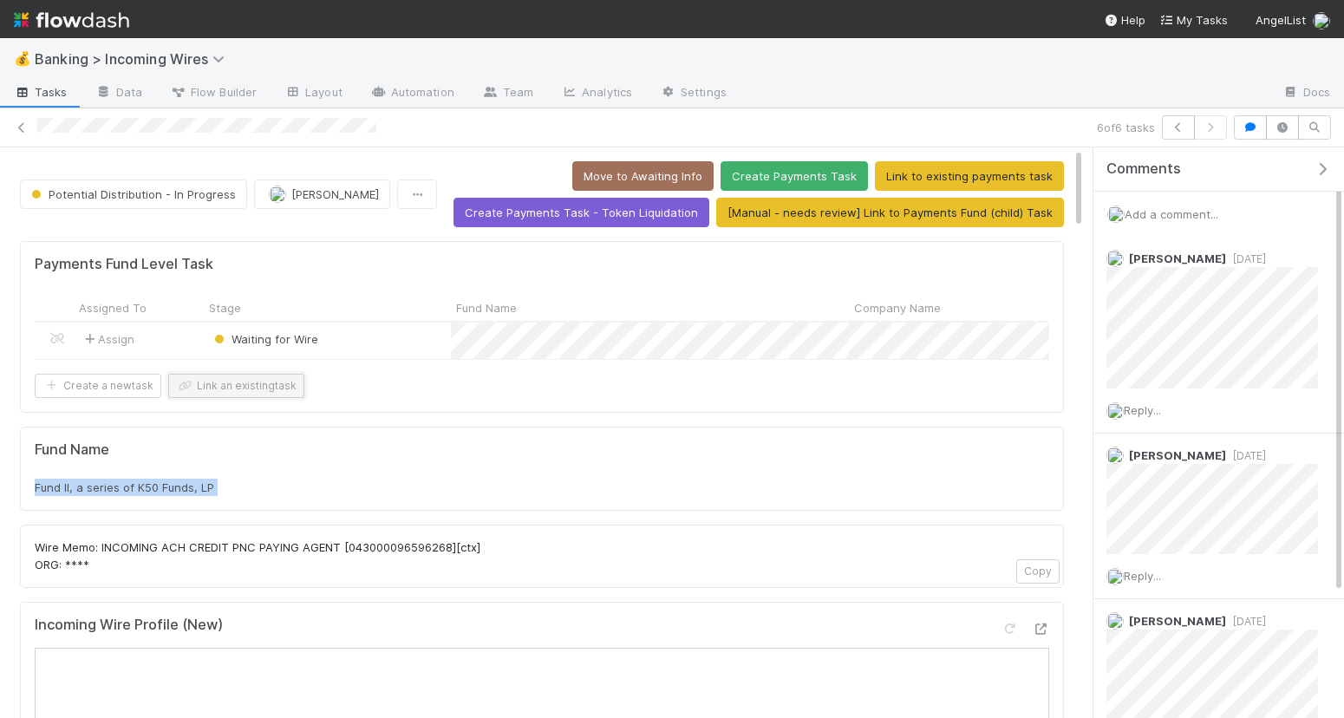
click at [262, 377] on button "Link an existing task" at bounding box center [236, 386] width 136 height 24
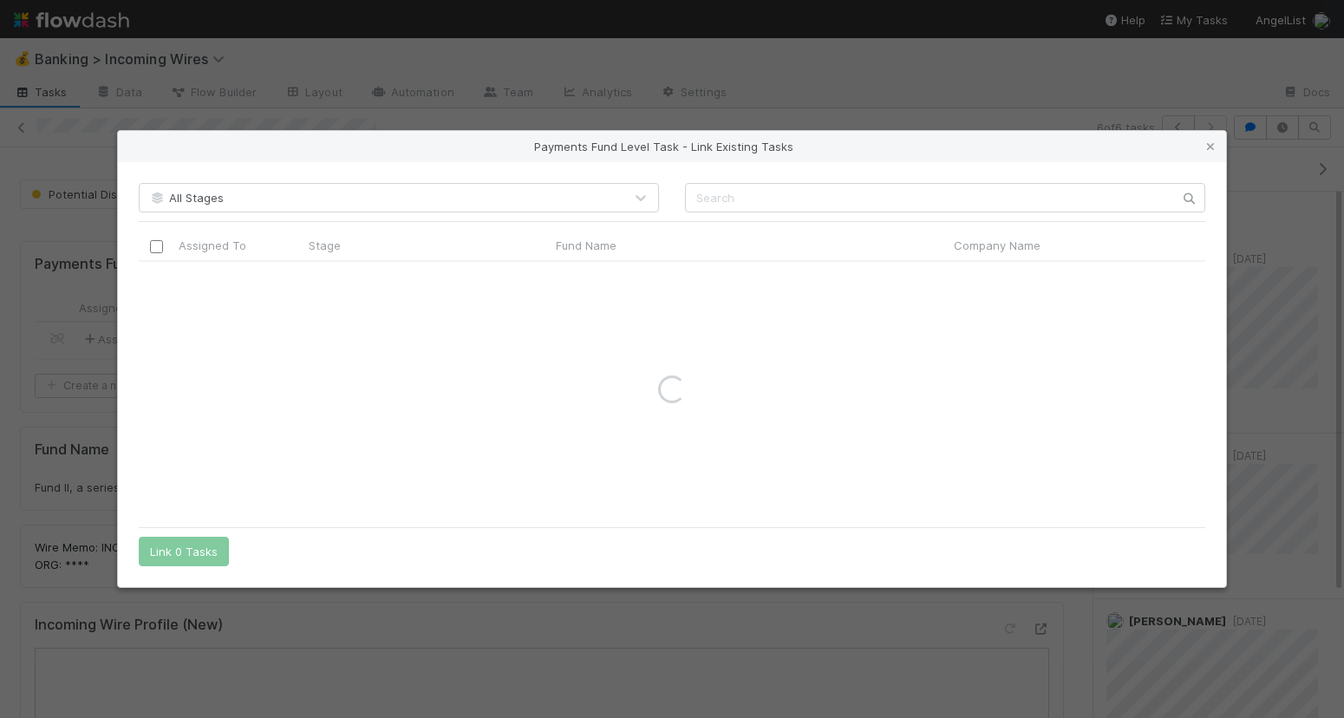
click at [802, 179] on div "All Stages Assigned To Stage Fund Name Company Name Corporation CT ID CT Fund I…" at bounding box center [672, 374] width 1108 height 424
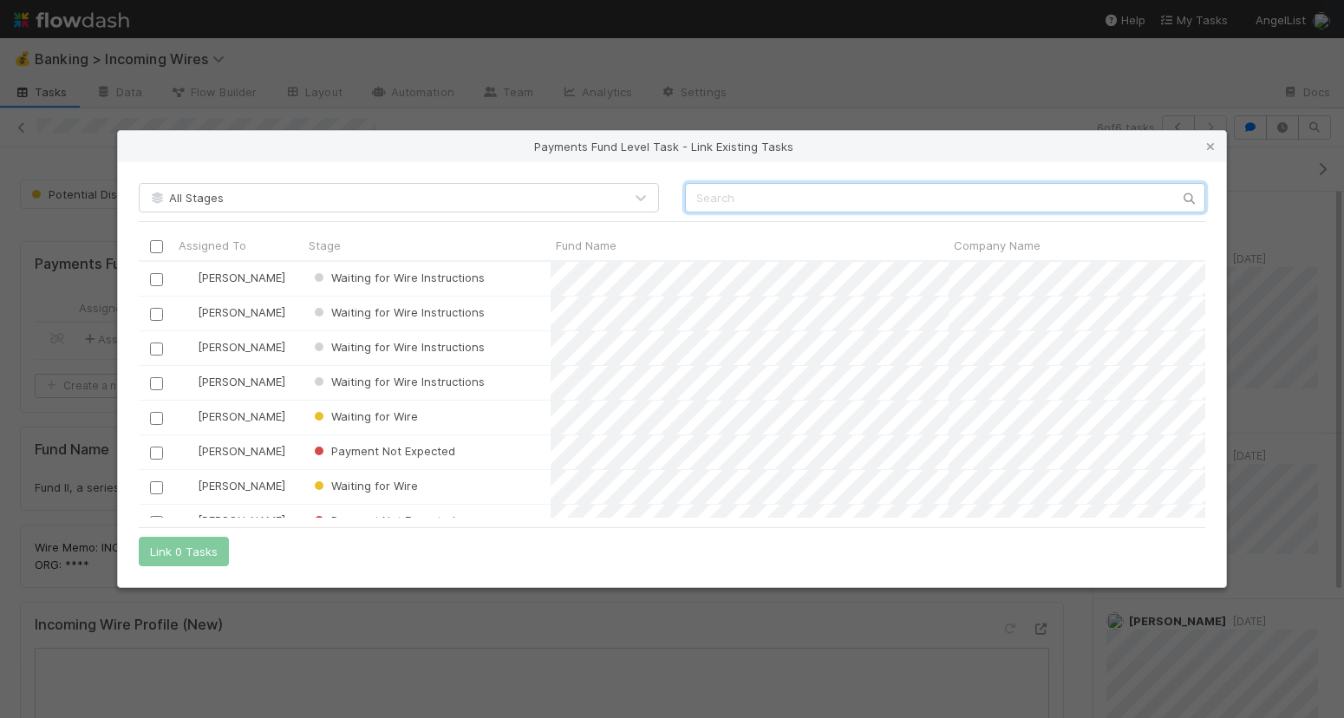
click at [802, 189] on input "text" at bounding box center [945, 197] width 520 height 29
paste input "Fund II, a series of K50 Funds, LP"
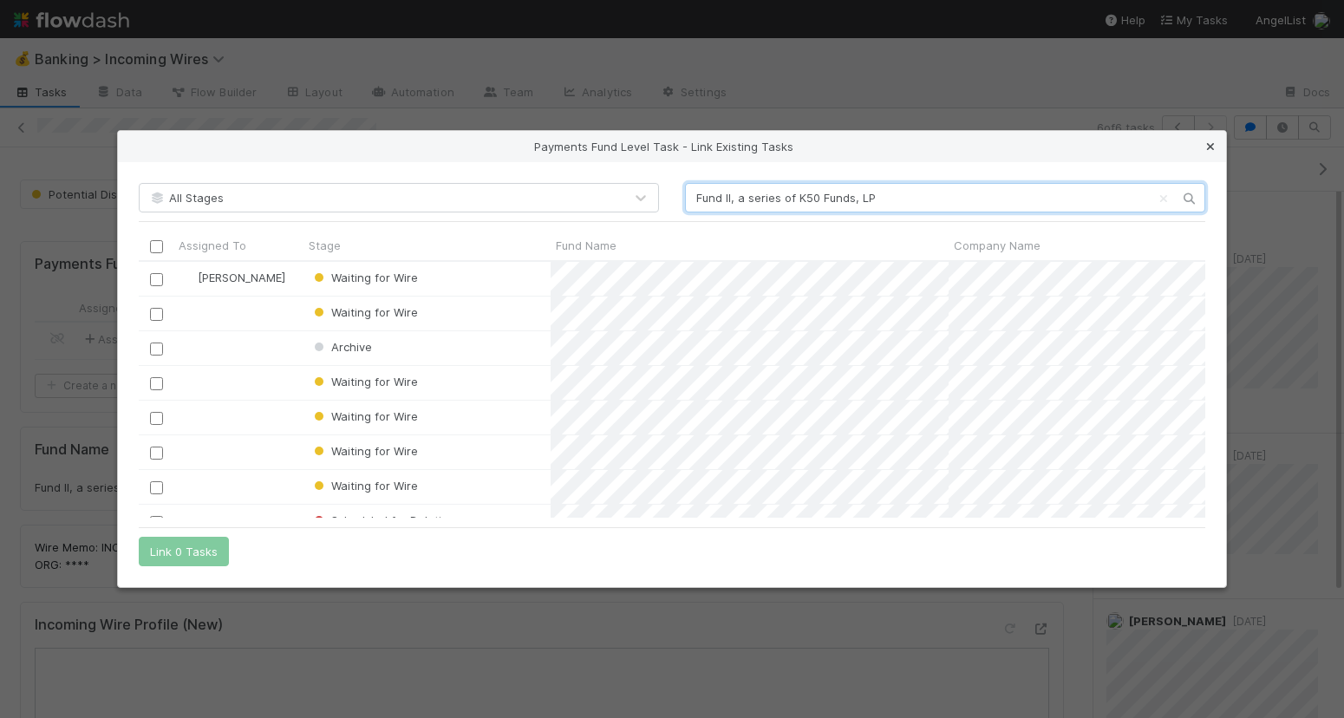
type input "Fund II, a series of K50 Funds, LP"
click at [1210, 154] on link at bounding box center [1210, 146] width 17 height 17
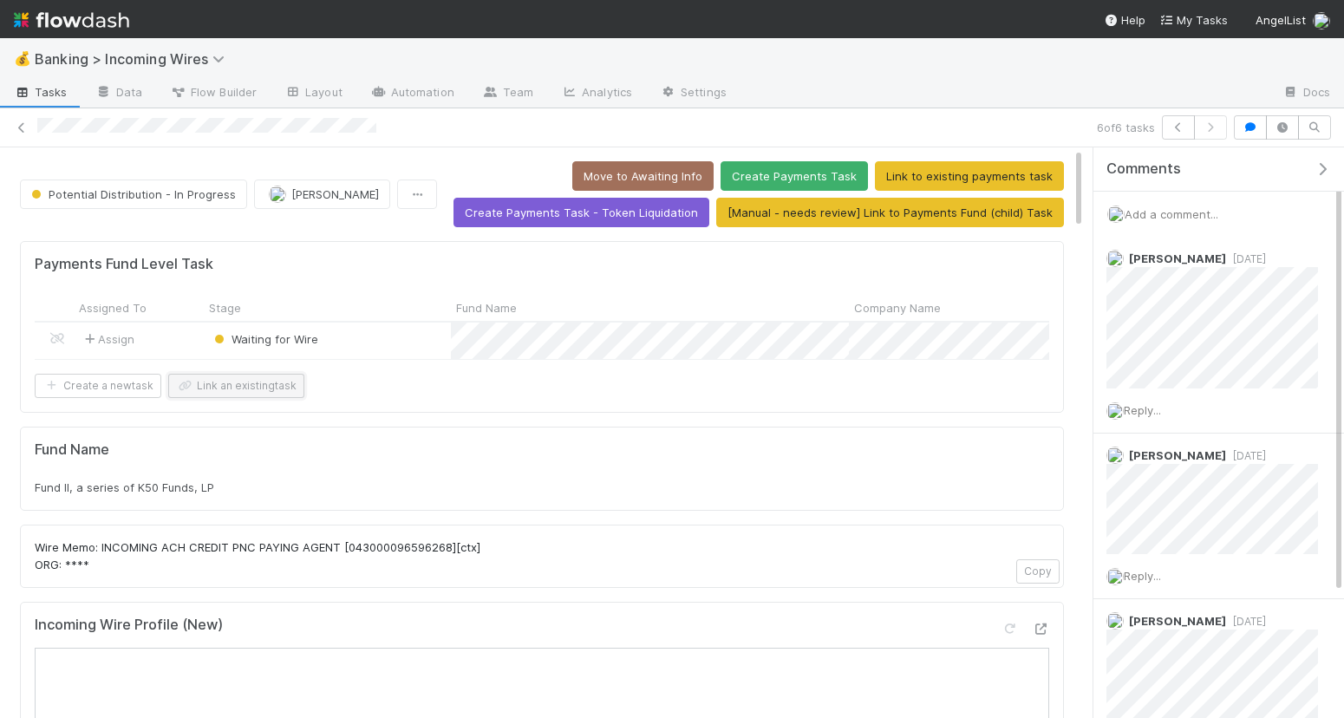
click at [206, 392] on button "Link an existing task" at bounding box center [236, 386] width 136 height 24
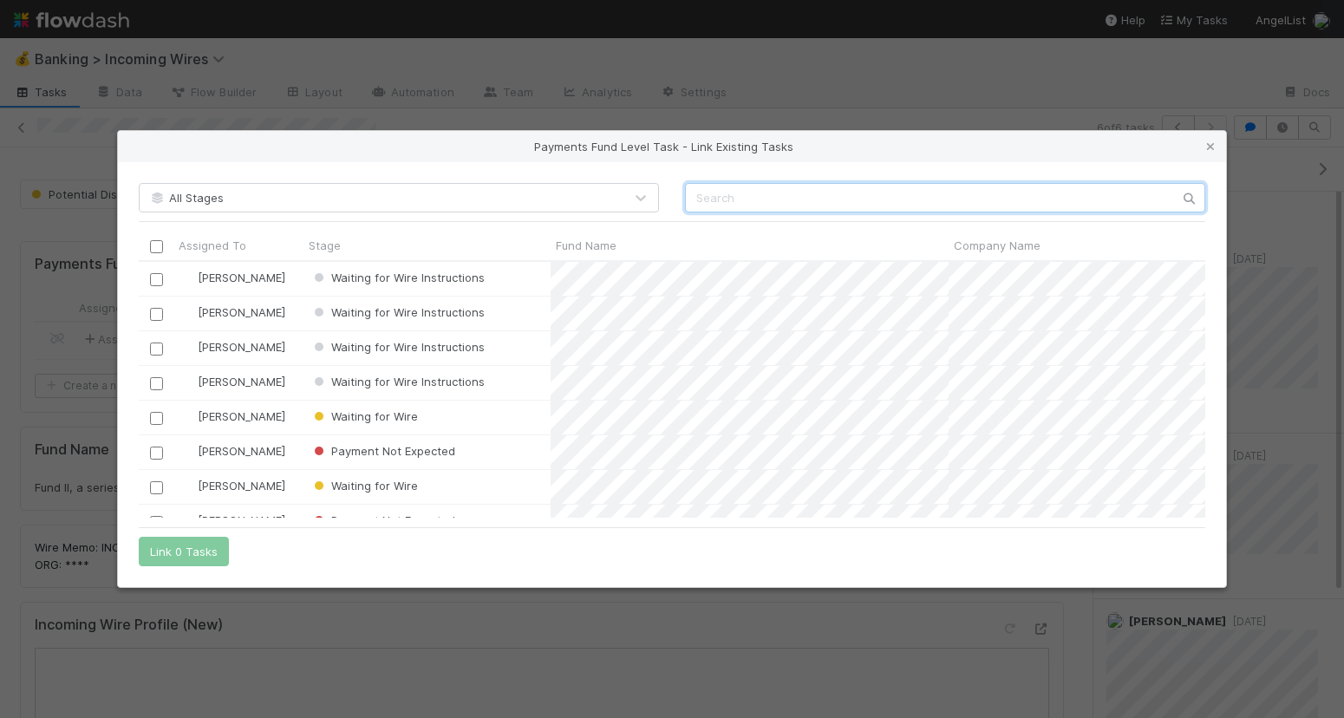
click at [760, 199] on input "text" at bounding box center [945, 197] width 520 height 29
paste input "Fund II, a series of K50 Funds, LP"
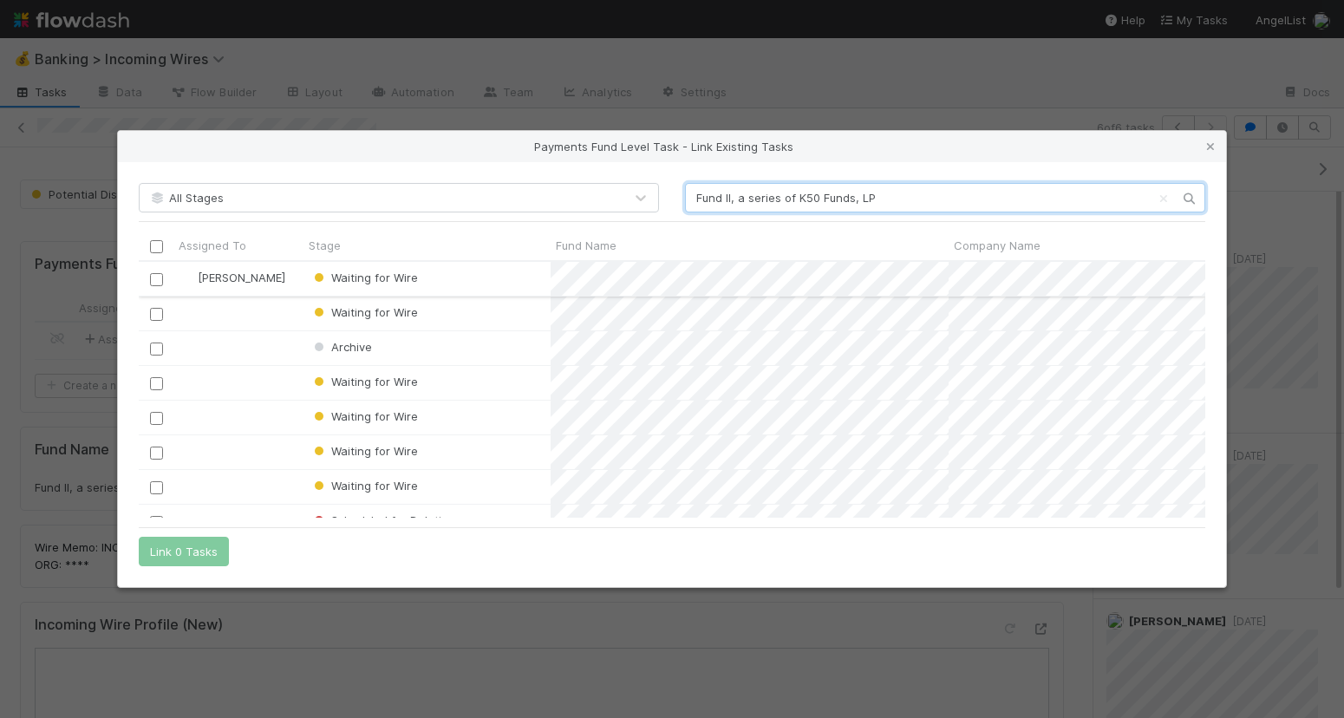
type input "Fund II, a series of K50 Funds, LP"
click at [154, 281] on input "checkbox" at bounding box center [156, 278] width 13 height 13
click at [184, 546] on button "Link 1 Task" at bounding box center [180, 551] width 82 height 29
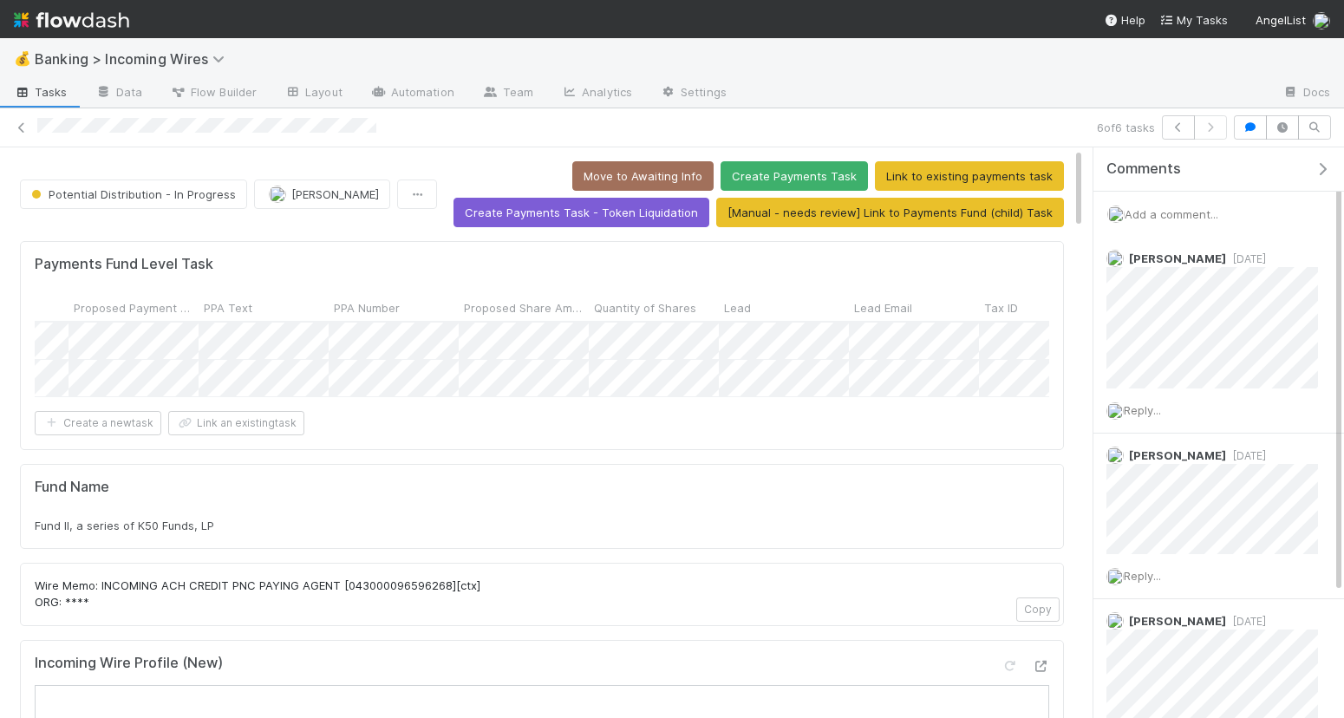
scroll to position [0, 1640]
click at [212, 425] on button "Link an existing task" at bounding box center [236, 423] width 136 height 24
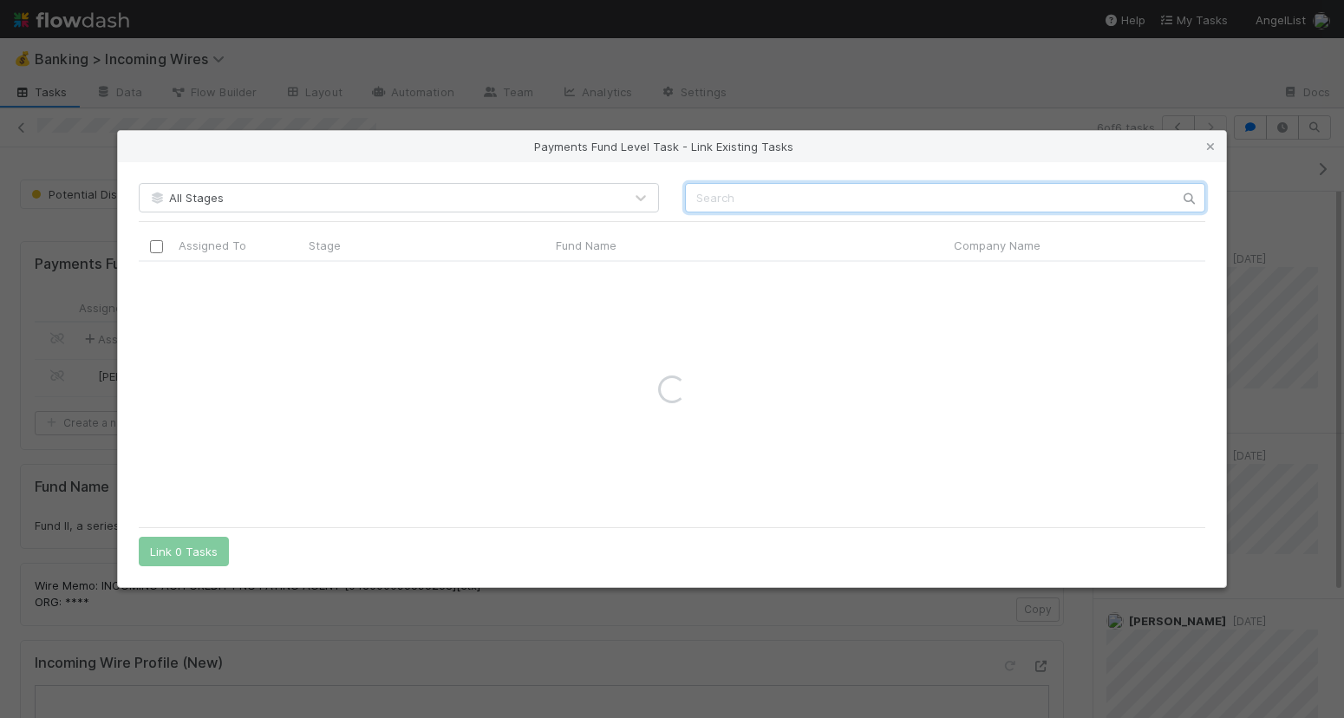
click at [763, 211] on input "text" at bounding box center [945, 197] width 520 height 29
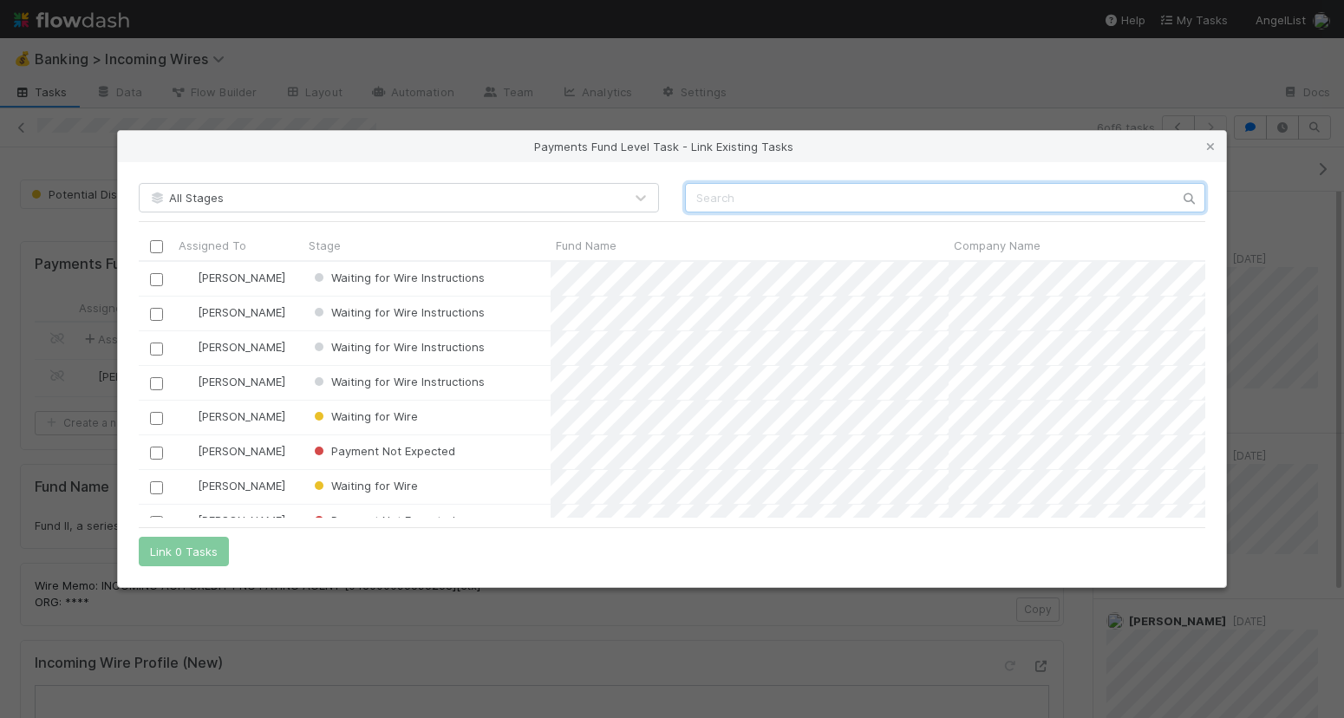
scroll to position [257, 1067]
paste input "Fund II, a series of K50 Funds, LP"
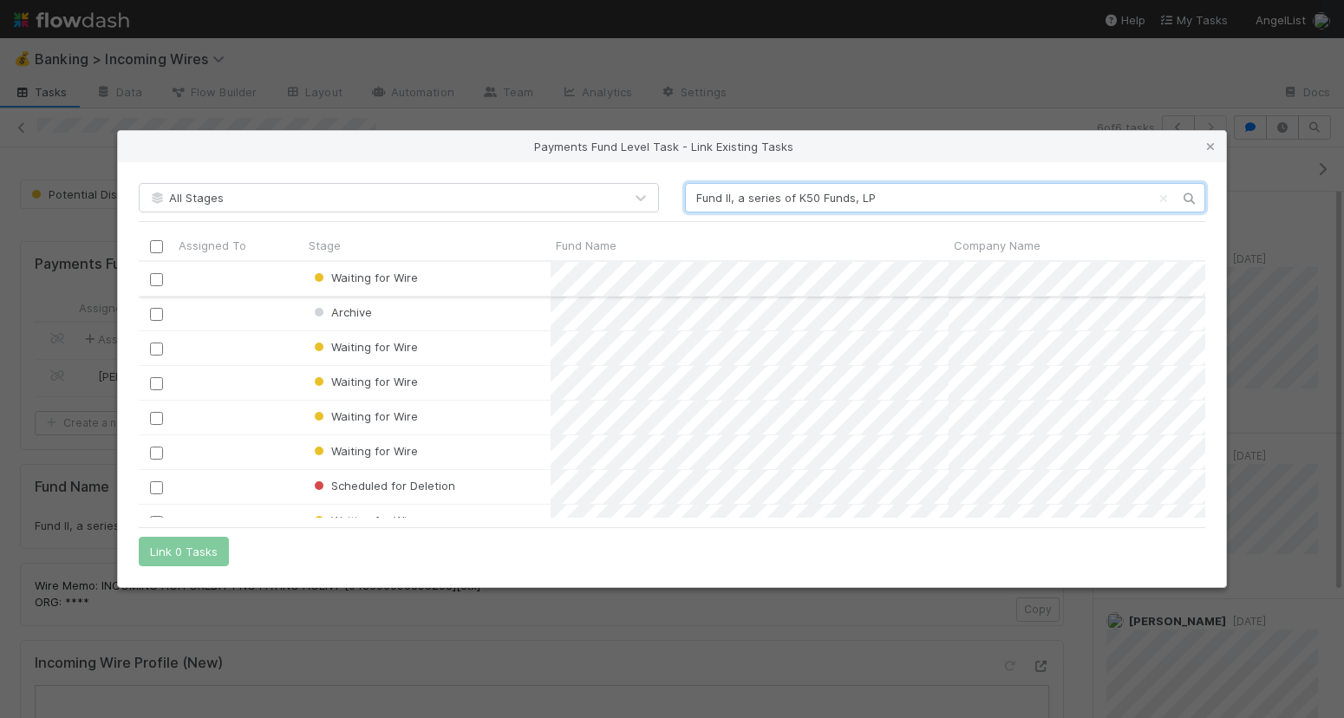
type input "Fund II, a series of K50 Funds, LP"
click at [158, 276] on input "checkbox" at bounding box center [156, 278] width 13 height 13
click at [154, 418] on input "checkbox" at bounding box center [156, 417] width 13 height 13
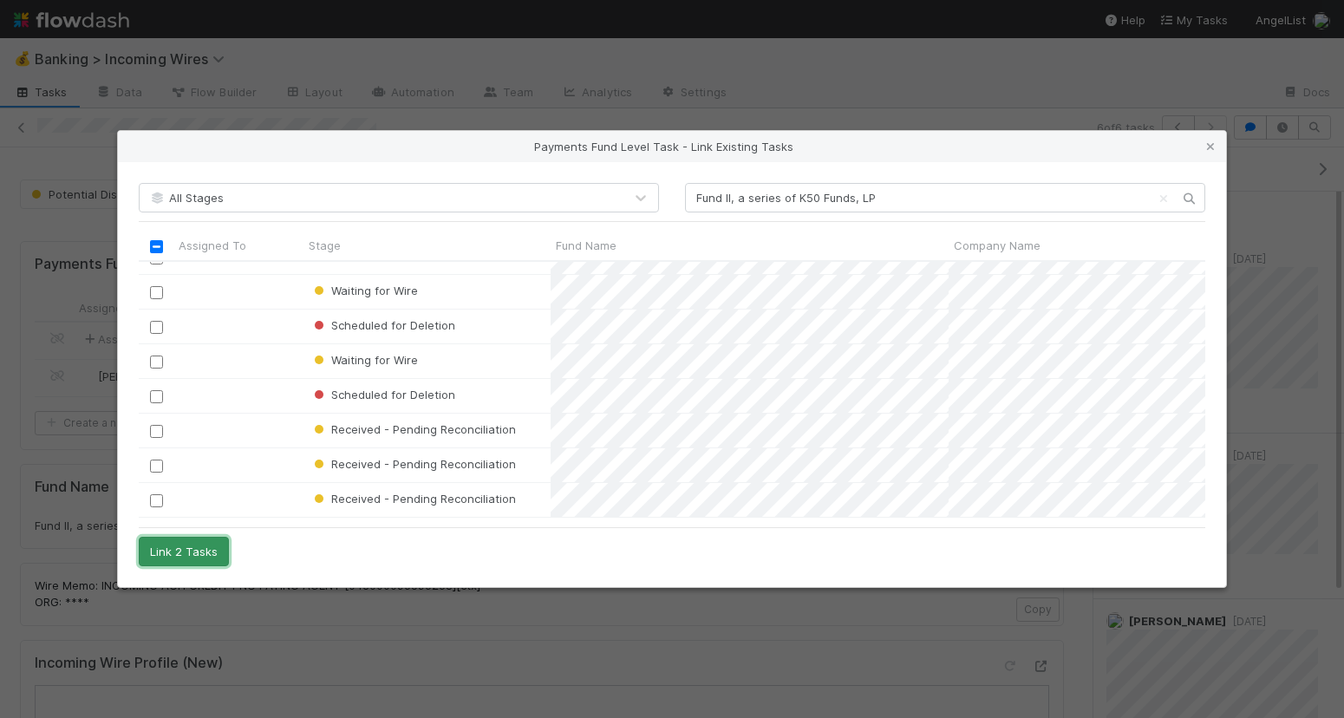
click at [196, 557] on button "Link 2 Tasks" at bounding box center [184, 551] width 90 height 29
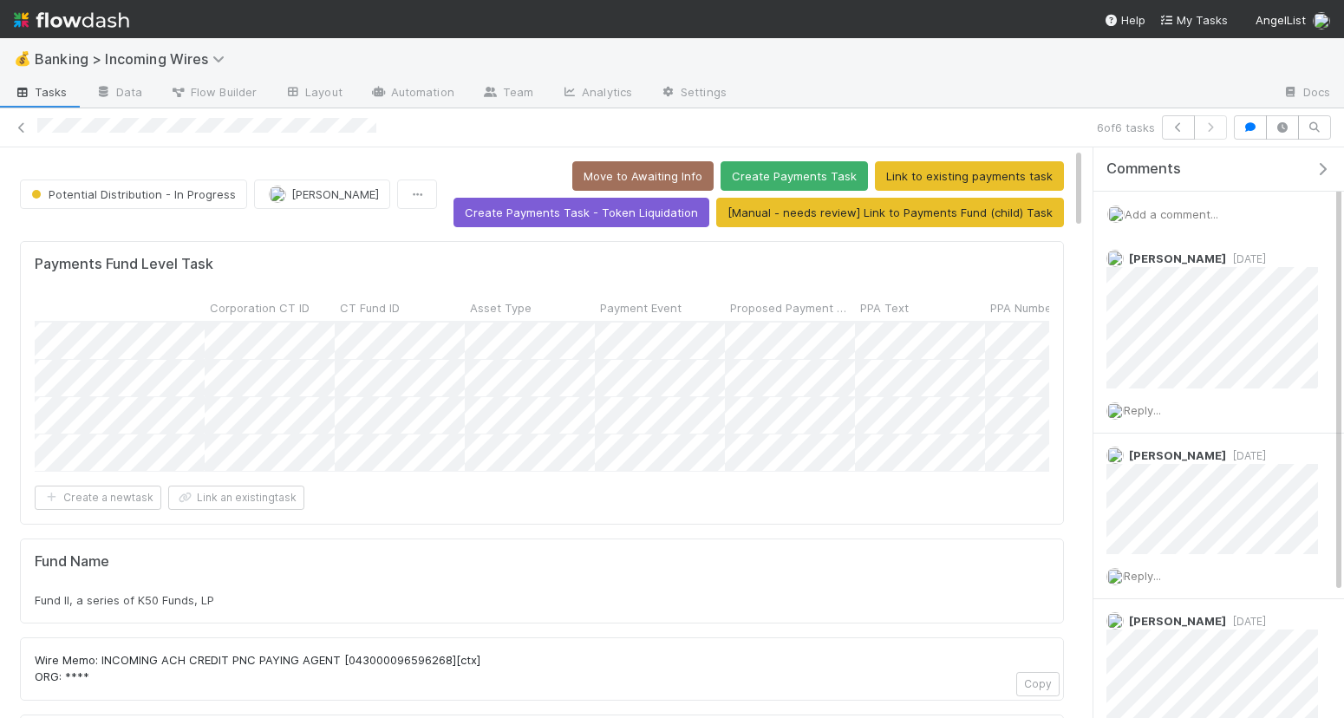
scroll to position [0, 836]
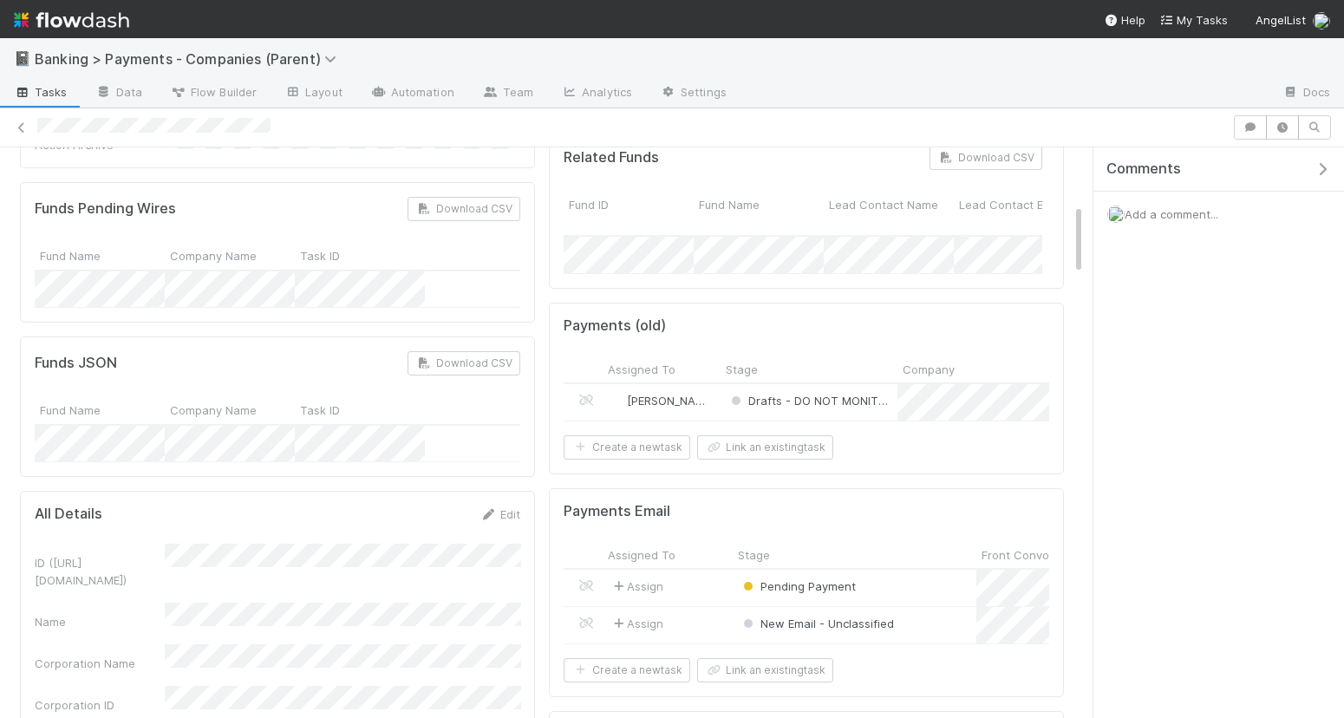
scroll to position [607, 0]
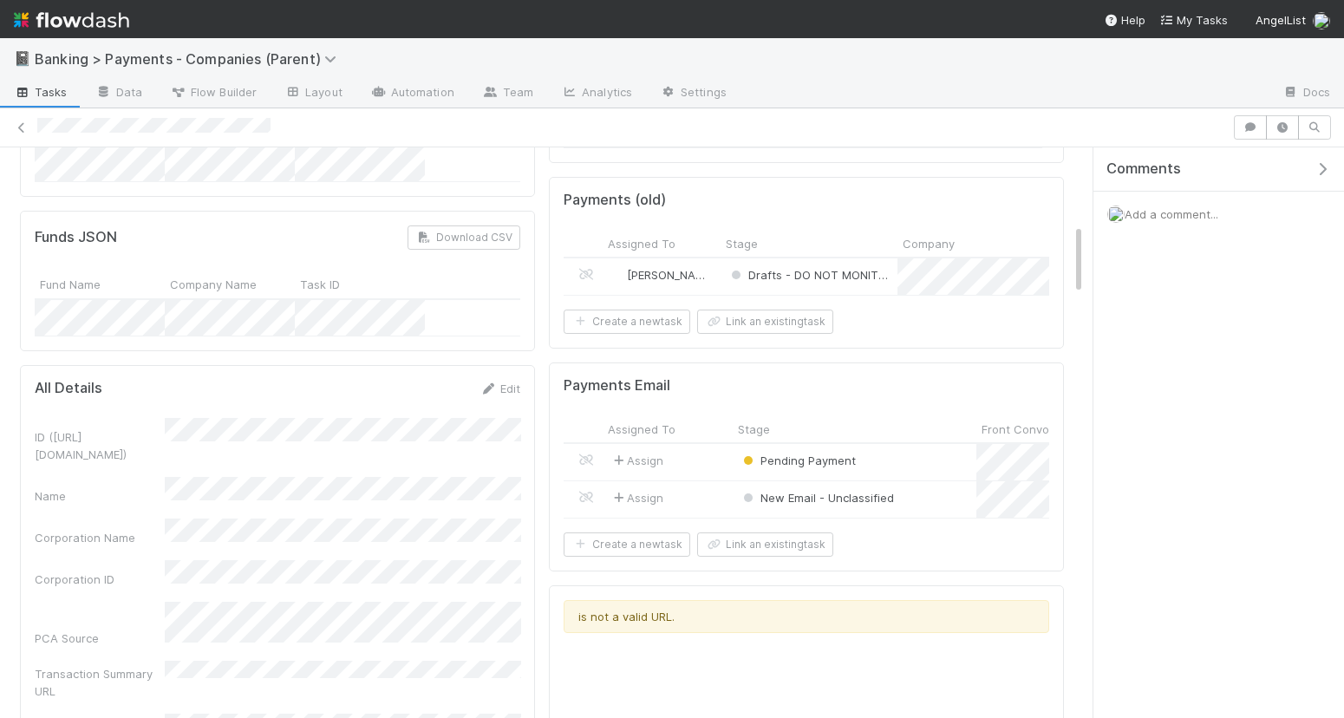
click at [896, 271] on div "Drafts - DO NOT MONITOR" at bounding box center [809, 276] width 177 height 36
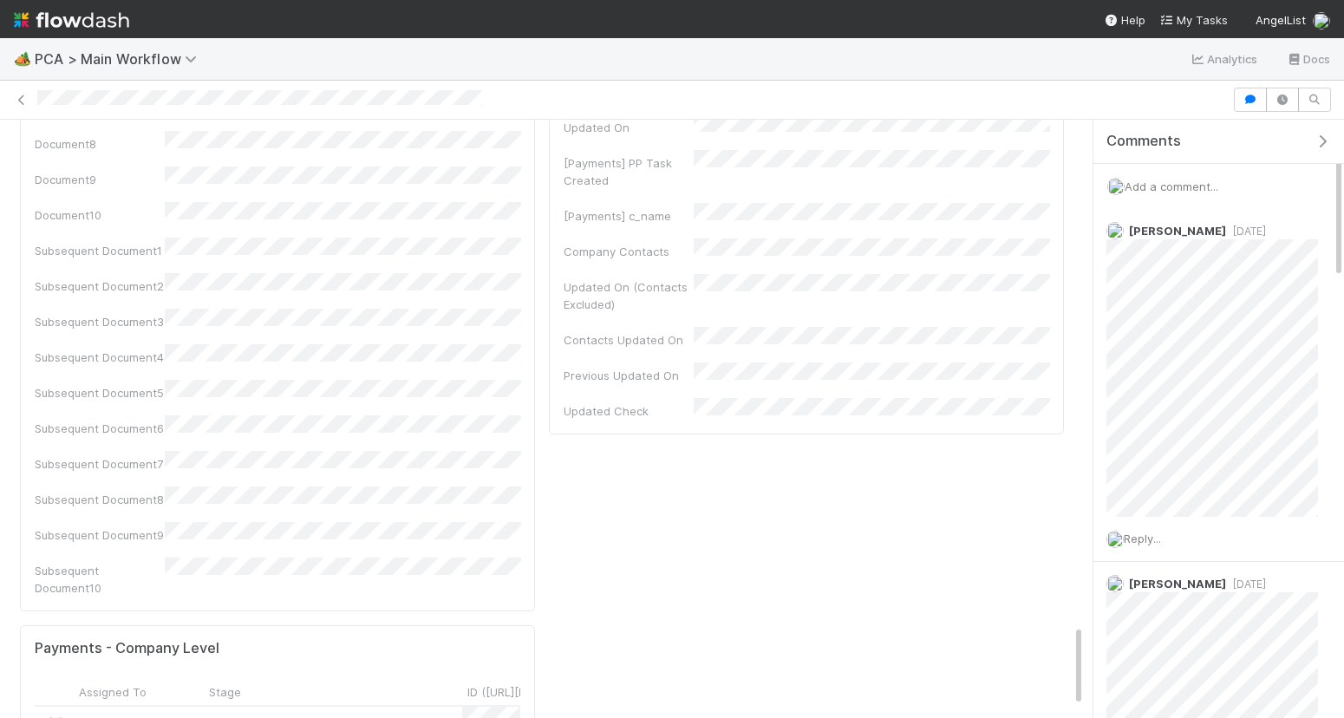
scroll to position [3769, 0]
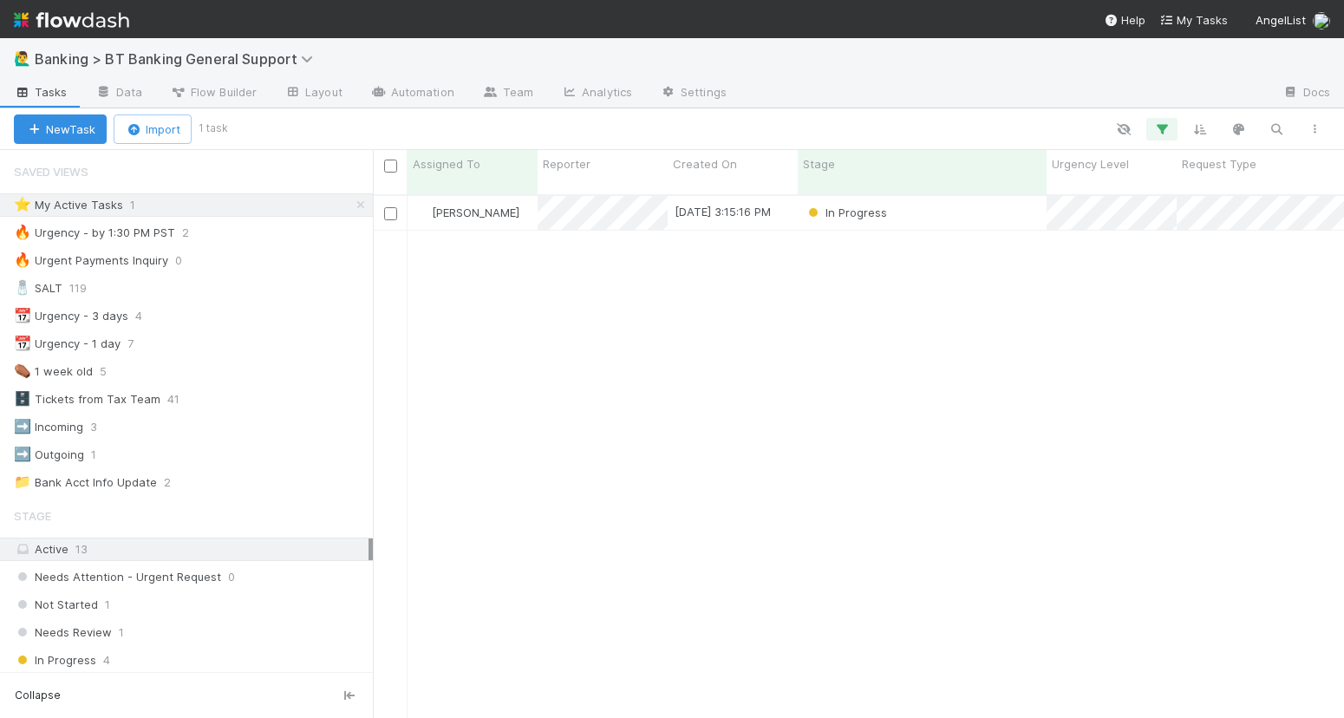
scroll to position [538, 971]
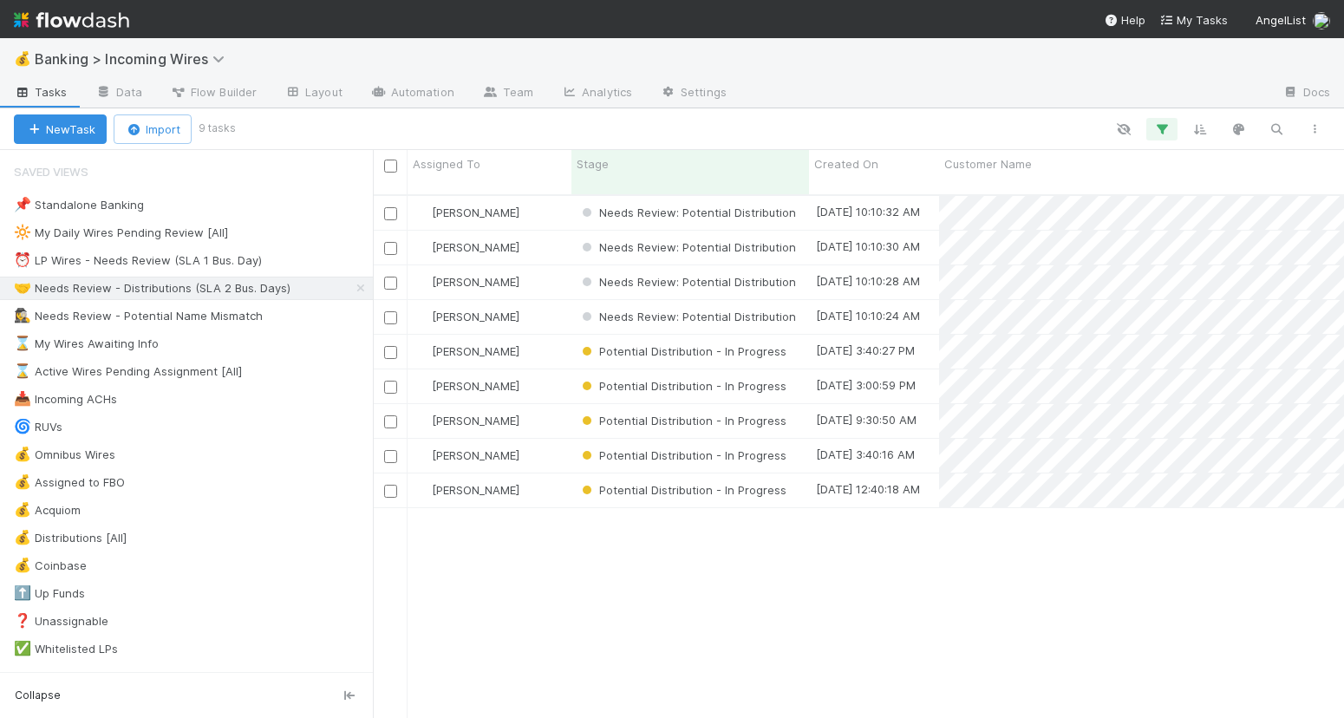
scroll to position [1, 1]
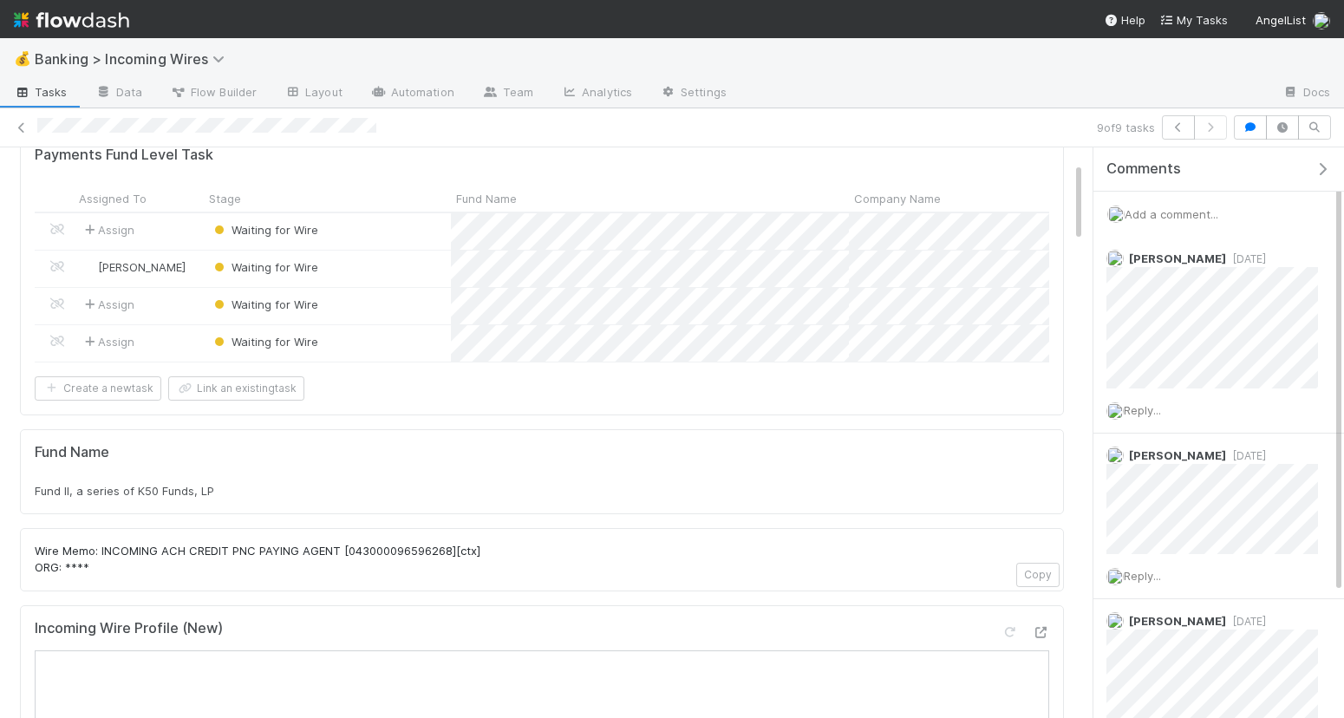
scroll to position [123, 0]
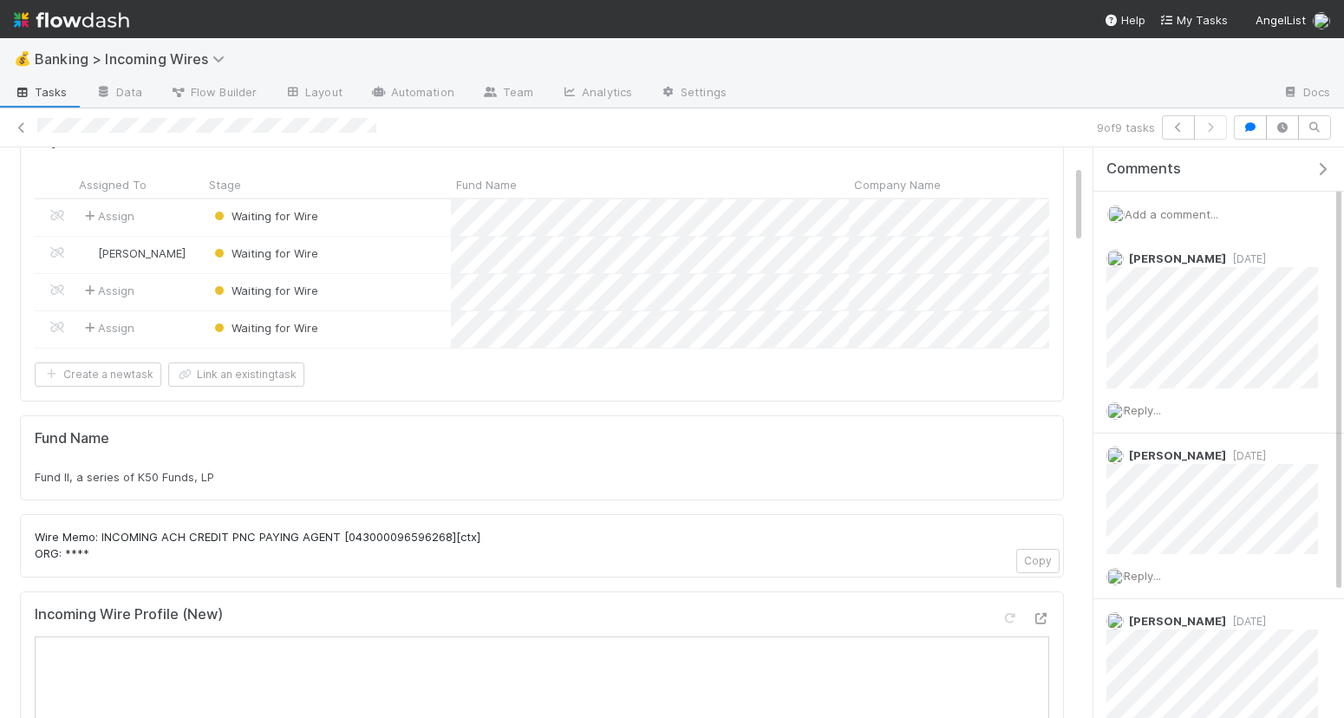
click at [162, 473] on span "Fund II, a series of K50 Funds, LP" at bounding box center [125, 477] width 180 height 14
copy div "Fund II, a series of K50 Funds, LP"
click at [1210, 213] on span "Add a comment..." at bounding box center [1172, 214] width 94 height 14
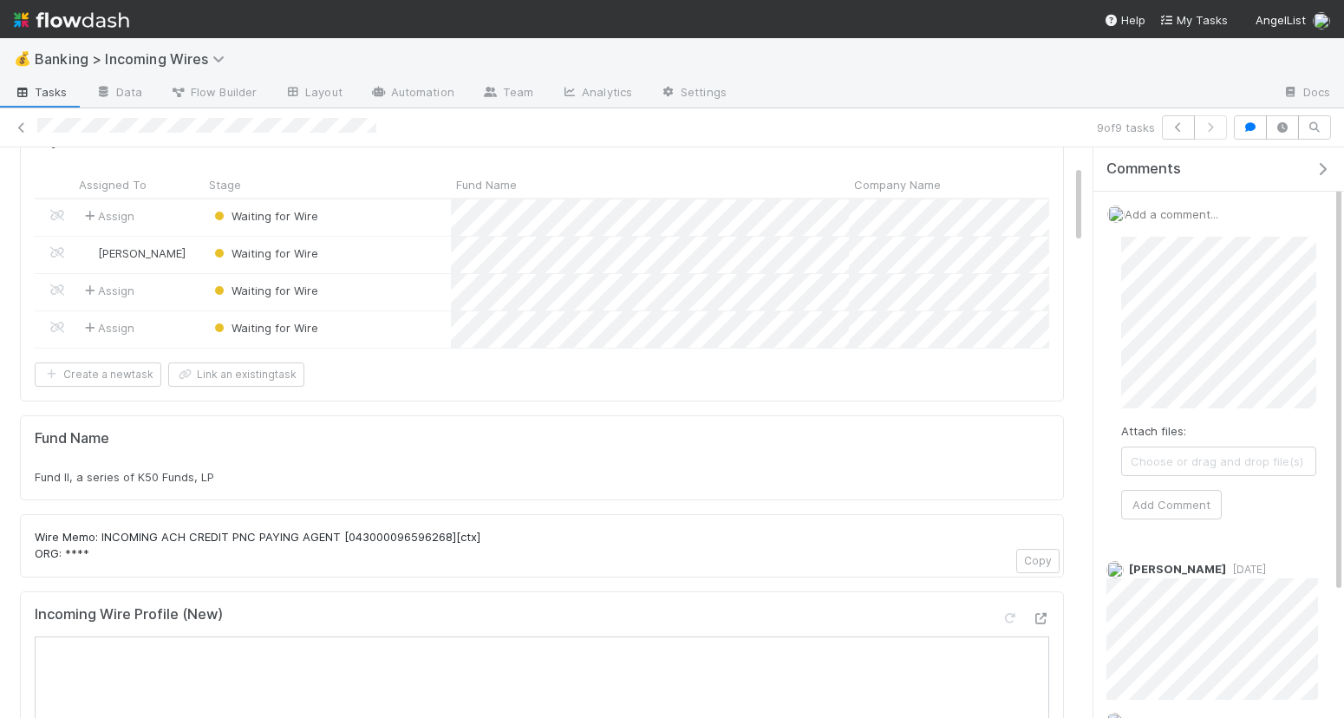
scroll to position [0, 0]
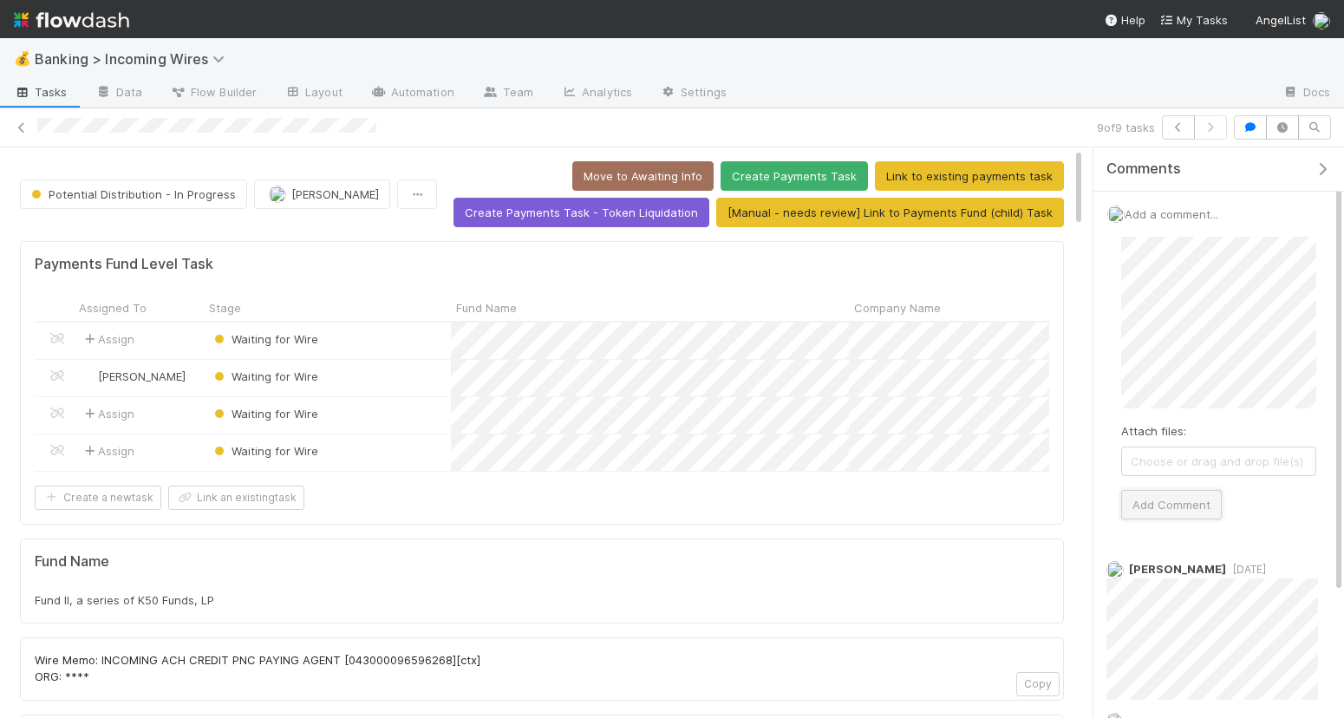
click at [1160, 505] on button "Add Comment" at bounding box center [1171, 504] width 101 height 29
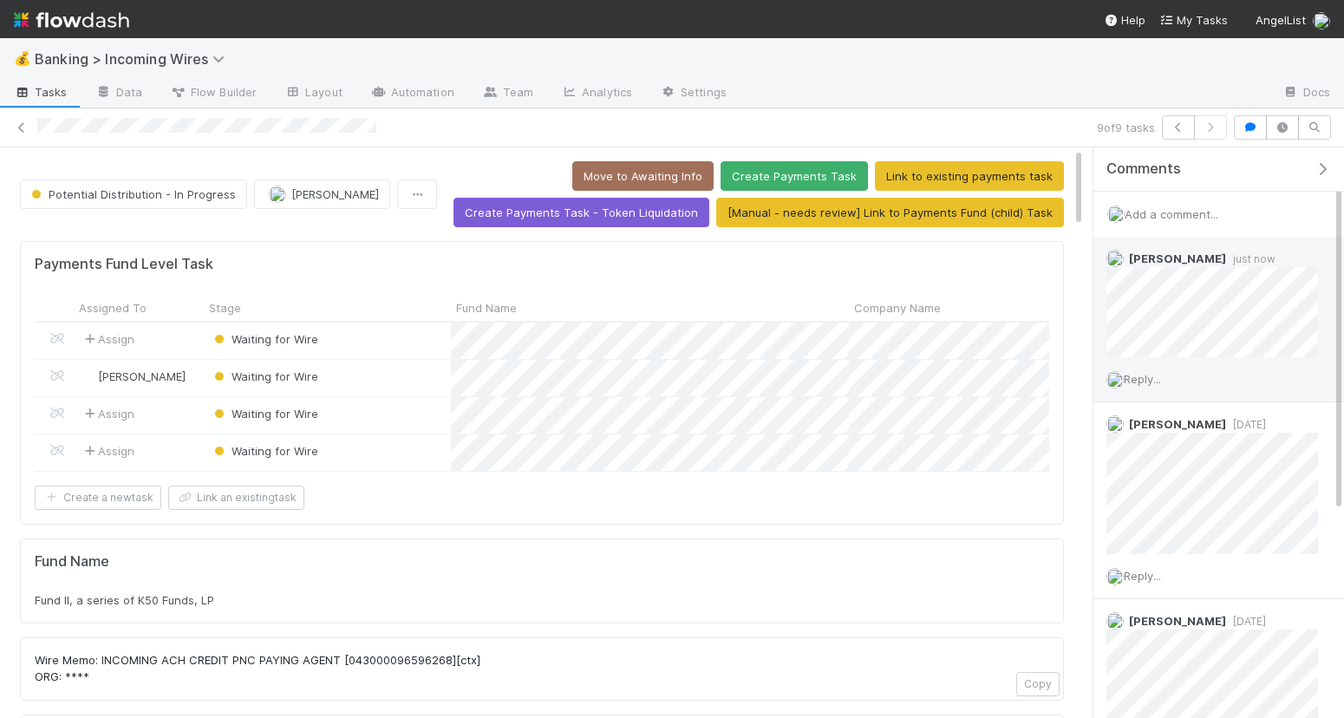
click at [1130, 377] on span "Reply..." at bounding box center [1142, 379] width 37 height 14
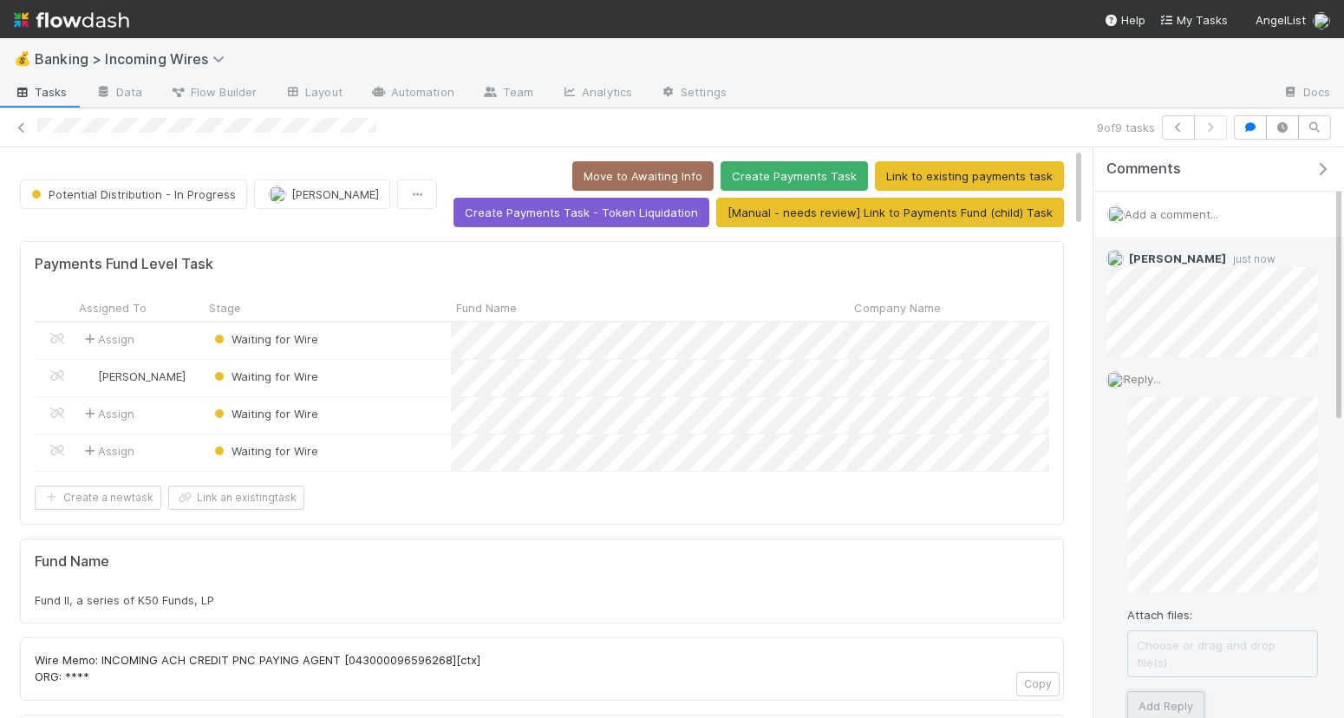
click at [1172, 691] on button "Add Reply" at bounding box center [1165, 705] width 77 height 29
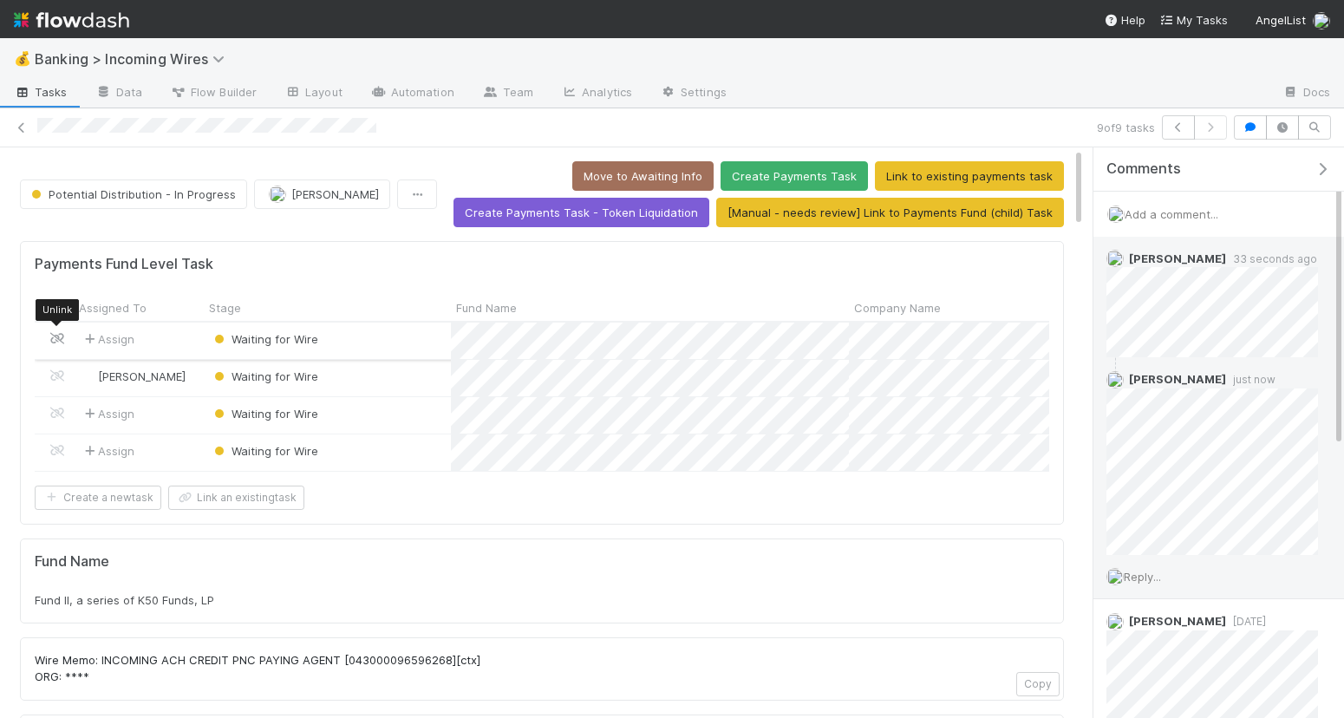
click at [55, 333] on icon at bounding box center [57, 338] width 17 height 11
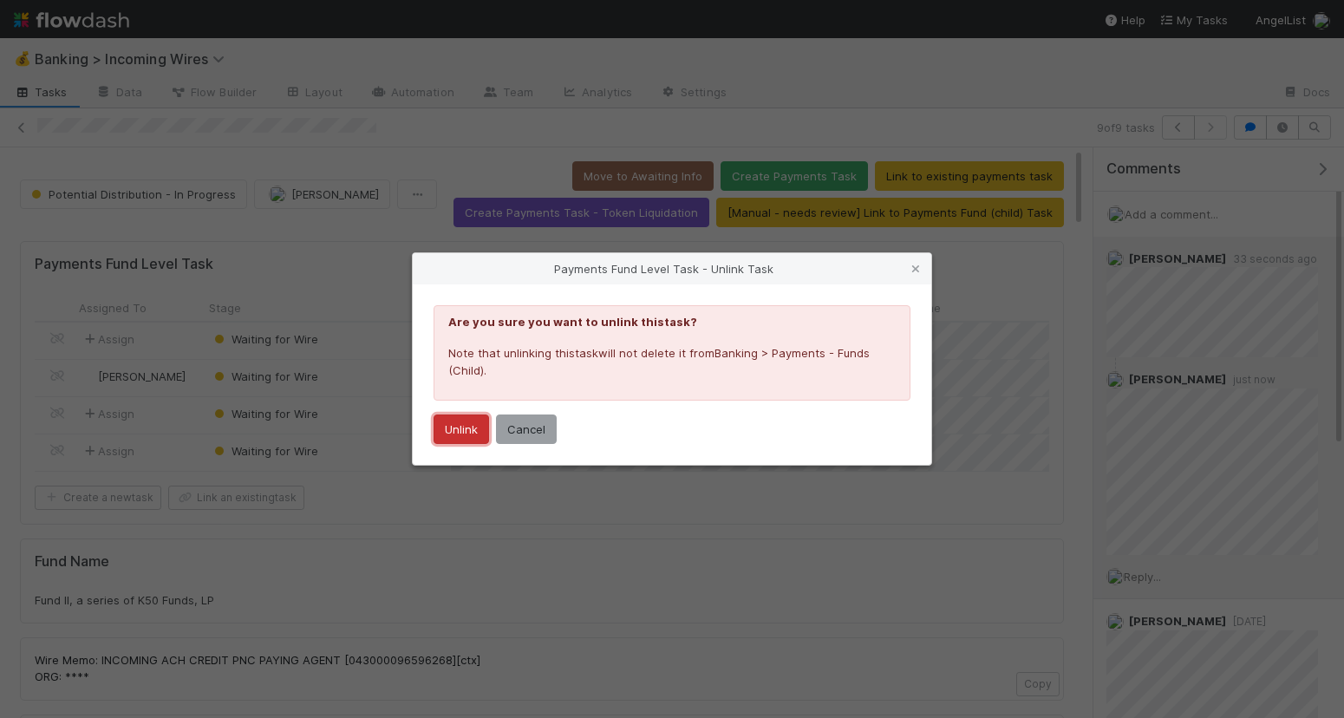
click at [443, 427] on button "Unlink" at bounding box center [462, 429] width 56 height 29
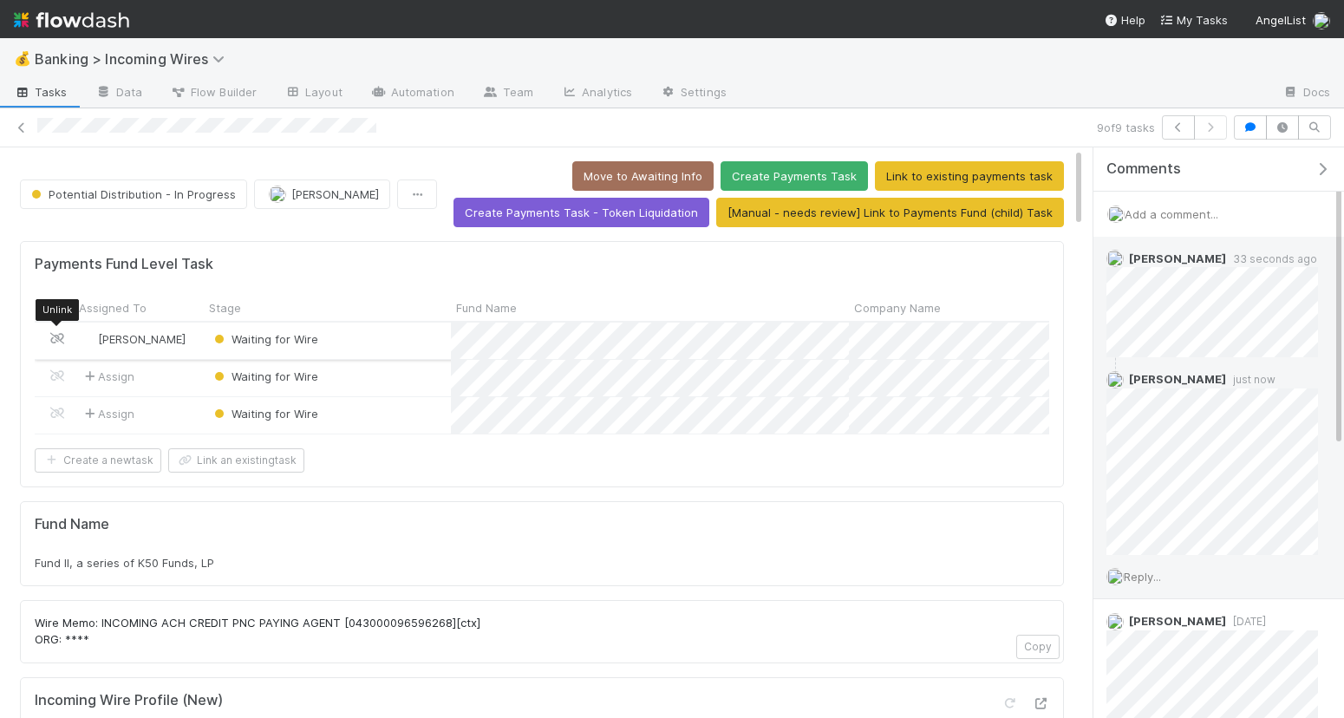
click at [52, 333] on icon at bounding box center [57, 338] width 17 height 11
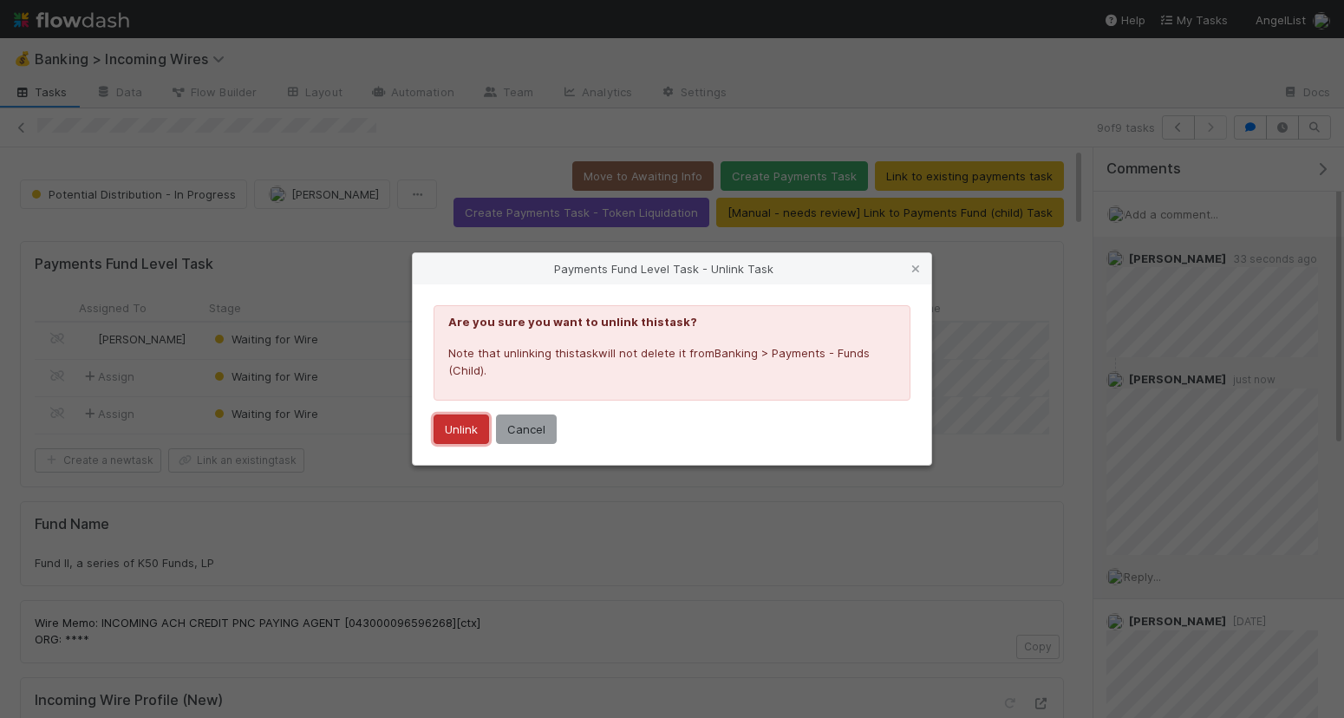
click at [450, 433] on button "Unlink" at bounding box center [462, 429] width 56 height 29
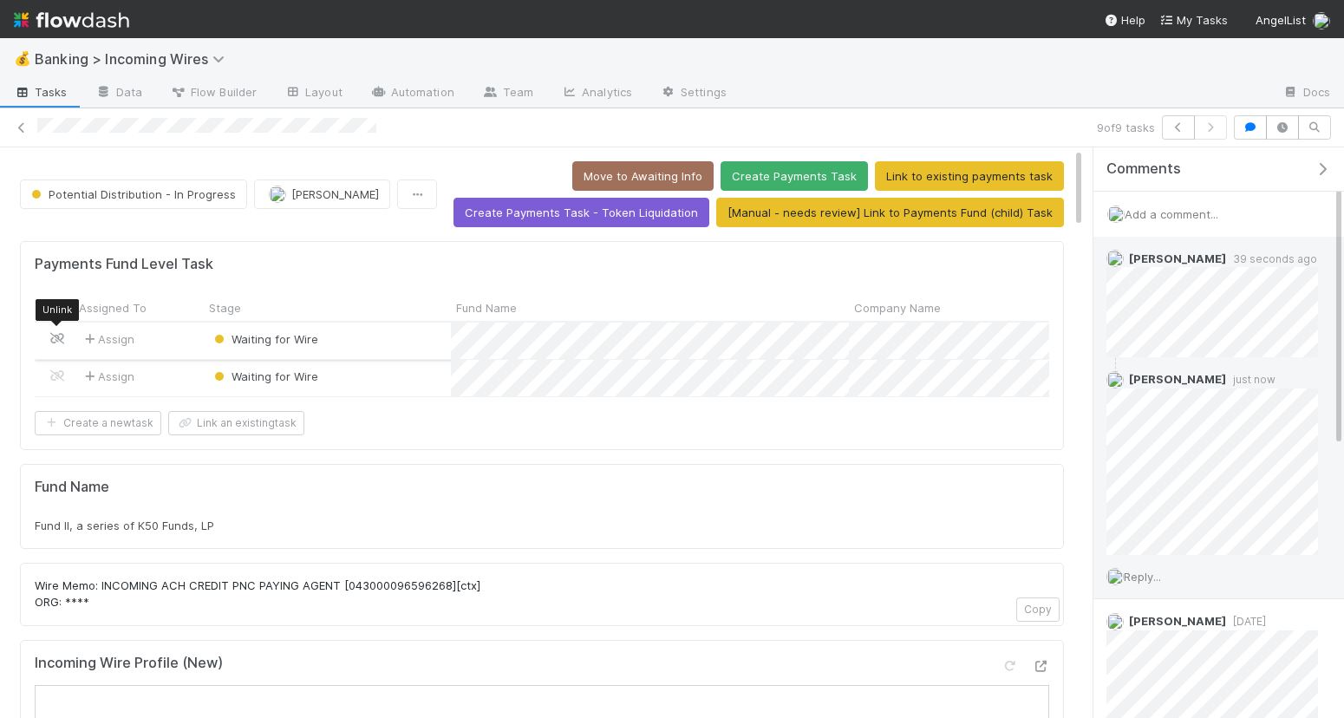
click at [56, 334] on icon at bounding box center [57, 338] width 17 height 11
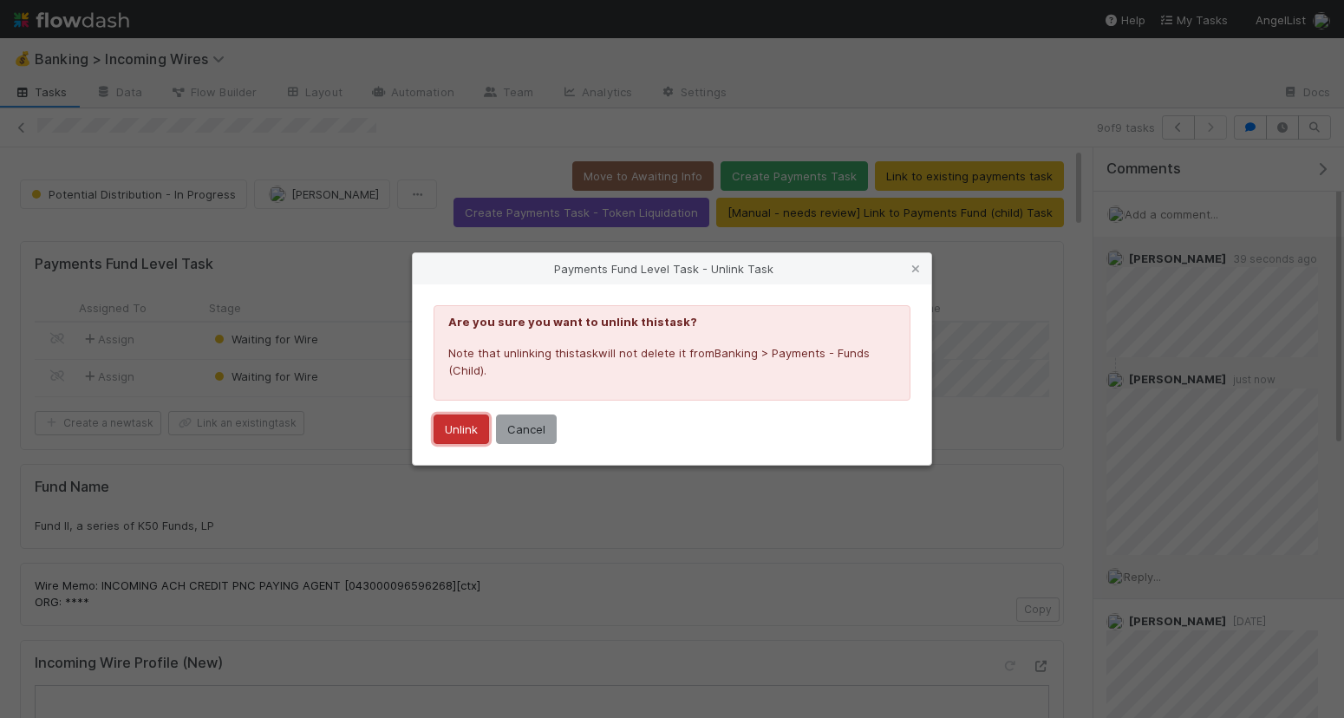
click at [458, 418] on button "Unlink" at bounding box center [462, 429] width 56 height 29
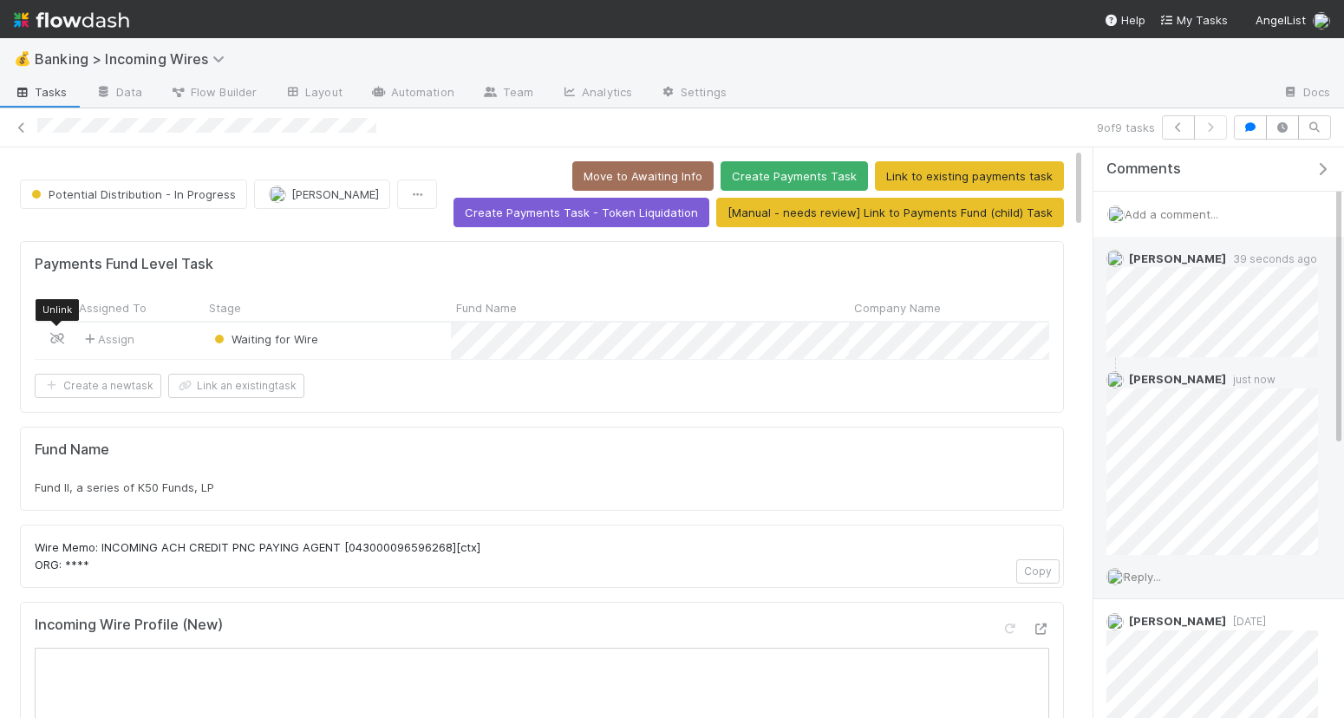
click at [59, 336] on icon at bounding box center [57, 338] width 17 height 11
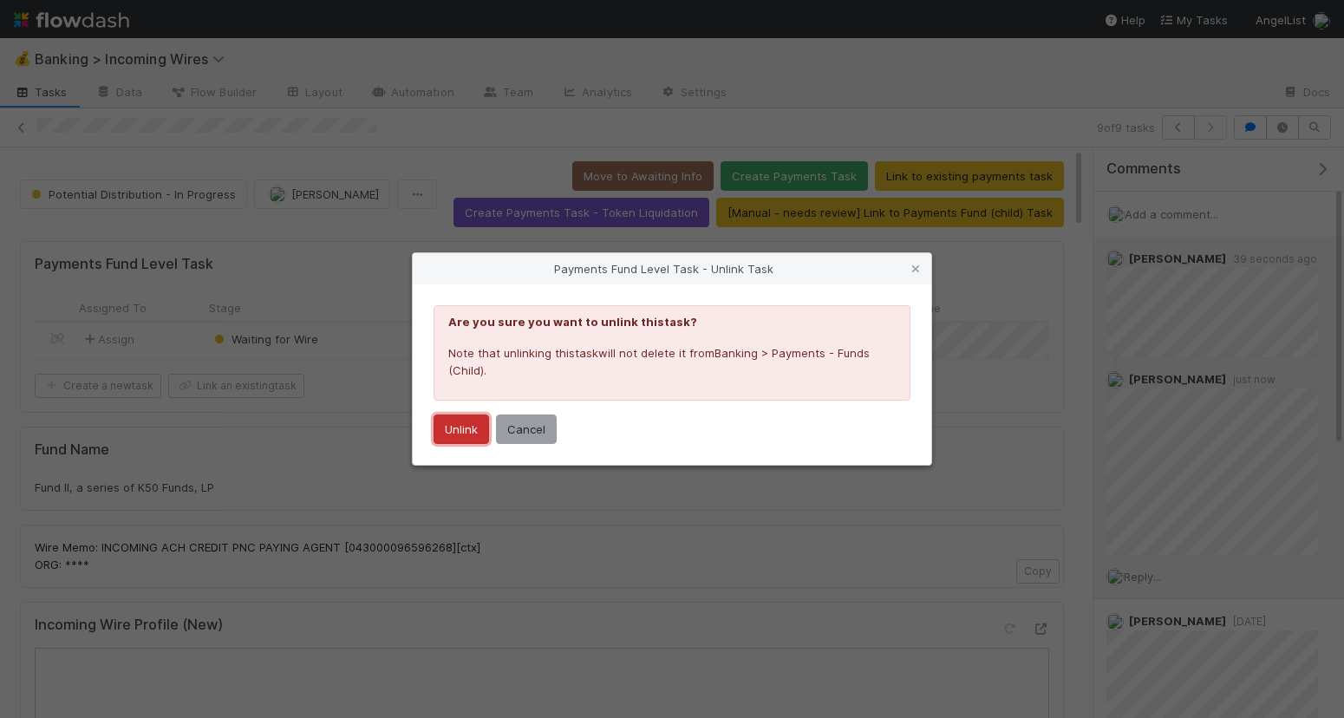
click at [467, 432] on button "Unlink" at bounding box center [462, 429] width 56 height 29
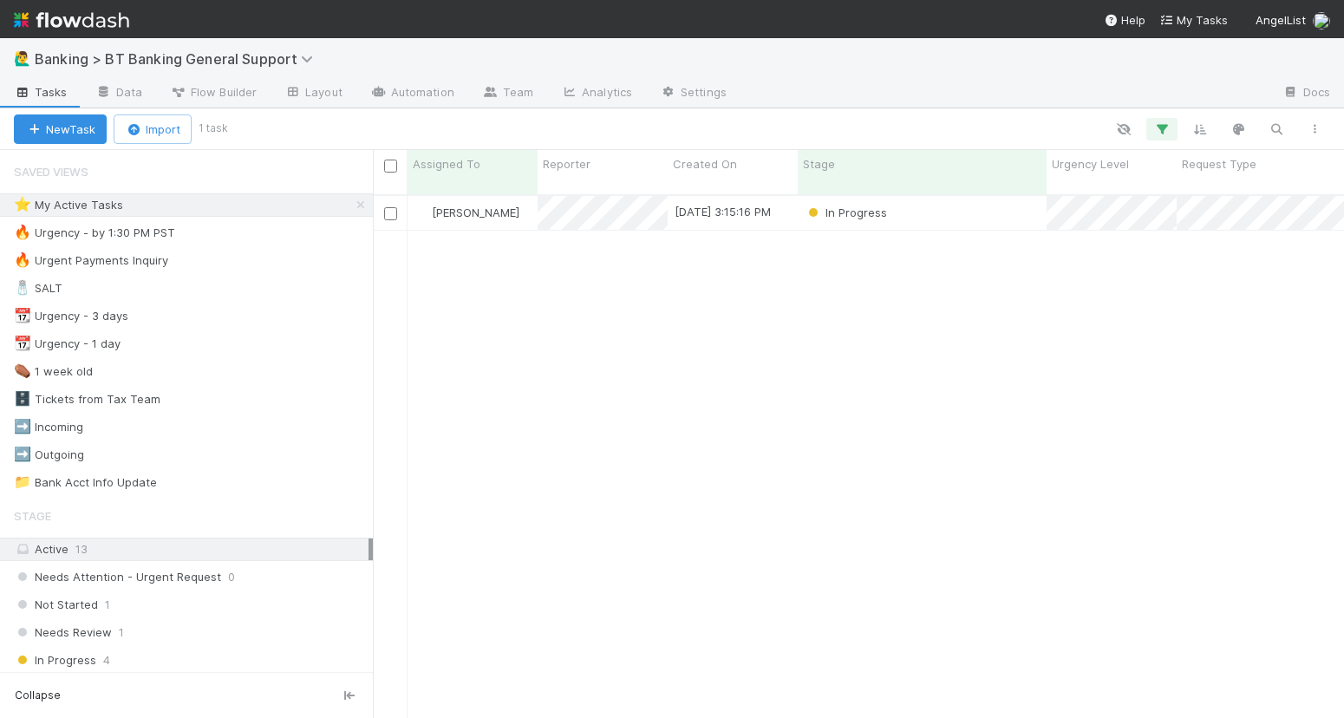
scroll to position [538, 971]
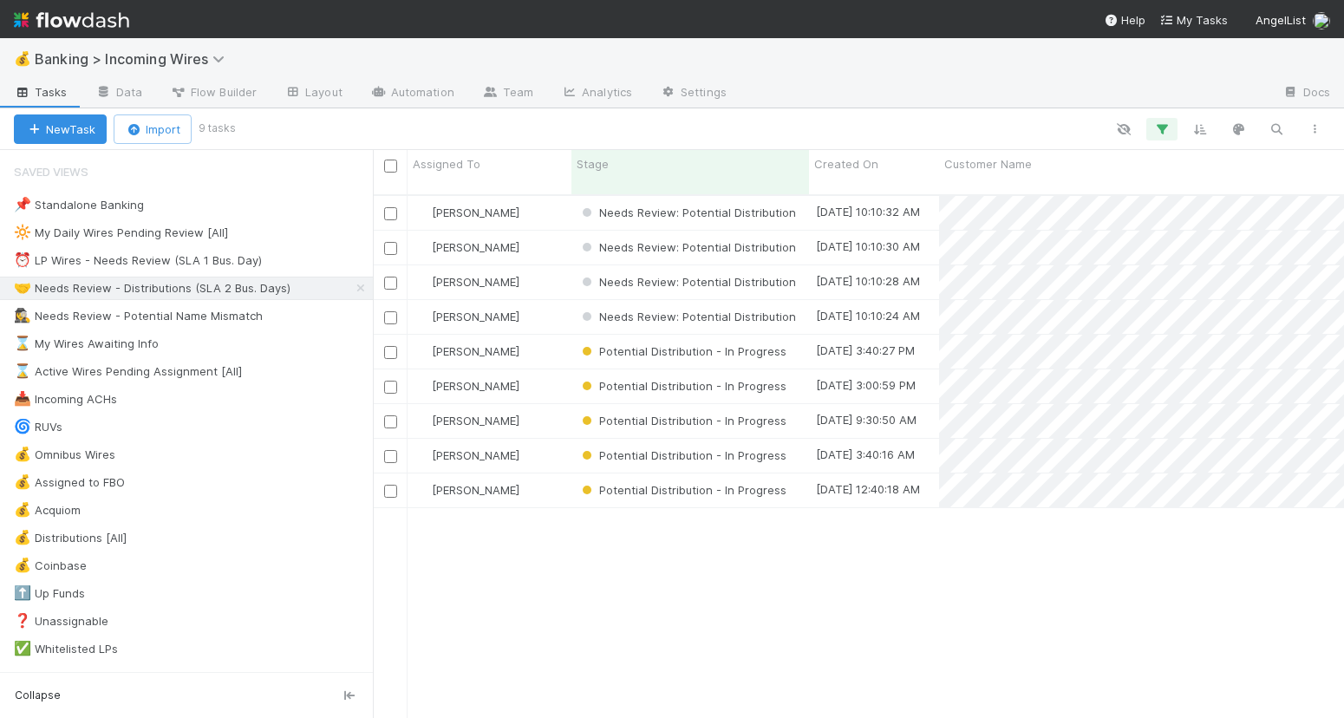
scroll to position [1, 1]
click at [201, 256] on div "⏰ LP Wires - Needs Review (SLA 1 Bus. Day)" at bounding box center [138, 261] width 248 height 22
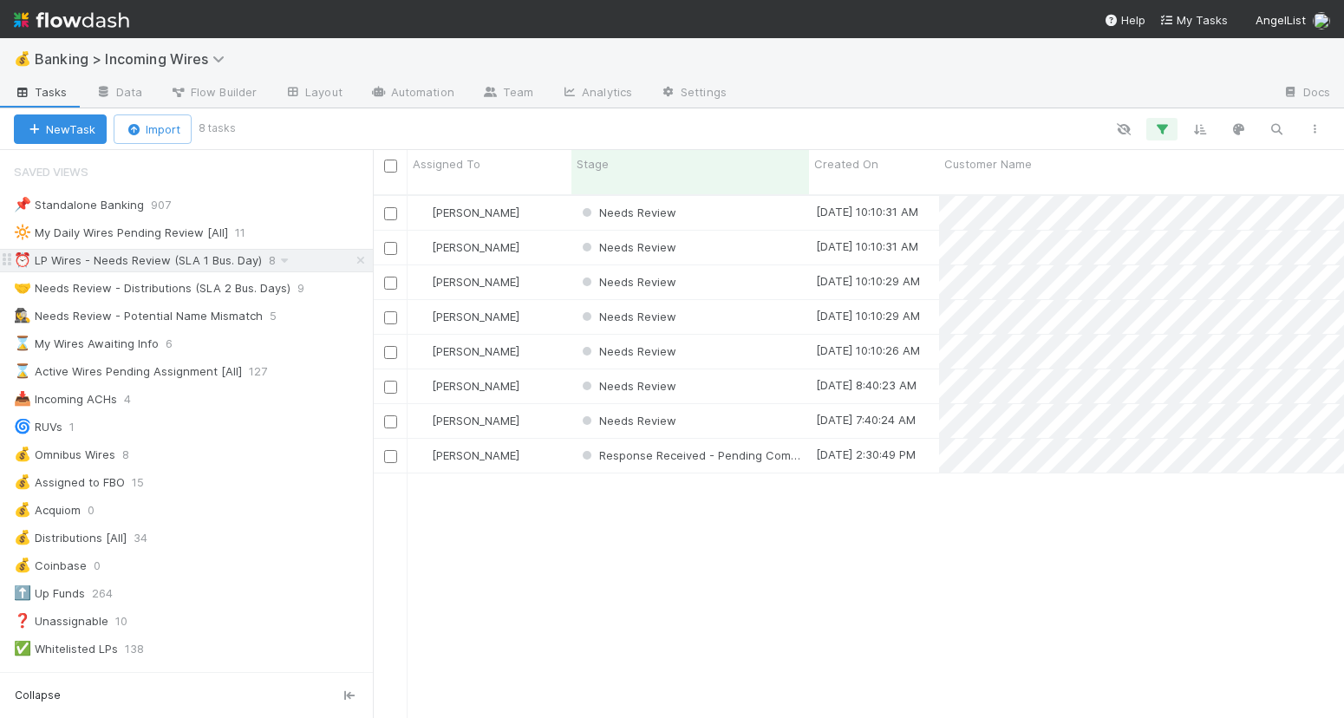
scroll to position [538, 971]
click at [721, 197] on div "Needs Review" at bounding box center [691, 213] width 238 height 34
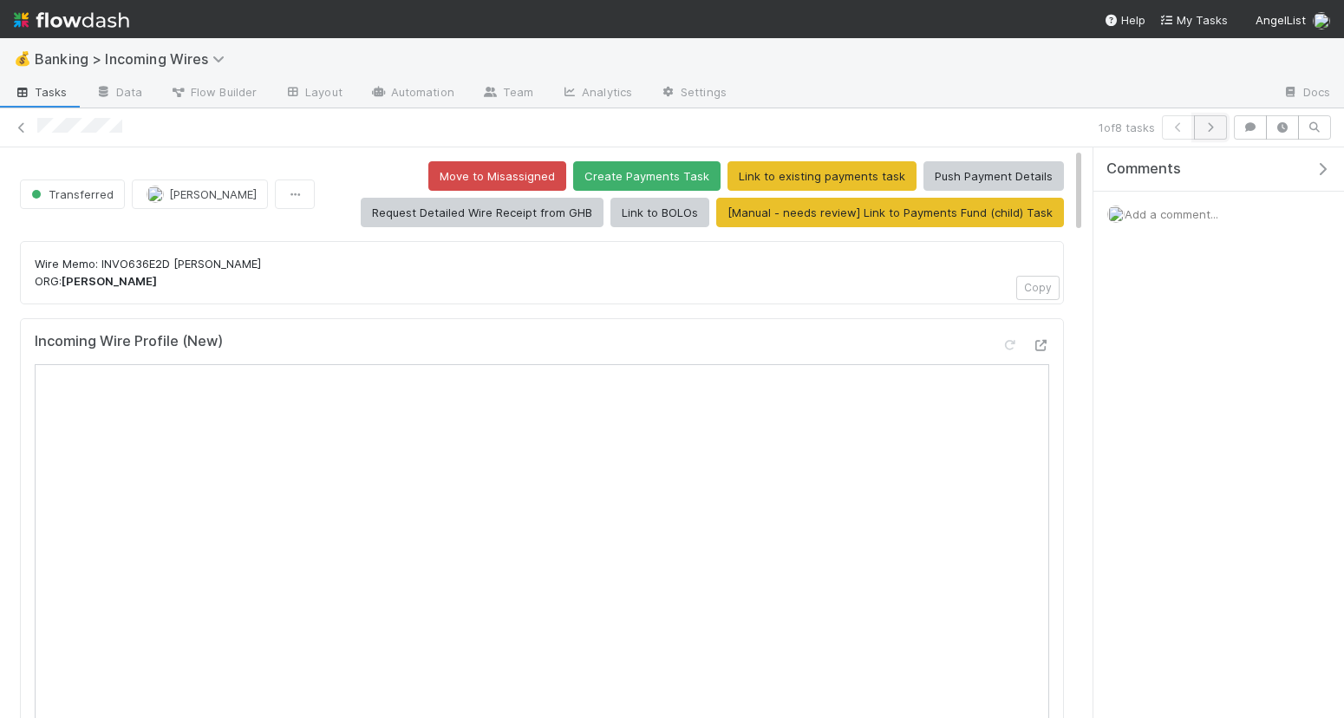
click at [1216, 121] on button "button" at bounding box center [1210, 127] width 33 height 24
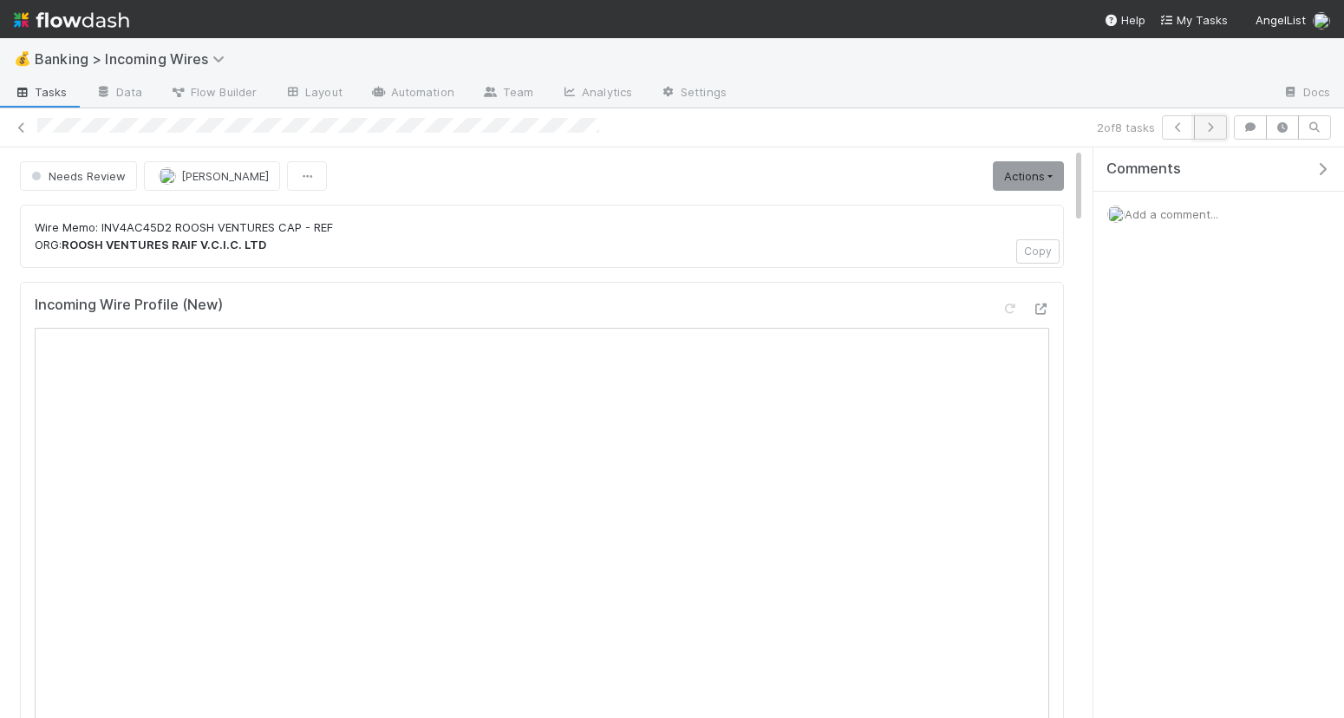
click at [1219, 126] on icon "button" at bounding box center [1210, 127] width 17 height 10
click at [1214, 124] on icon "button" at bounding box center [1210, 127] width 17 height 10
click at [1207, 133] on button "button" at bounding box center [1210, 127] width 33 height 24
click at [1217, 126] on icon "button" at bounding box center [1210, 127] width 17 height 10
